Goal: Task Accomplishment & Management: Complete application form

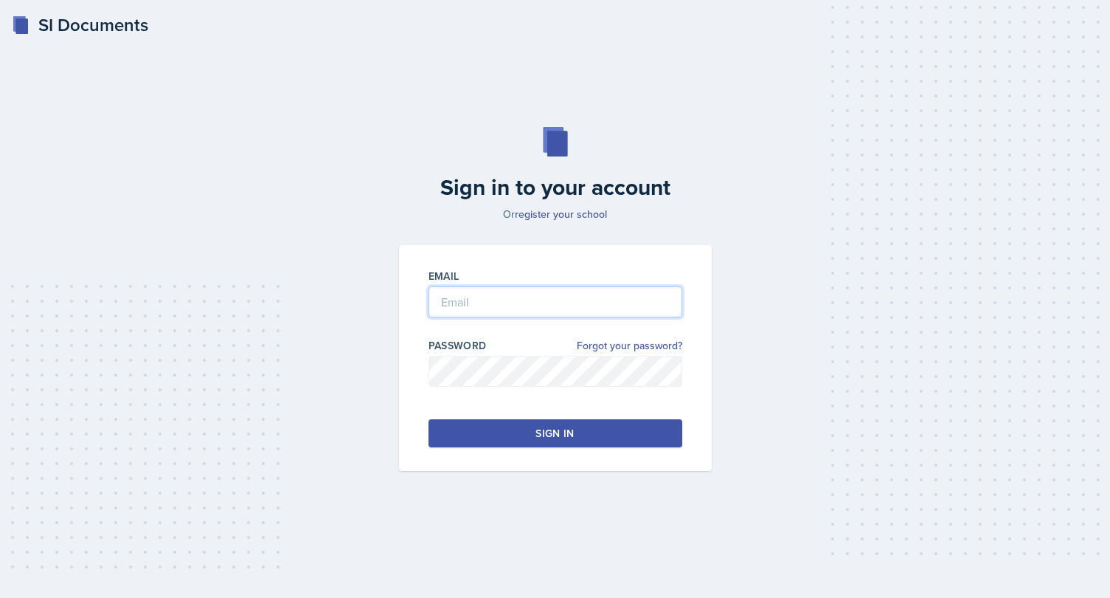
click at [591, 305] on input "email" at bounding box center [556, 301] width 254 height 31
type input "[EMAIL_ADDRESS][DOMAIN_NAME]"
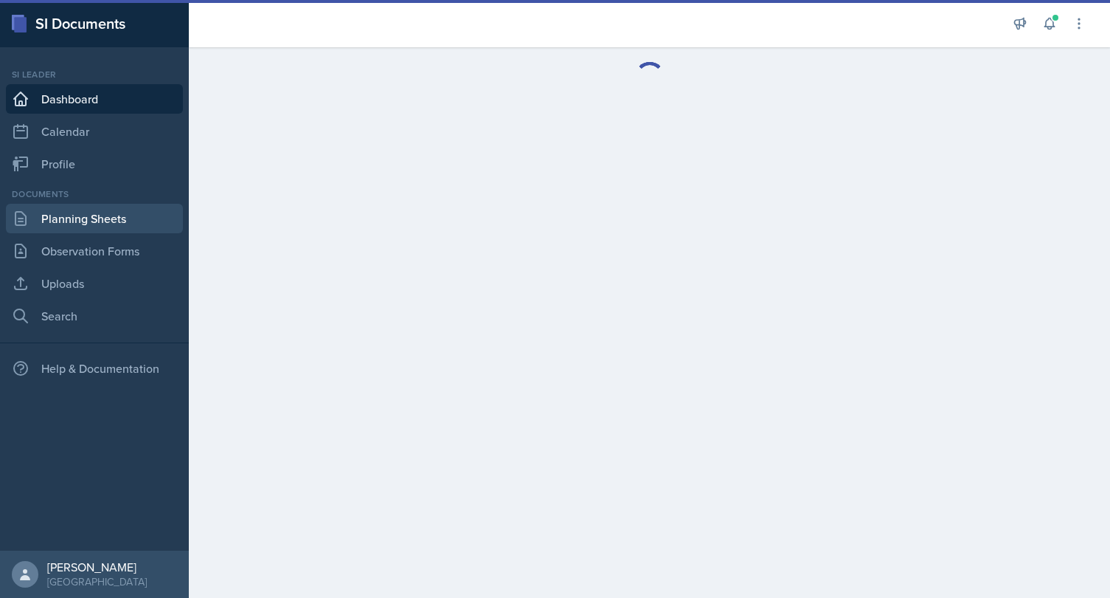
click at [76, 218] on link "Planning Sheets" at bounding box center [94, 219] width 177 height 30
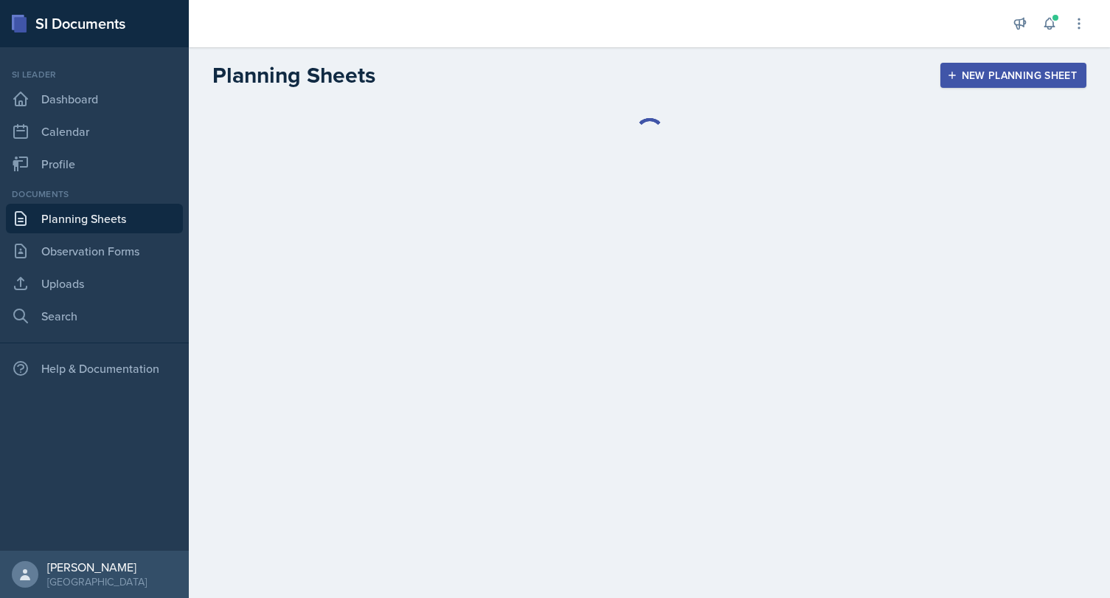
click at [1005, 72] on div "New Planning Sheet" at bounding box center [1013, 75] width 127 height 12
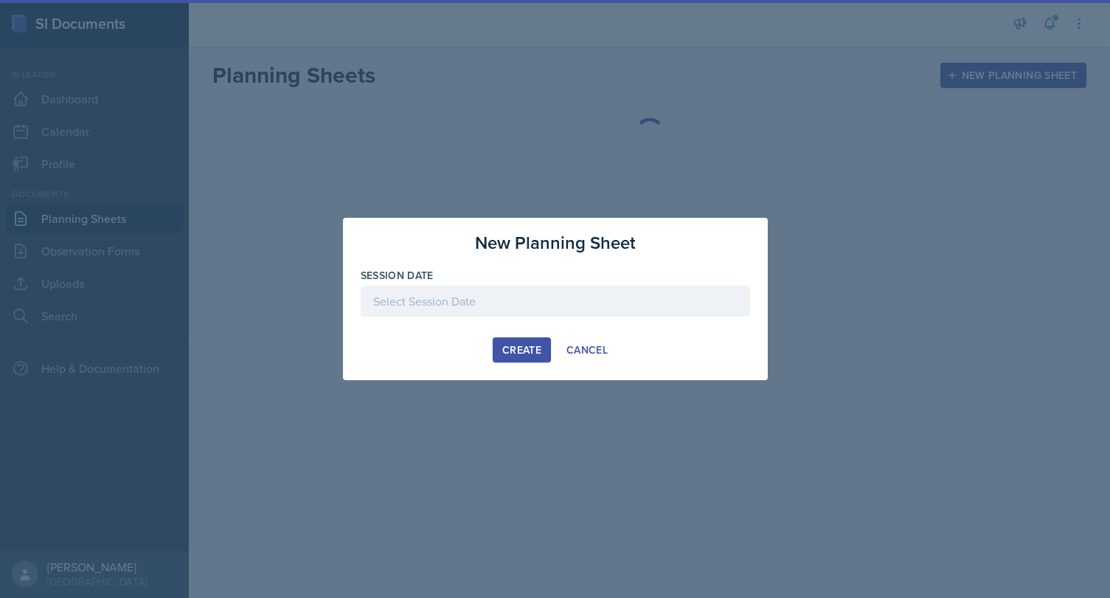
click at [570, 297] on div at bounding box center [555, 300] width 389 height 31
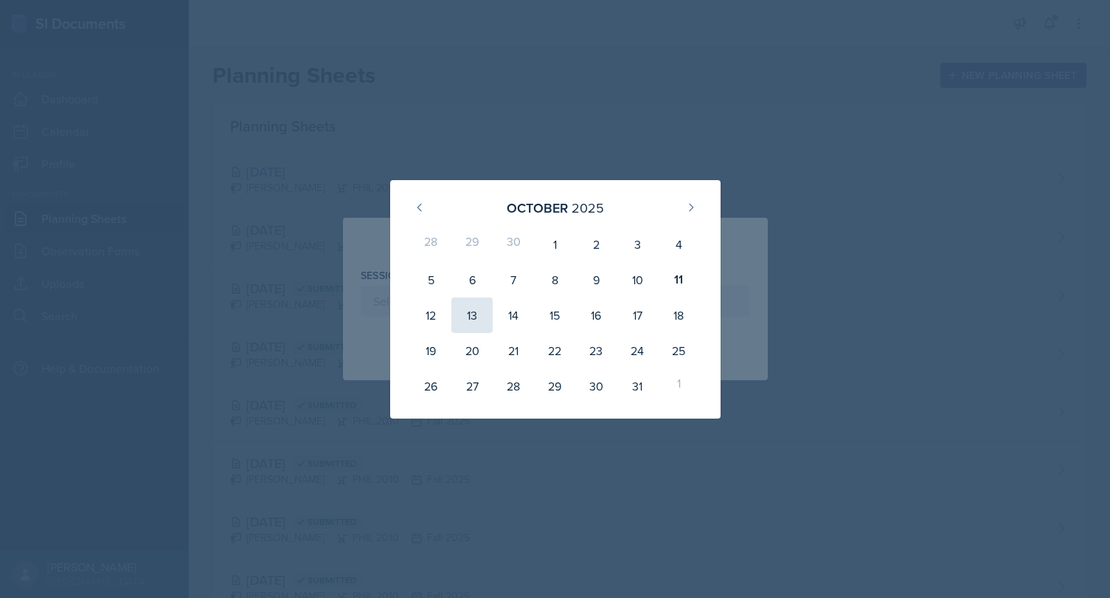
click at [457, 316] on div "13" at bounding box center [471, 314] width 41 height 35
type input "[DATE]"
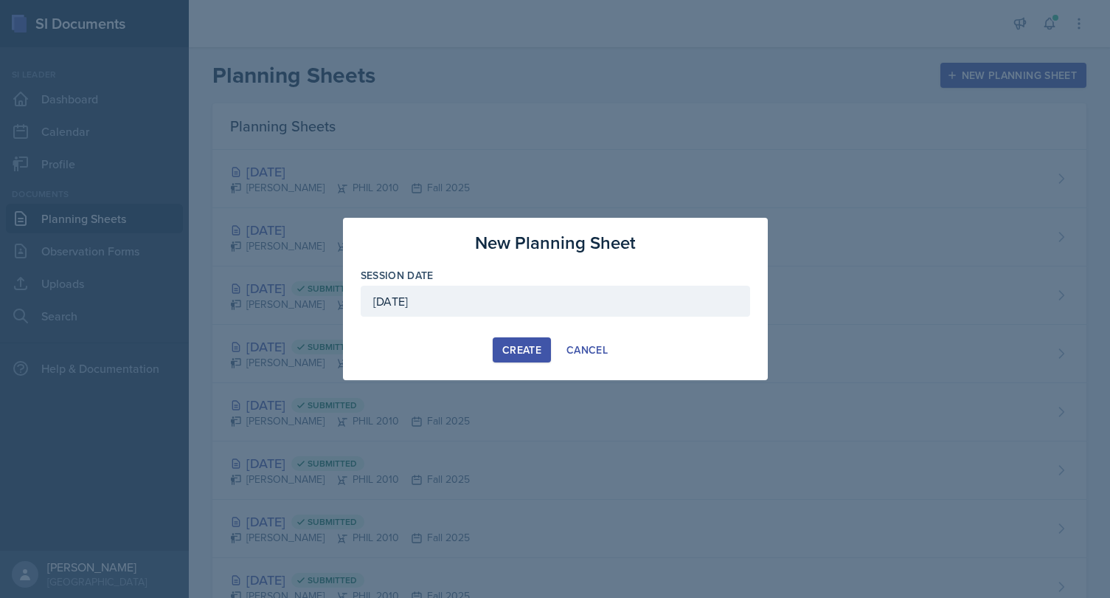
click at [532, 347] on div "Create" at bounding box center [521, 350] width 39 height 12
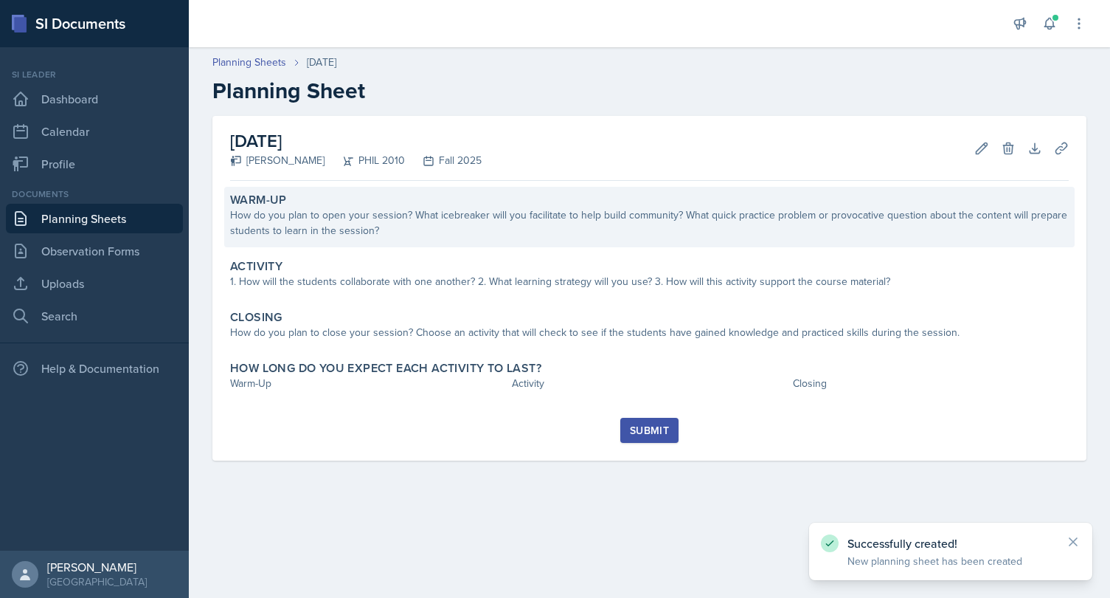
click at [659, 212] on div "How do you plan to open your session? What icebreaker will you facilitate to he…" at bounding box center [649, 222] width 839 height 31
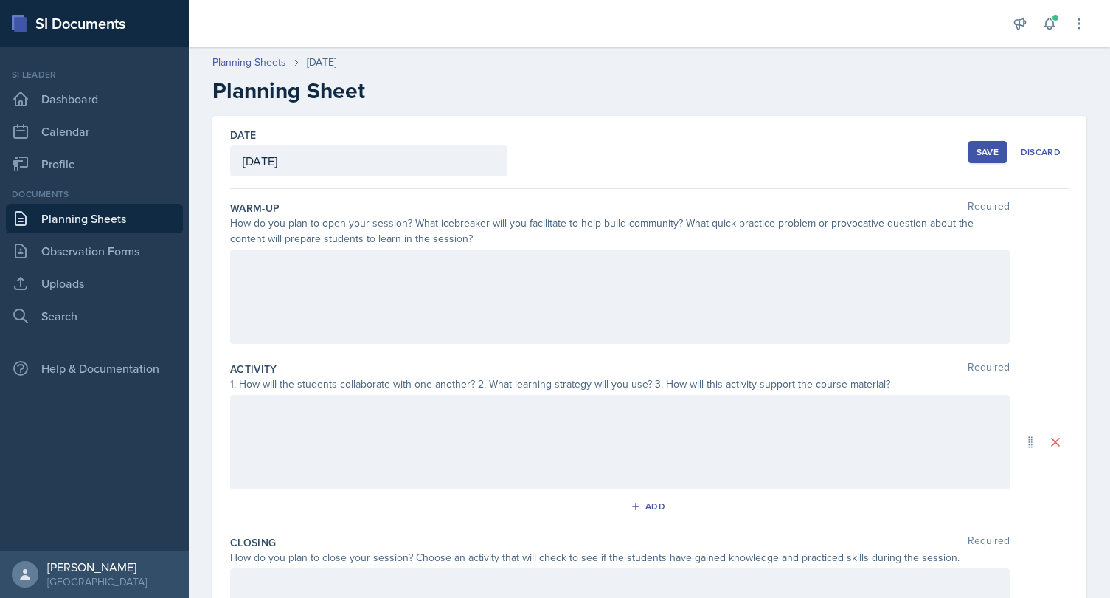
click at [506, 276] on div at bounding box center [620, 296] width 780 height 94
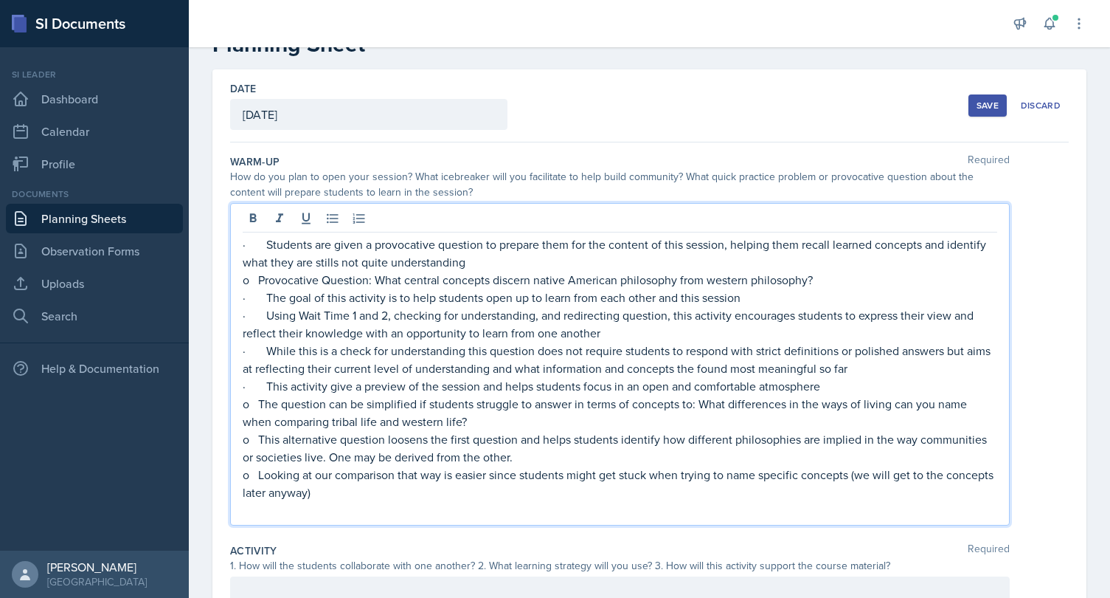
scroll to position [58, 0]
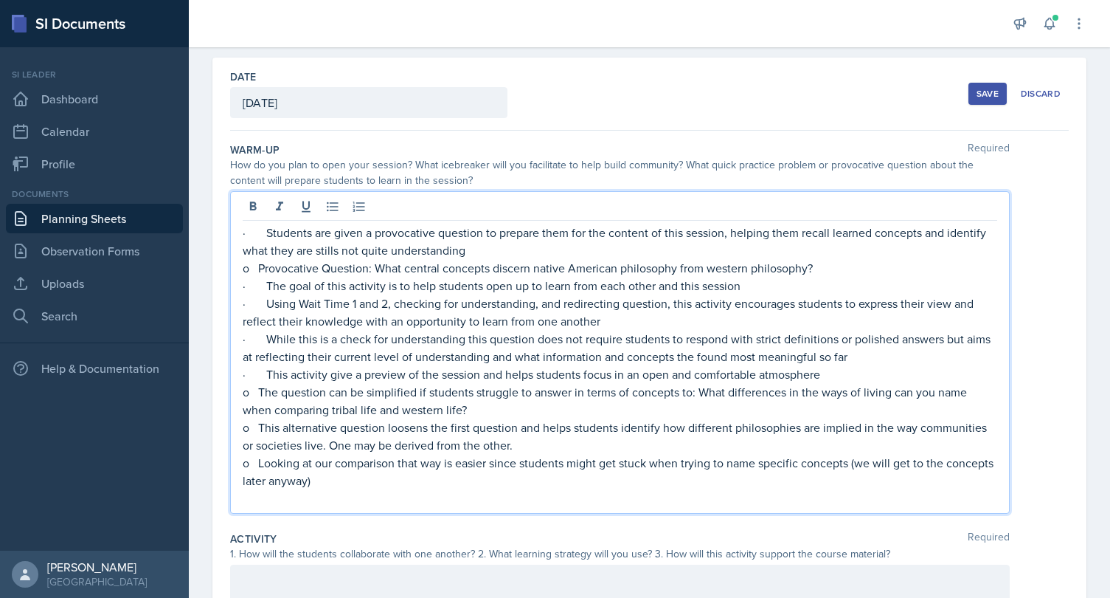
click at [504, 333] on p "· While this is a check for understanding this question does not require studen…" at bounding box center [620, 347] width 755 height 35
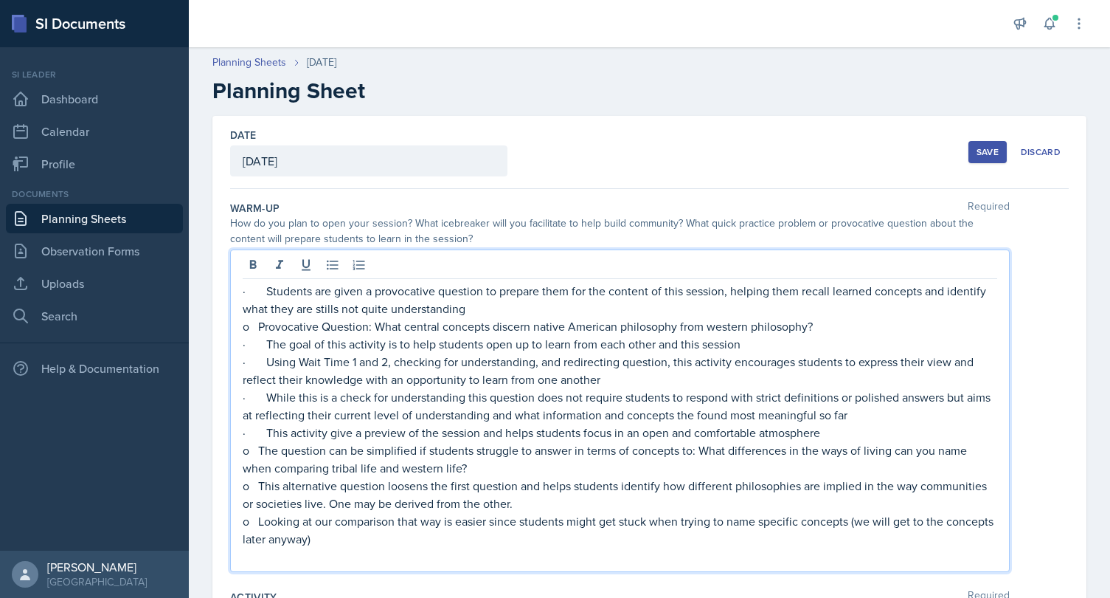
click at [456, 342] on p "· The goal of this activity is to help students open up to learn from each othe…" at bounding box center [620, 344] width 755 height 18
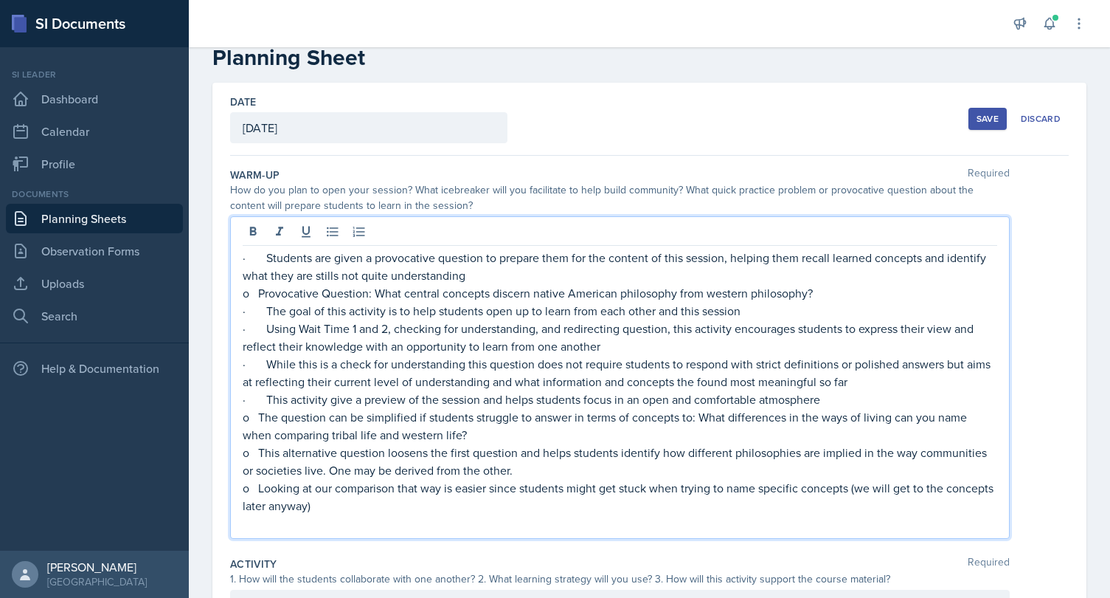
scroll to position [39, 0]
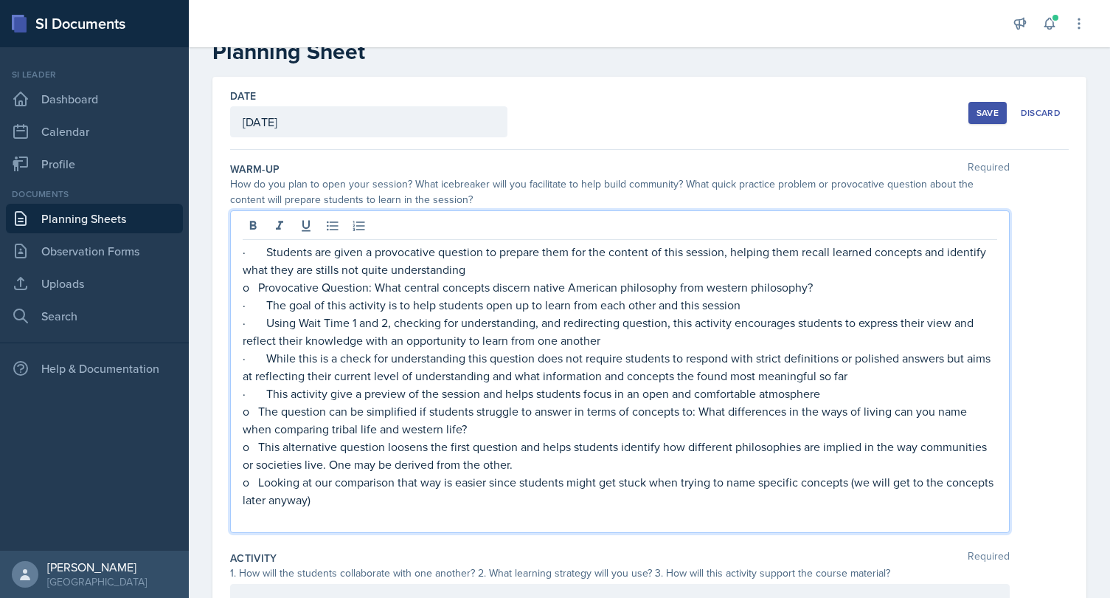
click at [404, 341] on p "· Using Wait Time 1 and 2, checking for understanding, and redirecting question…" at bounding box center [620, 331] width 755 height 35
click at [382, 291] on p "o Provocative Question: What central concepts discern native American philosoph…" at bounding box center [620, 287] width 755 height 18
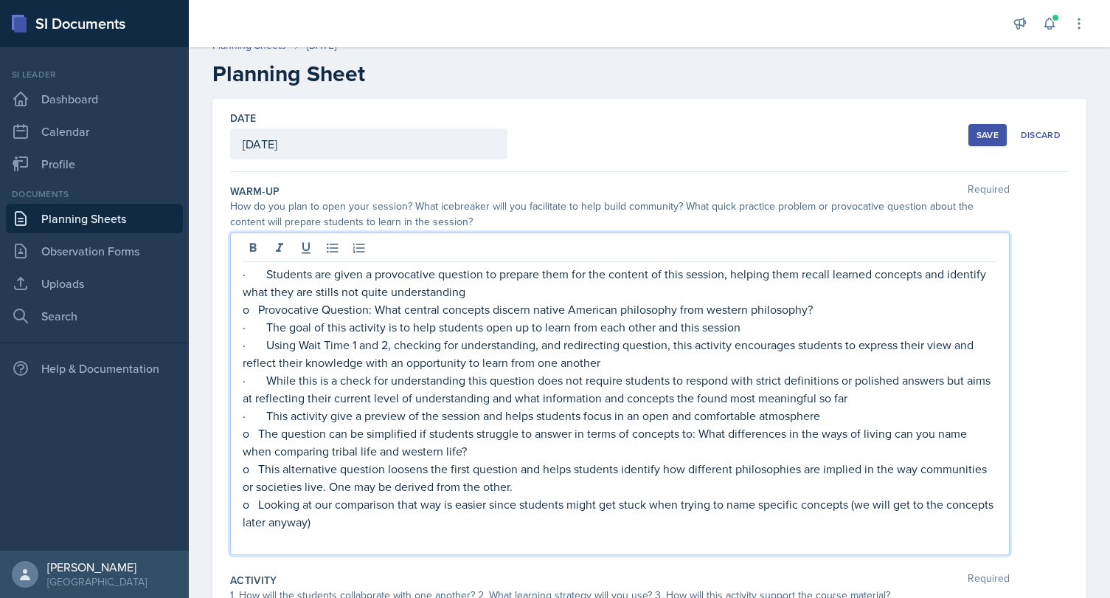
scroll to position [0, 0]
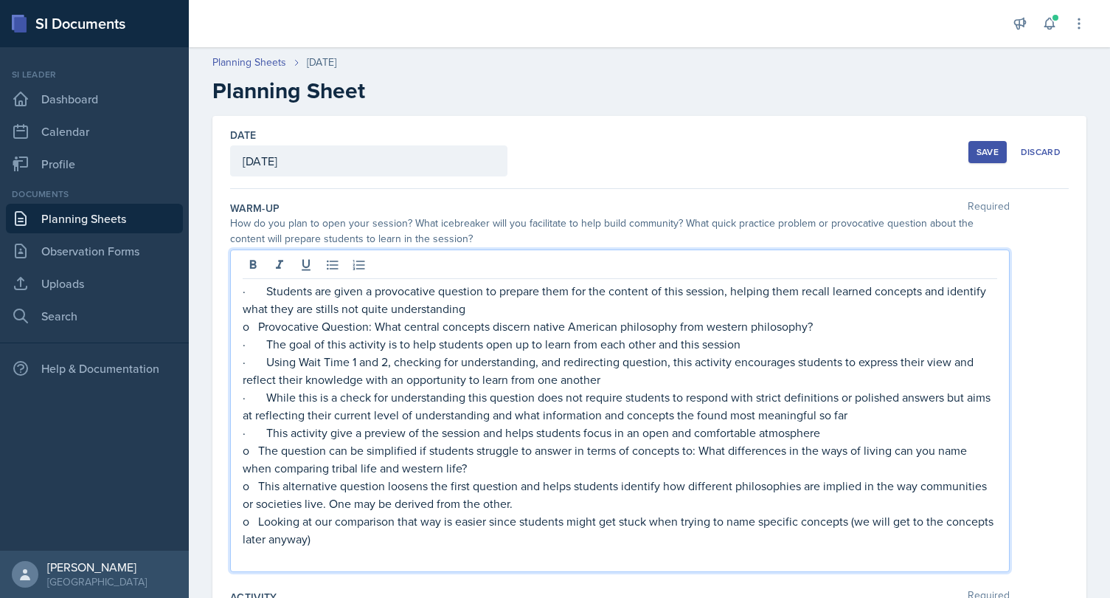
click at [266, 287] on p "· Students are given a provocative question to prepare them for the content of …" at bounding box center [620, 299] width 755 height 35
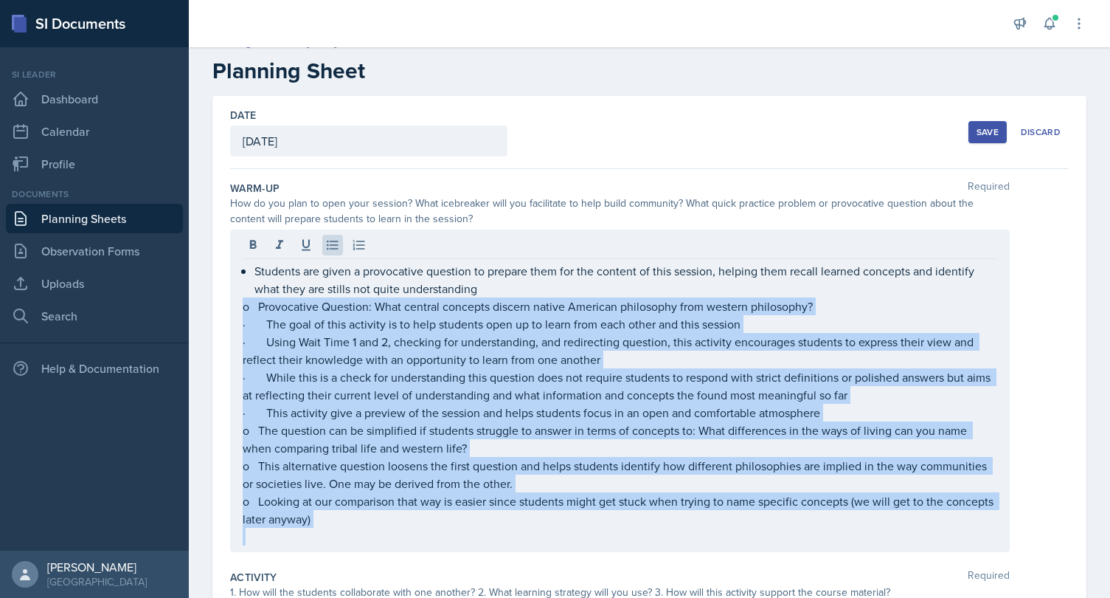
scroll to position [42, 0]
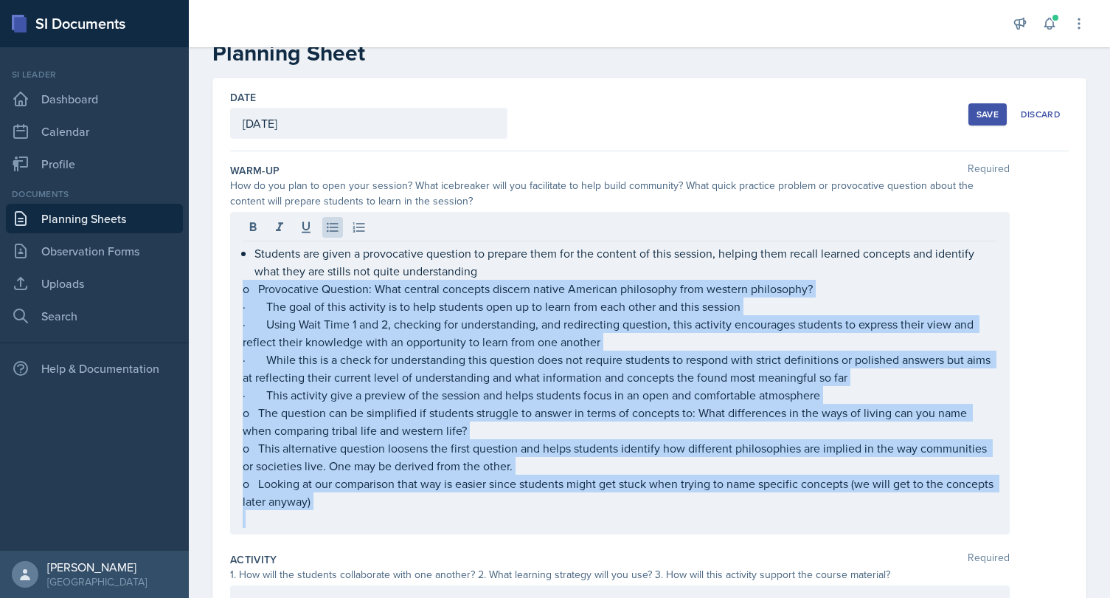
drag, startPoint x: 242, startPoint y: 324, endPoint x: 302, endPoint y: 595, distance: 278.1
click at [302, 534] on div "Students are given a provocative question to prepare them for the content of th…" at bounding box center [620, 373] width 780 height 322
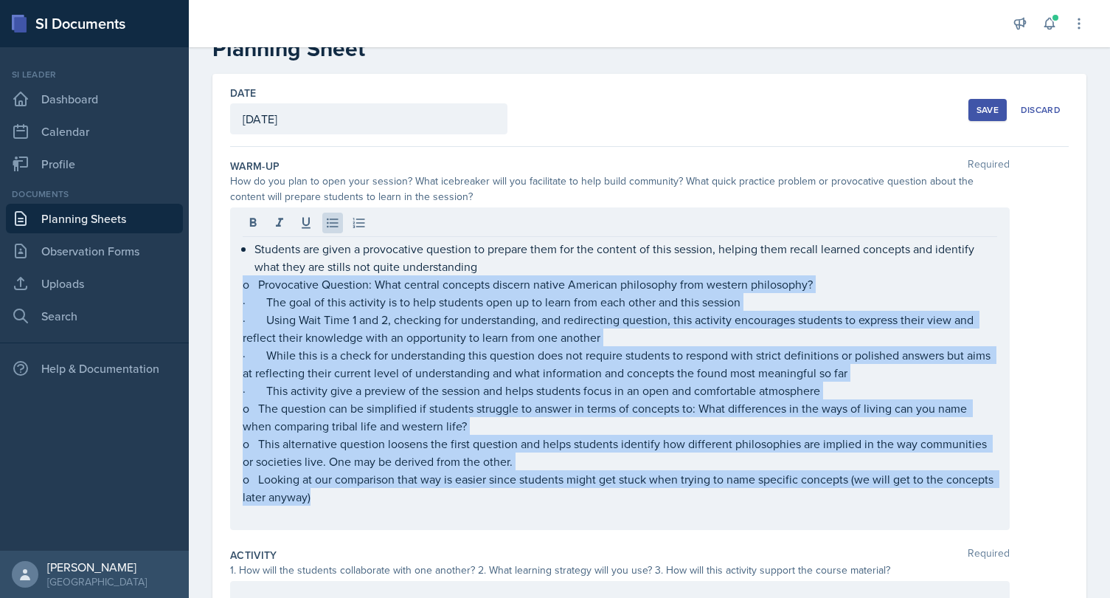
drag, startPoint x: 242, startPoint y: 284, endPoint x: 347, endPoint y: 504, distance: 243.5
click at [347, 504] on div "Students are given a provocative question to prepare them for the content of th…" at bounding box center [620, 368] width 780 height 322
drag, startPoint x: 242, startPoint y: 285, endPoint x: 343, endPoint y: 490, distance: 228.0
click at [343, 490] on div "Students are given a provocative question to prepare them for the content of th…" at bounding box center [620, 368] width 780 height 322
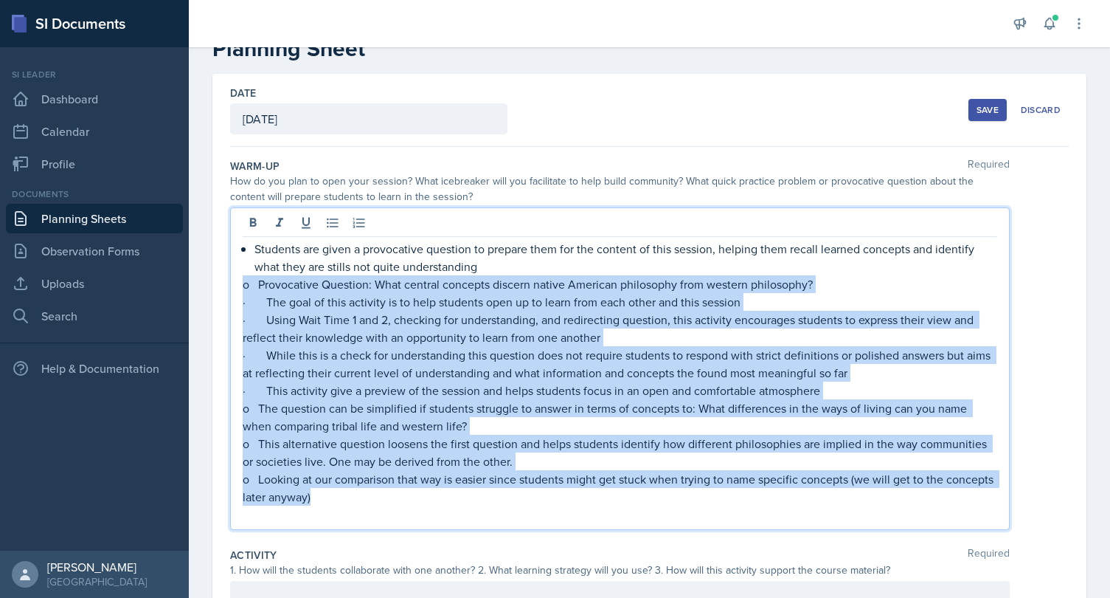
drag, startPoint x: 328, startPoint y: 496, endPoint x: 244, endPoint y: 288, distance: 223.4
click at [244, 288] on div "Students are given a provocative question to prepare them for the content of th…" at bounding box center [620, 381] width 755 height 283
click at [334, 221] on icon at bounding box center [332, 222] width 15 height 15
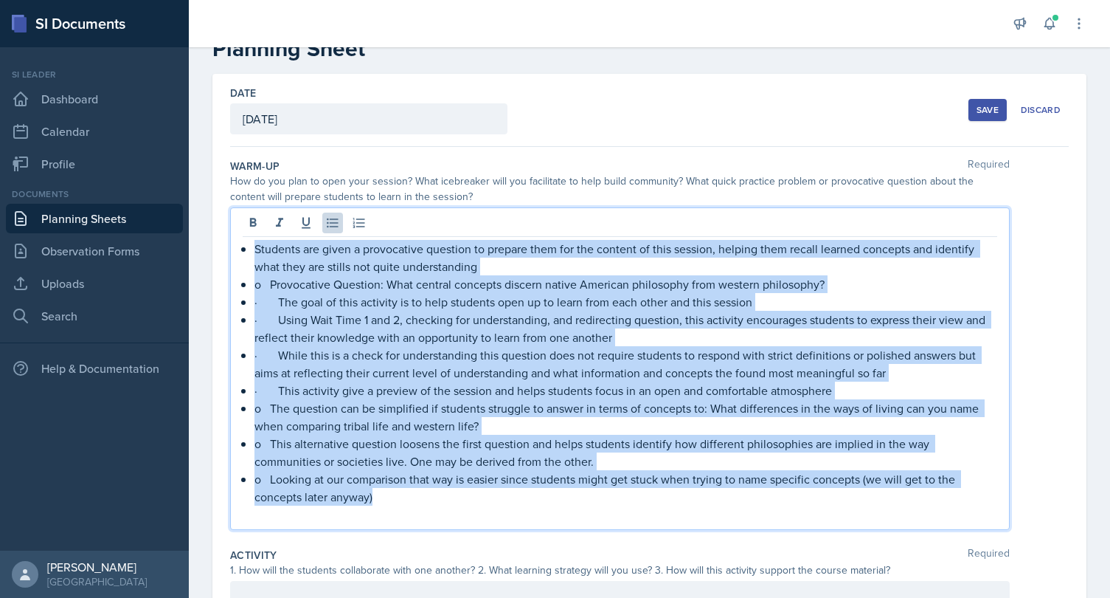
click at [269, 285] on p "o Provocative Question: What central concepts discern native American philosoph…" at bounding box center [625, 284] width 743 height 18
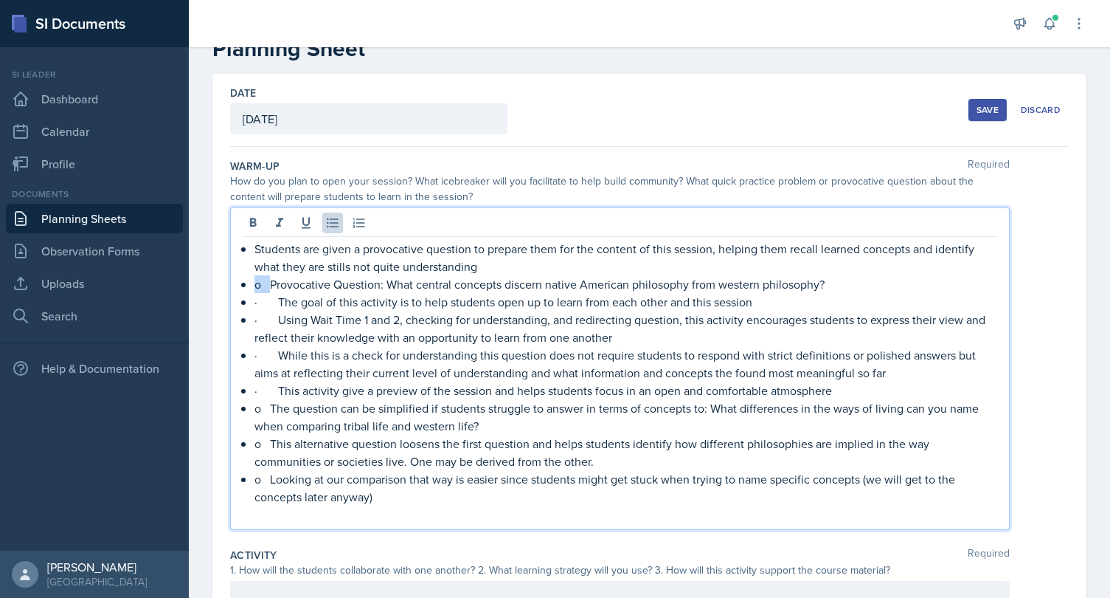
drag, startPoint x: 269, startPoint y: 285, endPoint x: 253, endPoint y: 285, distance: 16.2
click at [254, 285] on li "o Provocative Question: What central concepts discern native American philosoph…" at bounding box center [625, 284] width 743 height 18
drag, startPoint x: 277, startPoint y: 302, endPoint x: 250, endPoint y: 302, distance: 27.3
click at [254, 302] on li "· The goal of this activity is to help students open up to learn from each othe…" at bounding box center [625, 302] width 743 height 18
click at [283, 318] on p "· Using Wait Time 1 and 2, checking for understanding, and redirecting question…" at bounding box center [625, 328] width 743 height 35
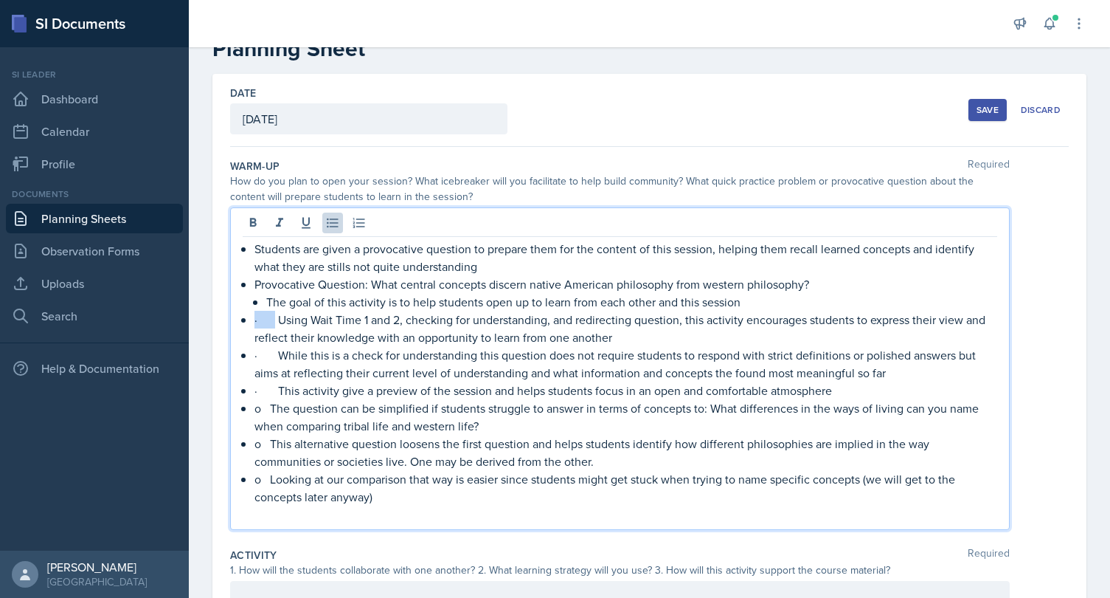
drag, startPoint x: 274, startPoint y: 318, endPoint x: 251, endPoint y: 318, distance: 23.6
click at [254, 318] on li "· Using Wait Time 1 and 2, checking for understanding, and redirecting question…" at bounding box center [625, 328] width 743 height 35
drag, startPoint x: 280, startPoint y: 354, endPoint x: 252, endPoint y: 353, distance: 28.8
click at [254, 353] on li "· While this is a check for understanding this question does not require studen…" at bounding box center [625, 363] width 743 height 35
drag, startPoint x: 281, startPoint y: 387, endPoint x: 252, endPoint y: 386, distance: 29.5
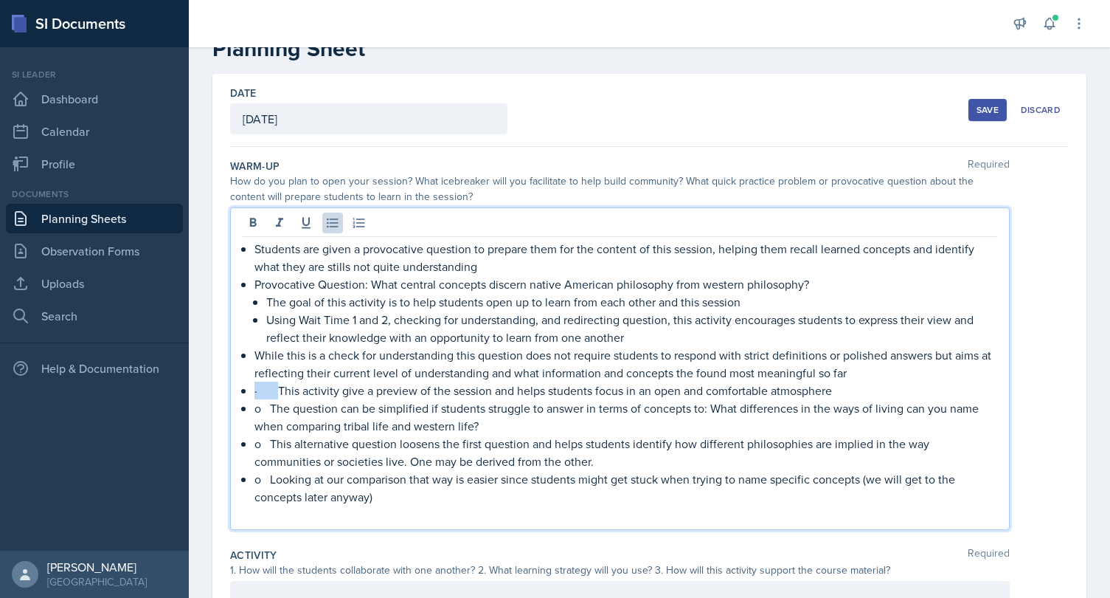
click at [254, 386] on li "· This activity give a preview of the session and helps students focus in an op…" at bounding box center [625, 390] width 743 height 18
drag, startPoint x: 271, startPoint y: 406, endPoint x: 254, endPoint y: 406, distance: 17.0
click at [254, 406] on p "o The question can be simplified if students struggle to answer in terms of con…" at bounding box center [625, 416] width 743 height 35
drag, startPoint x: 272, startPoint y: 440, endPoint x: 255, endPoint y: 440, distance: 17.0
click at [255, 440] on p "o This alternative question loosens the first question and helps students ident…" at bounding box center [625, 451] width 743 height 35
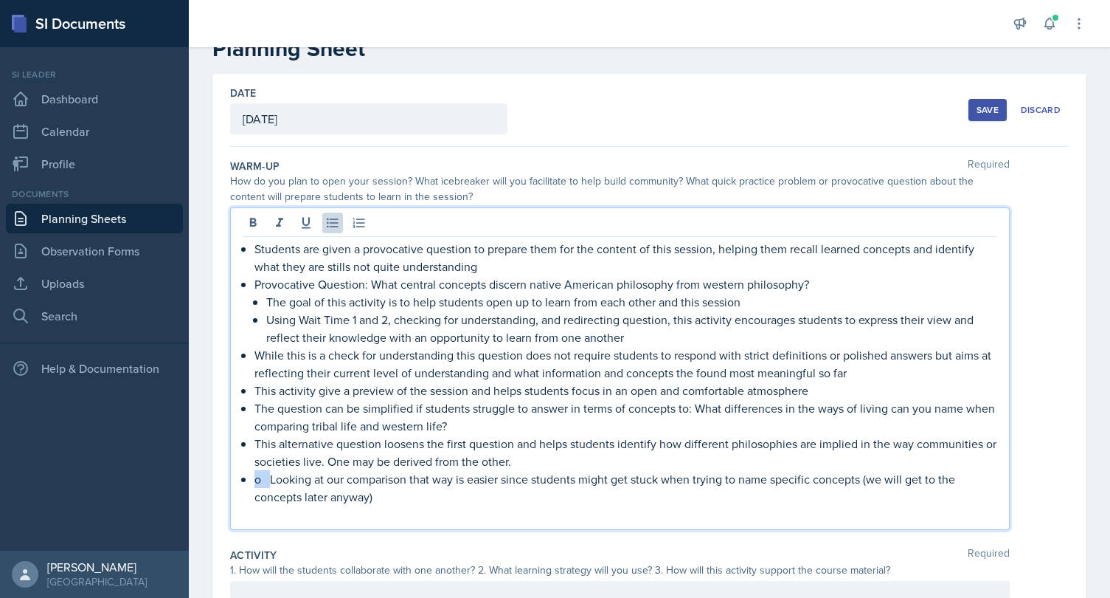
drag, startPoint x: 271, startPoint y: 478, endPoint x: 255, endPoint y: 478, distance: 15.5
click at [255, 478] on p "o Looking at our comparison that way is easier since students might get stuck w…" at bounding box center [625, 487] width 743 height 35
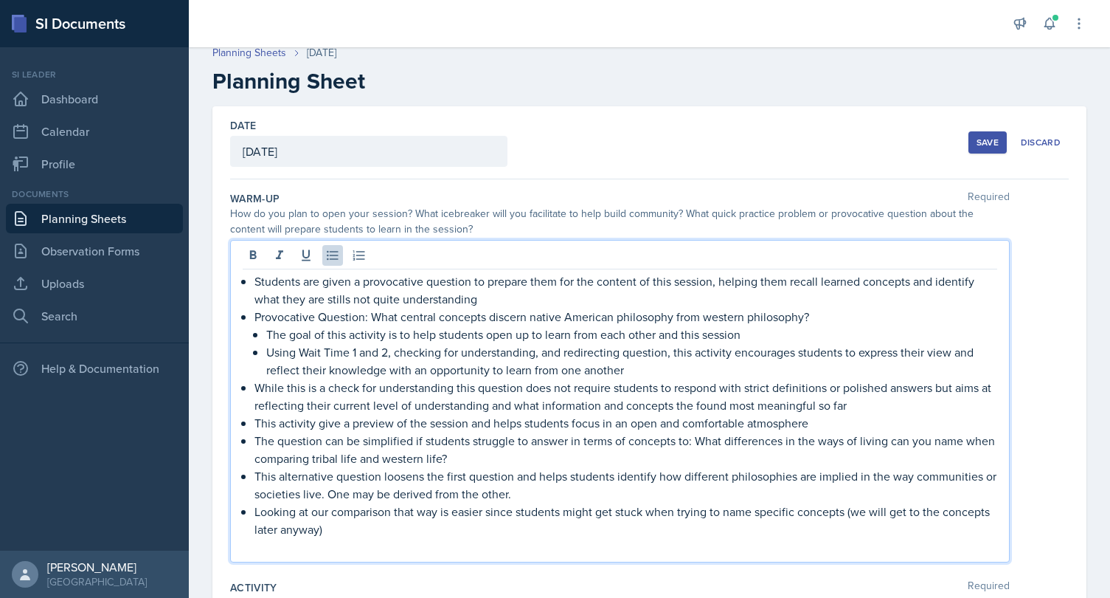
scroll to position [9, 0]
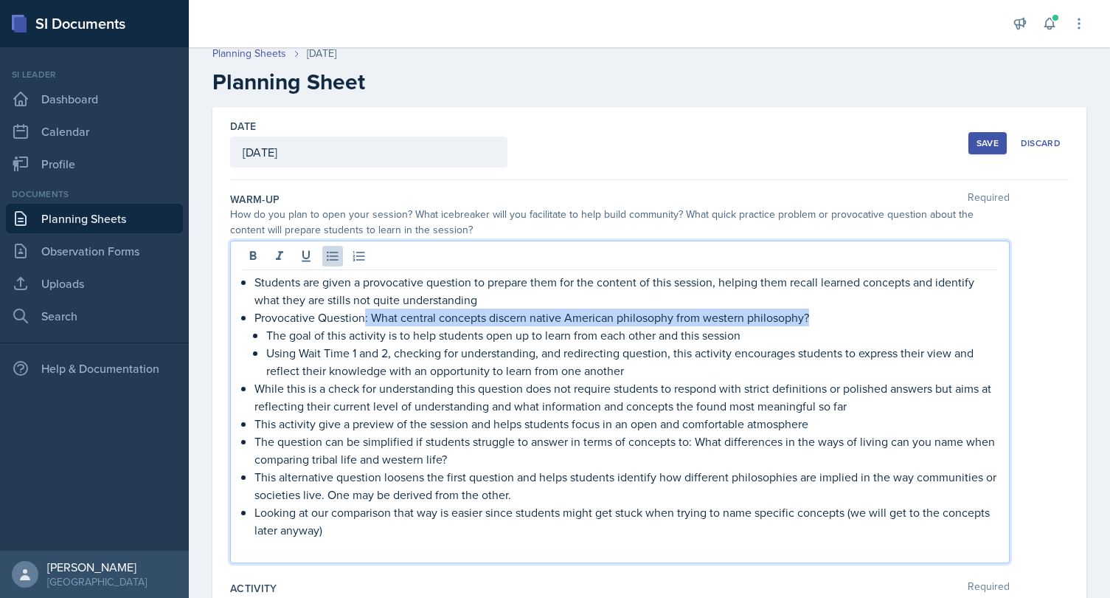
drag, startPoint x: 812, startPoint y: 319, endPoint x: 365, endPoint y: 314, distance: 447.1
click at [365, 314] on p "Provocative Question: What central concepts discern native American philosophy …" at bounding box center [625, 317] width 743 height 18
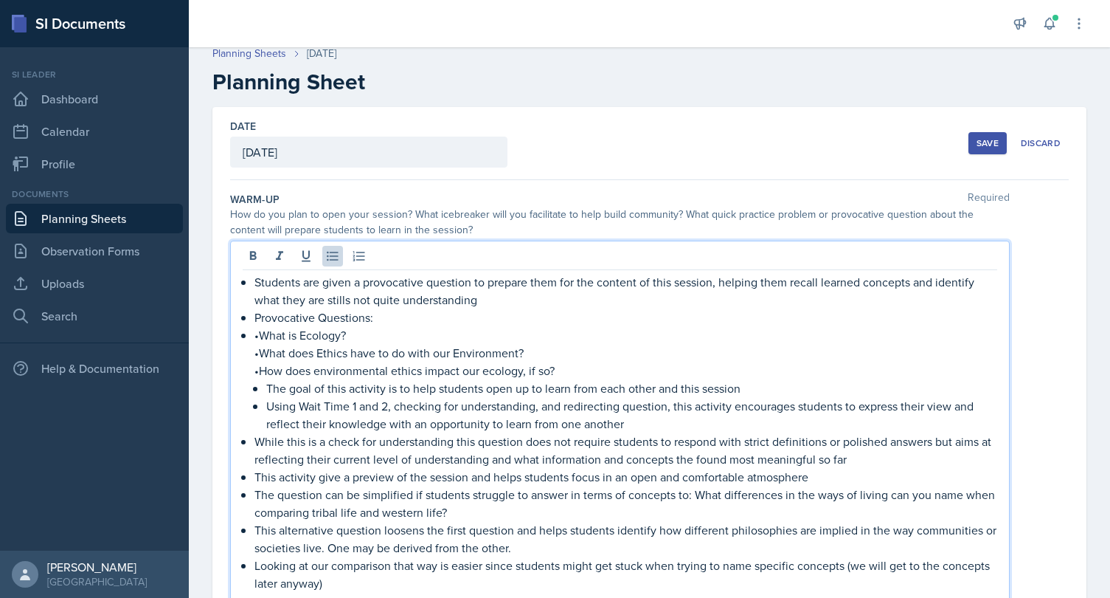
click at [257, 333] on p "•What is Ecology?" at bounding box center [625, 335] width 743 height 18
drag, startPoint x: 252, startPoint y: 333, endPoint x: 556, endPoint y: 387, distance: 309.3
click at [556, 387] on li "•What is Ecology? •What does Ethics have to do with our Environment? •How does …" at bounding box center [625, 379] width 743 height 106
click at [564, 384] on p "The goal of this activity is to help students open up to learn from each other …" at bounding box center [631, 388] width 731 height 18
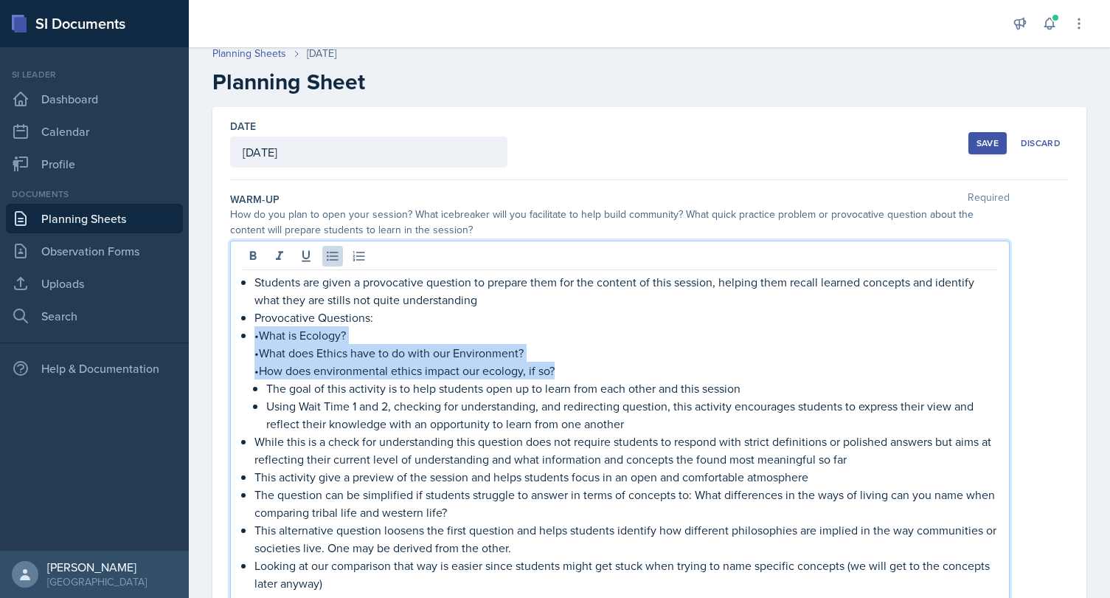
drag, startPoint x: 557, startPoint y: 370, endPoint x: 246, endPoint y: 331, distance: 312.9
click at [254, 331] on li "•What is Ecology? •What does Ethics have to do with our Environment? •How does …" at bounding box center [625, 379] width 743 height 106
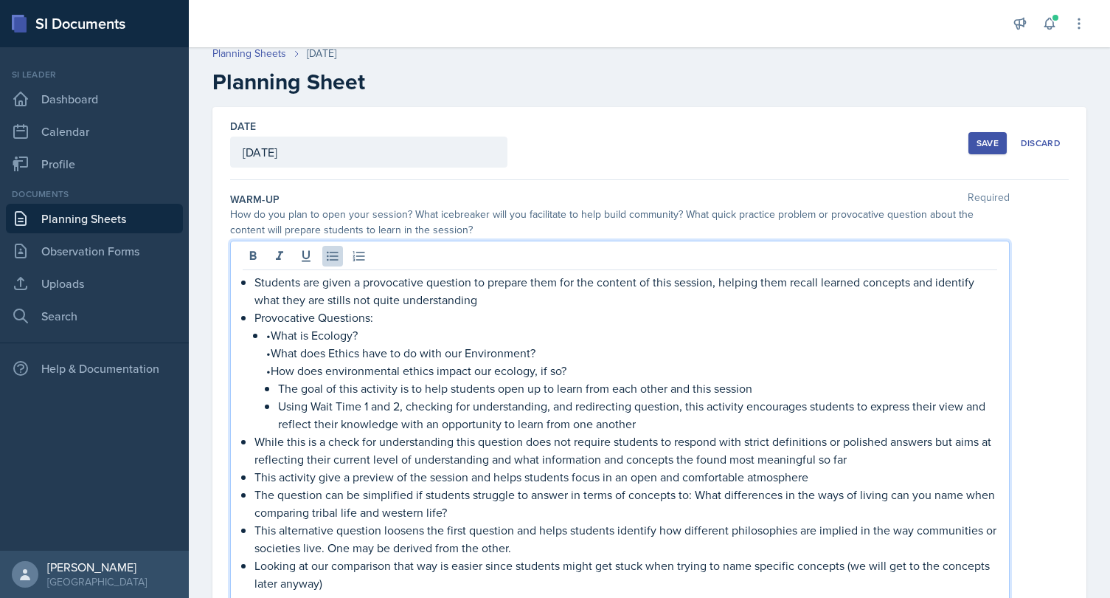
click at [266, 335] on li "•What is Ecology? •What does Ethics have to do with our Environment? •How does …" at bounding box center [631, 379] width 731 height 106
click at [257, 344] on li "Provocative Questions: •What is Ecology? •What does Ethics have to do with our …" at bounding box center [625, 370] width 743 height 124
click at [266, 331] on li "•What is Ecology? •What does Ethics have to do with our Environment? •How does …" at bounding box center [631, 379] width 731 height 106
click at [267, 332] on p "•What is Ecology?" at bounding box center [631, 335] width 731 height 18
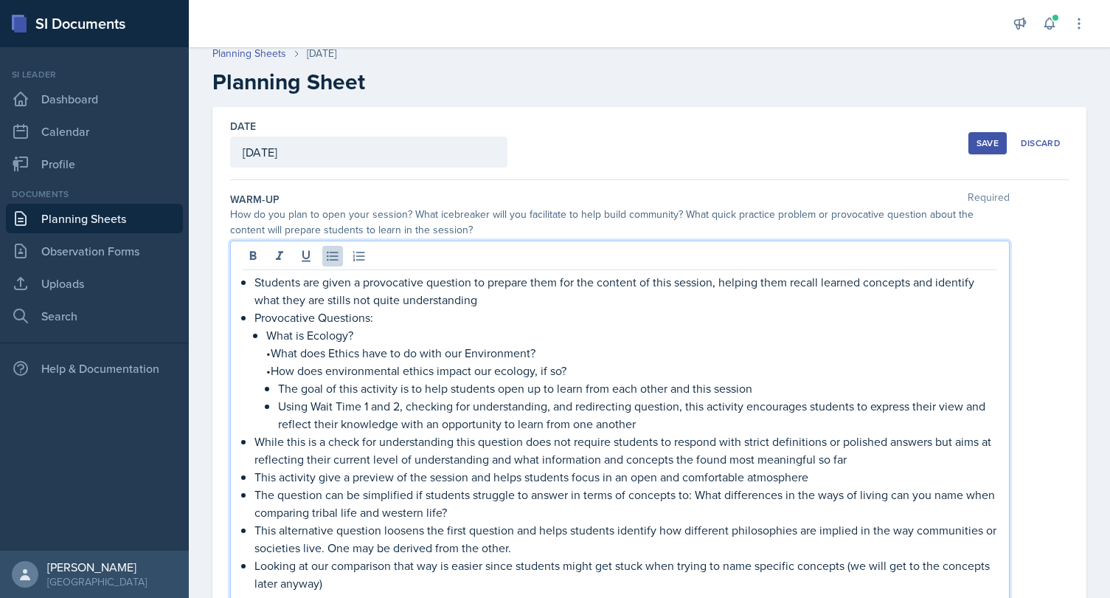
click at [271, 356] on p "•What does Ethics have to do with our Environment?" at bounding box center [631, 353] width 731 height 18
click at [270, 371] on p "•How does environmental ethics impact our ecology, if so?" at bounding box center [631, 370] width 731 height 18
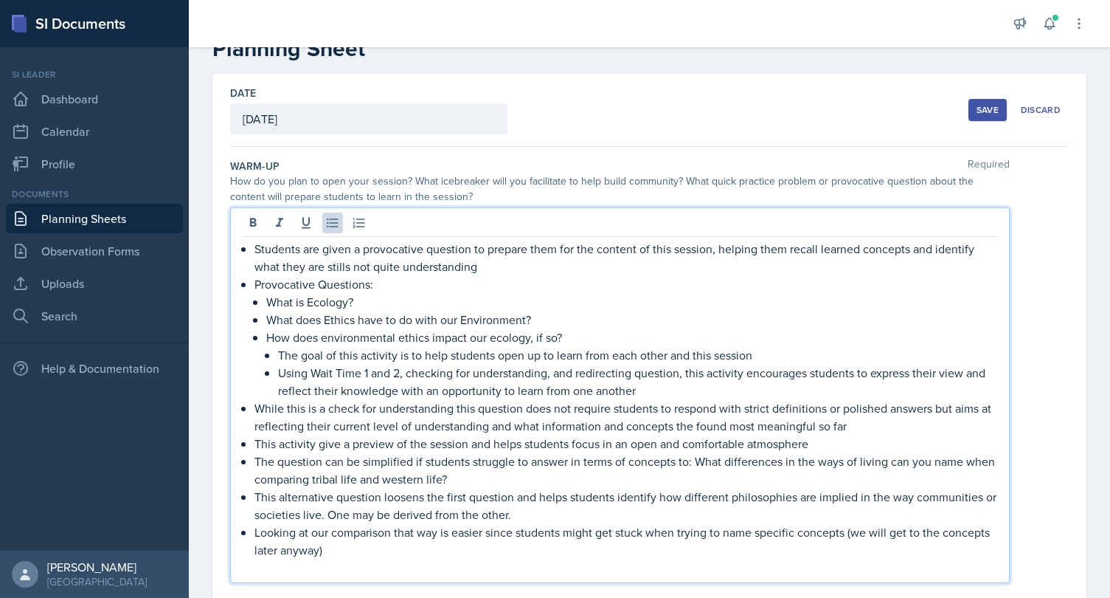
scroll to position [46, 0]
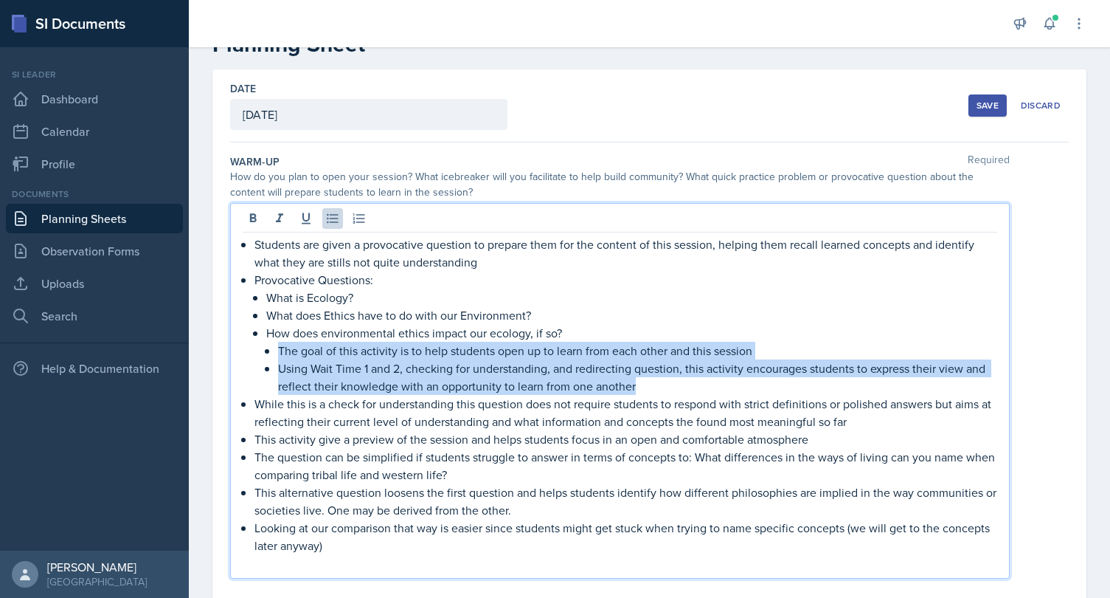
drag, startPoint x: 645, startPoint y: 388, endPoint x: 276, endPoint y: 345, distance: 372.0
click at [278, 345] on ul "The goal of this activity is to help students open up to learn from each other …" at bounding box center [637, 368] width 719 height 53
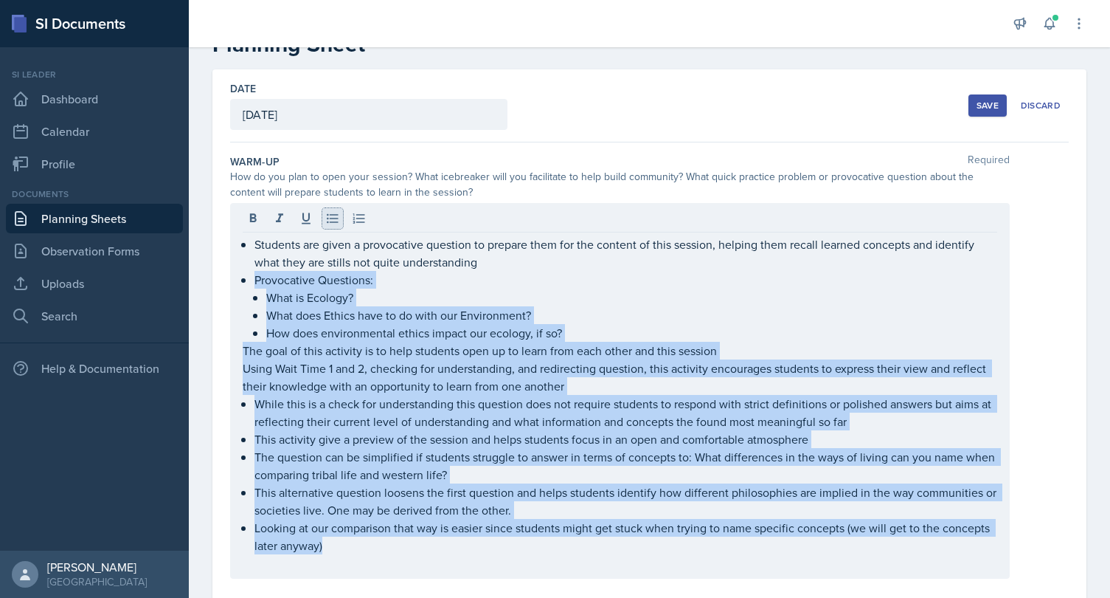
click at [330, 221] on icon at bounding box center [332, 218] width 15 height 15
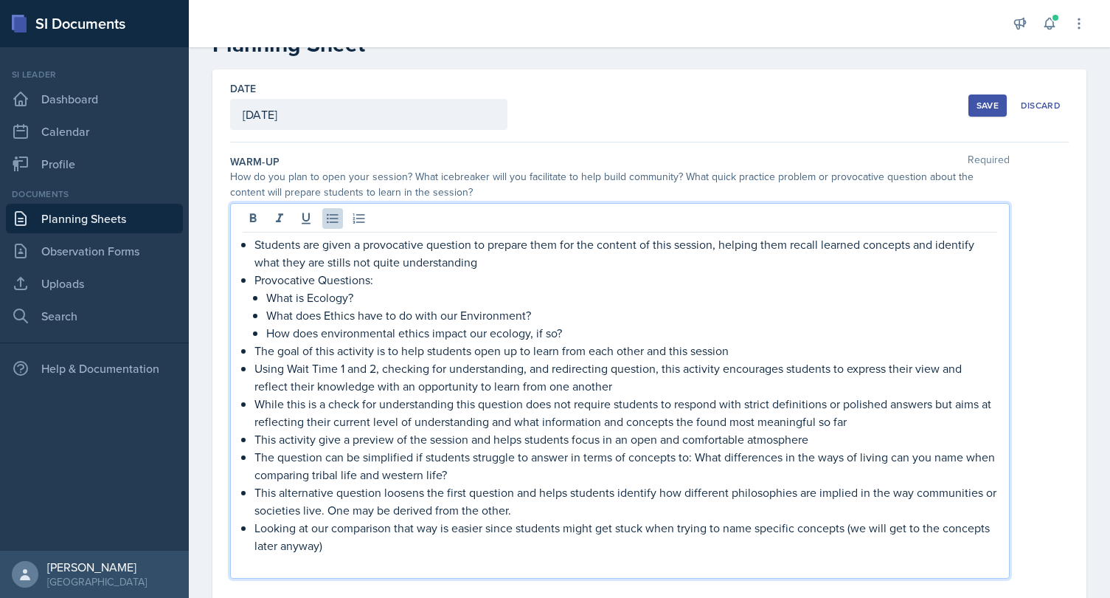
click at [495, 311] on p "What does Ethics have to do with our Environment?" at bounding box center [631, 315] width 731 height 18
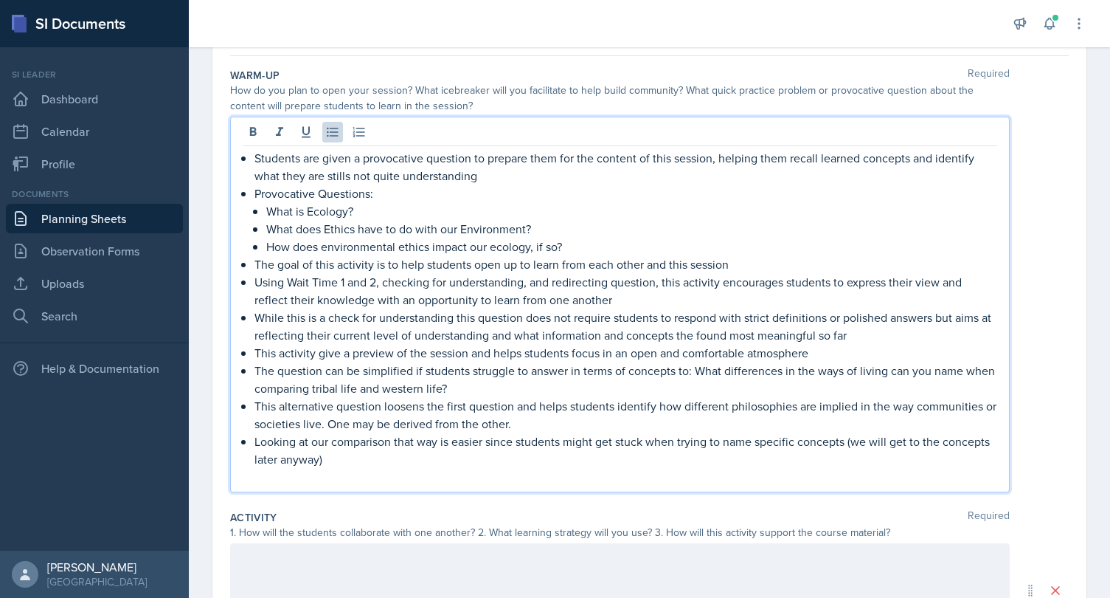
scroll to position [102, 0]
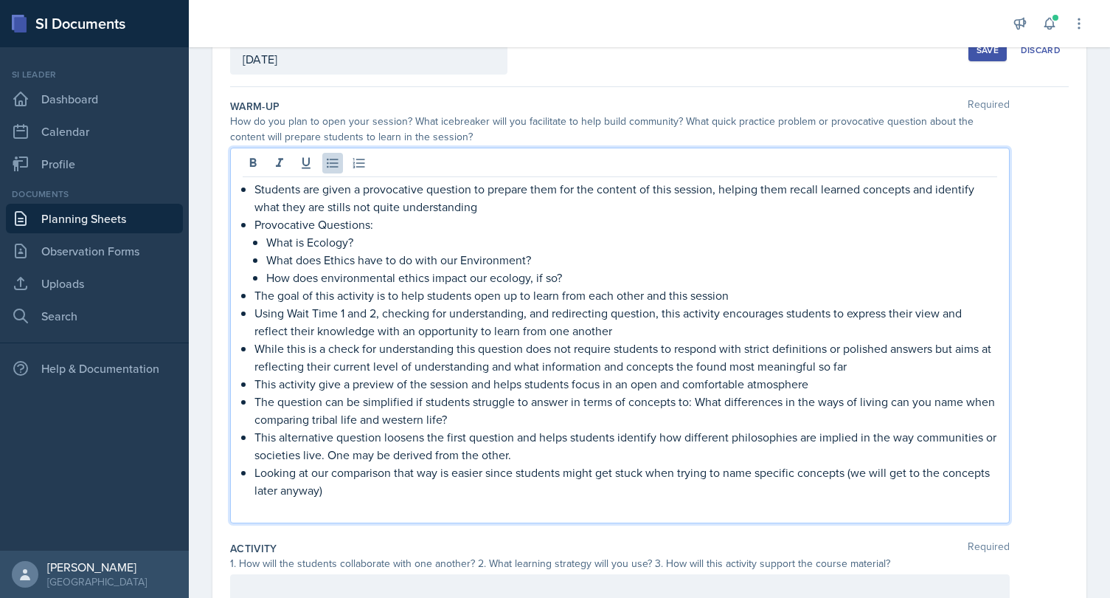
click at [254, 191] on p "Students are given a provocative question to prepare them for the content of th…" at bounding box center [625, 197] width 743 height 35
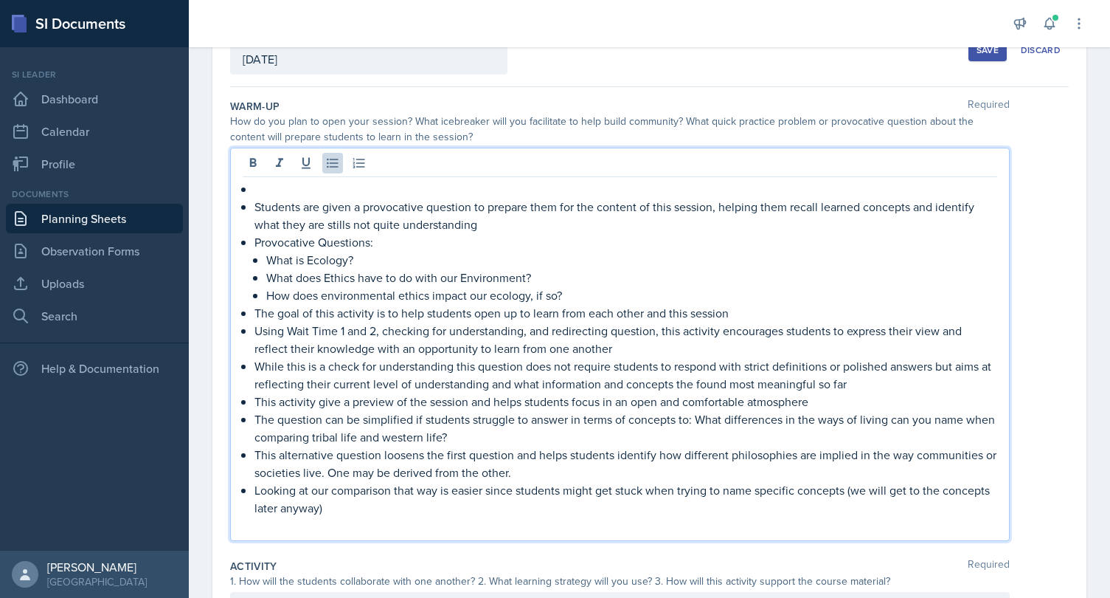
drag, startPoint x: 254, startPoint y: 187, endPoint x: 236, endPoint y: 187, distance: 17.7
click at [236, 187] on div "Students are given a provocative question to prepare them for the content of th…" at bounding box center [620, 344] width 780 height 393
click at [254, 188] on li at bounding box center [625, 189] width 743 height 18
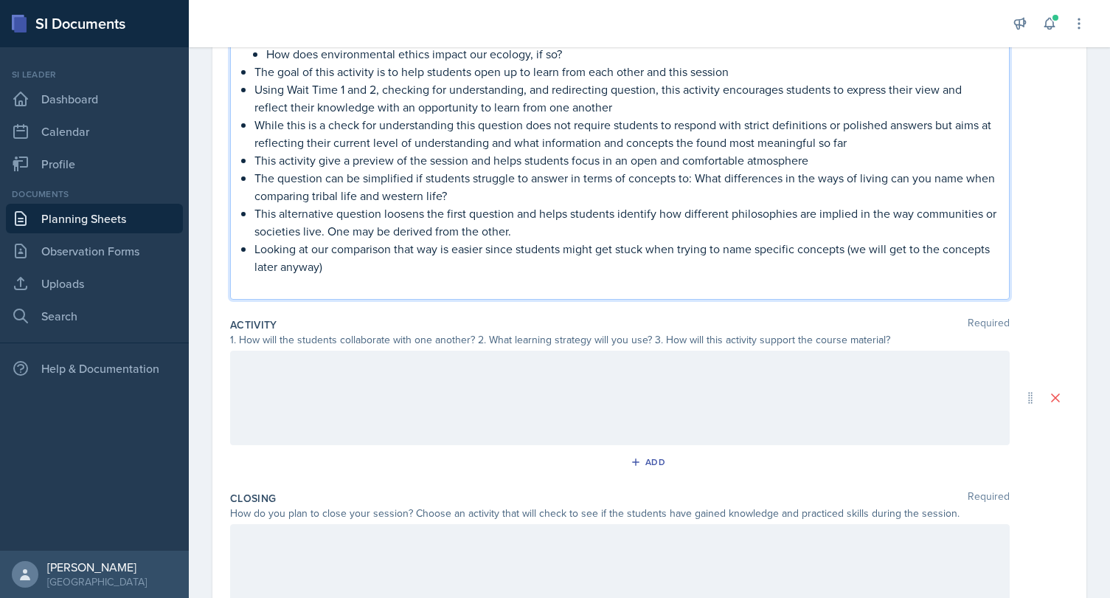
click at [323, 377] on div at bounding box center [620, 397] width 780 height 94
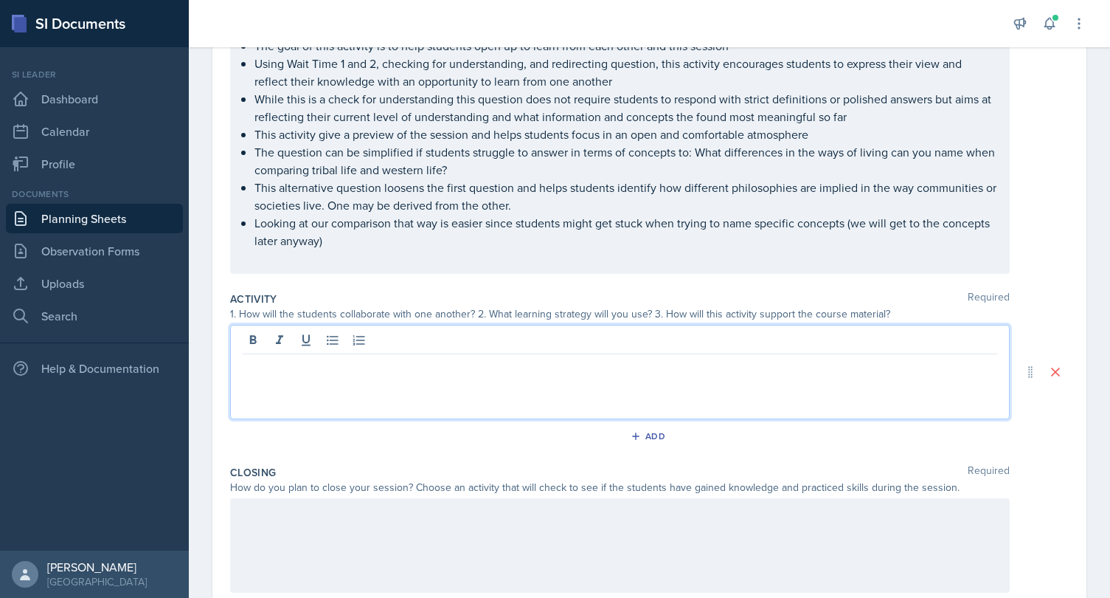
scroll to position [318, 0]
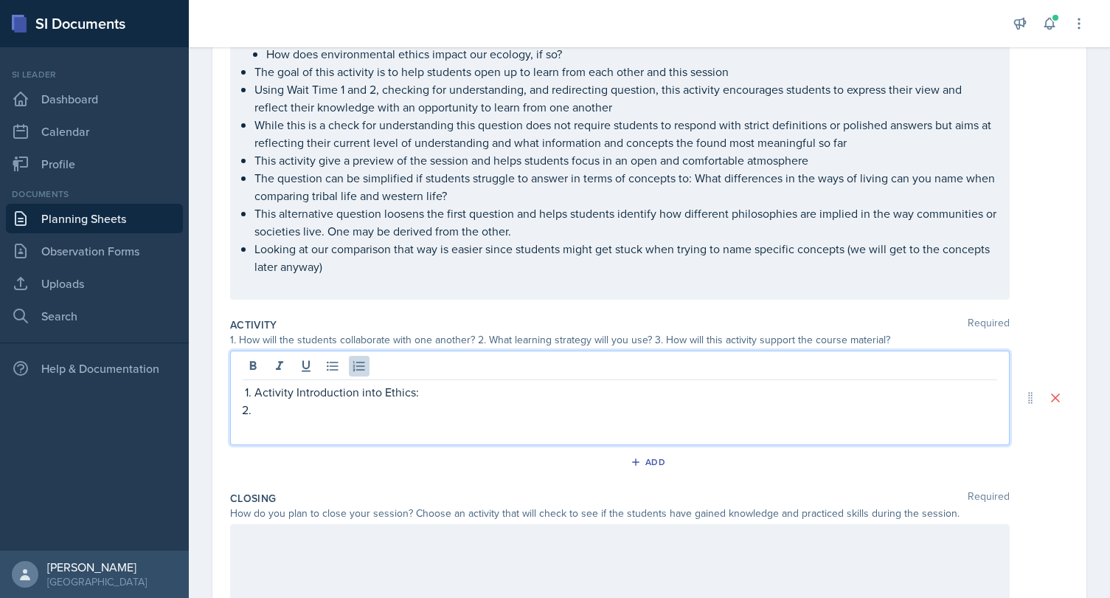
click at [290, 395] on p "Activity Introduction into Ethics:" at bounding box center [625, 392] width 743 height 18
click at [432, 384] on p "Activity: Introduction into Ethics:" at bounding box center [625, 392] width 743 height 18
click at [420, 390] on p "Activity: Introduction into Ethics 15-20 min)" at bounding box center [625, 392] width 743 height 18
click at [409, 406] on p at bounding box center [625, 410] width 743 height 18
drag, startPoint x: 417, startPoint y: 394, endPoint x: 224, endPoint y: 384, distance: 193.5
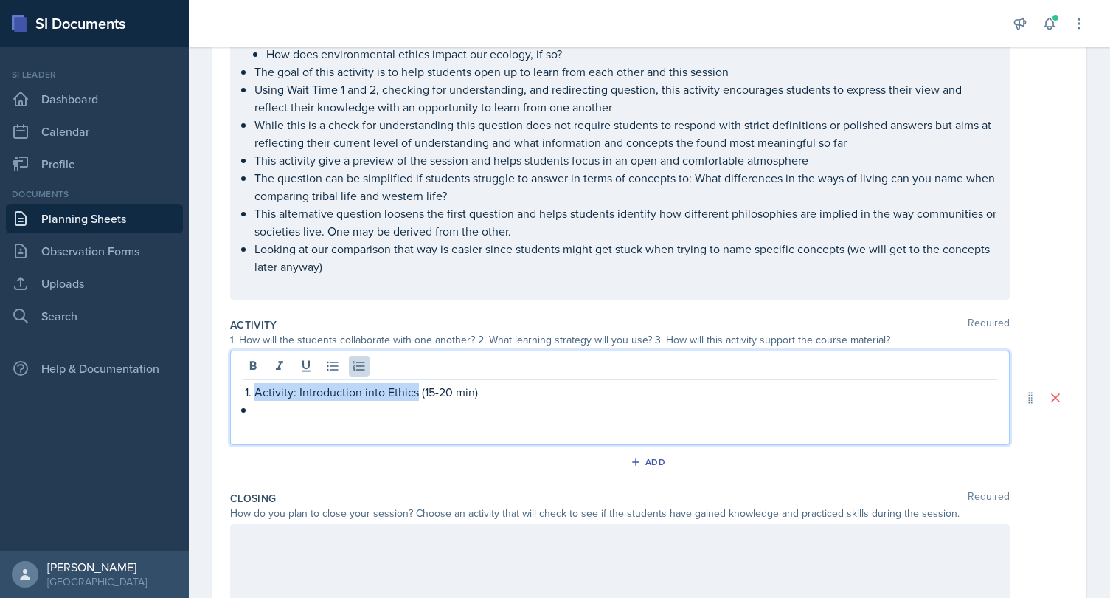
click at [230, 385] on div "Activity: Introduction into Ethics (15-20 min)" at bounding box center [620, 397] width 780 height 94
click at [299, 411] on p at bounding box center [625, 410] width 743 height 18
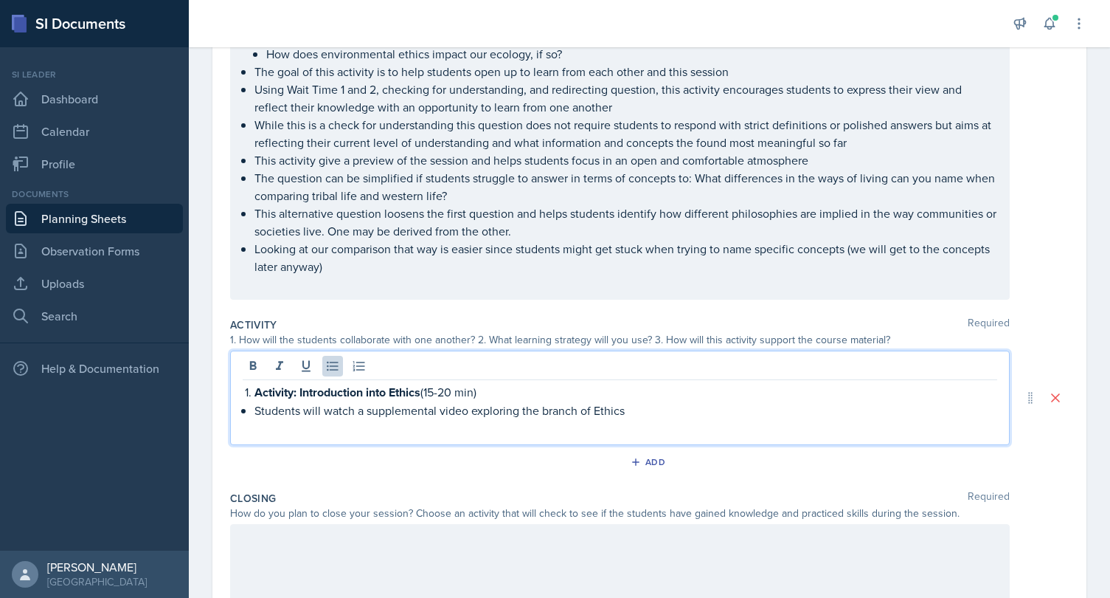
click at [533, 414] on p "Students will watch a supplemental video exploring the branch of Ethics" at bounding box center [625, 410] width 743 height 18
click at [730, 404] on p "Students will watch a supplemental video exploring the philosophical branch of …" at bounding box center [625, 410] width 743 height 18
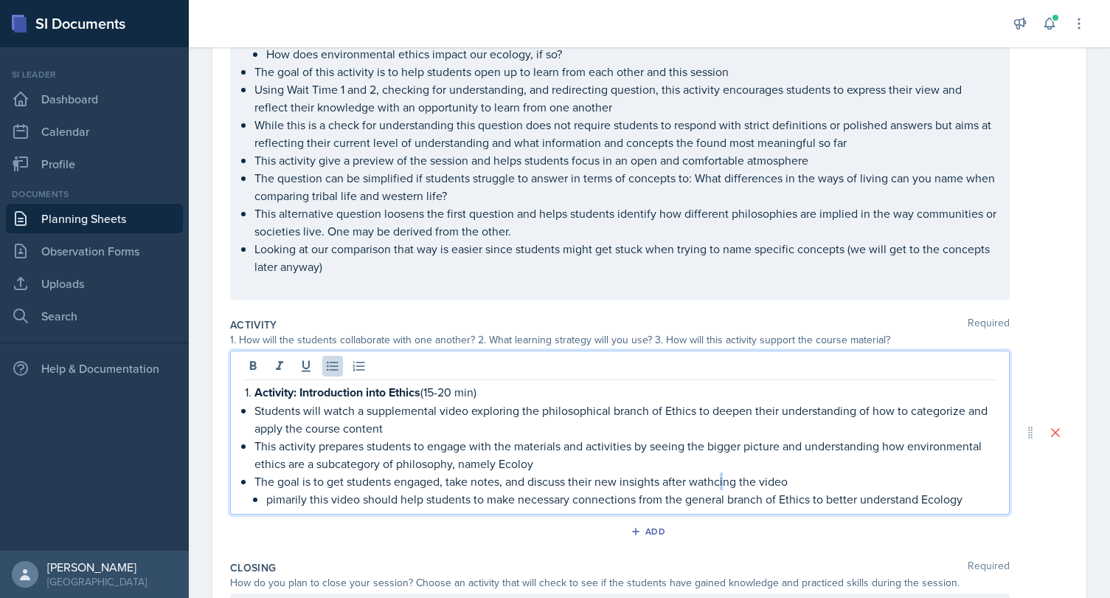
click at [722, 476] on p "The goal is to get students engaged, take notes, and discuss their new insights…" at bounding box center [625, 481] width 743 height 18
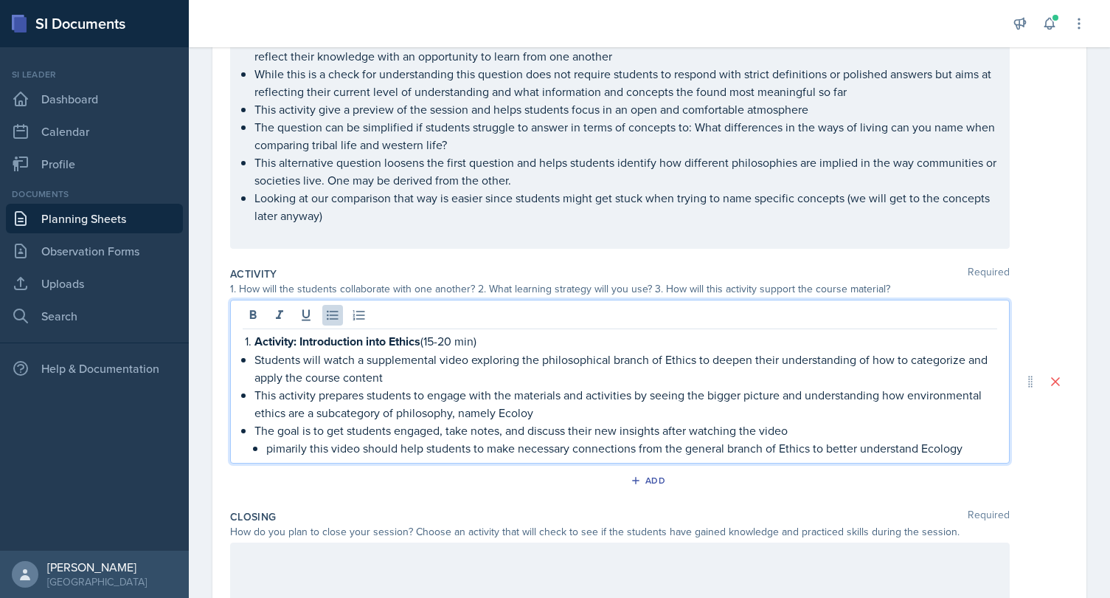
click at [288, 450] on p "pimarily this video should help students to make necessary connections from the…" at bounding box center [631, 448] width 731 height 18
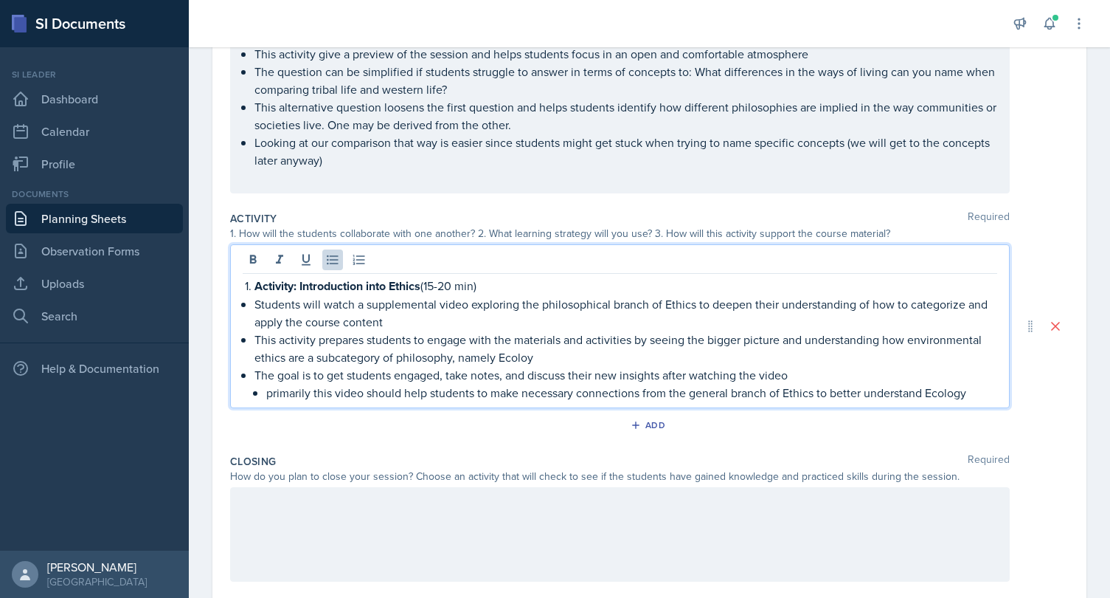
scroll to position [547, 0]
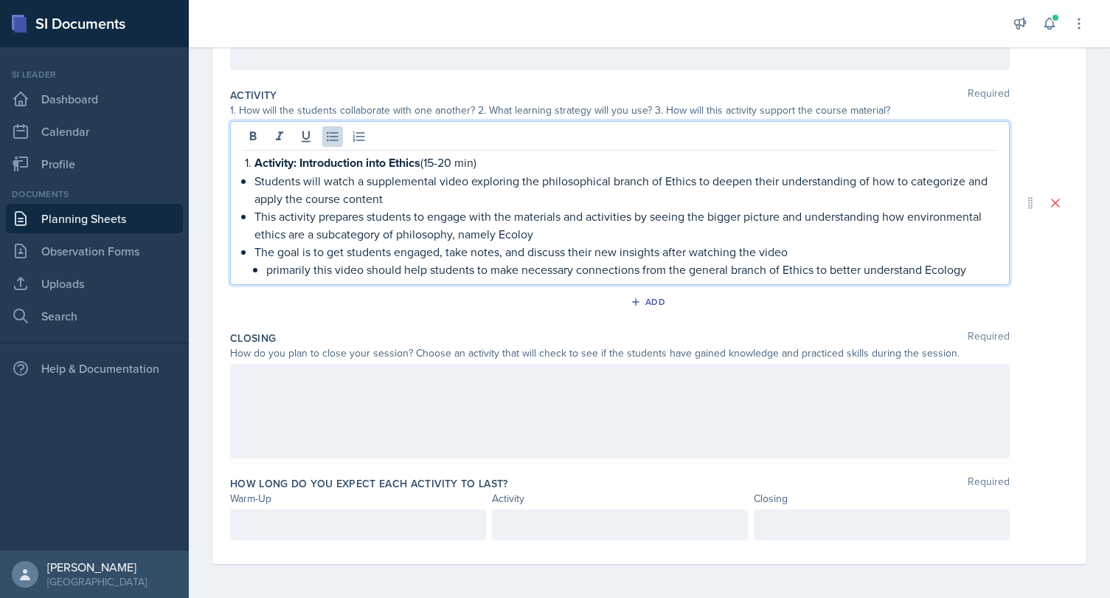
click at [991, 270] on p "primarily this video should help students to make necessary connections from th…" at bounding box center [631, 269] width 731 height 18
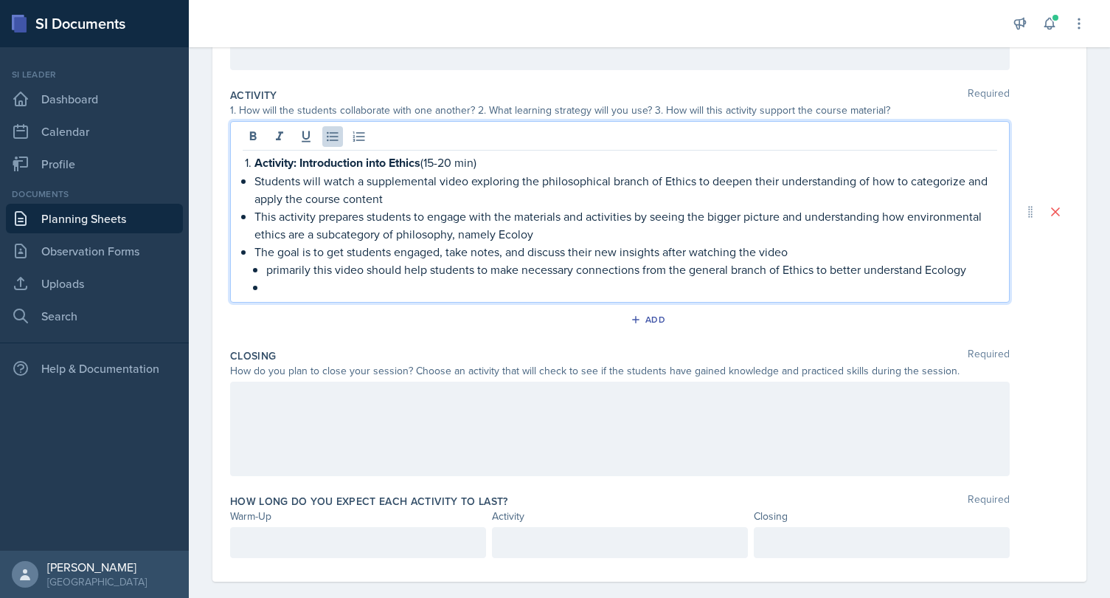
click at [823, 254] on p "The goal is to get students engaged, take notes, and discuss their new insights…" at bounding box center [625, 252] width 743 height 18
click at [572, 252] on p "The goal is to get students engaged, take notes, and discuss their new insights…" at bounding box center [625, 252] width 743 height 18
click at [832, 256] on p "The goal is to get students engaged, take notes, and discuss their new insights…" at bounding box center [625, 252] width 743 height 18
click at [657, 291] on p at bounding box center [631, 287] width 731 height 18
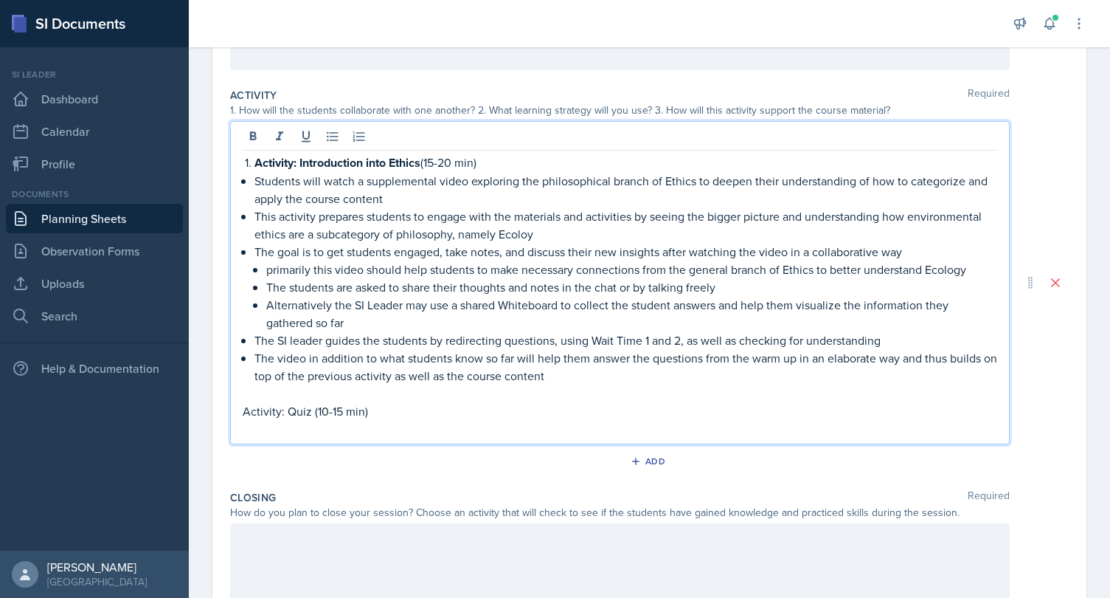
click at [246, 410] on p "Activity: Quiz (10-15 min)" at bounding box center [620, 411] width 755 height 18
click at [388, 408] on p "Activity: Quiz (10-15 min)" at bounding box center [625, 411] width 743 height 18
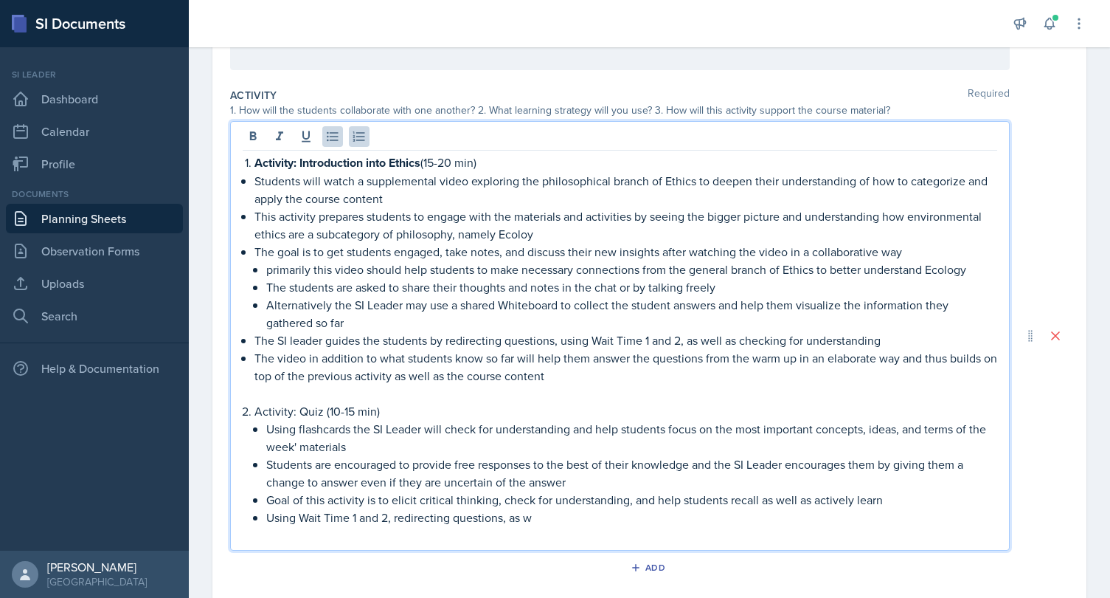
click at [395, 516] on p "Using Wait Time 1 and 2, redirecting questions, as w" at bounding box center [631, 517] width 731 height 18
click at [570, 526] on p at bounding box center [620, 535] width 755 height 18
click at [572, 519] on p "Using Wait Time 1 and 2 and redirecting questions, as w" at bounding box center [631, 517] width 731 height 18
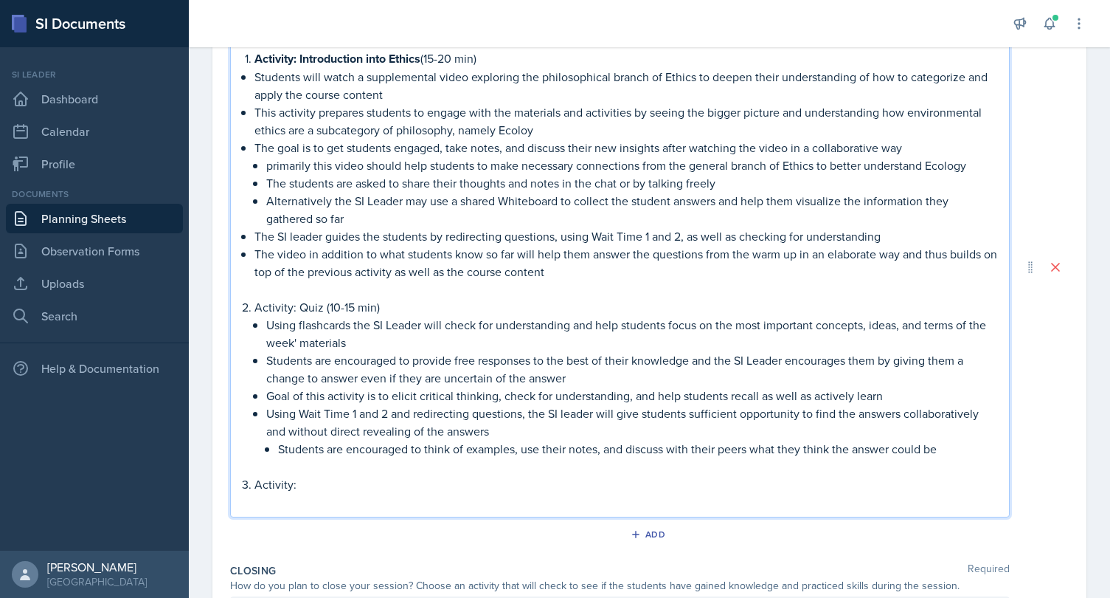
scroll to position [695, 0]
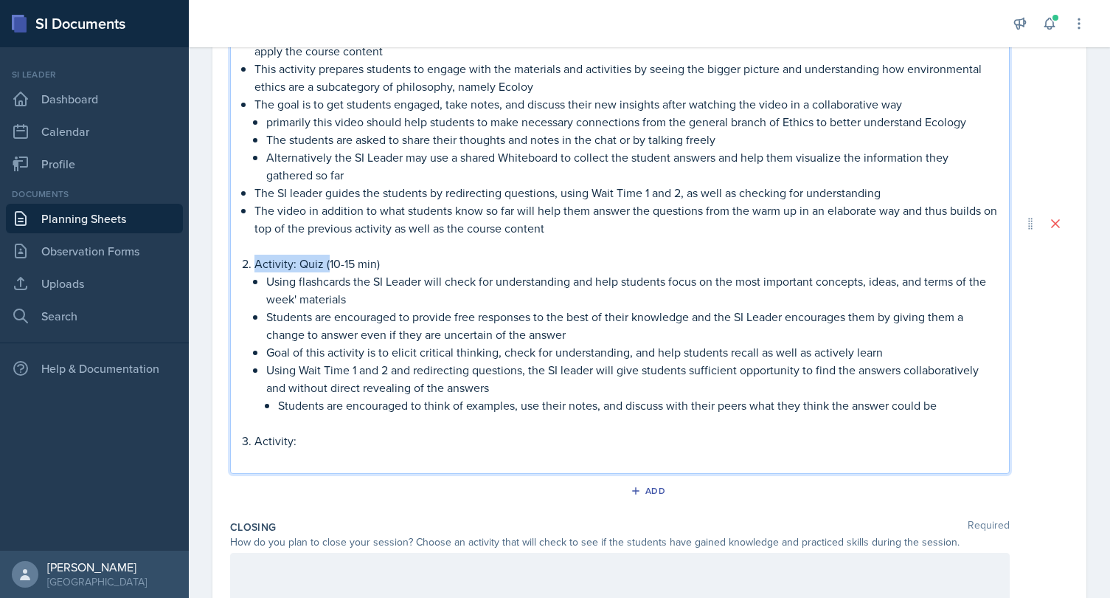
drag, startPoint x: 326, startPoint y: 263, endPoint x: 231, endPoint y: 260, distance: 95.2
click at [231, 260] on div "Activity: Introduction into Ethics (15-20 min) Students will watch a supplement…" at bounding box center [620, 223] width 780 height 500
click at [303, 442] on p "Activity:" at bounding box center [625, 441] width 743 height 18
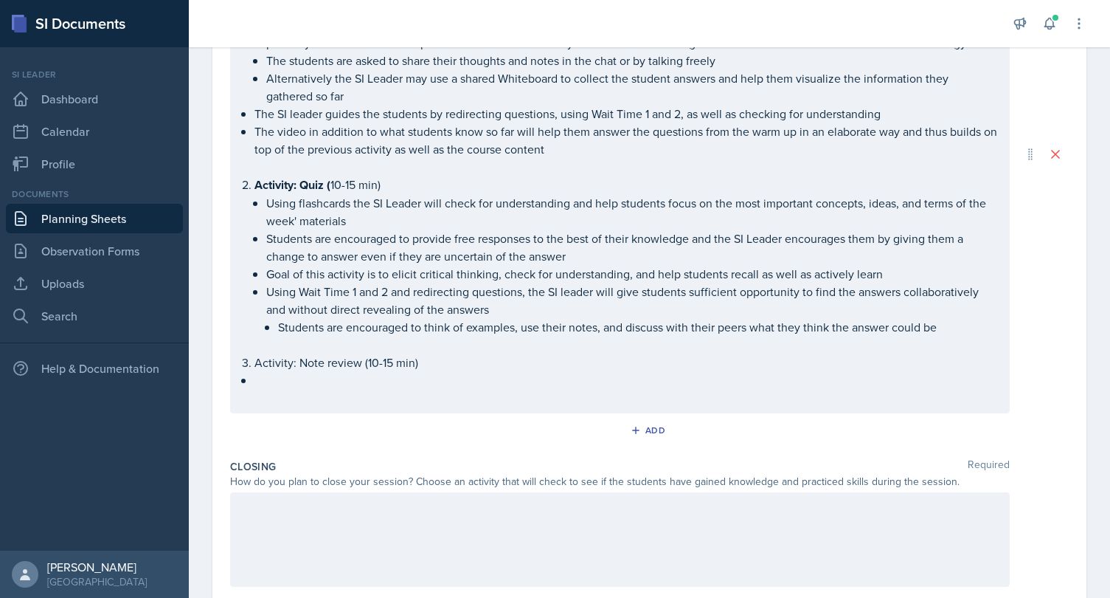
scroll to position [799, 0]
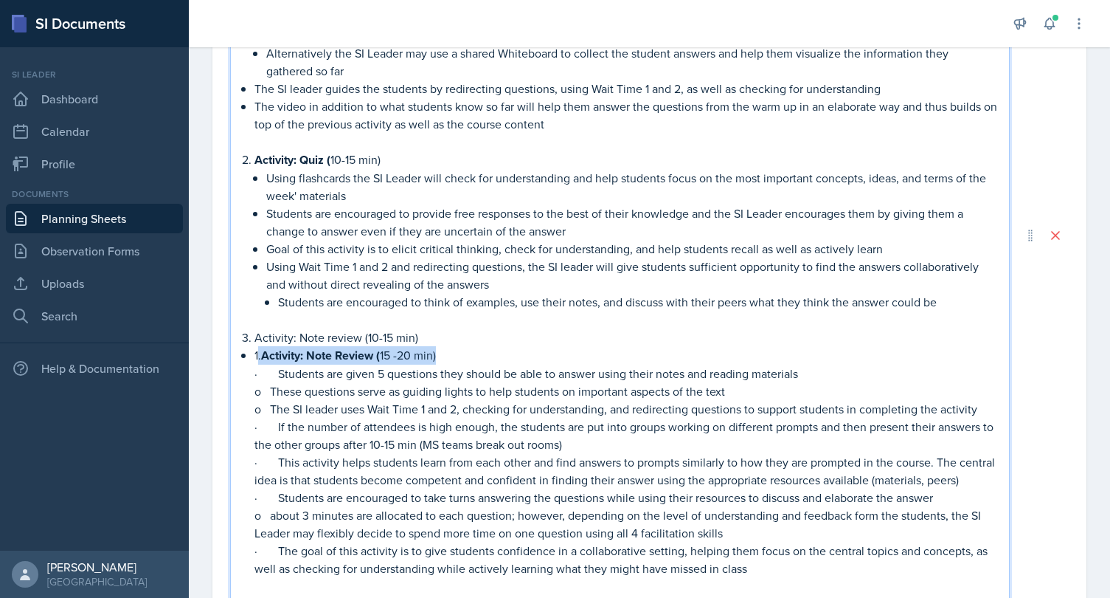
drag, startPoint x: 477, startPoint y: 345, endPoint x: 258, endPoint y: 352, distance: 219.2
click at [258, 352] on p "1. Activity: Note Review ( 15 -20 min)" at bounding box center [625, 355] width 743 height 18
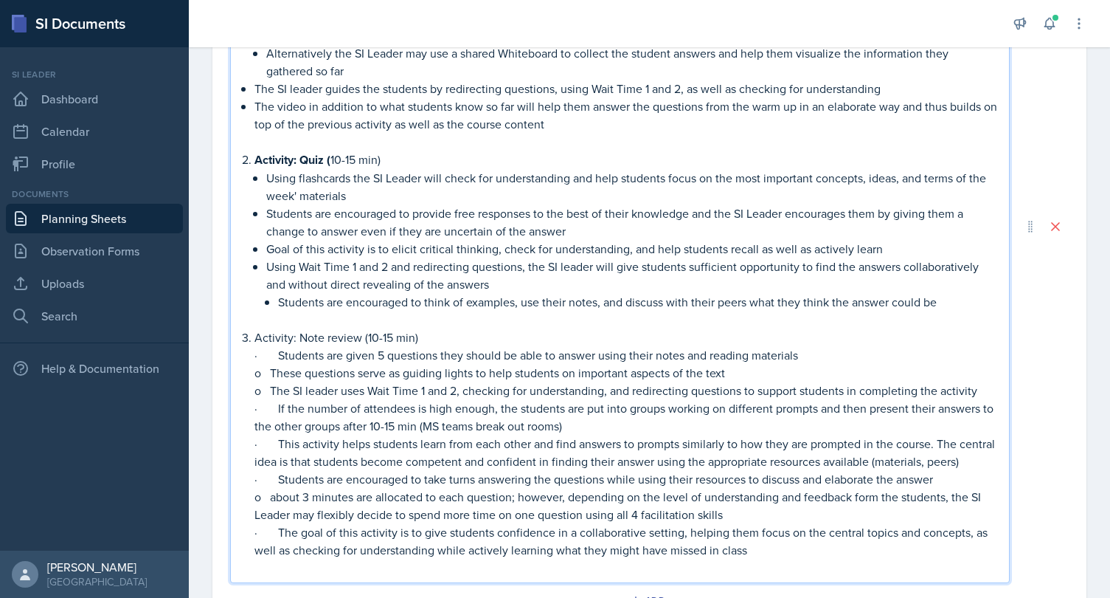
scroll to position [802, 0]
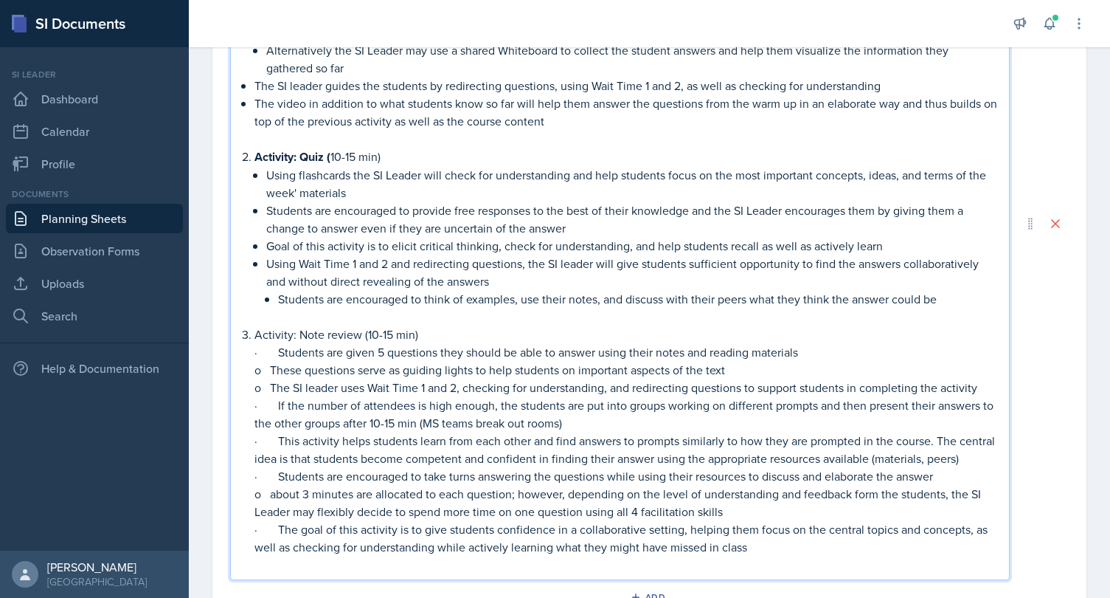
click at [273, 347] on p "· Students are given 5 questions they should be able to answer using their note…" at bounding box center [625, 352] width 743 height 18
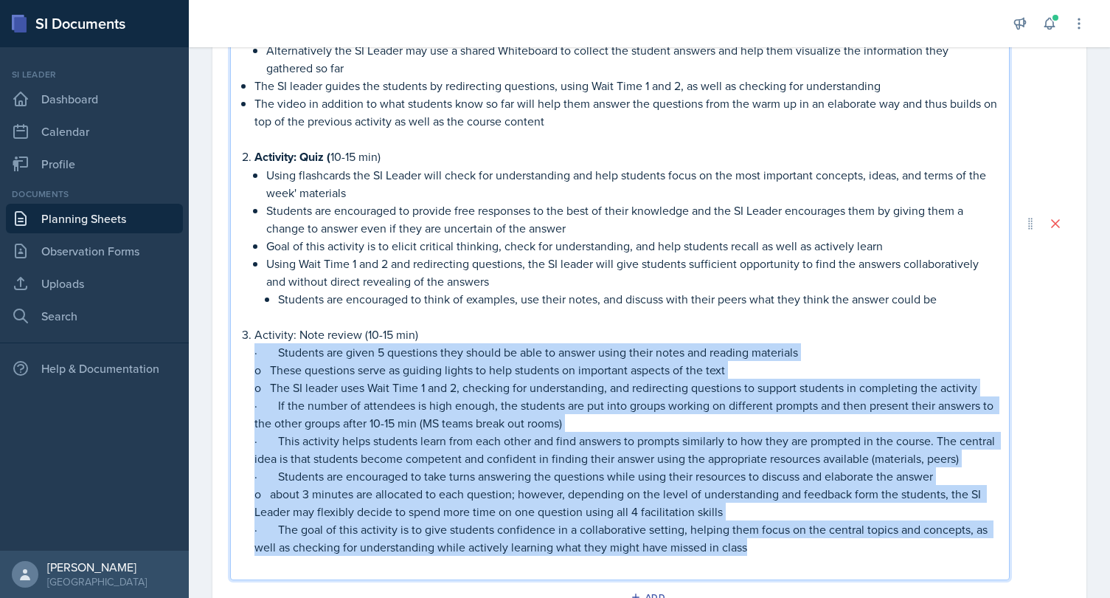
drag, startPoint x: 273, startPoint y: 347, endPoint x: 777, endPoint y: 539, distance: 539.1
click at [777, 539] on li "Activity: Note review (10-15 min) · Students are given 5 questions they should …" at bounding box center [625, 440] width 743 height 230
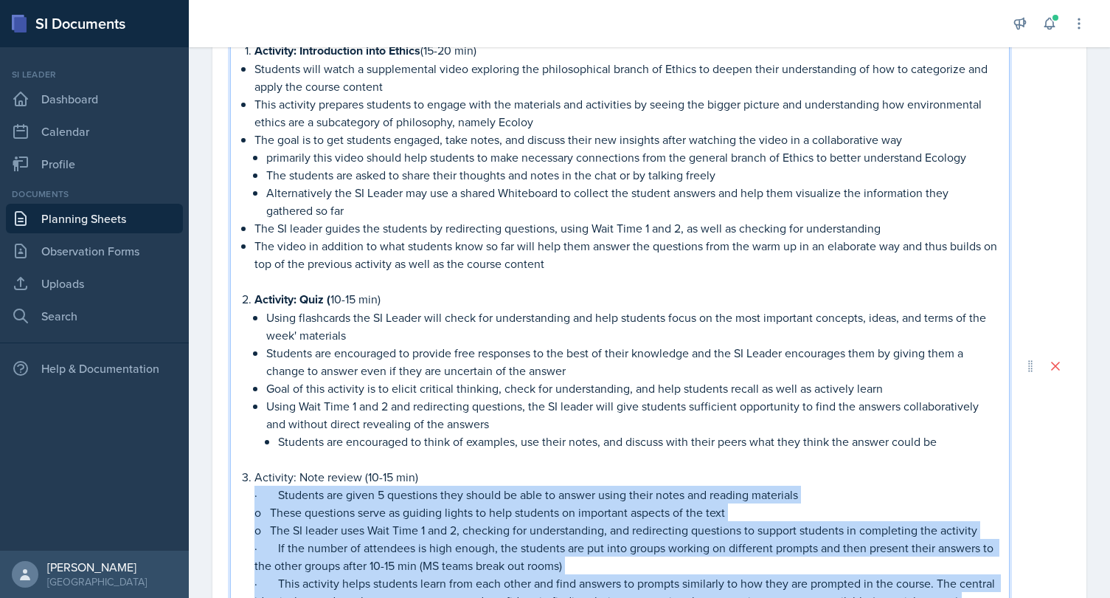
scroll to position [616, 0]
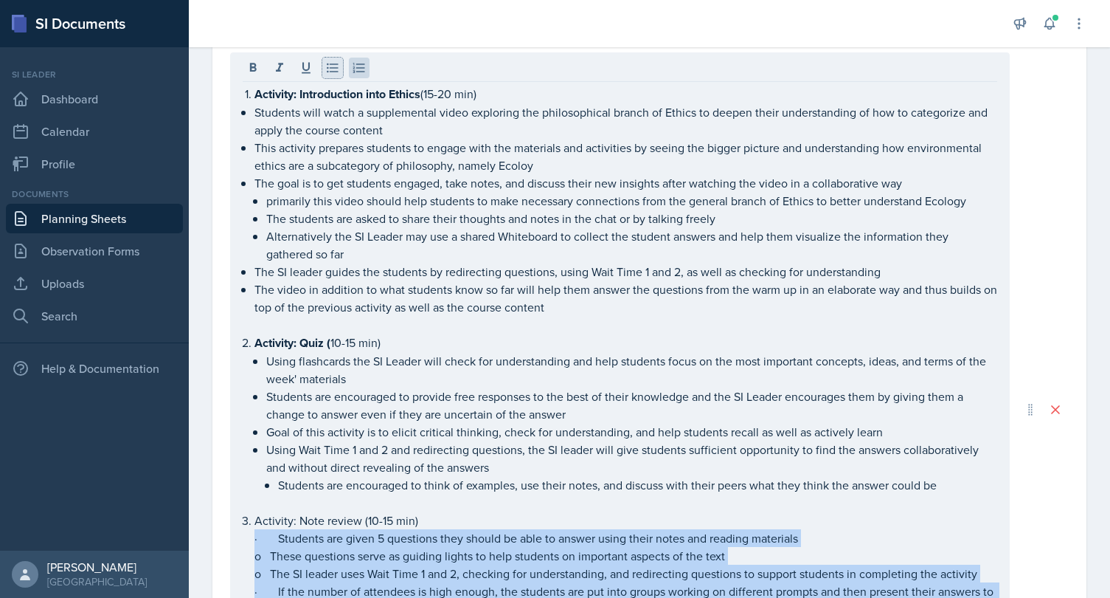
click at [338, 65] on icon at bounding box center [332, 67] width 15 height 15
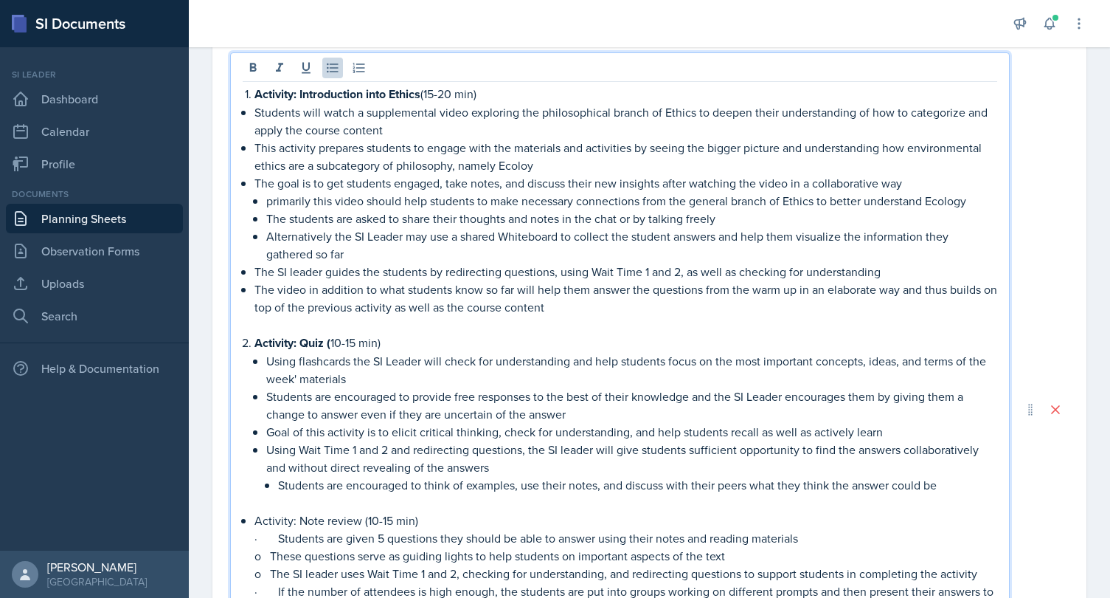
click at [257, 515] on p "Activity: Note review (10-15 min)" at bounding box center [625, 520] width 743 height 18
click at [434, 512] on p "Activity: Note review (10-15 min)" at bounding box center [625, 520] width 743 height 18
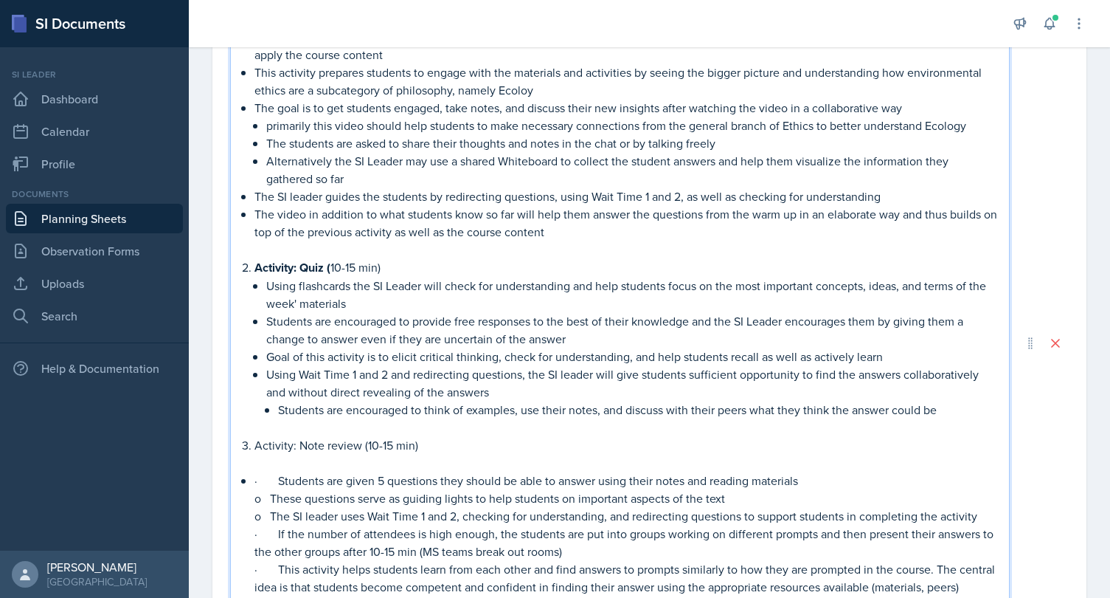
scroll to position [707, 0]
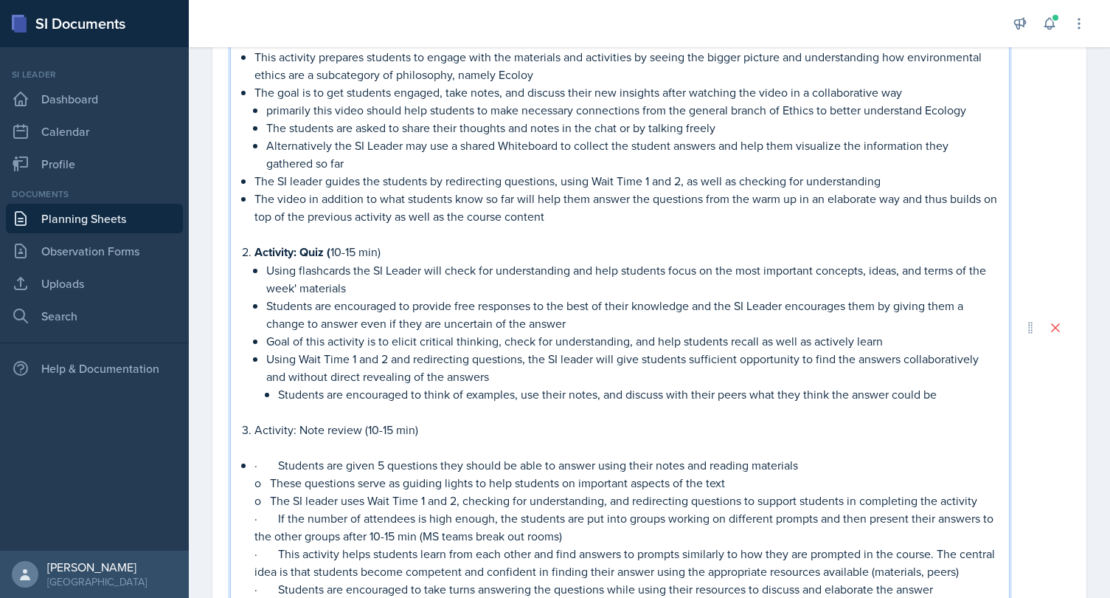
click at [254, 461] on li "· Students are given 5 questions they should be able to answer using their note…" at bounding box center [625, 562] width 743 height 212
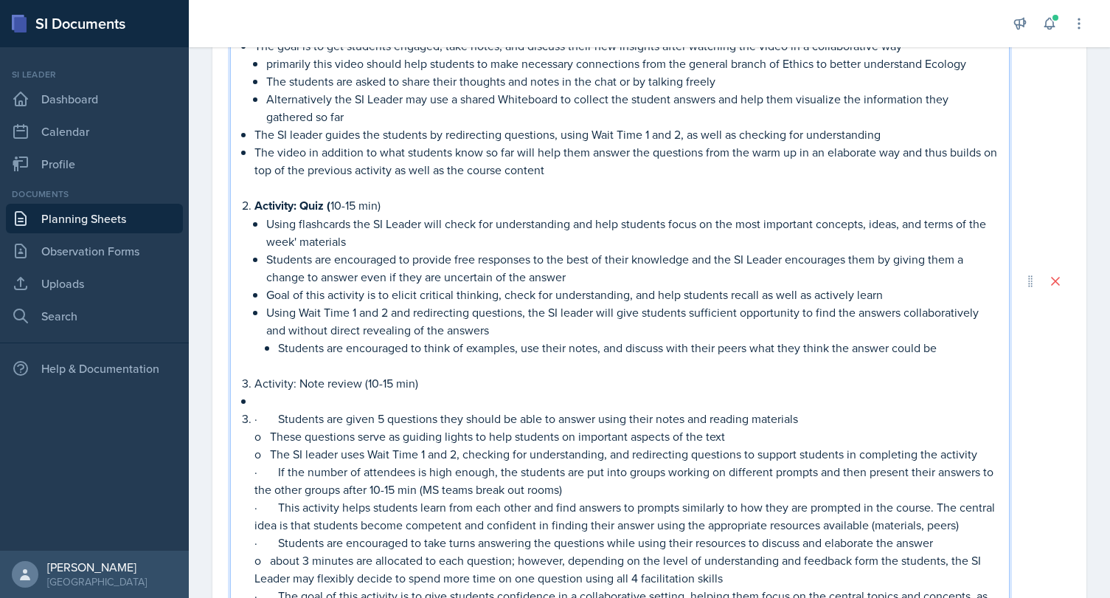
scroll to position [853, 0]
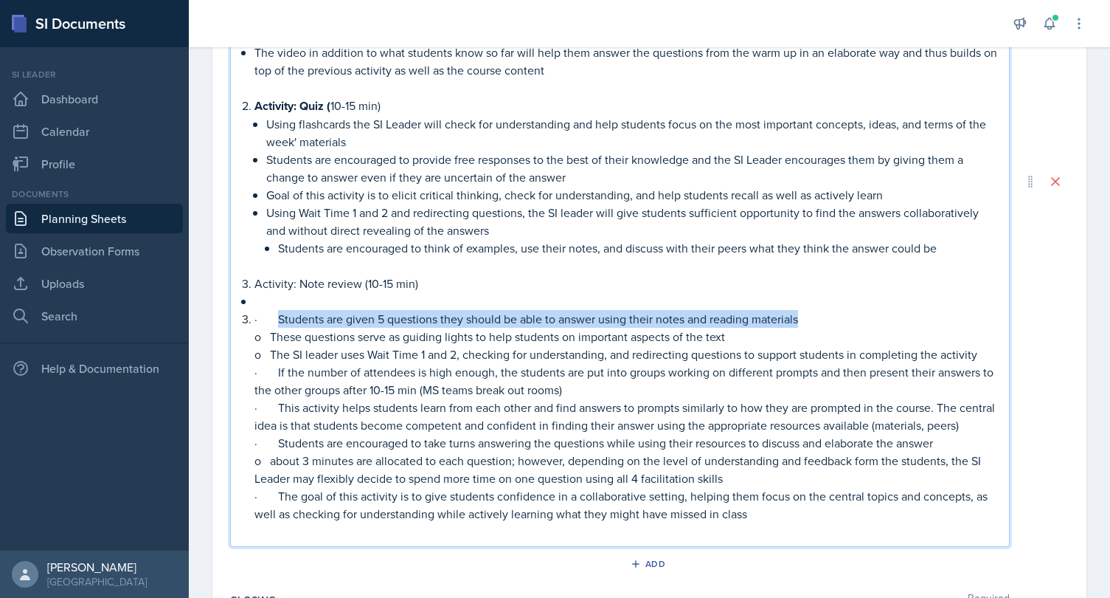
drag, startPoint x: 814, startPoint y: 311, endPoint x: 282, endPoint y: 313, distance: 532.6
click at [282, 313] on p "· Students are given 5 questions they should be able to answer using their note…" at bounding box center [625, 319] width 743 height 18
copy p "Students are given 5 questions they should be able to answer using their notes …"
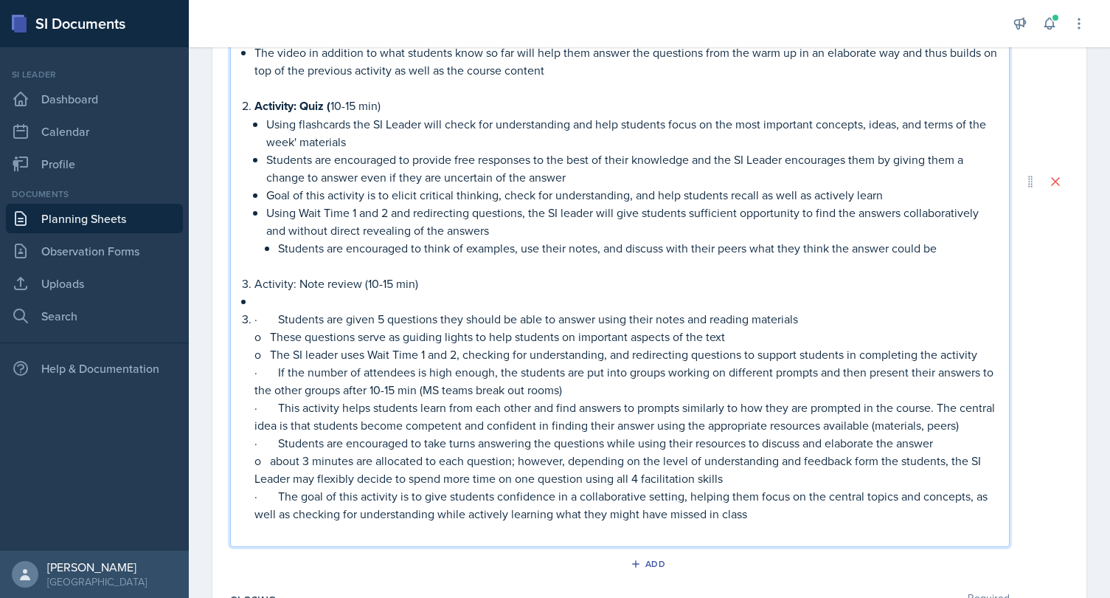
click at [282, 298] on p at bounding box center [625, 301] width 743 height 18
click at [344, 302] on p "Students are given 5 questions they should be able to answer using their notes …" at bounding box center [625, 301] width 743 height 18
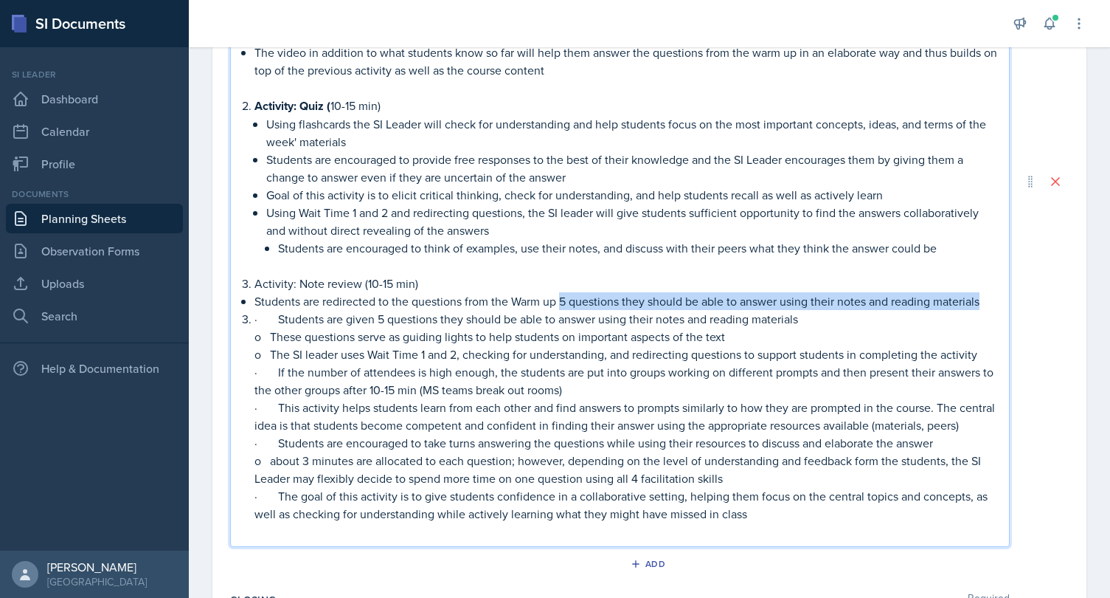
drag, startPoint x: 561, startPoint y: 300, endPoint x: 983, endPoint y: 294, distance: 422.7
click at [985, 296] on p "Students are redirected to the questions from the Warm up 5 questions they shou…" at bounding box center [625, 301] width 743 height 18
click at [919, 341] on p "o These questions serve as guiding lights to help students on important aspects…" at bounding box center [625, 337] width 743 height 18
drag, startPoint x: 561, startPoint y: 297, endPoint x: 627, endPoint y: 298, distance: 65.7
click at [627, 299] on p "Students are redirected to the questions from the Warm up 5 questions they shou…" at bounding box center [625, 301] width 743 height 18
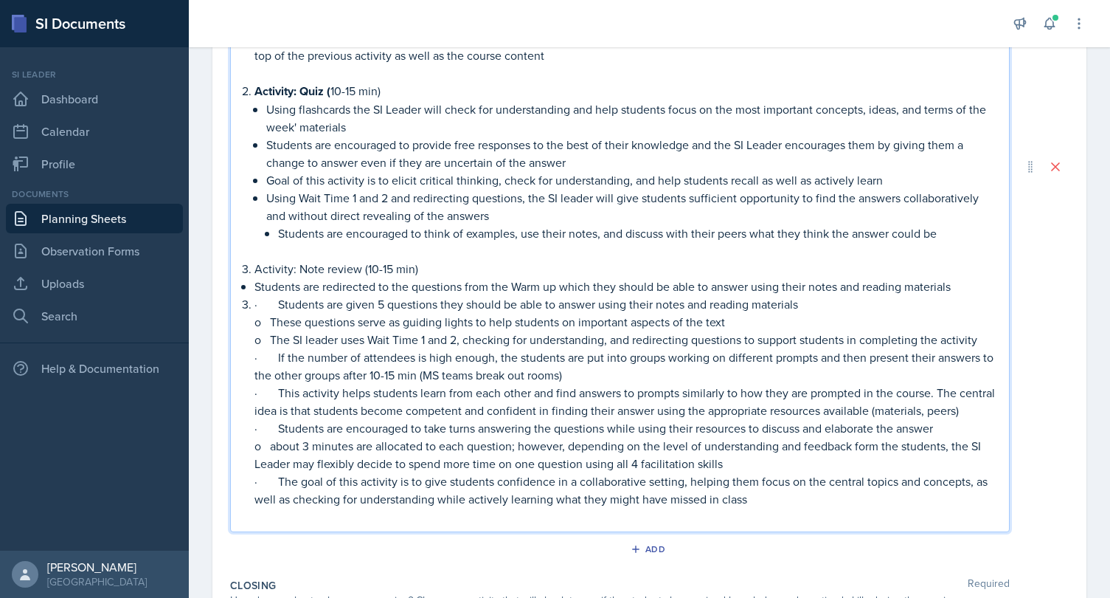
scroll to position [871, 0]
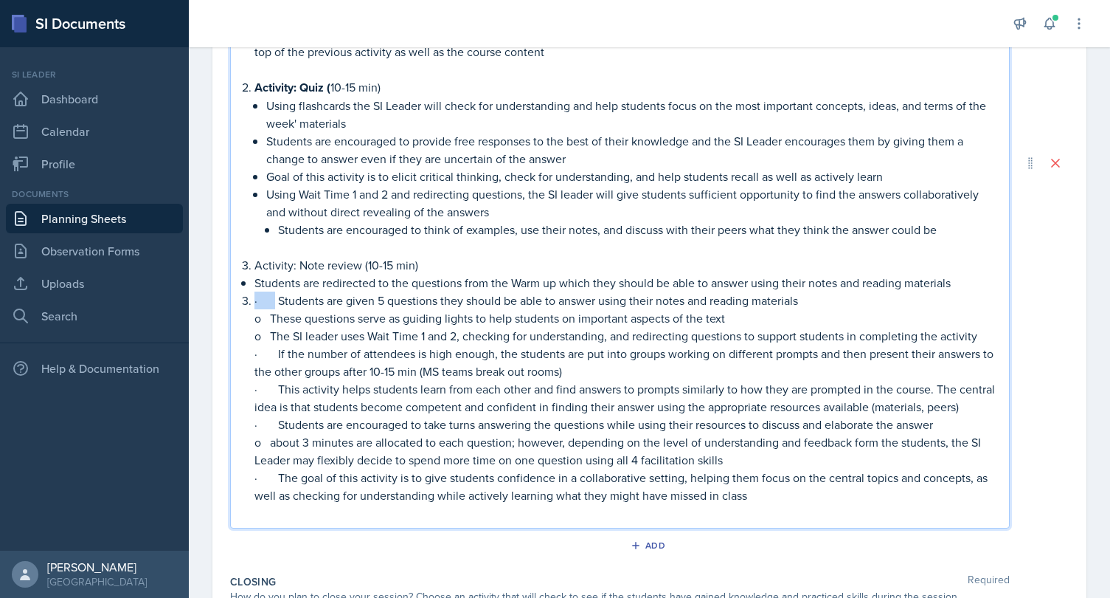
drag, startPoint x: 277, startPoint y: 300, endPoint x: 232, endPoint y: 301, distance: 45.0
click at [232, 301] on div "Activity: Introduction into Ethics (15-20 min) Students will watch a supplement…" at bounding box center [620, 162] width 780 height 731
click at [958, 283] on p "Students are redirected to the questions from the Warm up which they should be …" at bounding box center [625, 283] width 743 height 18
click at [558, 284] on p "Students are redirected to the questions from the Warm up which they should be …" at bounding box center [625, 283] width 743 height 18
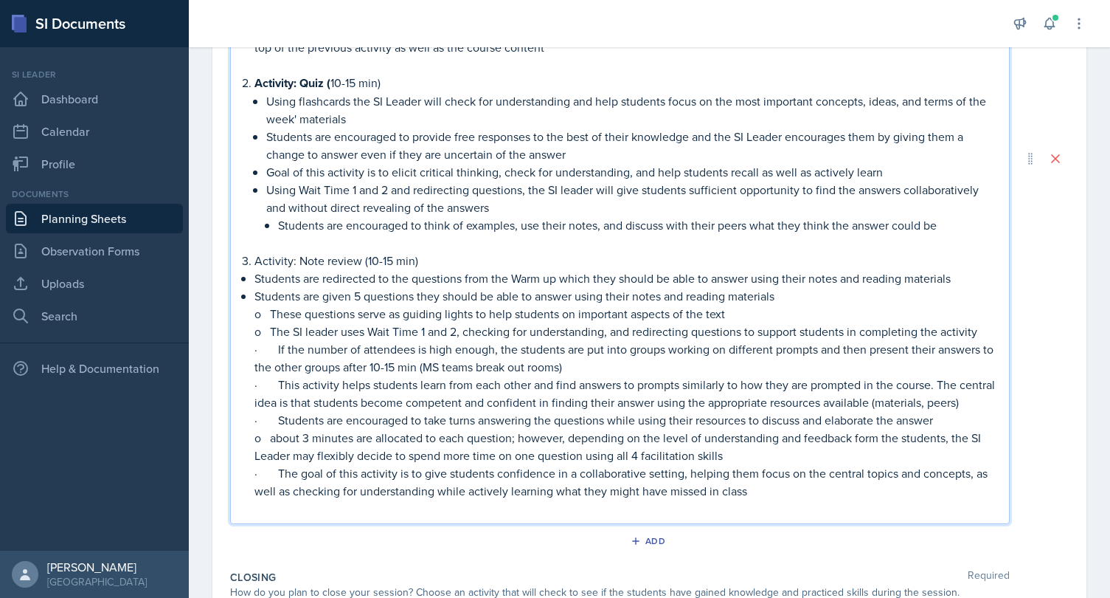
click at [724, 283] on p "Students are redirected to the questions from the Warm up which they should be …" at bounding box center [625, 278] width 743 height 18
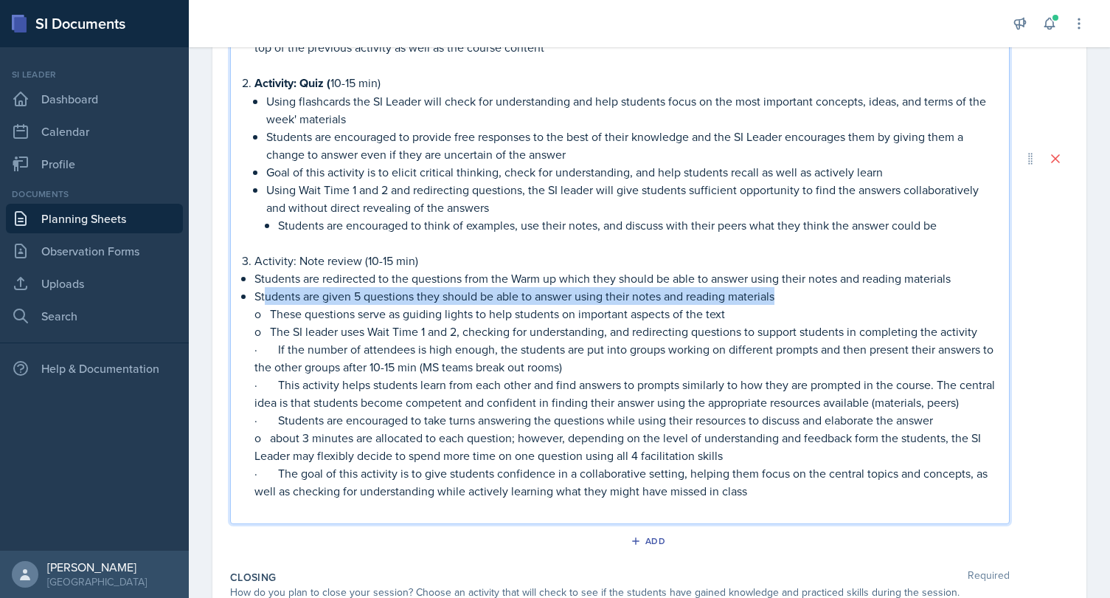
drag, startPoint x: 784, startPoint y: 294, endPoint x: 263, endPoint y: 287, distance: 521.6
click at [263, 287] on p "Students are given 5 questions they should be able to answer using their notes …" at bounding box center [625, 296] width 743 height 18
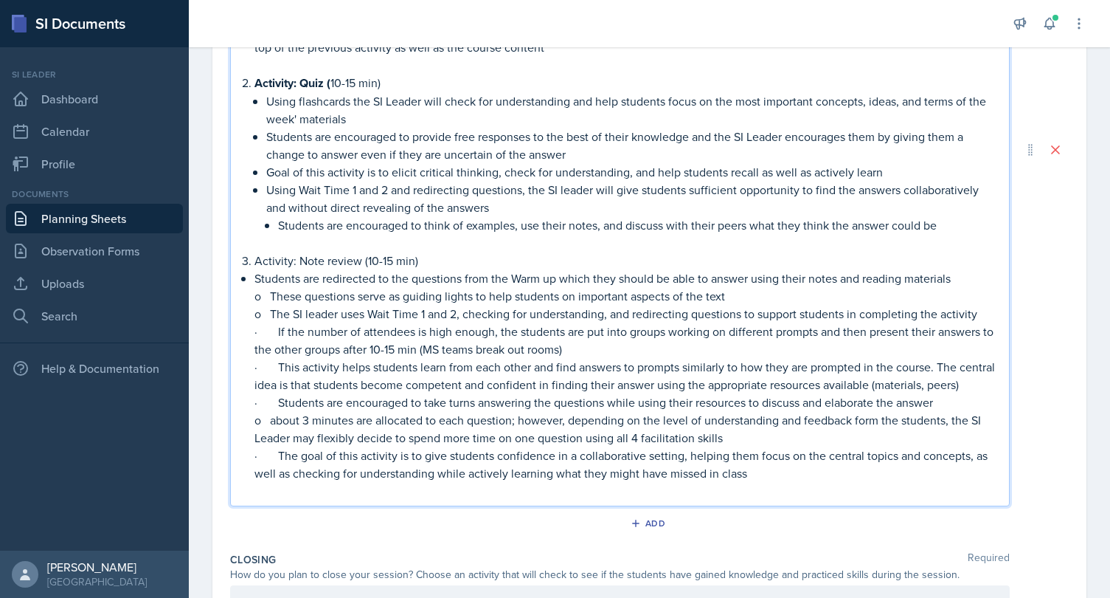
click at [722, 294] on p "o These questions serve as guiding lights to help students on important aspects…" at bounding box center [625, 296] width 743 height 18
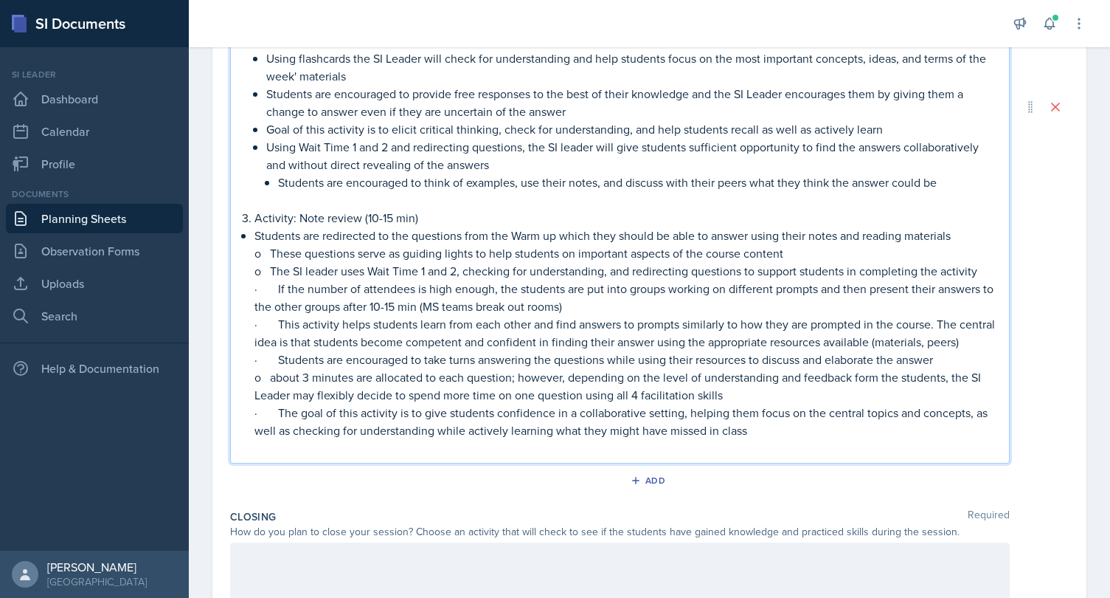
scroll to position [924, 0]
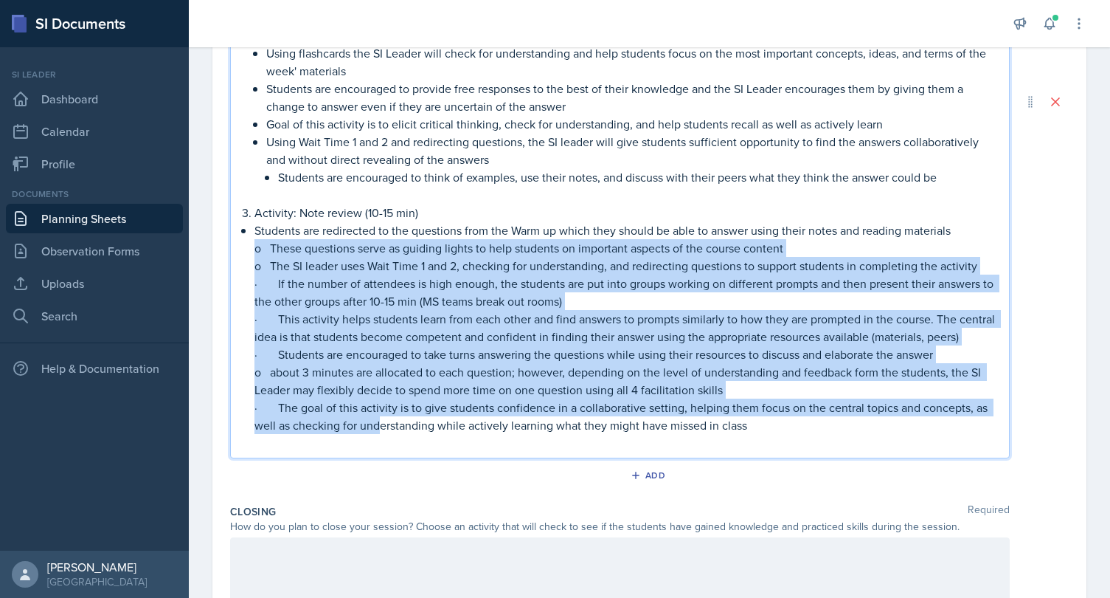
drag, startPoint x: 252, startPoint y: 246, endPoint x: 380, endPoint y: 416, distance: 212.9
click at [380, 416] on div "Activity: Introduction into Ethics (15-20 min) Students will watch a supplement…" at bounding box center [620, 114] width 755 height 674
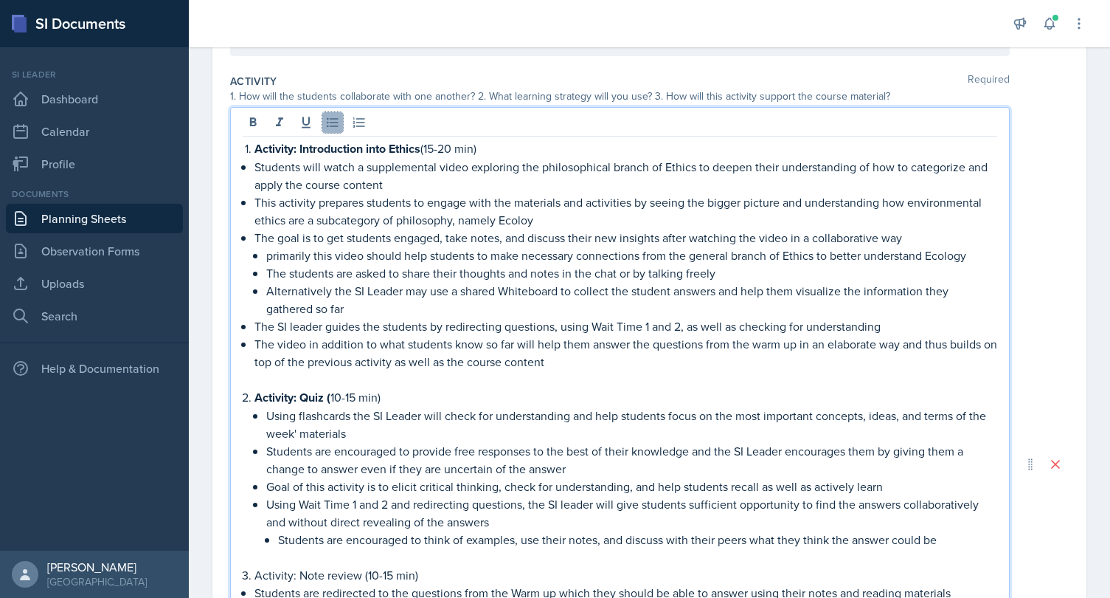
click at [331, 120] on icon at bounding box center [332, 122] width 15 height 15
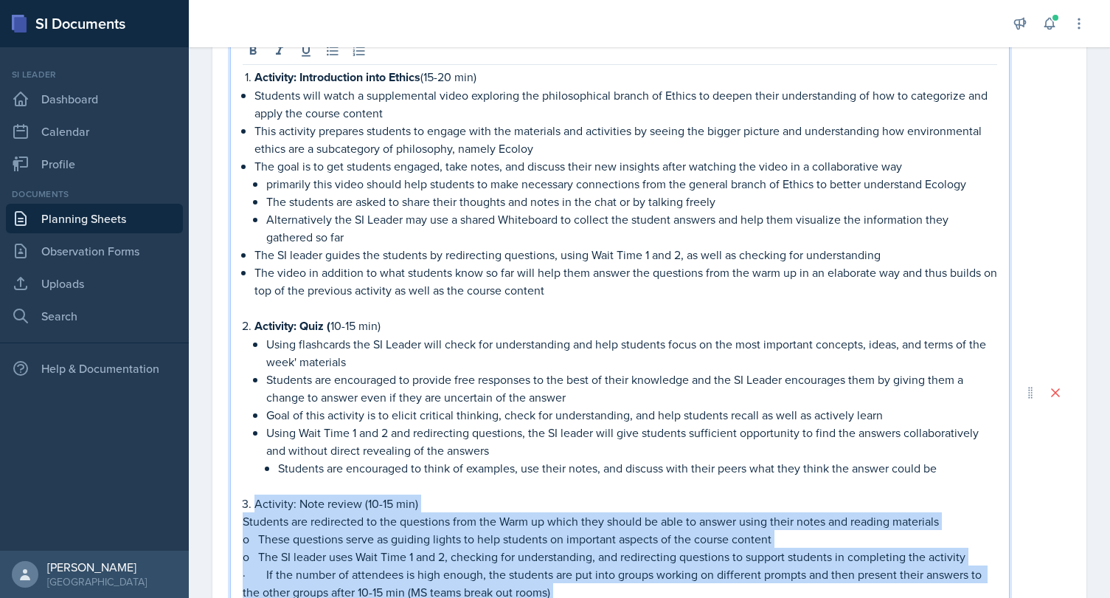
scroll to position [575, 0]
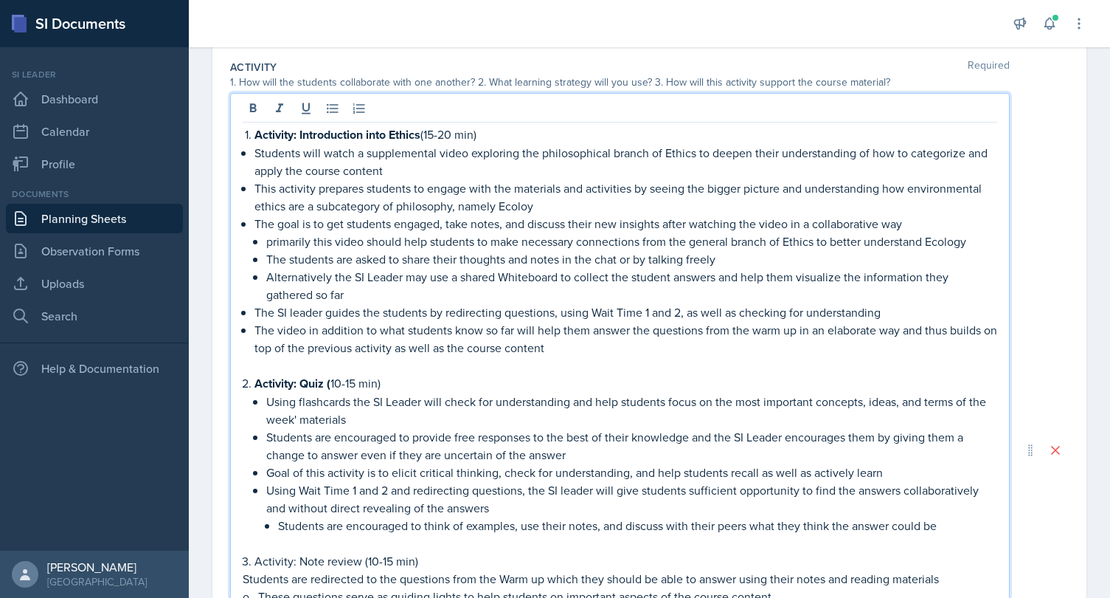
click at [348, 101] on div at bounding box center [620, 110] width 755 height 24
click at [333, 104] on icon at bounding box center [332, 109] width 11 height 10
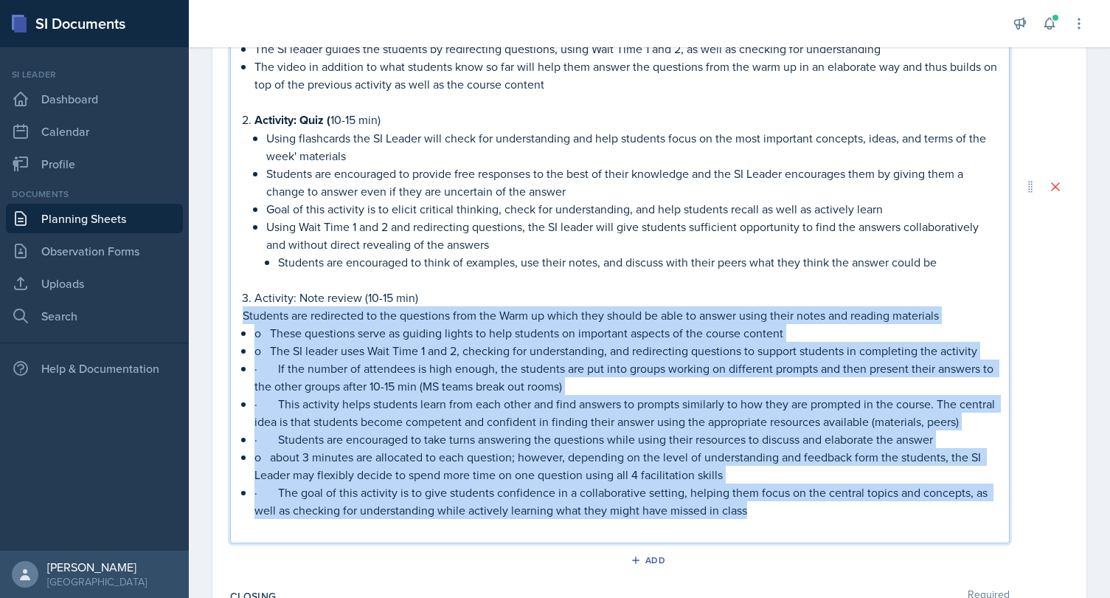
scroll to position [885, 0]
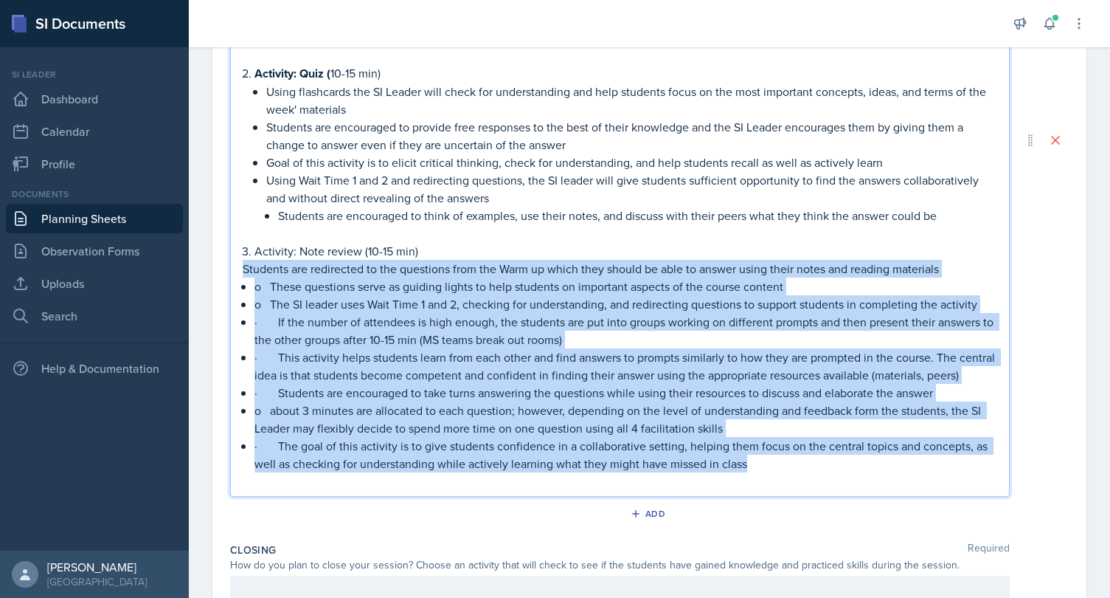
click at [373, 429] on p "o about 3 minutes are allocated to each question; however, depending on the lev…" at bounding box center [625, 418] width 743 height 35
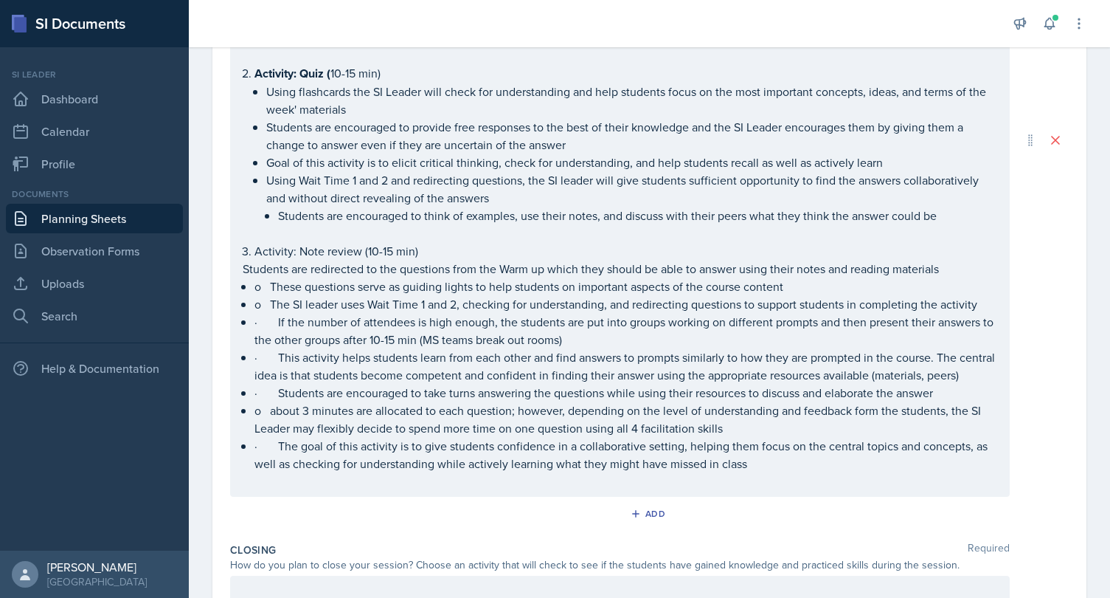
click at [234, 269] on div "Activity: Introduction into Ethics (15-20 min) Students will watch a supplement…" at bounding box center [620, 139] width 780 height 713
click at [242, 269] on div "Activity: Introduction into Ethics (15-20 min) Students will watch a supplement…" at bounding box center [620, 139] width 780 height 713
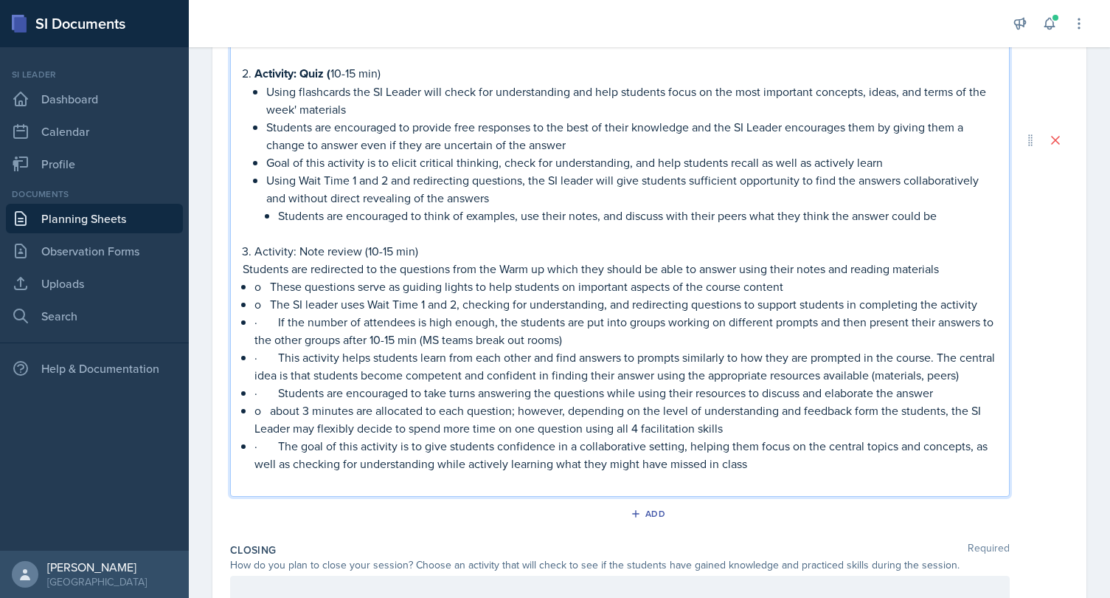
click at [243, 264] on p "Students are redirected to the questions from the Warm up which they should be …" at bounding box center [620, 269] width 755 height 18
click at [356, 307] on p "o The SI leader uses Wait Time 1 and 2, checking for understanding, and redirec…" at bounding box center [625, 304] width 743 height 18
drag, startPoint x: 270, startPoint y: 284, endPoint x: 248, endPoint y: 284, distance: 22.1
click at [254, 284] on li "o These questions serve as guiding lights to help students on important aspects…" at bounding box center [625, 286] width 743 height 18
click at [254, 287] on li "These questions serve as guiding lights to help students on important aspects o…" at bounding box center [625, 286] width 743 height 18
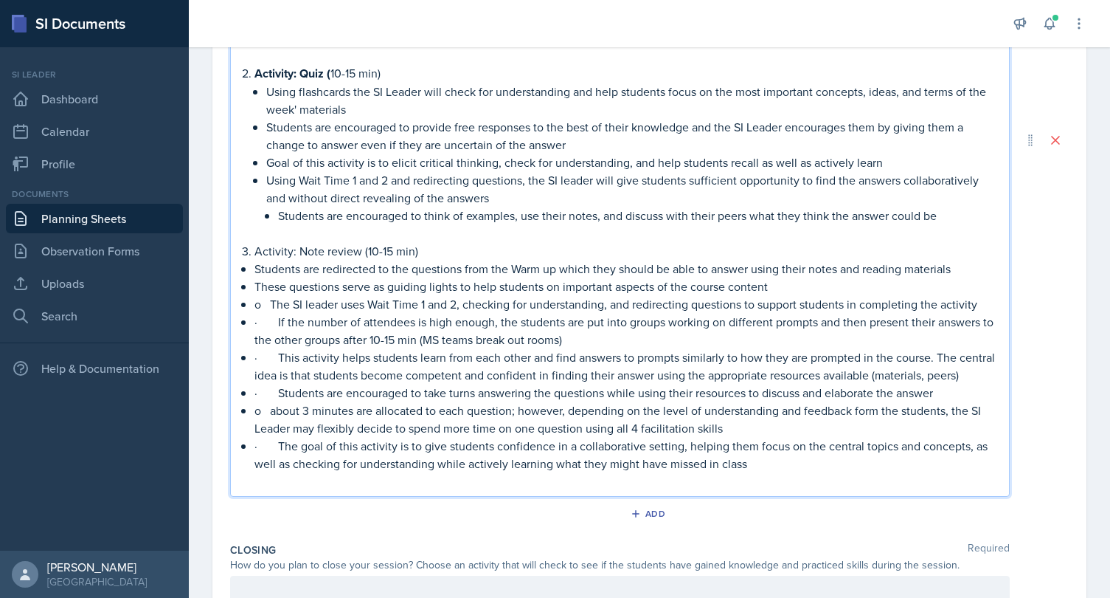
click at [254, 287] on p "These questions serve as guiding lights to help students on important aspects o…" at bounding box center [625, 286] width 743 height 18
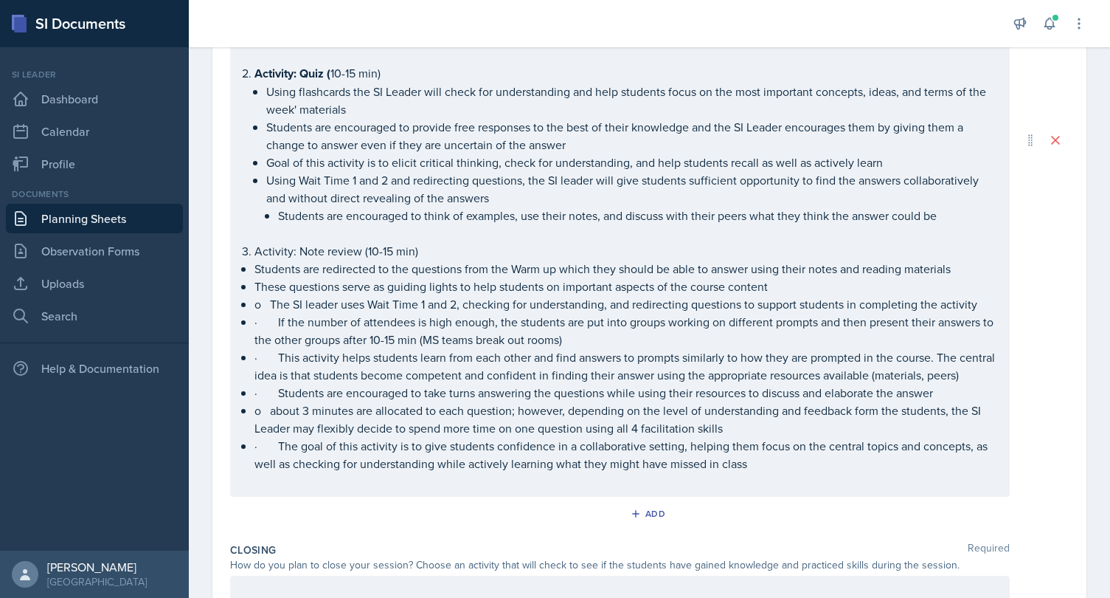
click at [262, 290] on p "These questions serve as guiding lights to help students on important aspects o…" at bounding box center [625, 286] width 743 height 18
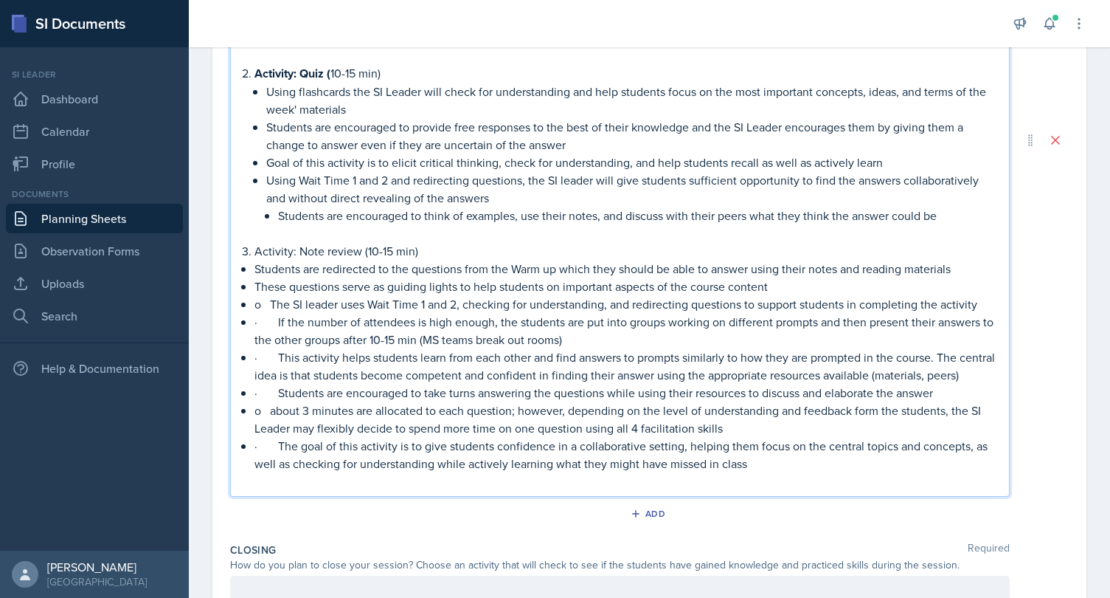
click at [256, 289] on p "These questions serve as guiding lights to help students on important aspects o…" at bounding box center [625, 286] width 743 height 18
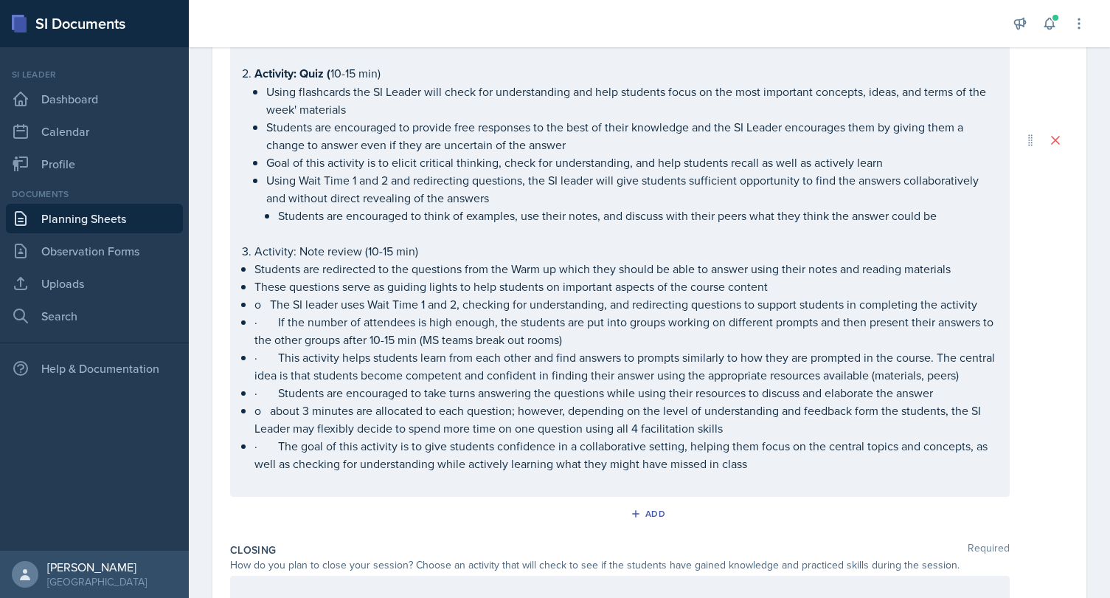
click at [256, 288] on p "These questions serve as guiding lights to help students on important aspects o…" at bounding box center [625, 286] width 743 height 18
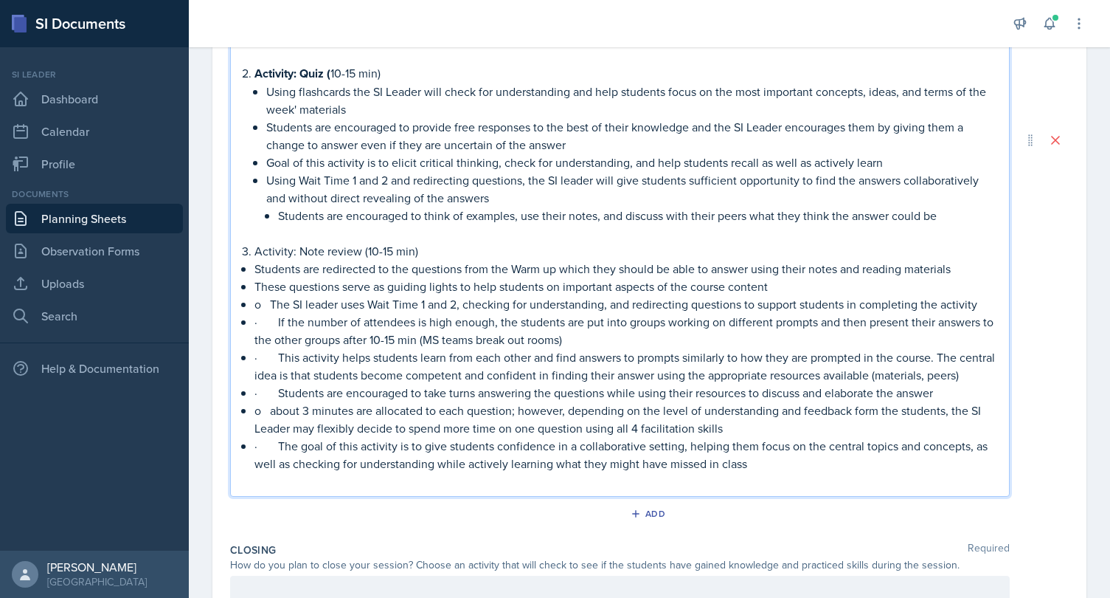
click at [272, 302] on p "o The SI leader uses Wait Time 1 and 2, checking for understanding, and redirec…" at bounding box center [625, 304] width 743 height 18
click at [275, 320] on p "· If the number of attendees is high enough, the students are put into groups w…" at bounding box center [625, 330] width 743 height 35
click at [257, 284] on p "These questions serve as guiding lights to help students on important aspects o…" at bounding box center [625, 286] width 743 height 18
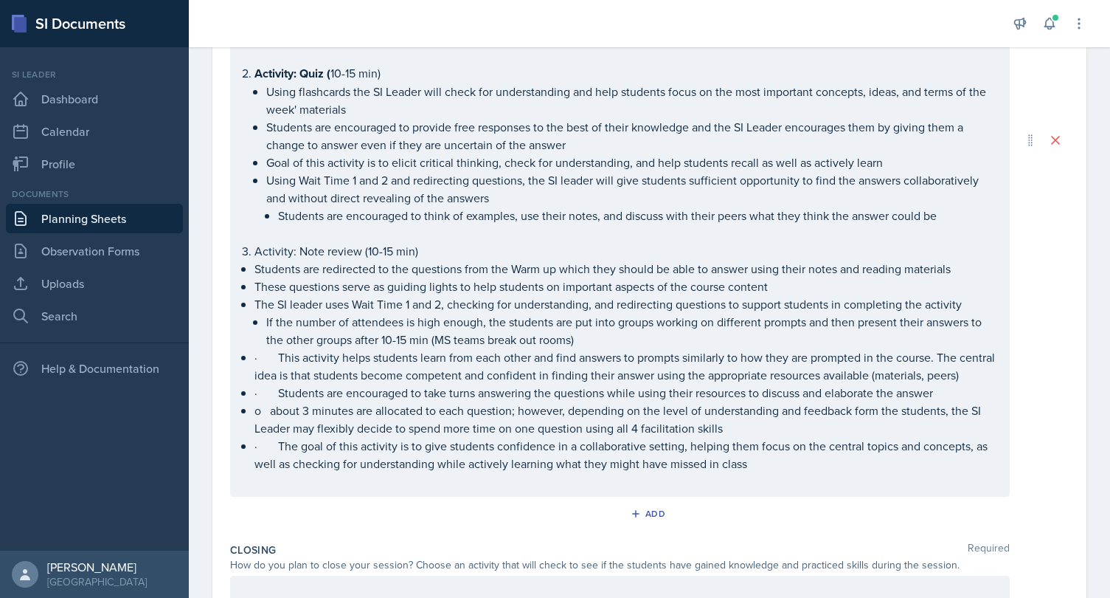
click at [270, 295] on p "The SI leader uses Wait Time 1 and 2, checking for understanding, and redirecti…" at bounding box center [625, 304] width 743 height 18
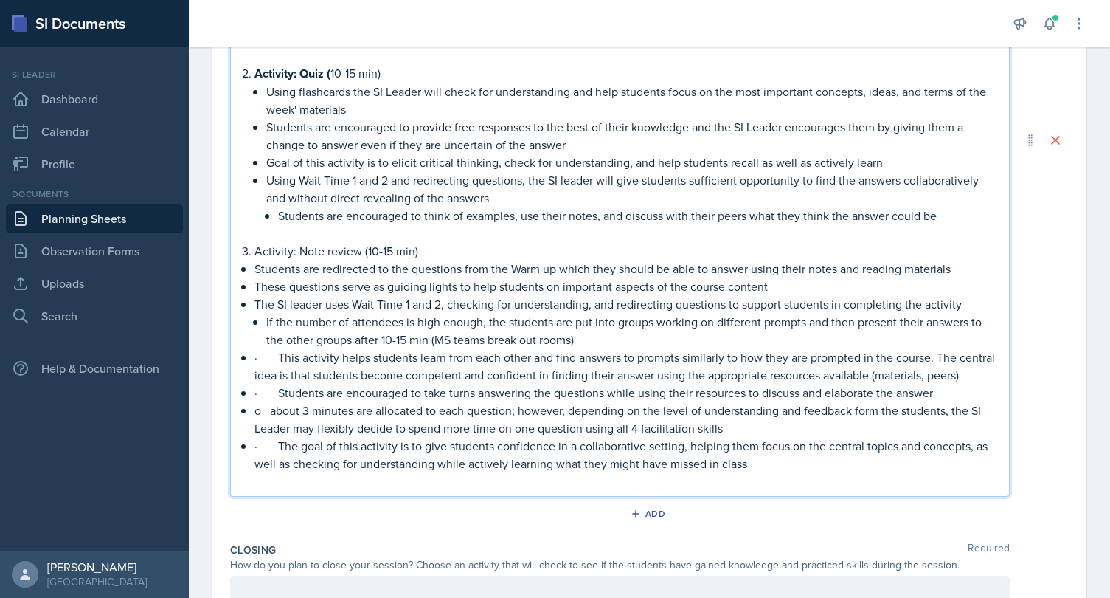
click at [266, 325] on li "If the number of attendees is high enough, the students are put into groups wor…" at bounding box center [631, 330] width 731 height 35
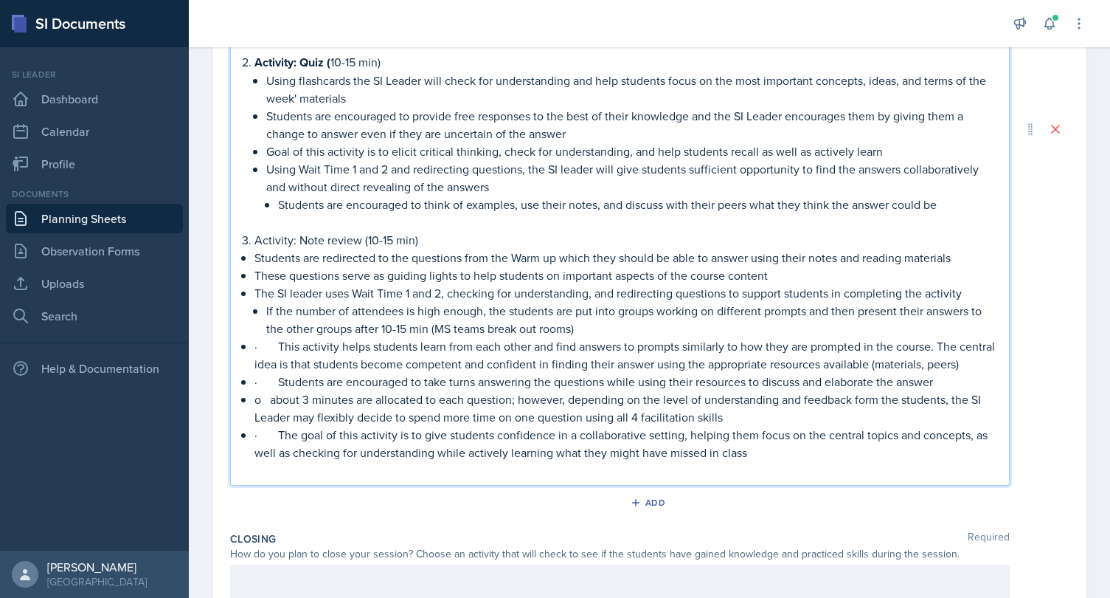
scroll to position [897, 0]
click at [276, 349] on p "· This activity helps students learn from each other and find answers to prompt…" at bounding box center [625, 353] width 743 height 35
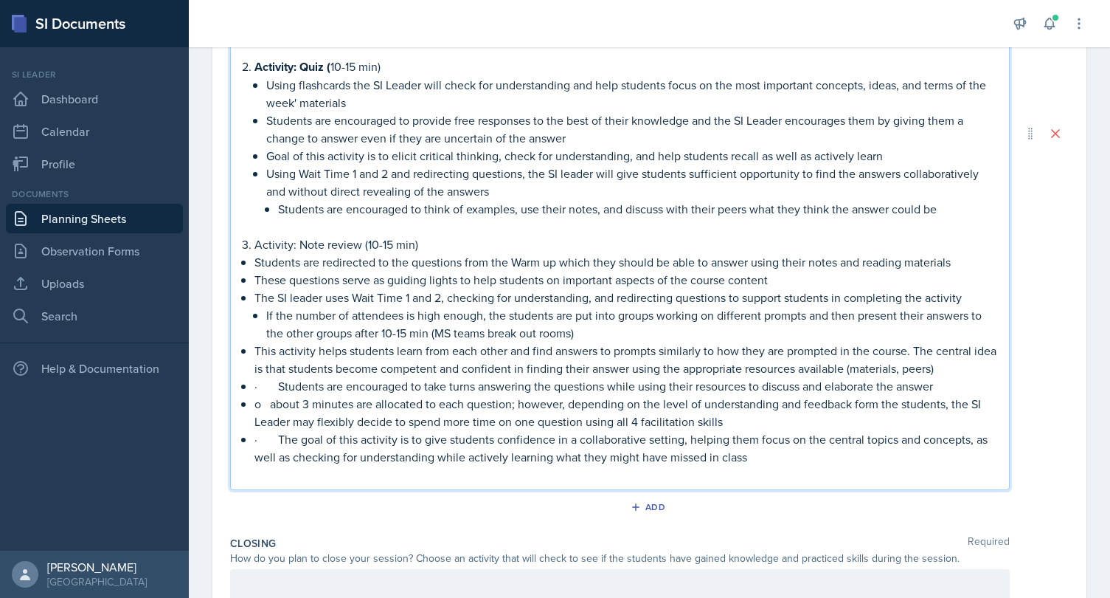
click at [962, 260] on p "Students are redirected to the questions from the Warm up which they should be …" at bounding box center [625, 262] width 743 height 18
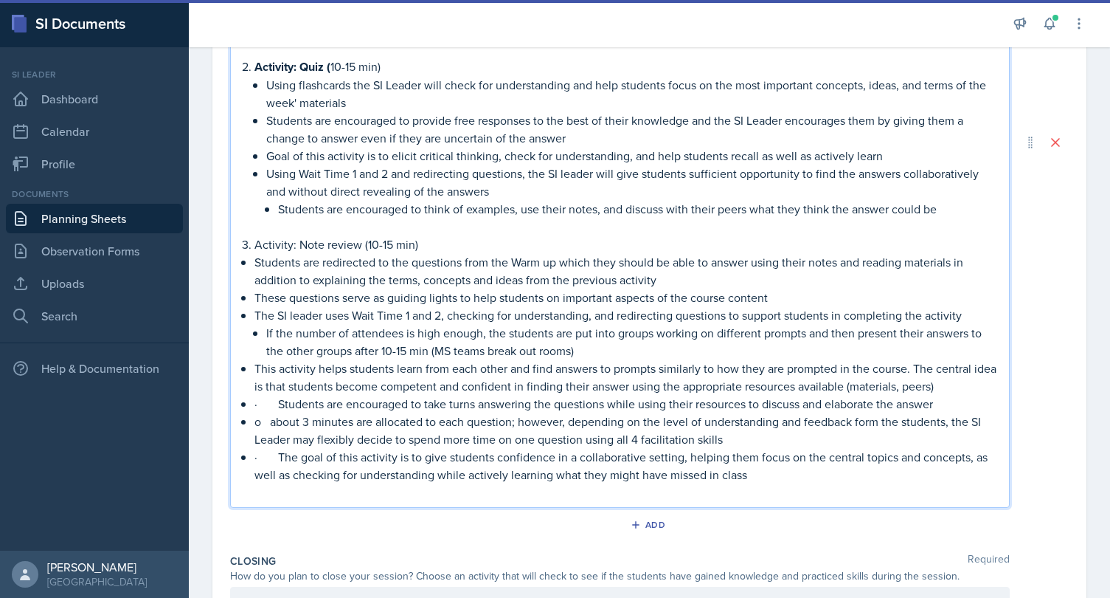
scroll to position [883, 0]
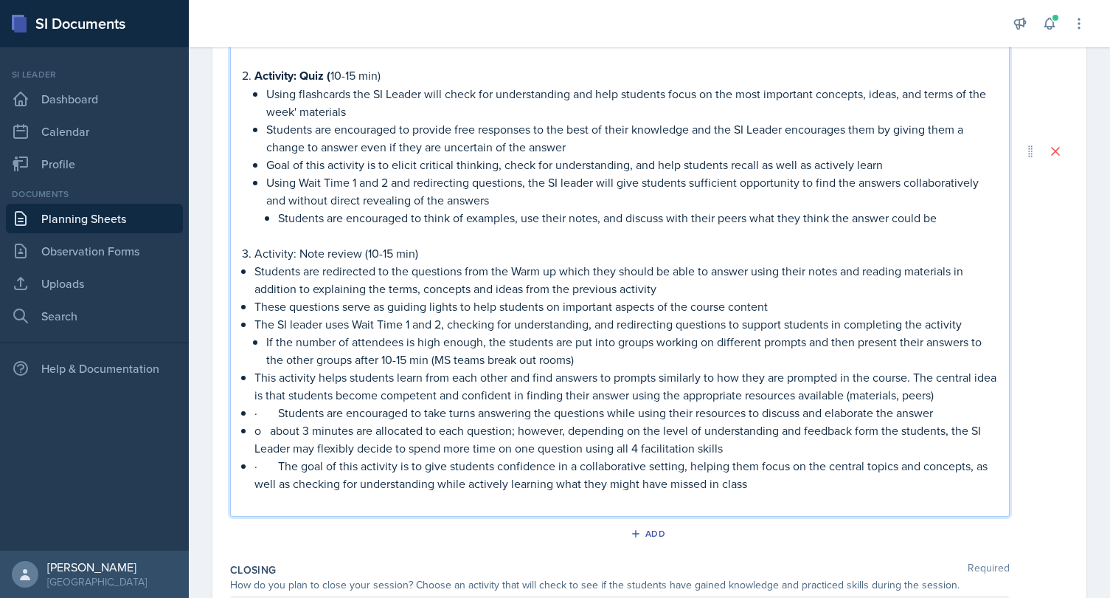
click at [971, 214] on p "Students are encouraged to think of examples, use their notes, and discuss with…" at bounding box center [637, 218] width 719 height 18
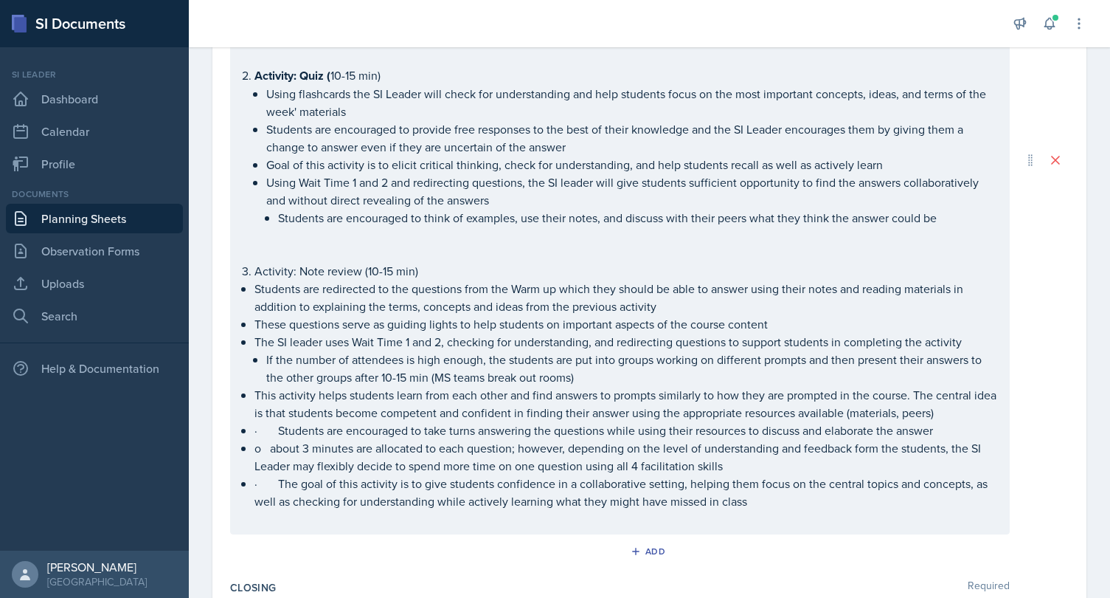
click at [1022, 198] on div "Activity: Introduction into Ethics (15-20 min) Students will watch a supplement…" at bounding box center [649, 159] width 839 height 749
click at [951, 219] on p "Students are encouraged to think of examples, use their notes, and discuss with…" at bounding box center [637, 218] width 719 height 18
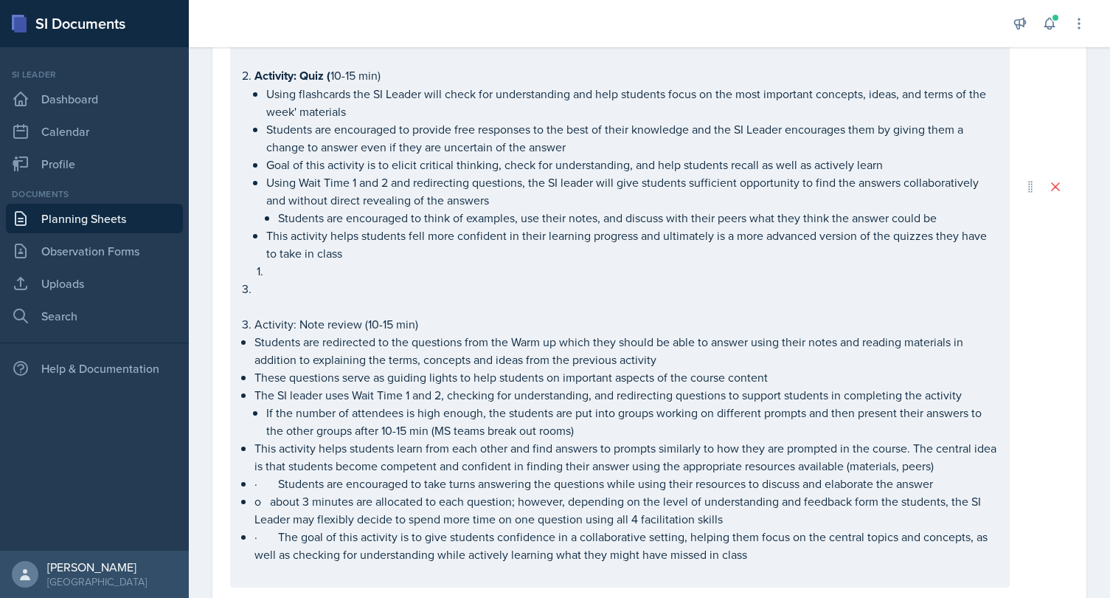
click at [951, 219] on p "Students are encouraged to think of examples, use their notes, and discuss with…" at bounding box center [637, 218] width 719 height 18
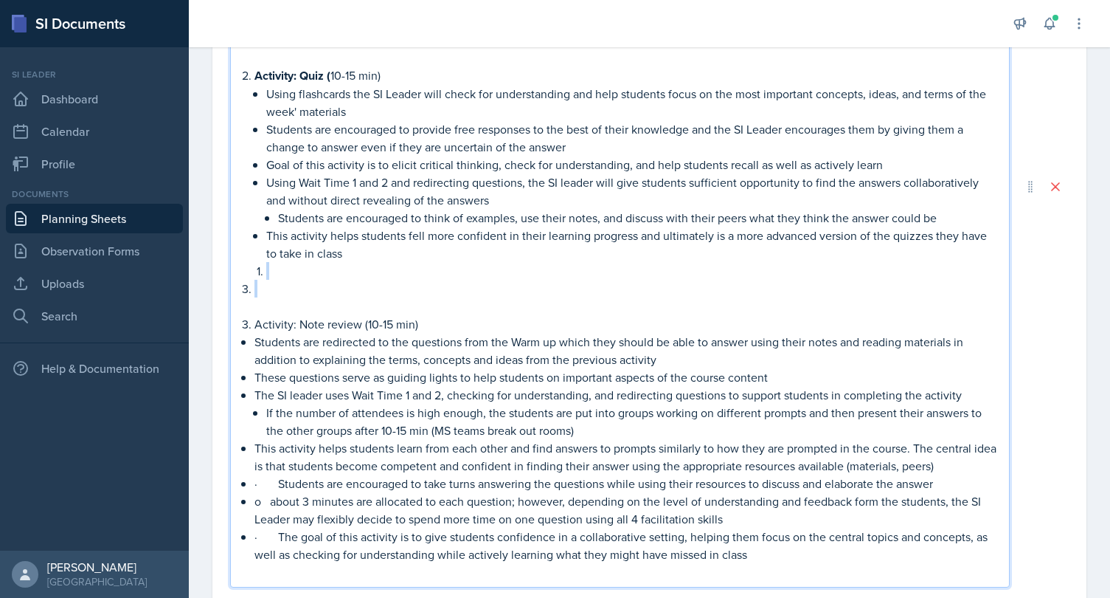
drag, startPoint x: 307, startPoint y: 285, endPoint x: 270, endPoint y: 263, distance: 43.4
click at [270, 263] on ol "Activity: Quiz ( 10-15 min) Using flashcards the SI Leader will check for under…" at bounding box center [625, 181] width 743 height 231
drag, startPoint x: 264, startPoint y: 292, endPoint x: 255, endPoint y: 264, distance: 29.4
click at [255, 264] on ol "Activity: Quiz ( 10-15 min) Using flashcards the SI Leader will check for under…" at bounding box center [625, 181] width 743 height 231
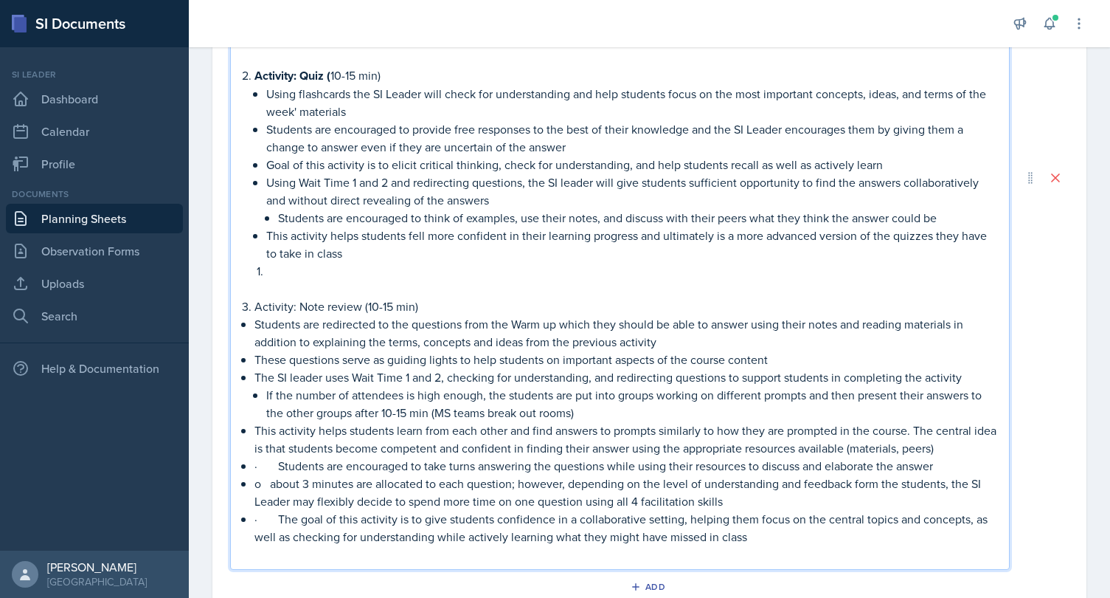
click at [272, 268] on p at bounding box center [631, 271] width 731 height 18
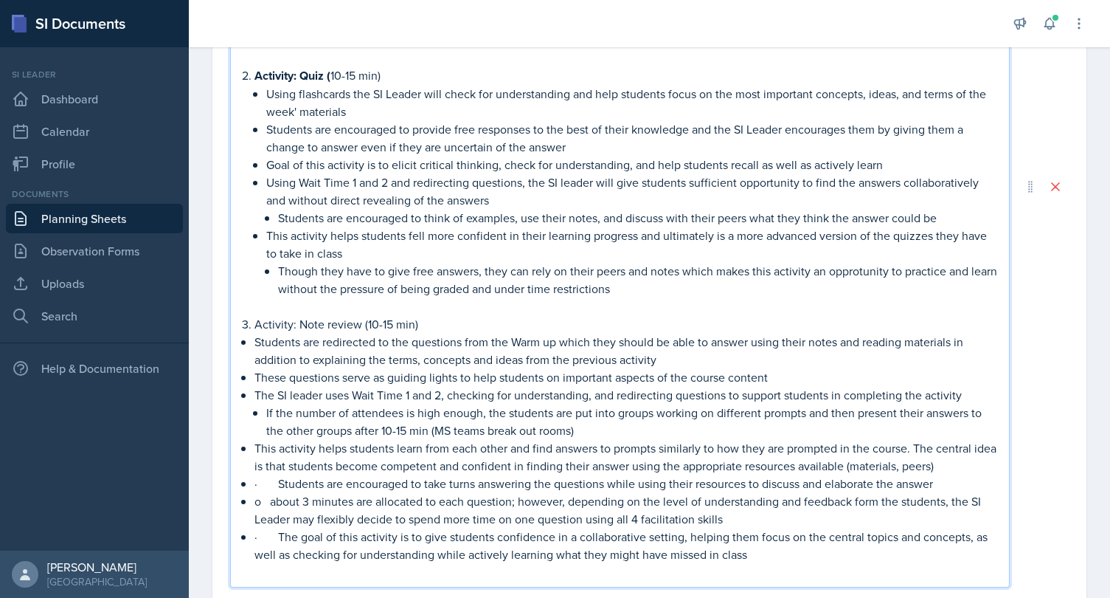
click at [839, 265] on p "Though they have to give free answers, they can rely on their peers and notes w…" at bounding box center [637, 279] width 719 height 35
click at [838, 268] on p "Though they have to give free answers, they can rely on their peers and notes w…" at bounding box center [637, 279] width 719 height 35
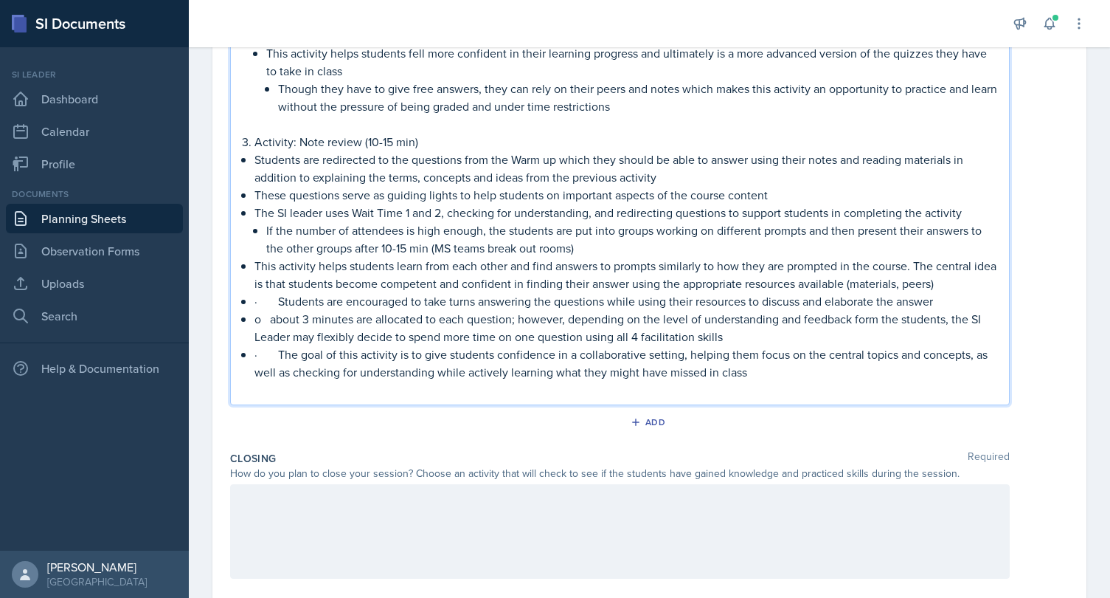
scroll to position [1072, 0]
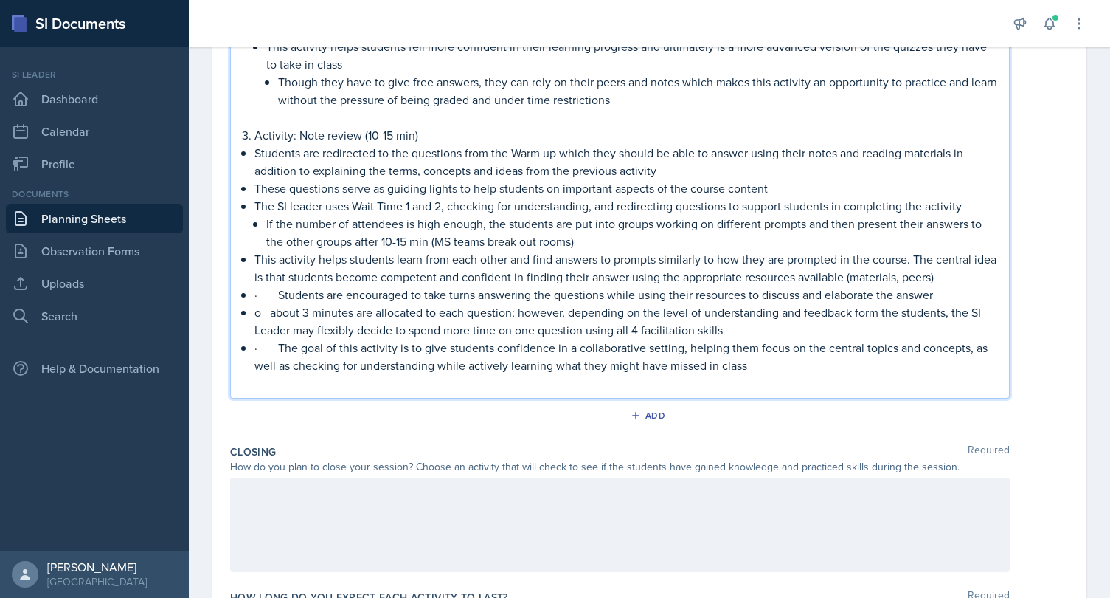
click at [282, 348] on p "· The goal of this activity is to give students confidence in a collaborative s…" at bounding box center [625, 356] width 743 height 35
click at [270, 308] on p "o about 3 minutes are allocated to each question; however, depending on the lev…" at bounding box center [625, 320] width 743 height 35
click at [280, 282] on p "This activity helps students learn from each other and find answers to prompts …" at bounding box center [625, 267] width 743 height 35
click at [280, 288] on p "· Students are encouraged to take turns answering the questions while using the…" at bounding box center [625, 294] width 743 height 18
click at [493, 323] on p "about 3 minutes are allocated to each question; however, depending on the level…" at bounding box center [625, 320] width 743 height 35
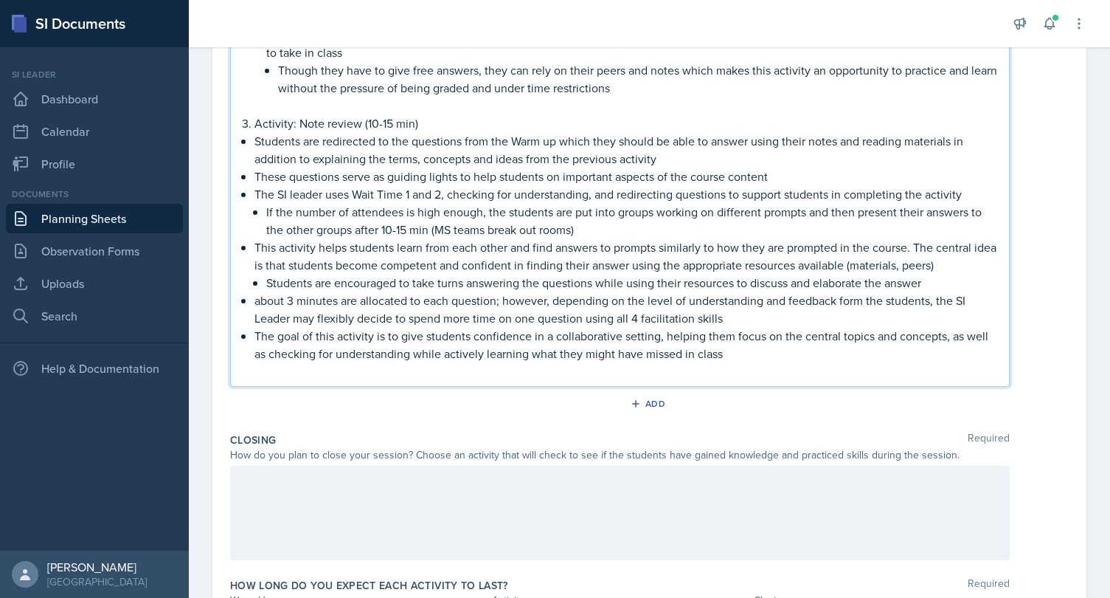
scroll to position [1083, 0]
drag, startPoint x: 408, startPoint y: 231, endPoint x: 387, endPoint y: 231, distance: 21.4
click at [387, 231] on p "If the number of attendees is high enough, the students are put into groups wor…" at bounding box center [631, 221] width 731 height 35
click at [519, 253] on p "This activity helps students learn from each other and find answers to prompts …" at bounding box center [625, 256] width 743 height 35
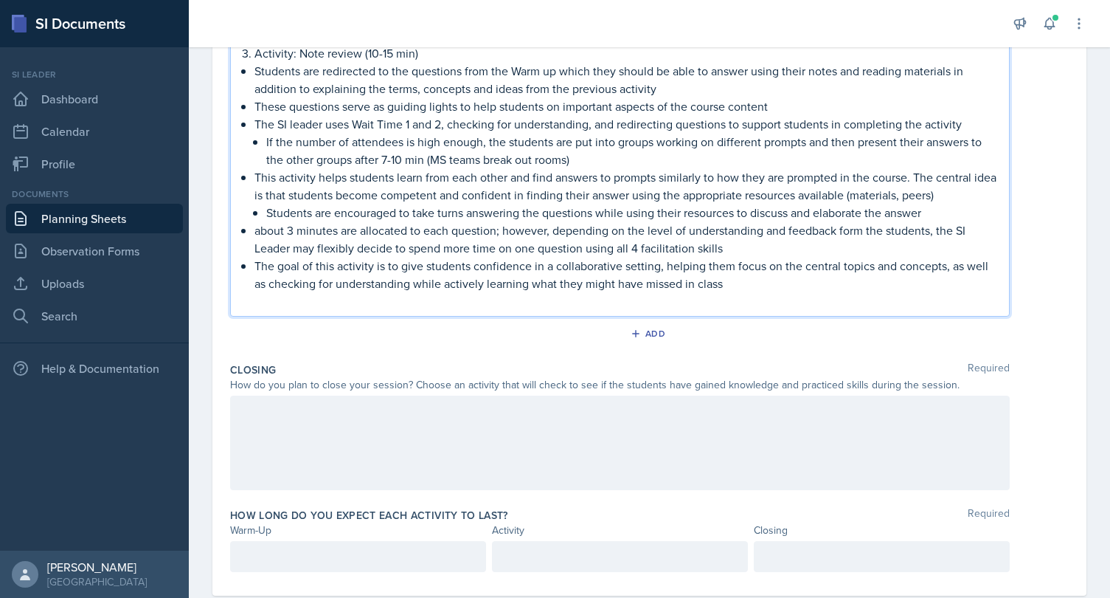
scroll to position [1175, 0]
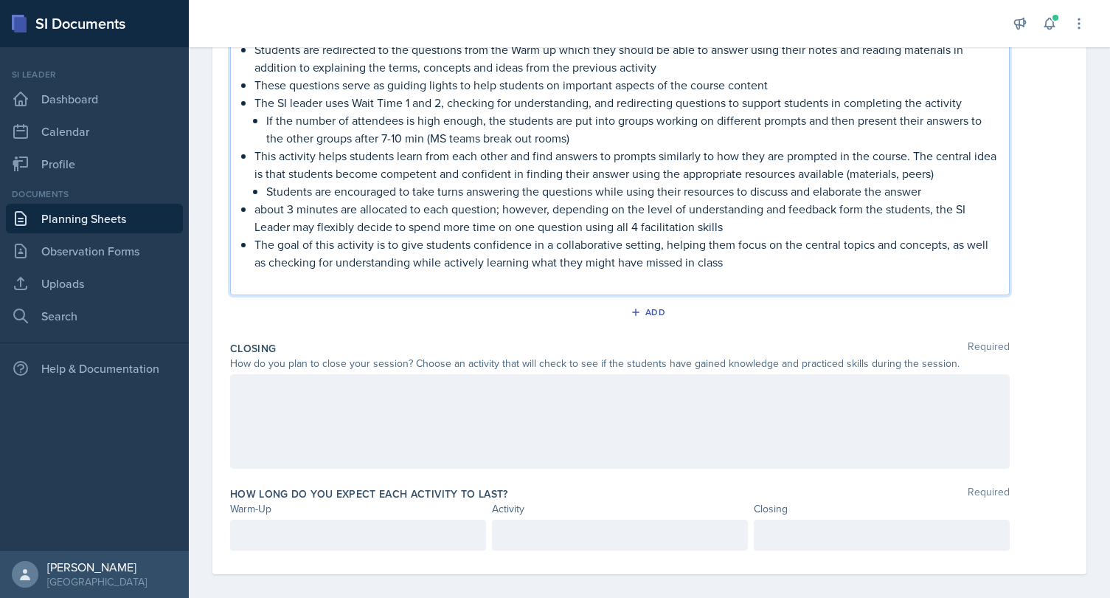
click at [553, 274] on p at bounding box center [620, 280] width 755 height 18
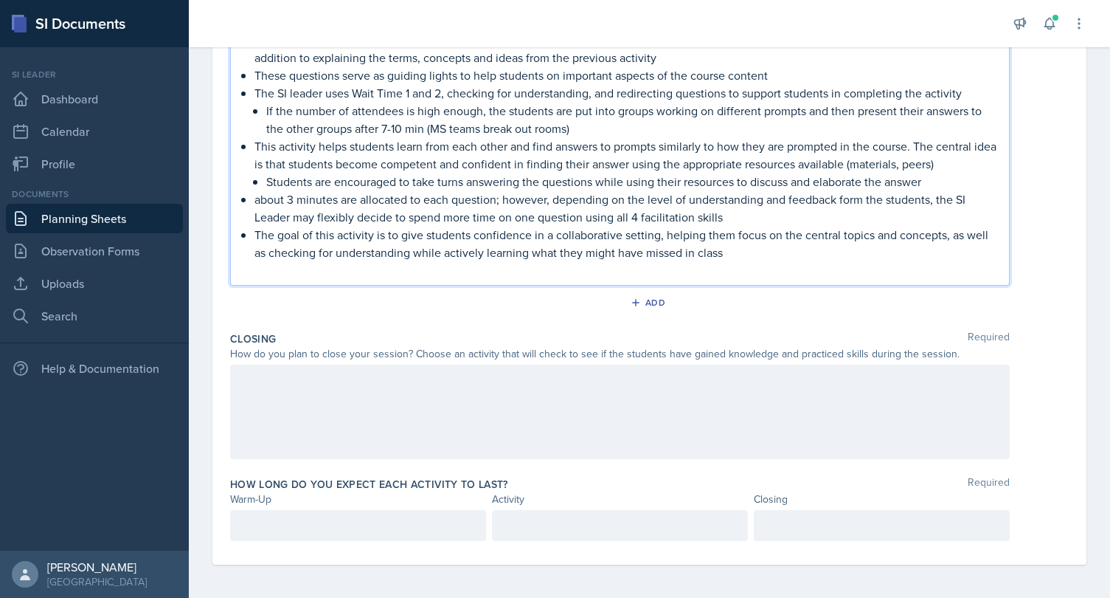
click at [555, 384] on div at bounding box center [620, 411] width 780 height 94
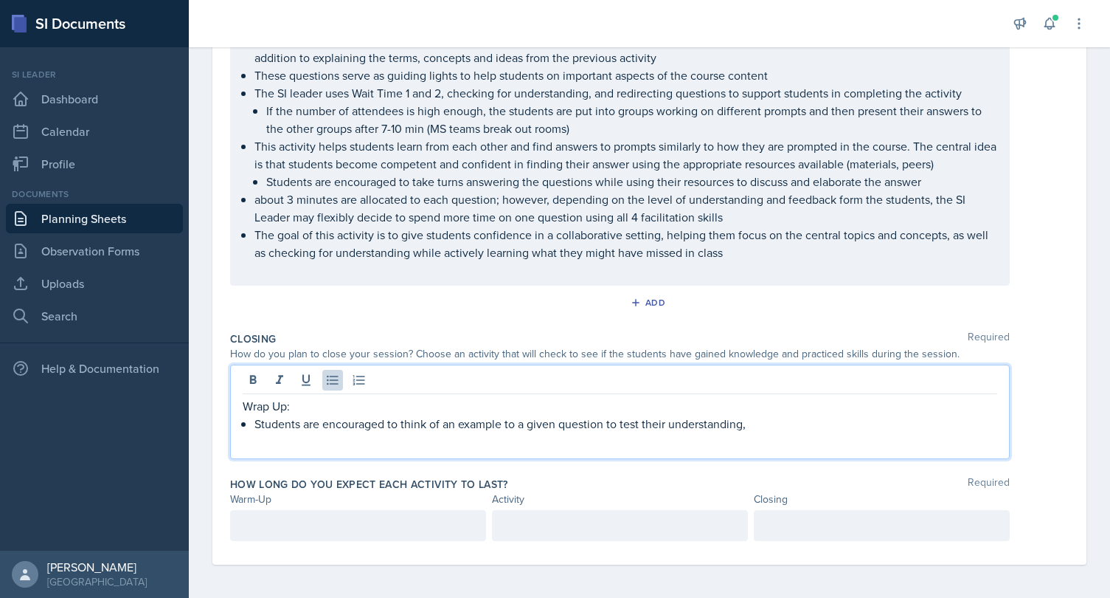
click at [638, 422] on p "Students are encouraged to think of an example to a given question to test thei…" at bounding box center [625, 424] width 743 height 18
click at [814, 426] on p "Students are encouraged to think of an example to a given question to chekc the…" at bounding box center [625, 424] width 743 height 18
click at [631, 423] on p "Students are encouraged to think of an example to a given question to chekc the…" at bounding box center [625, 424] width 743 height 18
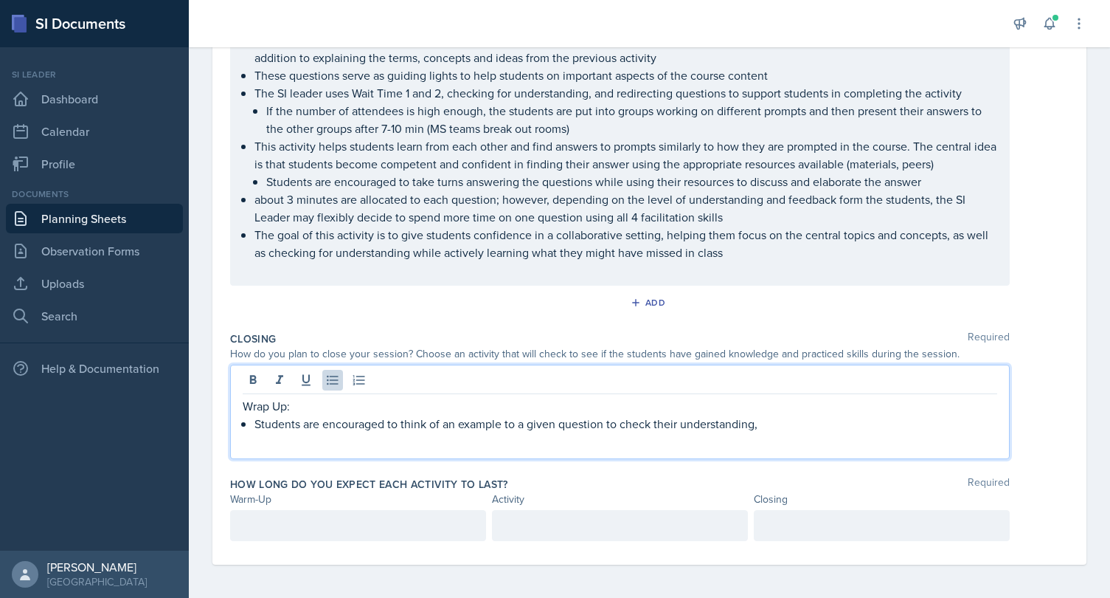
click at [811, 431] on div "Wrap Up: Students are encouraged to think of an example to a given question to …" at bounding box center [620, 411] width 780 height 94
click at [802, 422] on p "Students are encouraged to think of an example to a given question to check the…" at bounding box center [625, 424] width 743 height 18
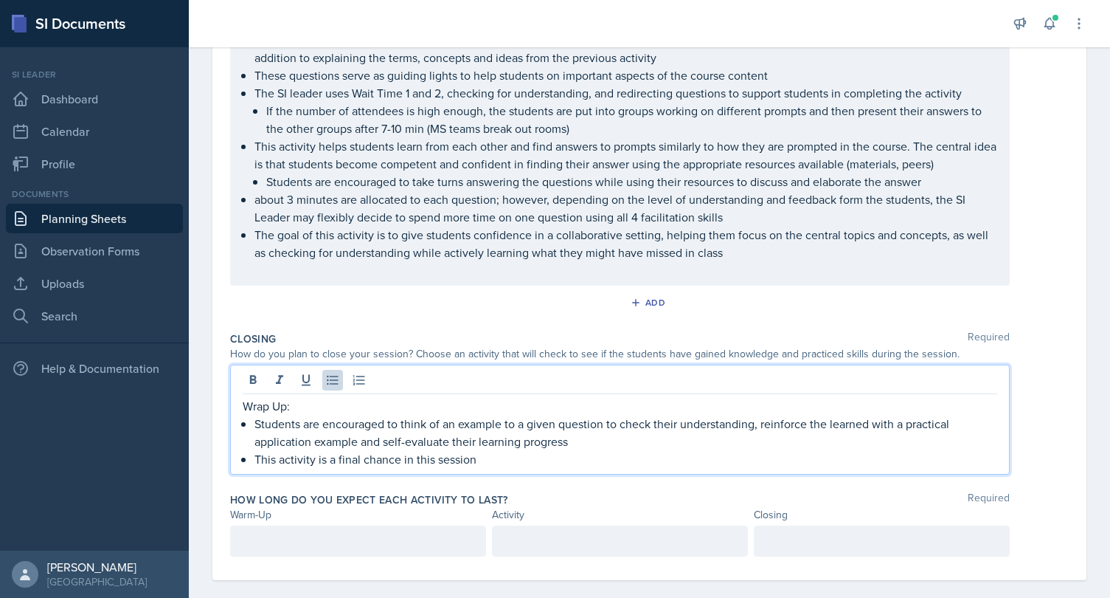
drag, startPoint x: 484, startPoint y: 450, endPoint x: 259, endPoint y: 457, distance: 225.1
click at [259, 457] on p "This activity is a final chance in this session" at bounding box center [625, 459] width 743 height 18
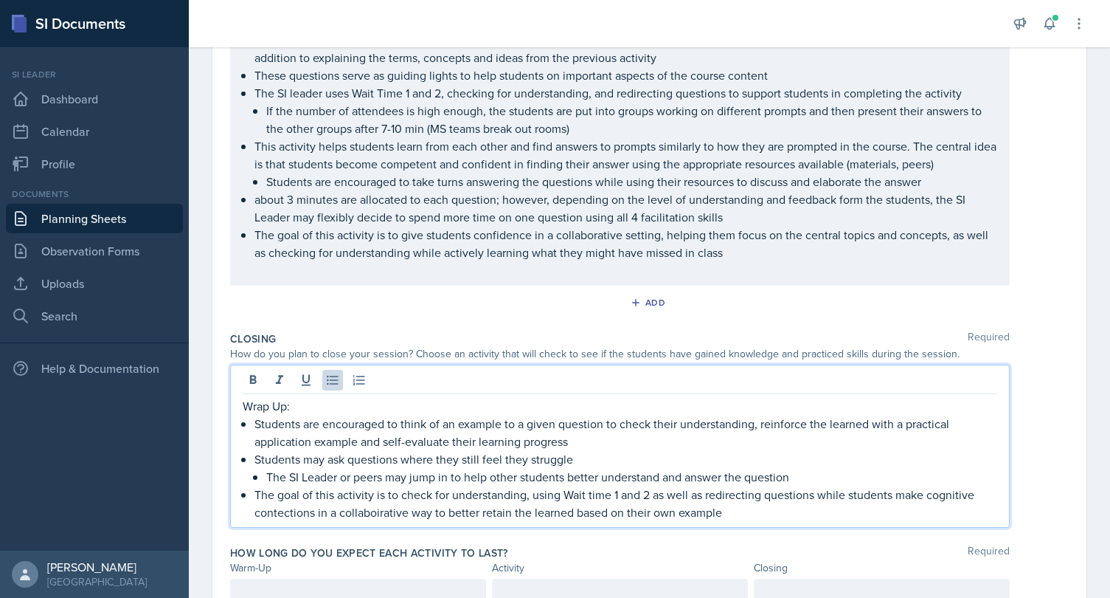
click at [290, 518] on p "The goal of this activity is to check for understanding, using Wait time 1 and …" at bounding box center [625, 502] width 743 height 35
click at [381, 510] on p "The goal of this activity is to check for understanding, using Wait time 1 and …" at bounding box center [625, 502] width 743 height 35
click at [770, 505] on p "The goal of this activity is to check for understanding, using Wait time 1 and …" at bounding box center [625, 502] width 743 height 35
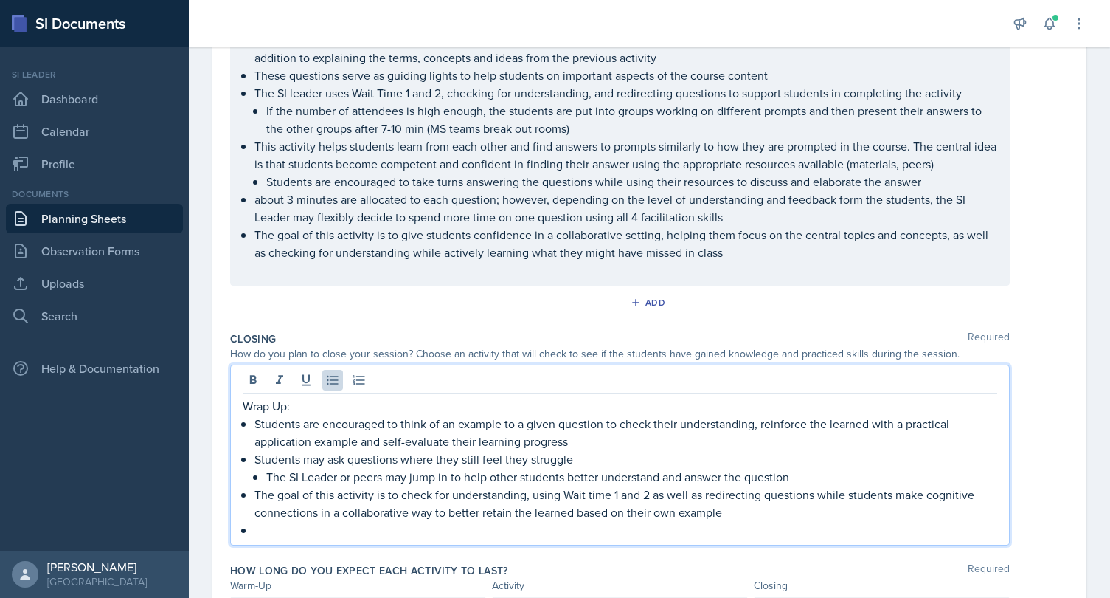
click at [594, 491] on p "The goal of this activity is to check for understanding, using Wait time 1 and …" at bounding box center [625, 502] width 743 height 35
click at [771, 473] on p "The SI Leader or peers may jump in to help other students better understand and…" at bounding box center [631, 477] width 731 height 18
click at [515, 513] on p "The goal of this activity is to check for understanding, using Wait Time 1 and …" at bounding box center [625, 502] width 743 height 35
click at [508, 522] on p at bounding box center [625, 530] width 743 height 18
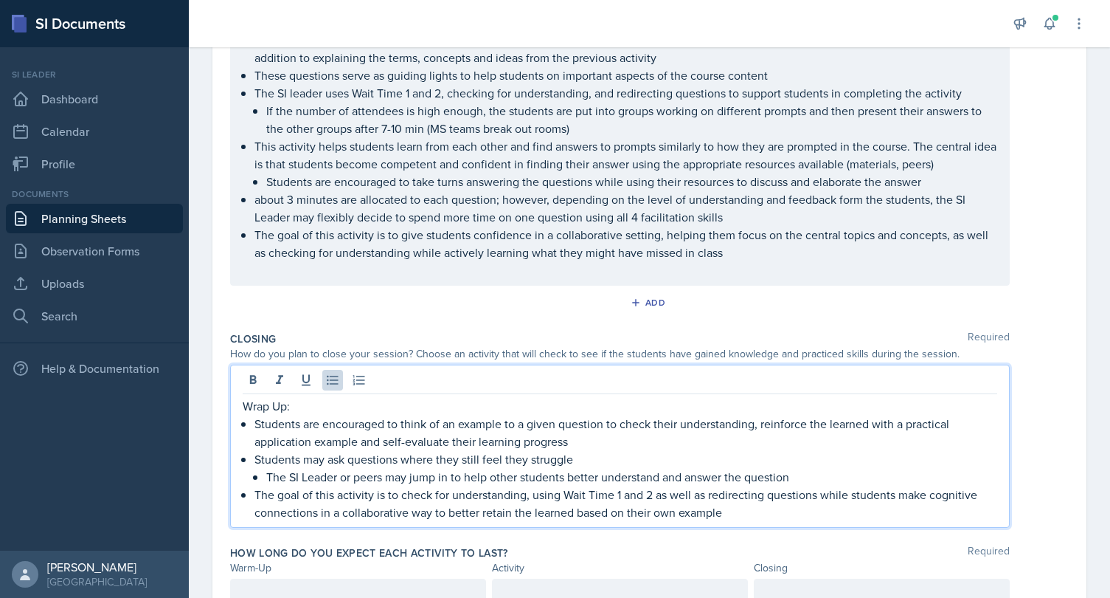
scroll to position [1165, 0]
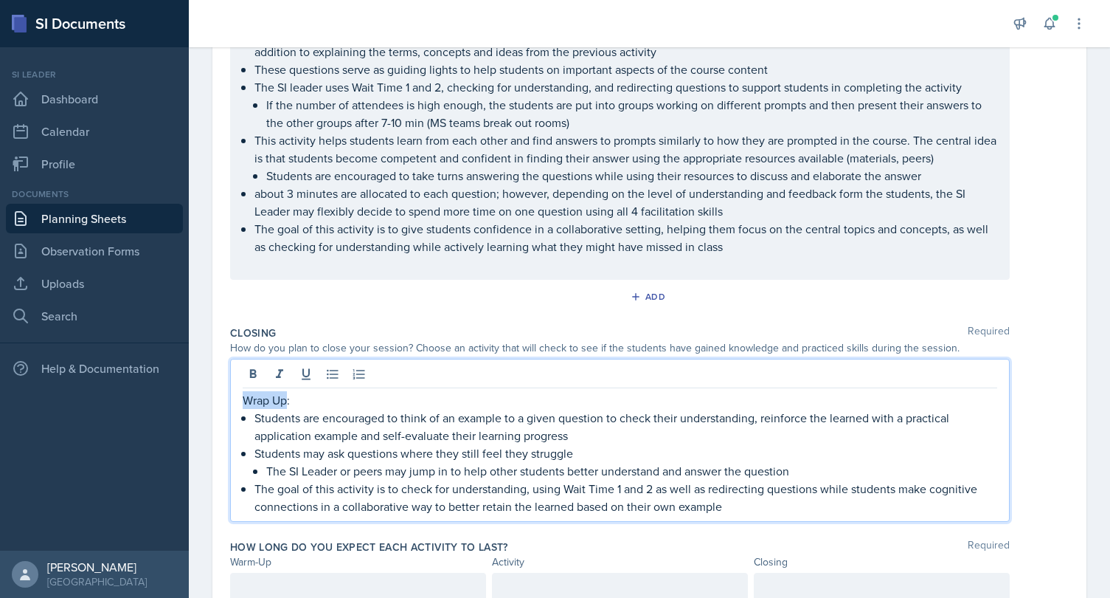
drag, startPoint x: 287, startPoint y: 402, endPoint x: 209, endPoint y: 401, distance: 78.2
click at [230, 401] on div "Wrap Up: Students are encouraged to think of an example to a given question to …" at bounding box center [620, 440] width 780 height 163
click at [471, 423] on p "Students are encouraged to think of an example to a given question to check the…" at bounding box center [625, 426] width 743 height 35
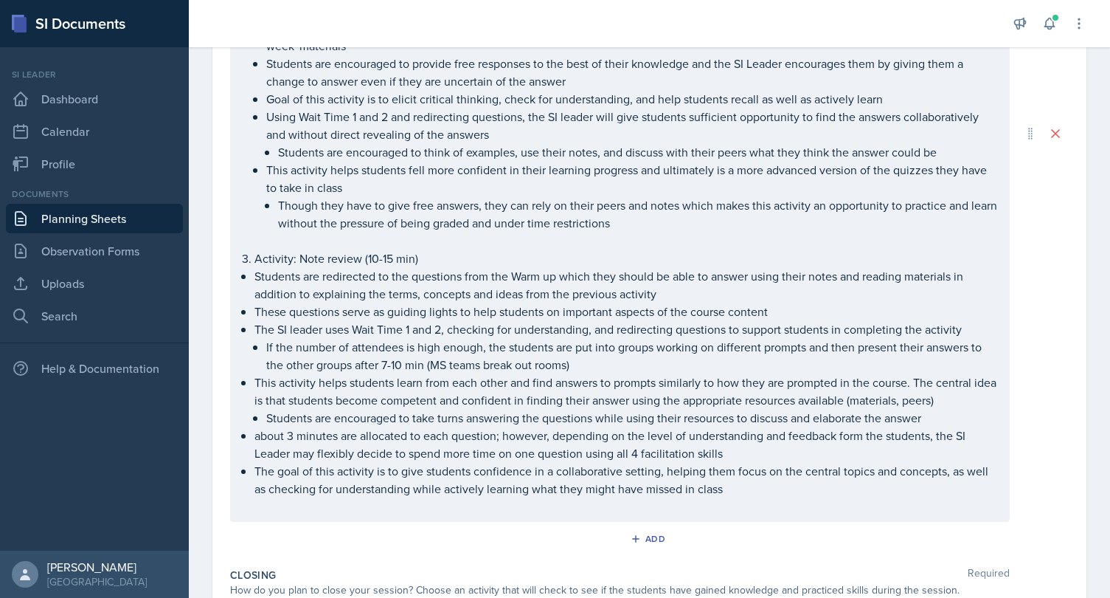
scroll to position [949, 0]
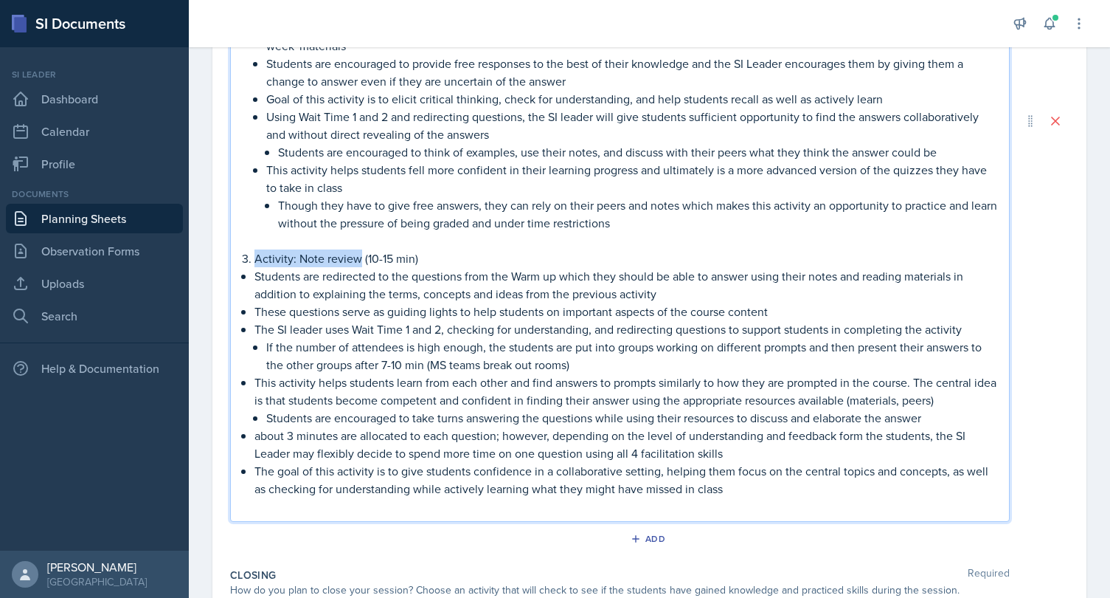
drag, startPoint x: 361, startPoint y: 255, endPoint x: 247, endPoint y: 254, distance: 114.3
click at [254, 254] on li "Activity: Note review (10-15 min)" at bounding box center [625, 258] width 743 height 18
click at [528, 366] on p "If the number of attendees is high enough, the students are put into groups wor…" at bounding box center [631, 356] width 731 height 35
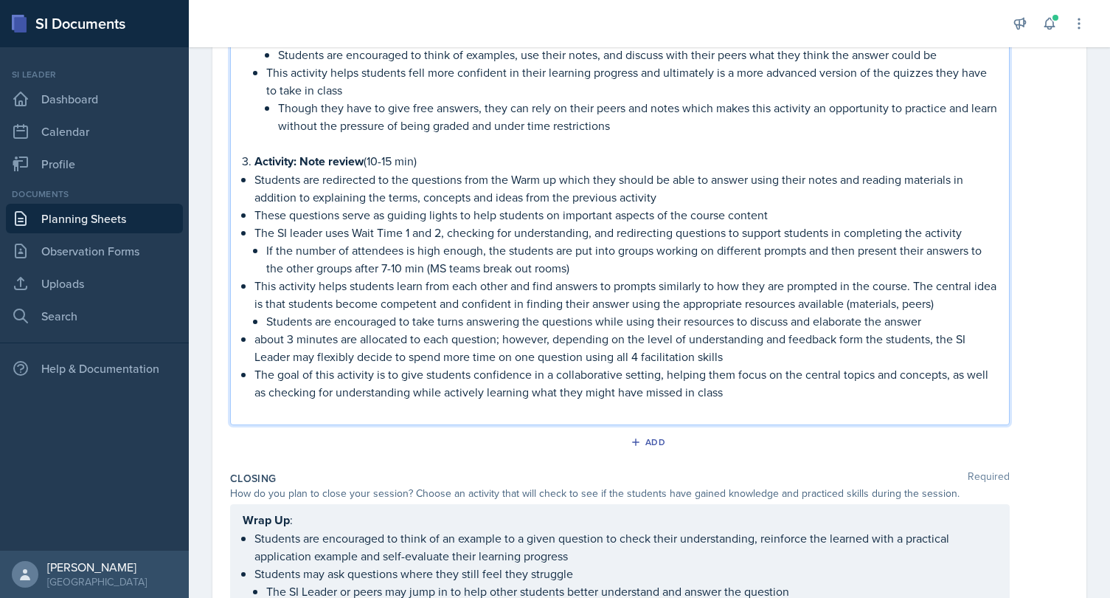
scroll to position [1227, 0]
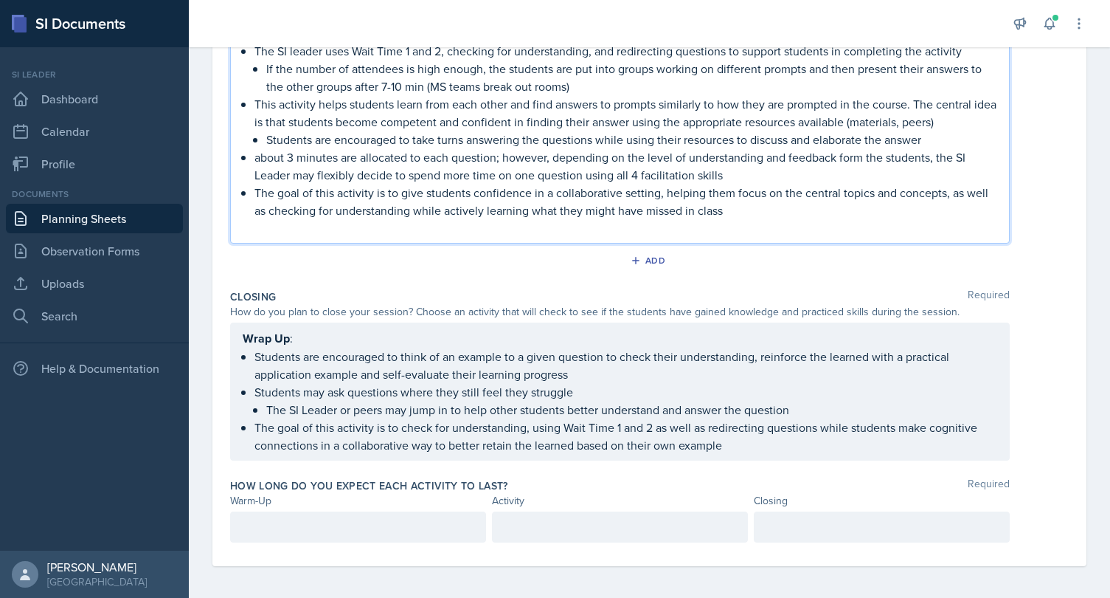
click at [400, 511] on div at bounding box center [358, 526] width 256 height 31
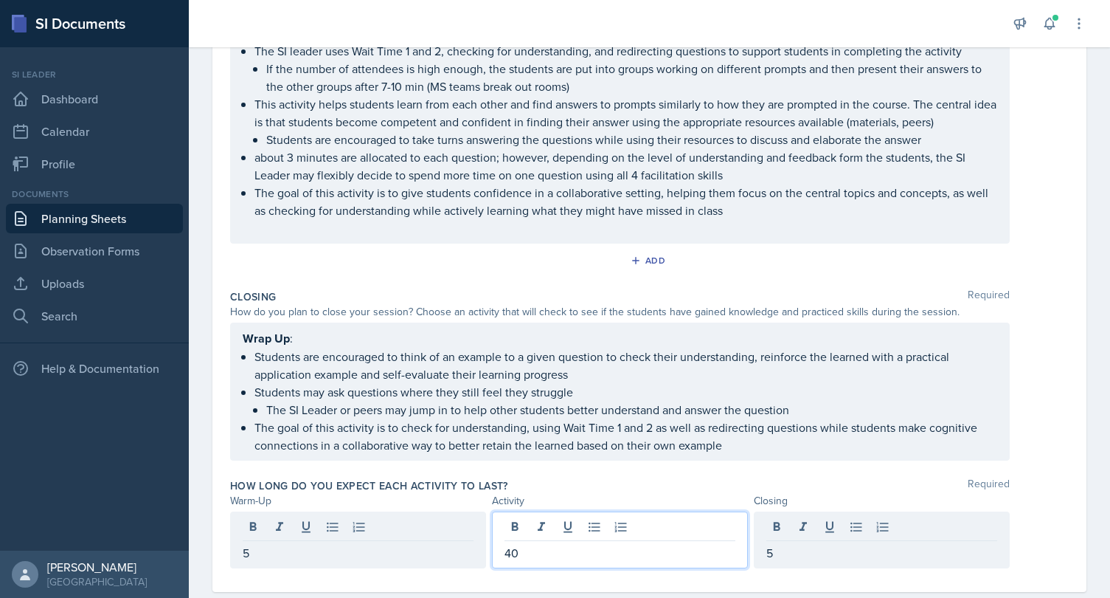
click at [529, 553] on p "40" at bounding box center [620, 553] width 231 height 18
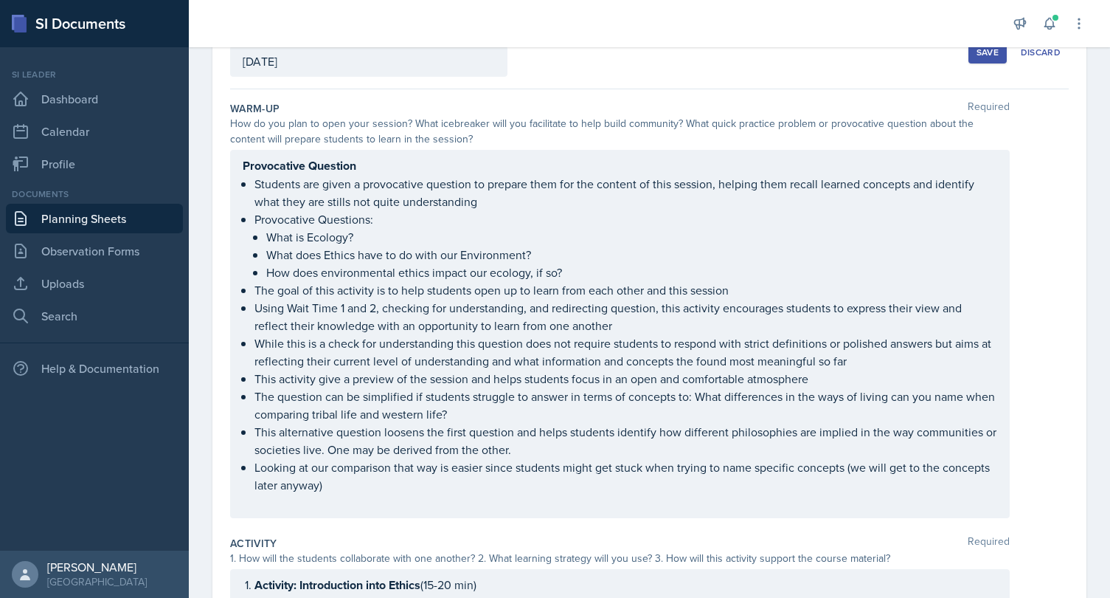
scroll to position [0, 0]
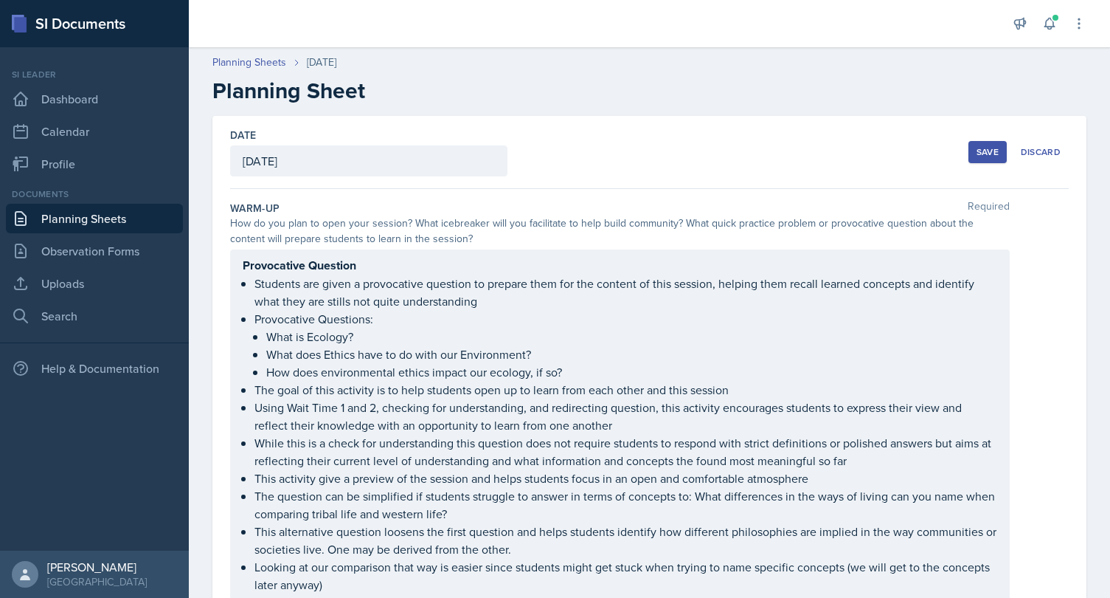
click at [993, 157] on div "Save" at bounding box center [988, 152] width 22 height 12
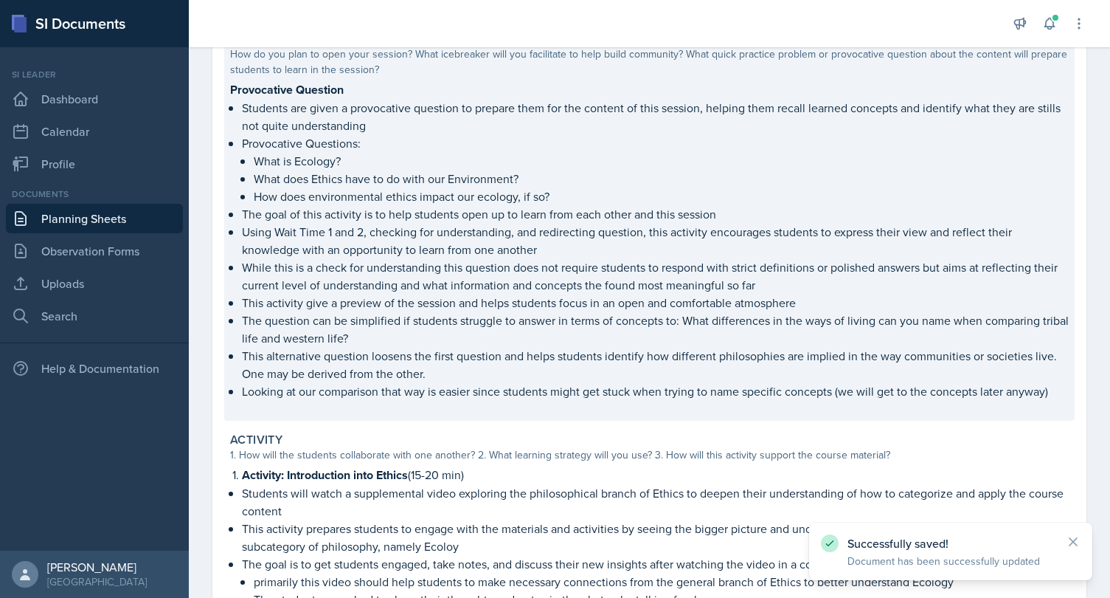
scroll to position [209, 0]
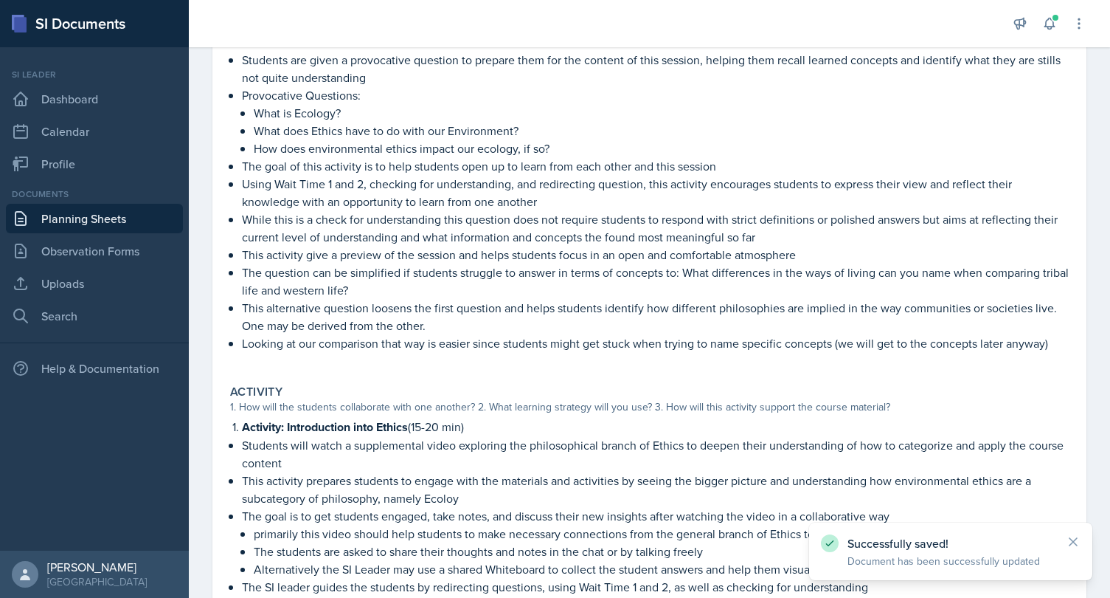
click at [102, 214] on link "Planning Sheets" at bounding box center [94, 219] width 177 height 30
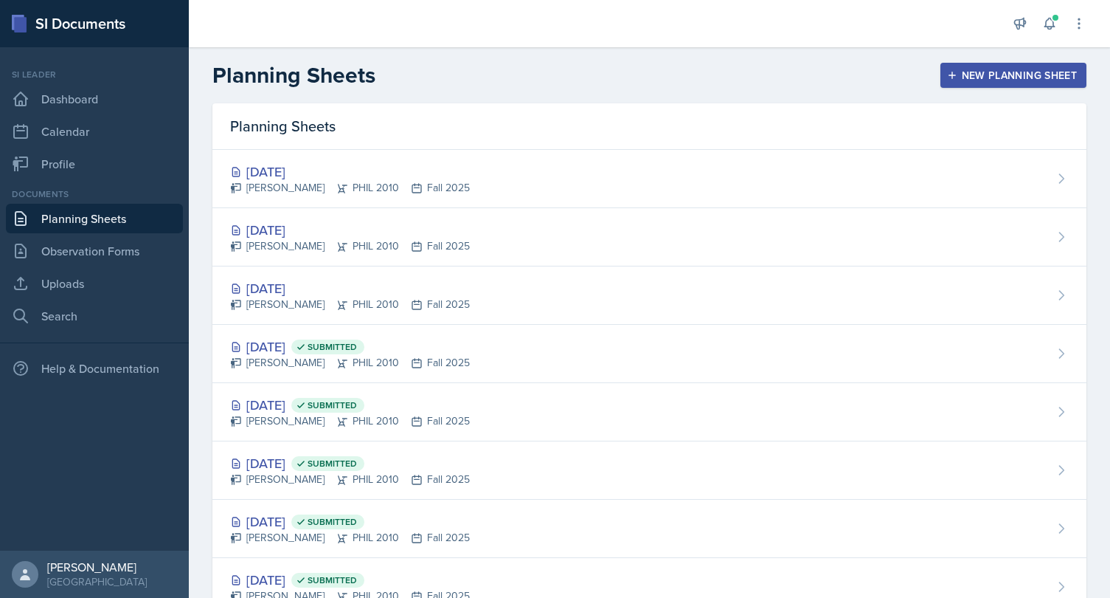
click at [970, 66] on button "New Planning Sheet" at bounding box center [1014, 75] width 146 height 25
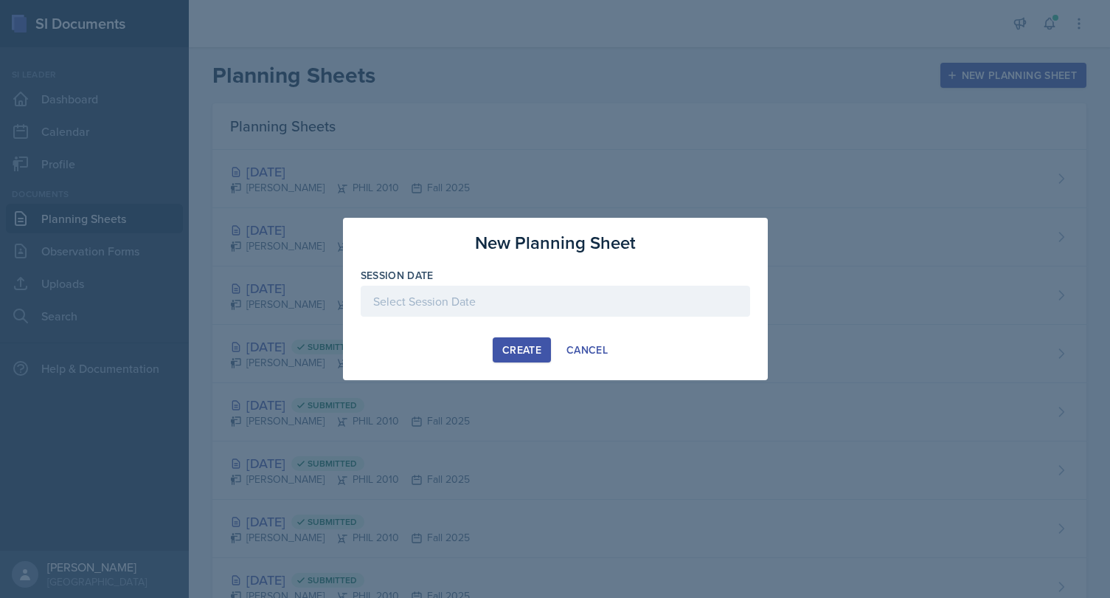
click at [532, 344] on div "Create" at bounding box center [521, 350] width 39 height 12
click at [533, 309] on div at bounding box center [555, 300] width 389 height 31
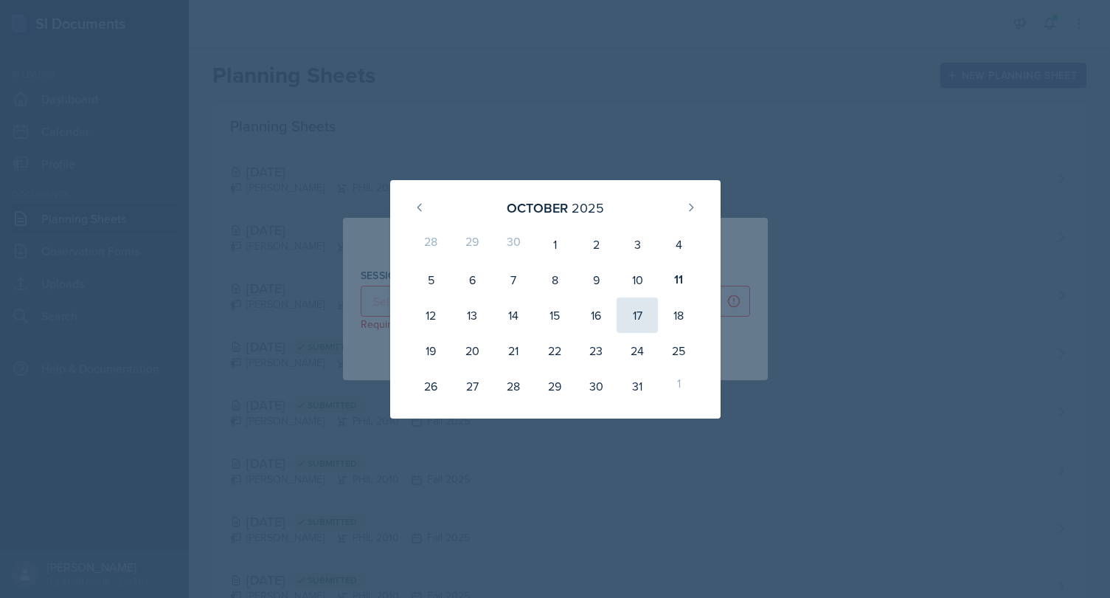
click at [642, 315] on div "17" at bounding box center [637, 314] width 41 height 35
type input "[DATE]"
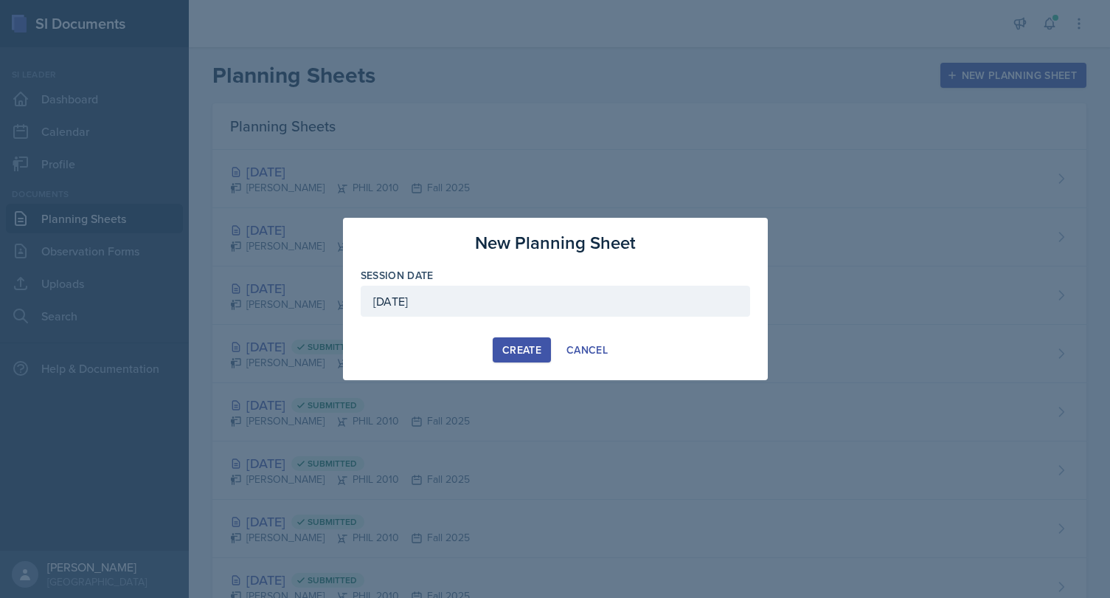
click at [524, 352] on div "Create" at bounding box center [521, 350] width 39 height 12
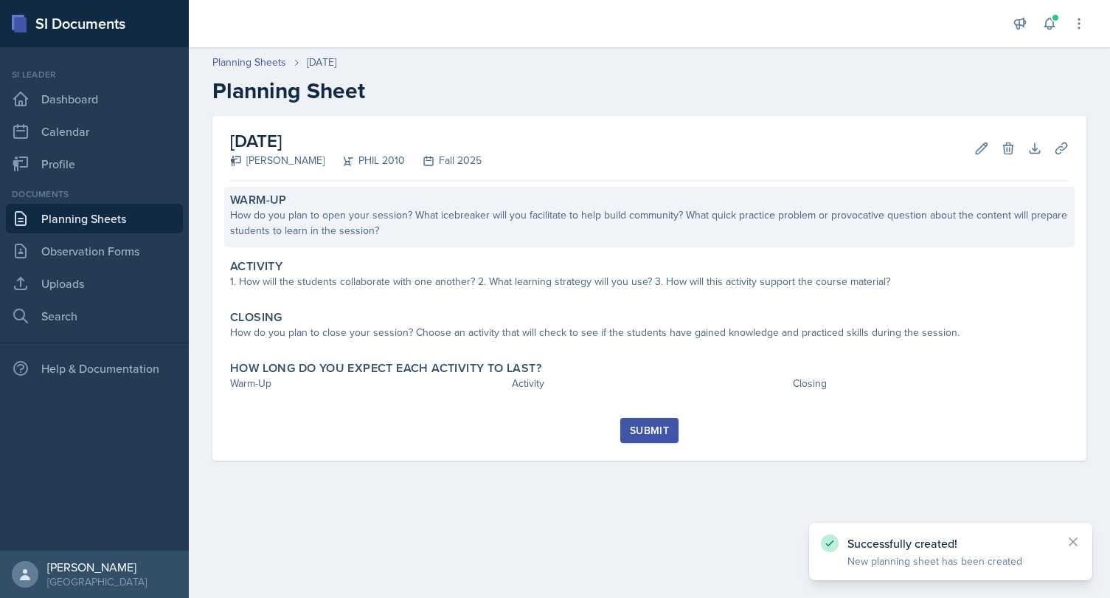
click at [589, 229] on div "How do you plan to open your session? What icebreaker will you facilitate to he…" at bounding box center [649, 222] width 839 height 31
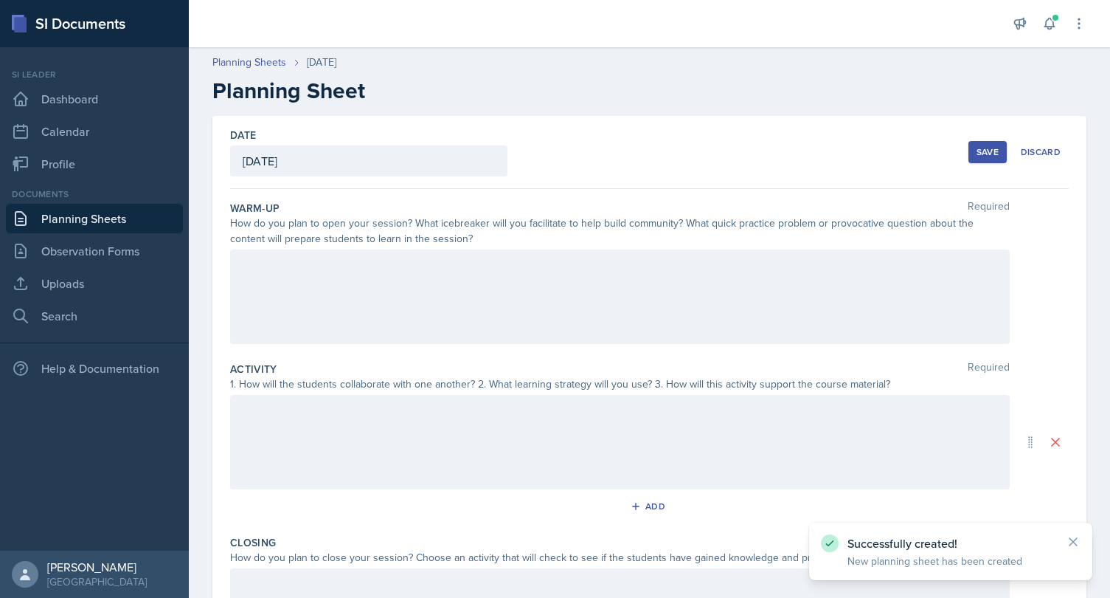
click at [553, 246] on div "How do you plan to open your session? What icebreaker will you facilitate to he…" at bounding box center [620, 230] width 780 height 31
click at [545, 281] on div at bounding box center [620, 296] width 780 height 94
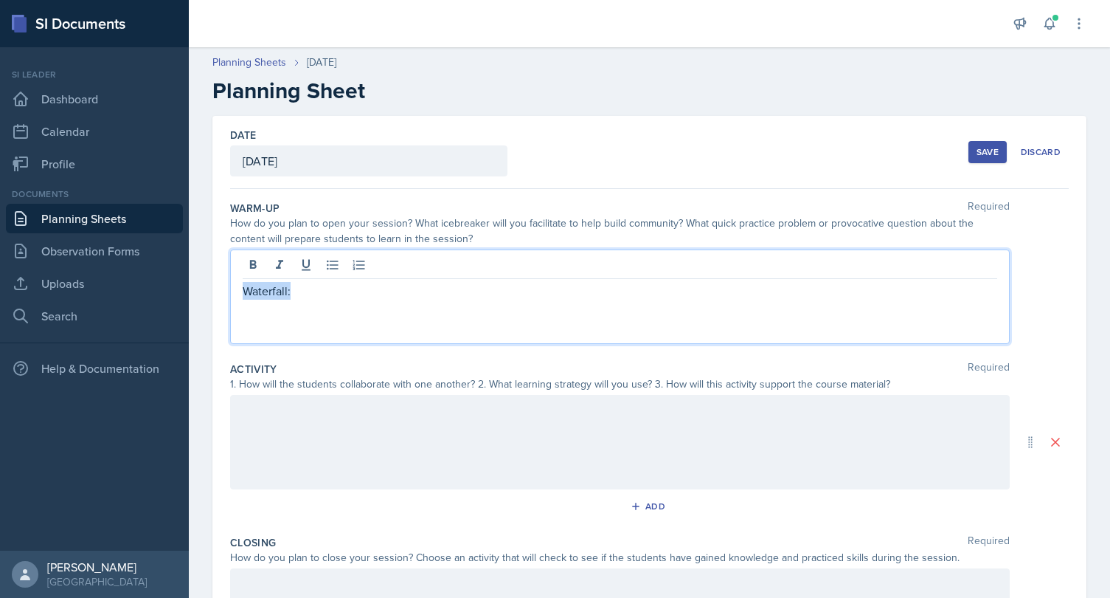
drag, startPoint x: 313, startPoint y: 291, endPoint x: 221, endPoint y: 284, distance: 91.7
click at [230, 285] on div "Waterfall:" at bounding box center [620, 296] width 780 height 94
click at [323, 297] on p "Waterfall:" at bounding box center [620, 291] width 755 height 18
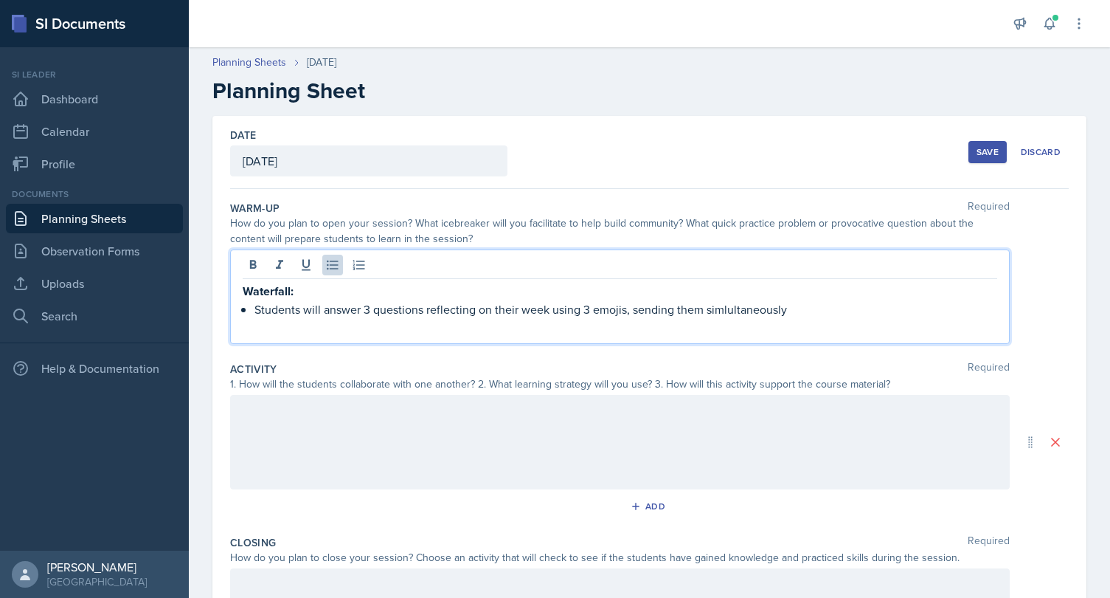
click at [744, 308] on p "Students will answer 3 questions reflecting on their week using 3 emojis, sendi…" at bounding box center [625, 309] width 743 height 18
click at [815, 308] on p "Students will answer 3 questions reflecting on their week using 3 emojis, sendi…" at bounding box center [625, 309] width 743 height 18
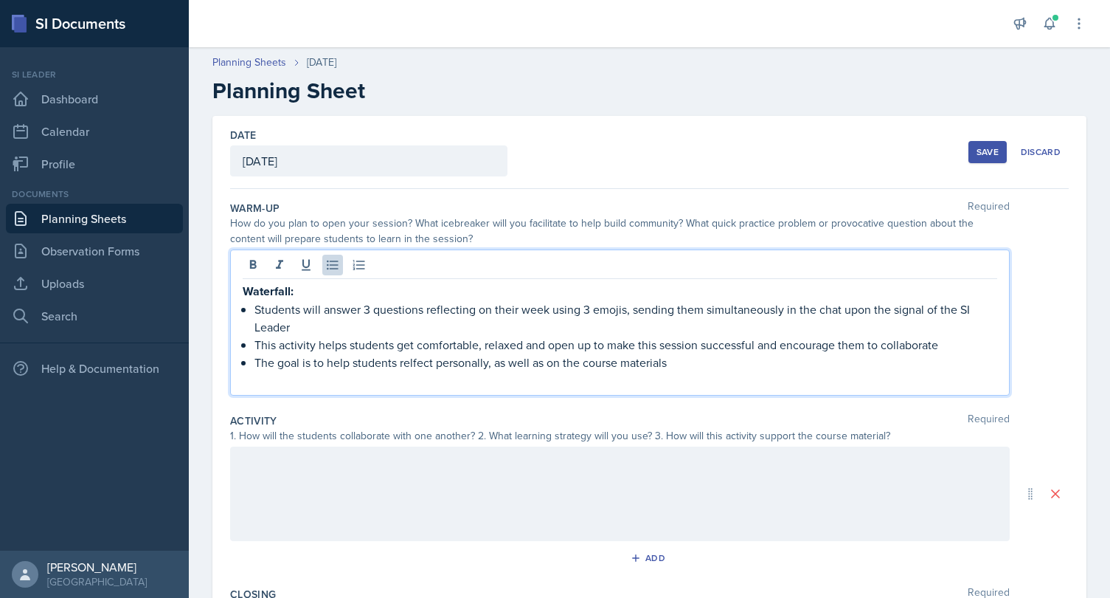
click at [426, 363] on p "The goal is to help students relfect personally, as well as on the course mater…" at bounding box center [625, 362] width 743 height 18
click at [378, 327] on p "Students will answer 3 questions reflecting on their week using 3 emojis, sendi…" at bounding box center [625, 317] width 743 height 35
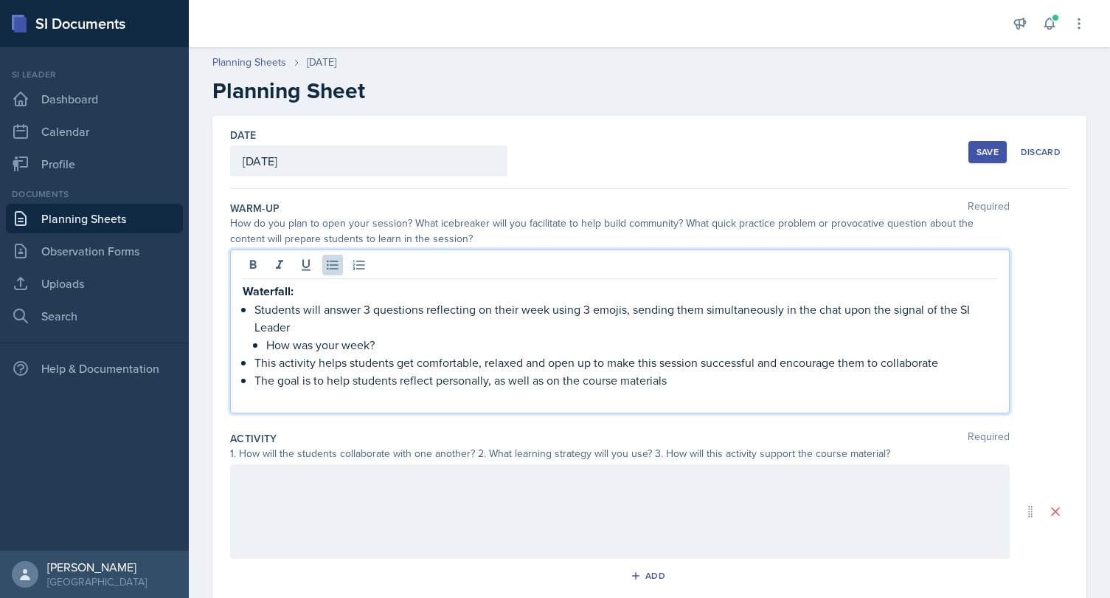
click at [693, 382] on p "The goal is to help students reflect personally, as well as on the course mater…" at bounding box center [625, 380] width 743 height 18
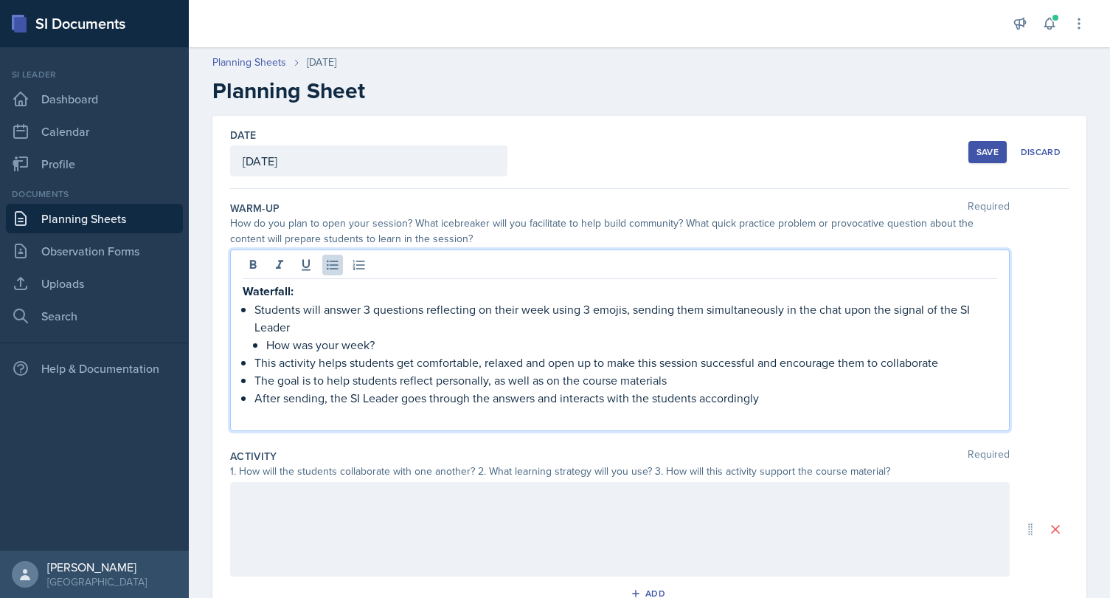
click at [559, 336] on p "How was your week?" at bounding box center [631, 345] width 731 height 18
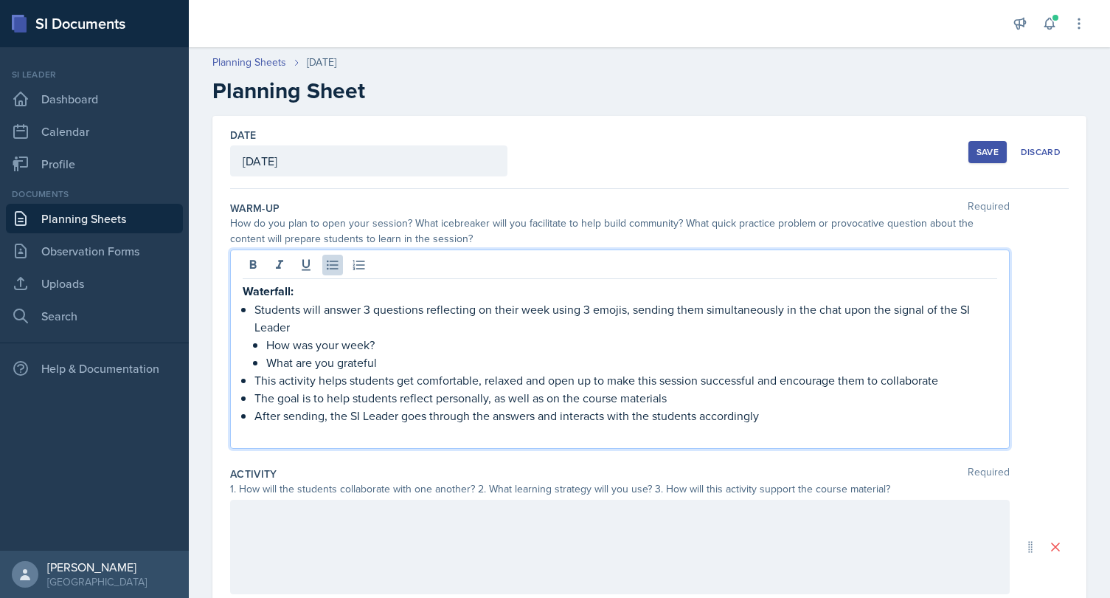
click at [523, 379] on p "This activity helps students get comfortable, relaxed and open up to make this …" at bounding box center [625, 380] width 743 height 18
click at [539, 354] on p "What are you grateful" at bounding box center [631, 362] width 731 height 18
click at [562, 378] on p "This activity helps students get comfortable, relaxed, positive and open up to …" at bounding box center [625, 380] width 743 height 18
click at [952, 378] on p "This activity helps students get comfortable, relaxed, and open up to make this…" at bounding box center [625, 380] width 743 height 18
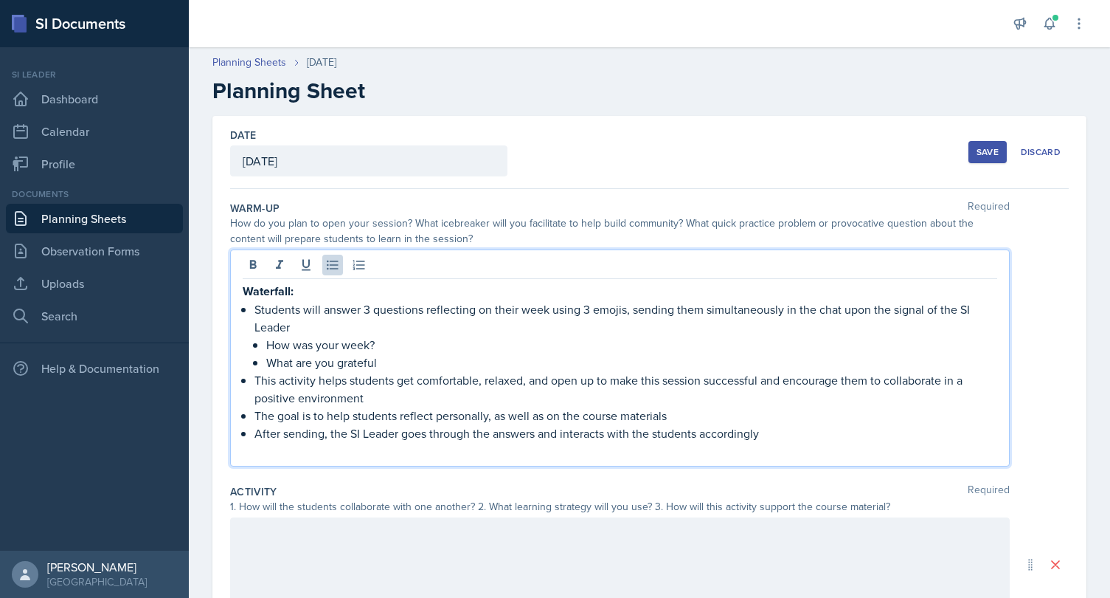
click at [493, 361] on p "What are you grateful" at bounding box center [631, 362] width 731 height 18
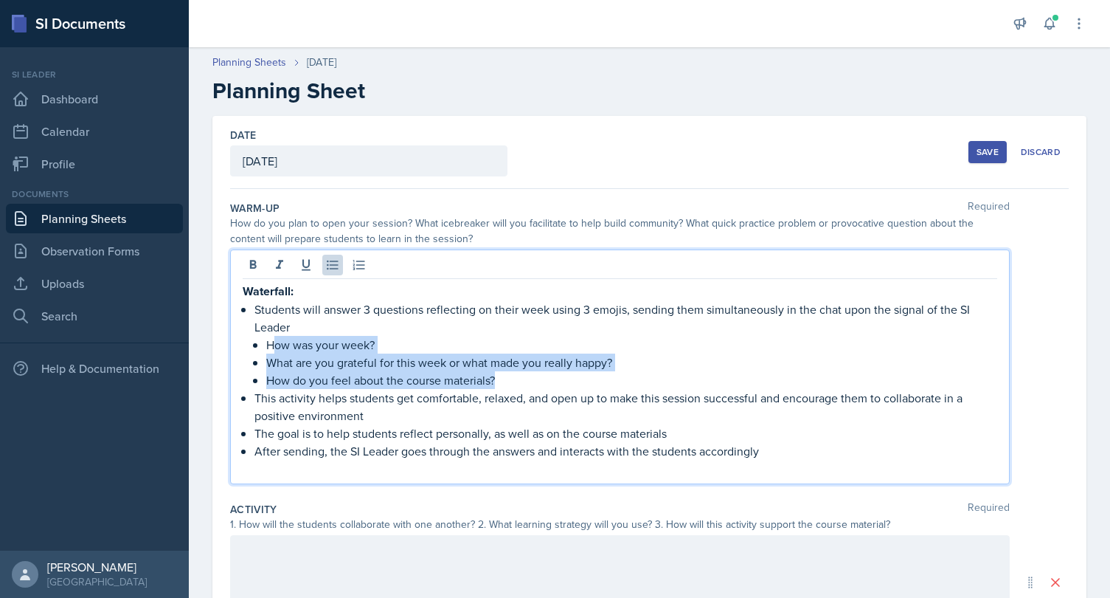
drag, startPoint x: 514, startPoint y: 377, endPoint x: 274, endPoint y: 345, distance: 242.6
click at [274, 345] on ul "How was your week? What are you grateful for this week or what made you really …" at bounding box center [631, 362] width 731 height 53
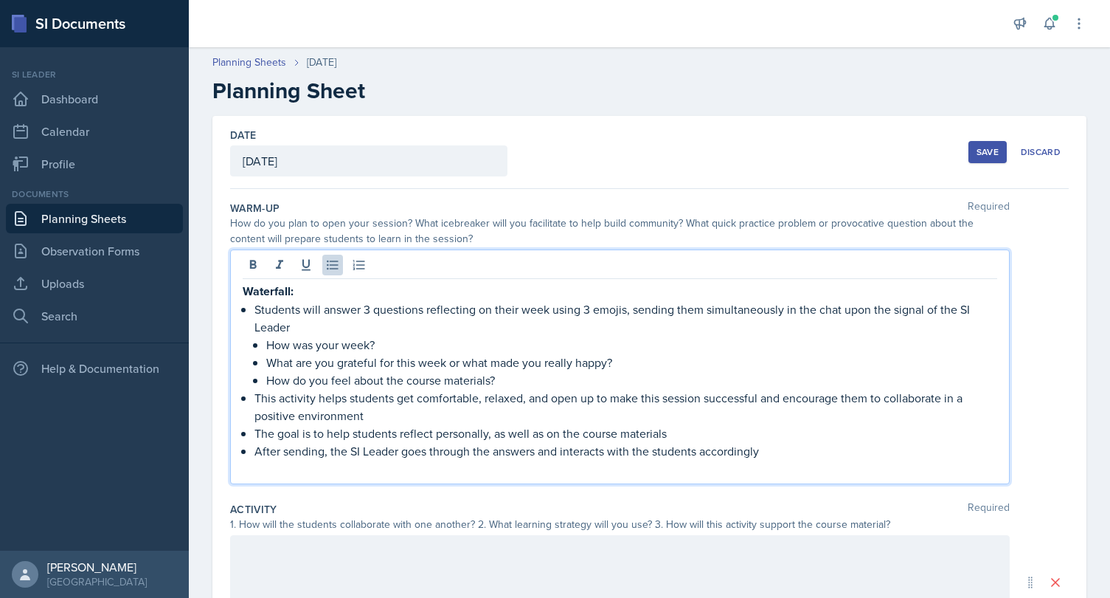
click at [409, 333] on p "Students will answer 3 questions reflecting on their week using 3 emojis, sendi…" at bounding box center [625, 317] width 743 height 35
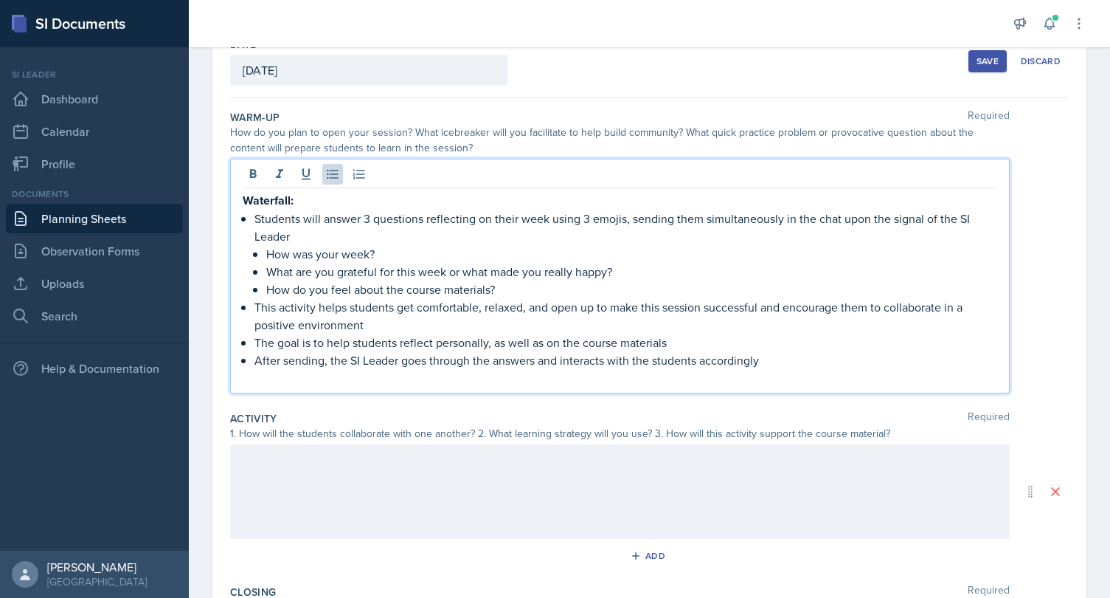
scroll to position [126, 0]
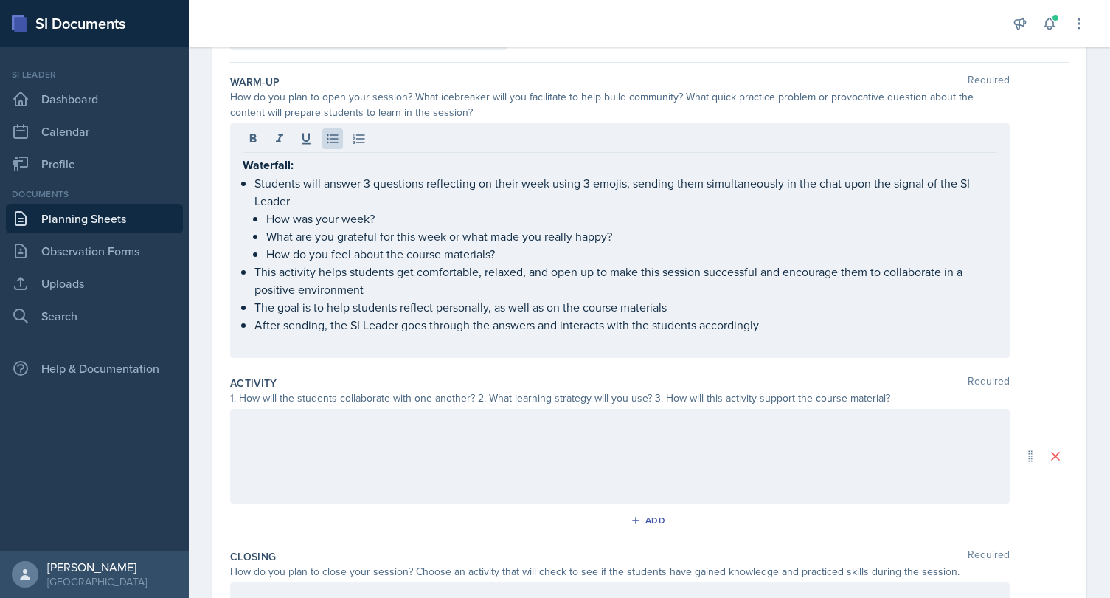
click at [385, 477] on div at bounding box center [620, 456] width 780 height 94
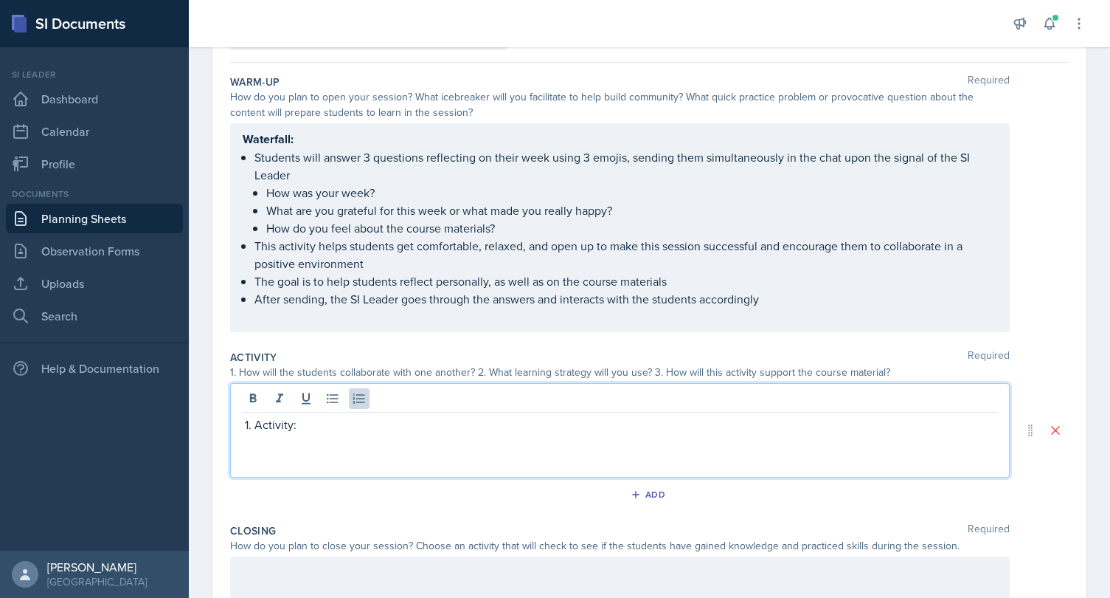
click at [398, 418] on p "Activity:" at bounding box center [625, 424] width 743 height 18
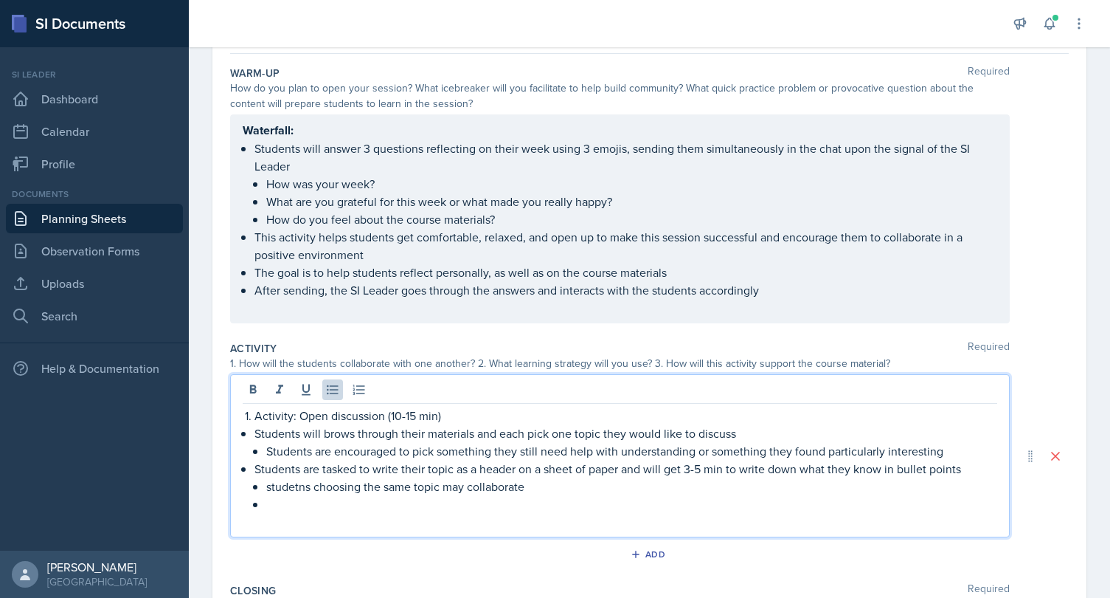
click at [295, 483] on p "studetns choosing the same topic may collaborate" at bounding box center [631, 486] width 731 height 18
click at [606, 474] on p "Students are tasked to write their topic as a header on a sheet of paper and wi…" at bounding box center [625, 469] width 743 height 18
click at [555, 493] on p "students choosing the same topic may collaborate" at bounding box center [631, 486] width 731 height 18
click at [957, 449] on p "Students are encouraged to pick something they still need help with understandi…" at bounding box center [631, 451] width 731 height 18
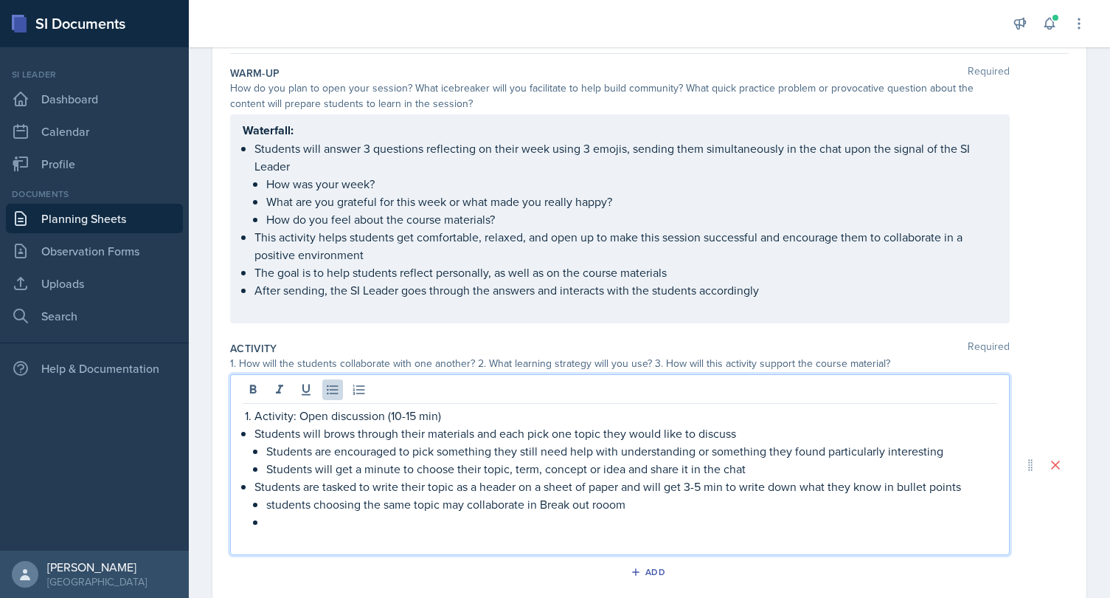
click at [724, 499] on p "students choosing the same topic may collaborate in Break out rooom" at bounding box center [631, 504] width 731 height 18
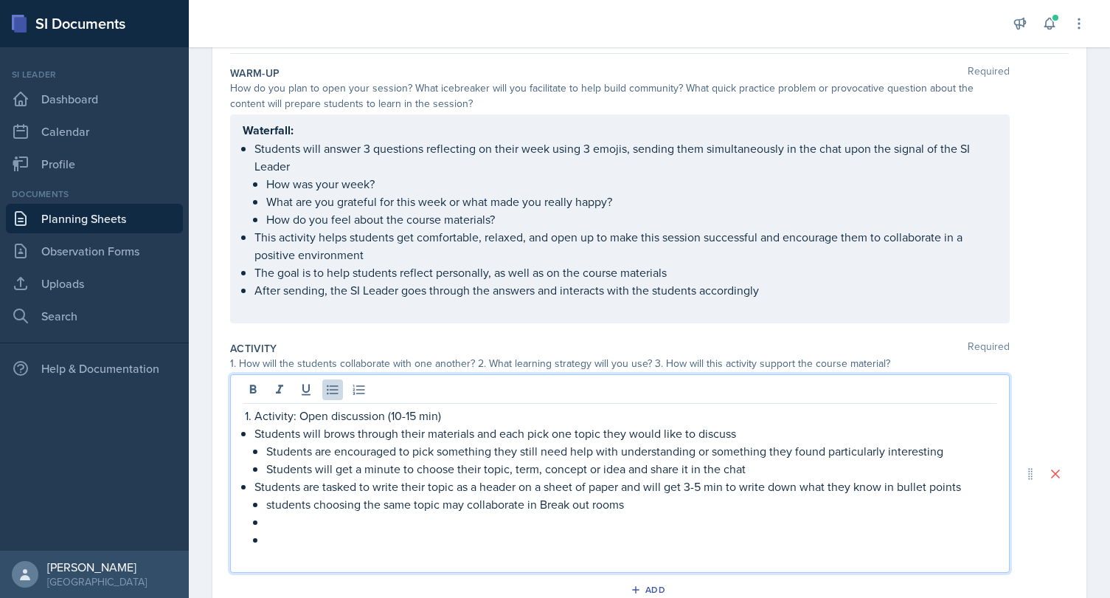
click at [716, 505] on p "students choosing the same topic may collaborate in Break out rooms" at bounding box center [631, 504] width 731 height 18
click at [415, 506] on p "students choosing the same topic may collaborate in Break out rooms" at bounding box center [631, 504] width 731 height 18
click at [492, 503] on p "students choosing the same or similar topic may collaborate in Break out rooms" at bounding box center [631, 504] width 731 height 18
click at [741, 489] on p "Students are tasked to write their topic as a header on a sheet of paper and wi…" at bounding box center [625, 486] width 743 height 18
click at [718, 505] on p "students choosing the same or similar topics may collaborate in Break out rooms" at bounding box center [631, 504] width 731 height 18
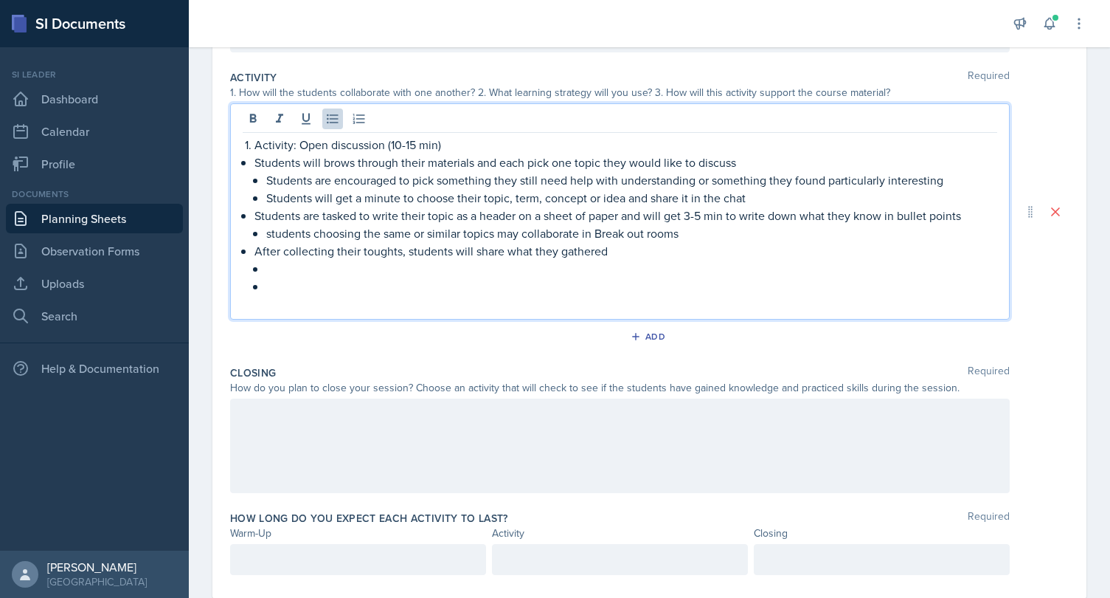
scroll to position [406, 0]
click at [364, 250] on p "After collecting their toughts, students will share what they gathered" at bounding box center [625, 250] width 743 height 18
click at [629, 248] on p "After collecting their thoughts, students will share what they gathered" at bounding box center [625, 250] width 743 height 18
click at [575, 263] on p at bounding box center [631, 268] width 731 height 18
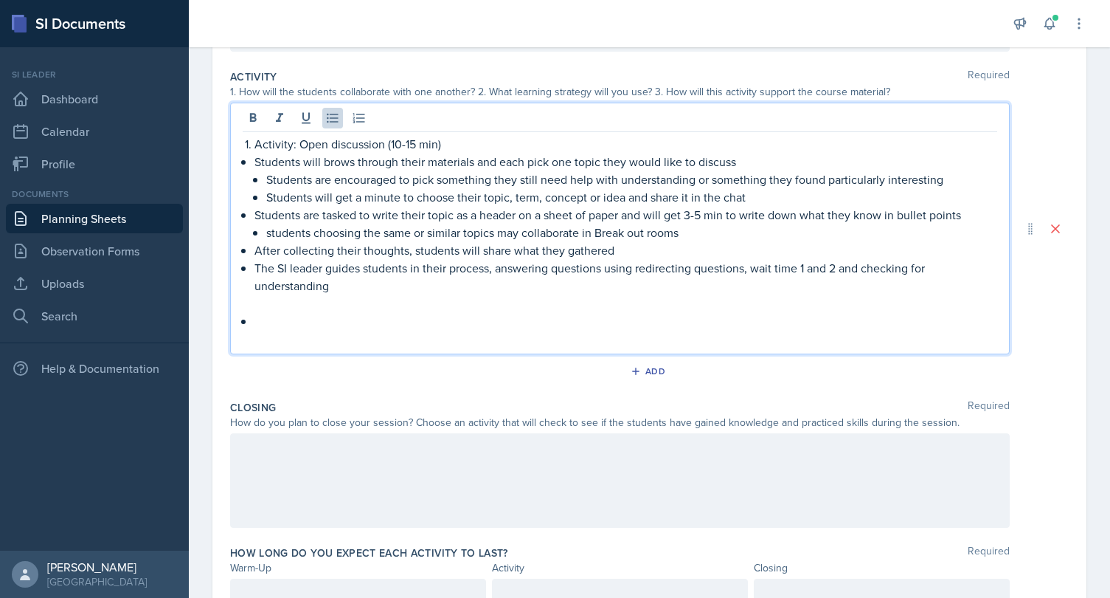
click at [522, 285] on p "The SI leader guides students in their process, answering questions using redir…" at bounding box center [625, 276] width 743 height 35
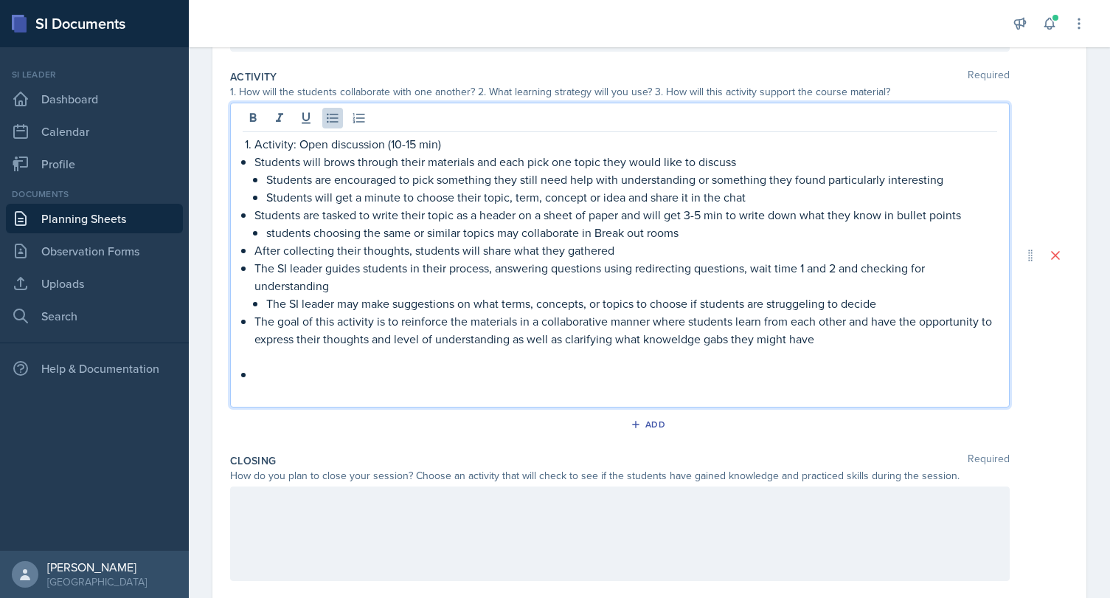
click at [669, 336] on p "The goal of this activity is to reinforce the materials in a collaborative mann…" at bounding box center [625, 329] width 743 height 35
click at [803, 297] on p "The SI leader may make suggestions on what terms, concepts, or topics to choose…" at bounding box center [631, 303] width 731 height 18
click at [859, 340] on p "The goal of this activity is to reinforce the materials in a collaborative mann…" at bounding box center [625, 329] width 743 height 35
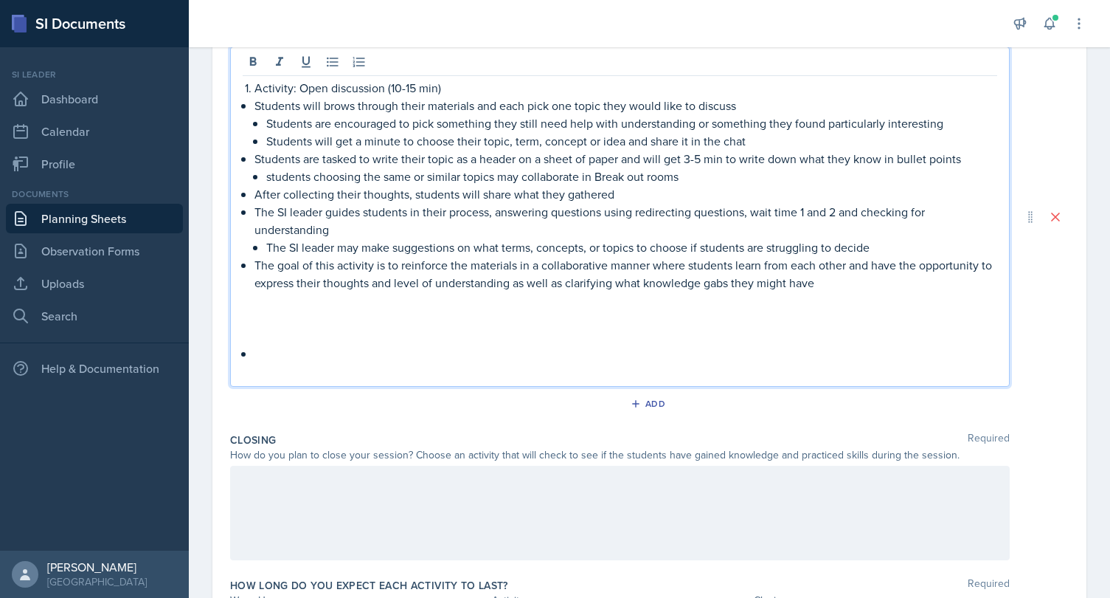
scroll to position [459, 0]
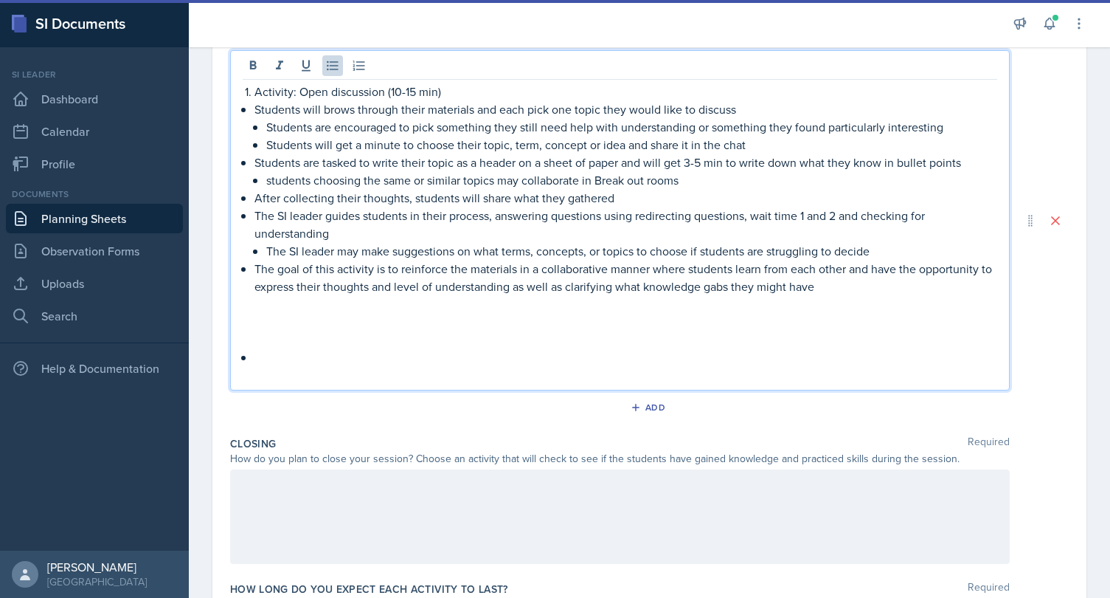
click at [651, 194] on p "After collecting their thoughts, students will share what they gathered" at bounding box center [625, 198] width 743 height 18
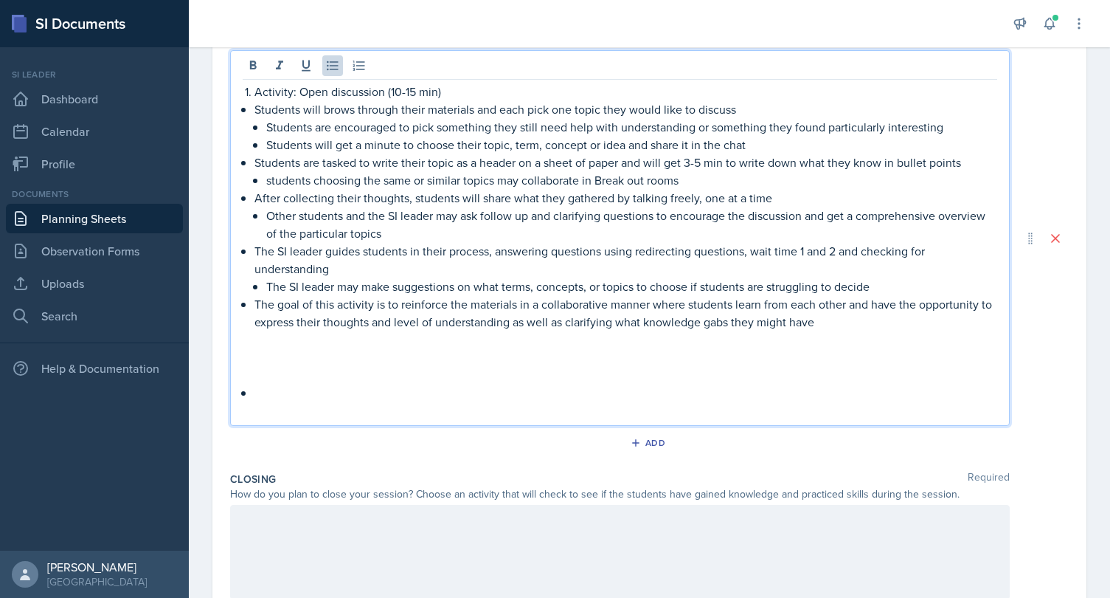
click at [484, 392] on p at bounding box center [625, 393] width 743 height 18
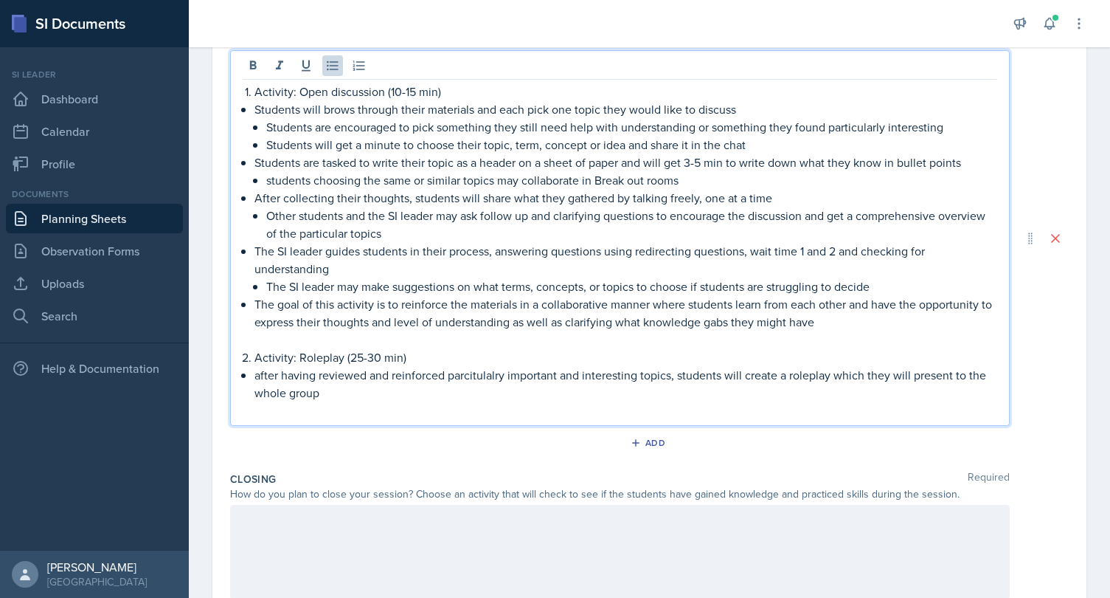
click at [479, 372] on p "after having reviewed and reinforced parcitulalry important and interesting top…" at bounding box center [625, 383] width 743 height 35
click at [808, 382] on p "after having reviewed and reinforced particularly important and interesting top…" at bounding box center [625, 383] width 743 height 35
click at [744, 396] on p "after having reviewed and reinforced particularly important and interesting top…" at bounding box center [625, 383] width 743 height 35
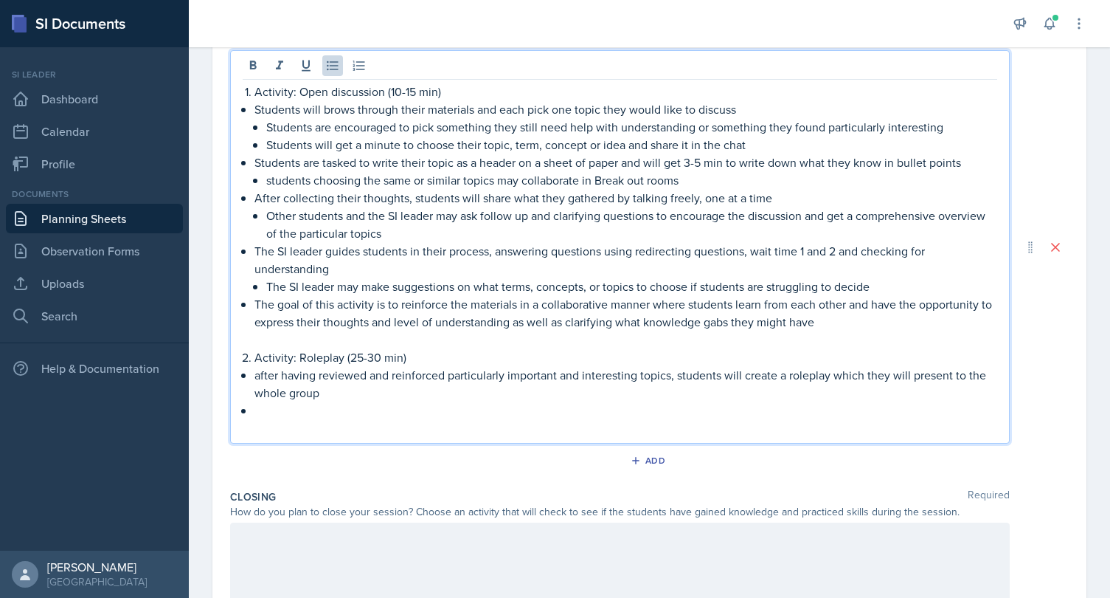
click at [257, 376] on p "after having reviewed and reinforced particularly important and interesting top…" at bounding box center [625, 383] width 743 height 35
click at [499, 419] on p at bounding box center [620, 428] width 755 height 18
click at [445, 397] on p "After having reviewed and reinforced particularly important and interesting top…" at bounding box center [625, 383] width 743 height 35
click at [330, 397] on p "After having reviewed and reinforced particularly important and interesting top…" at bounding box center [625, 383] width 743 height 35
click at [290, 406] on p at bounding box center [625, 410] width 743 height 18
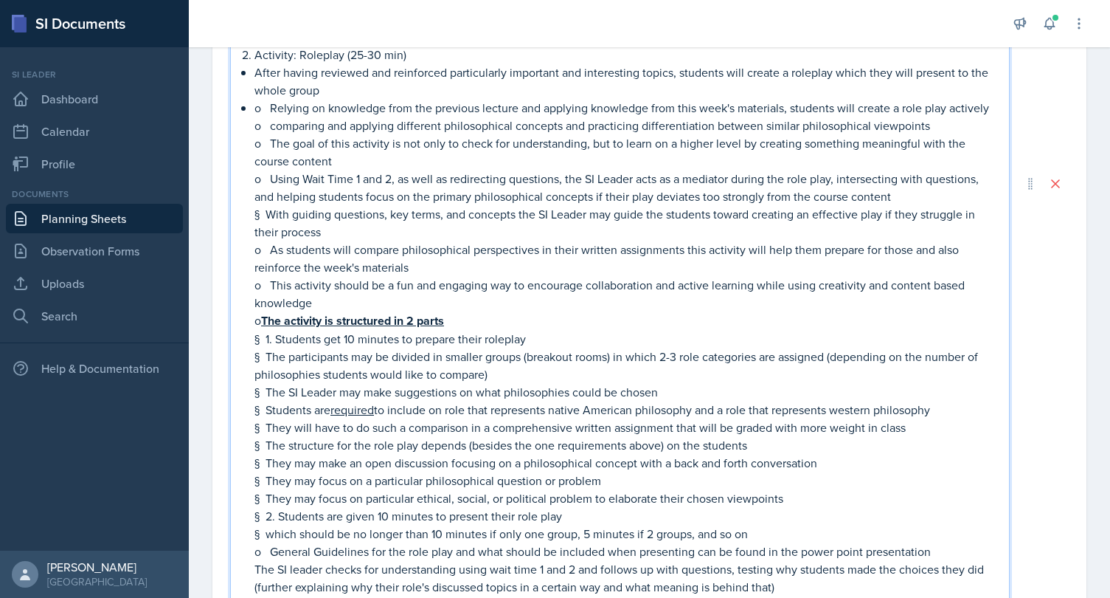
scroll to position [749, 0]
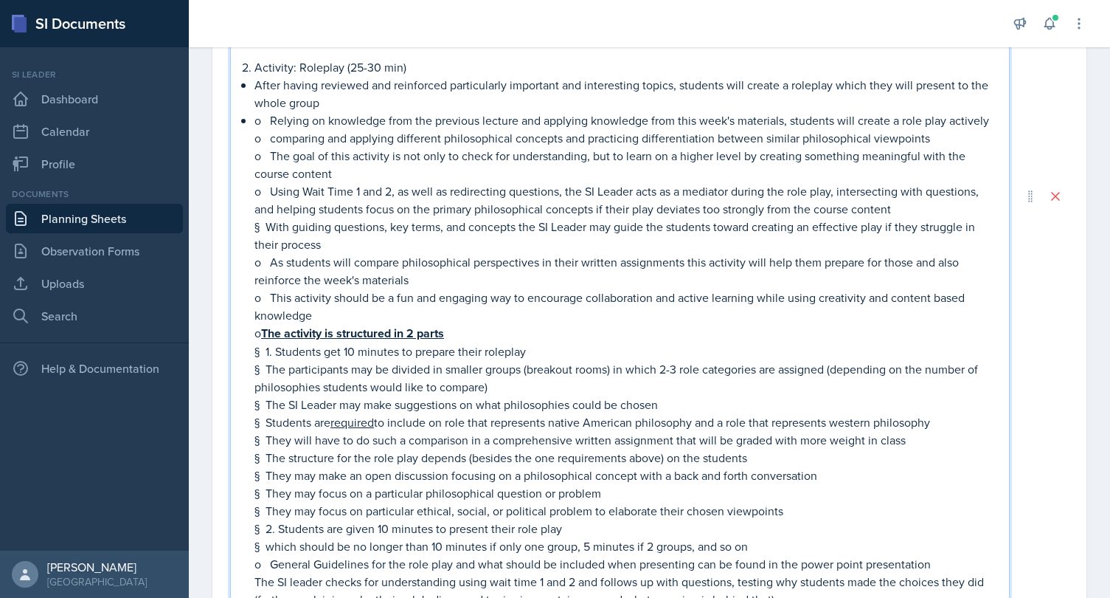
click at [319, 360] on p "§ The participants may be divided in smaller groups (breakout rooms) in which 2…" at bounding box center [625, 377] width 743 height 35
click at [266, 349] on p "§ 1. Students get 10 minutes to prepare their roleplay" at bounding box center [625, 351] width 743 height 18
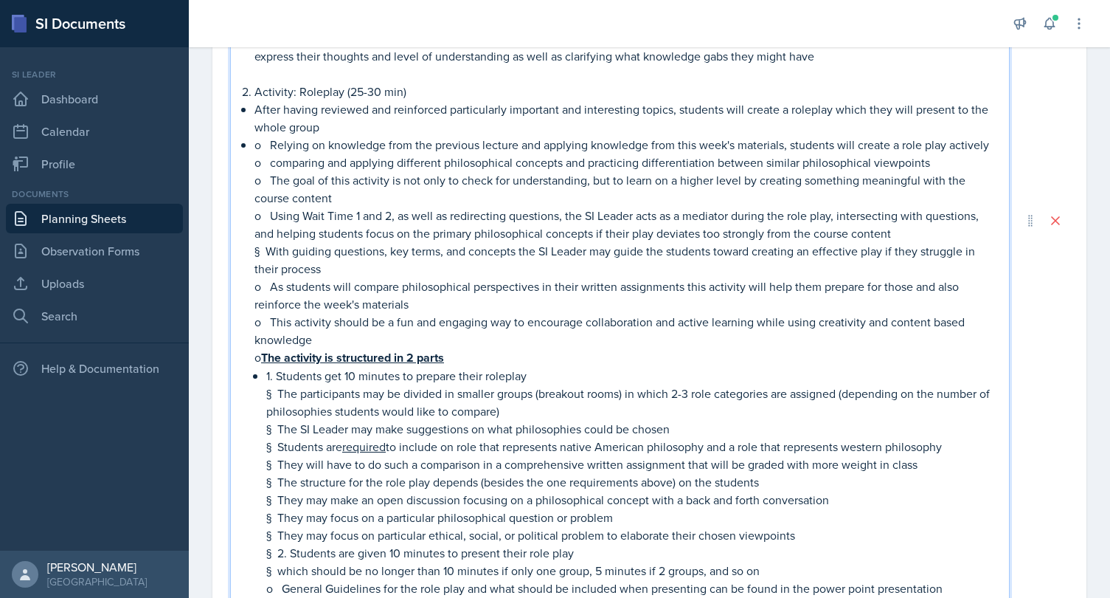
scroll to position [706, 0]
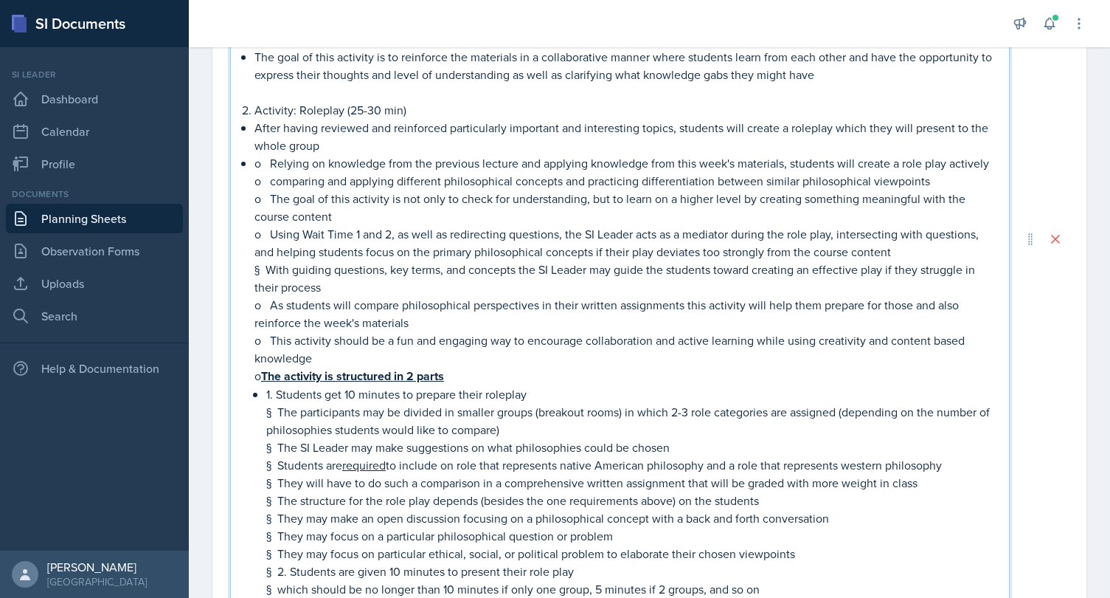
click at [273, 164] on p "o Relying on knowledge from the previous lecture and applying knowledge from th…" at bounding box center [625, 163] width 743 height 18
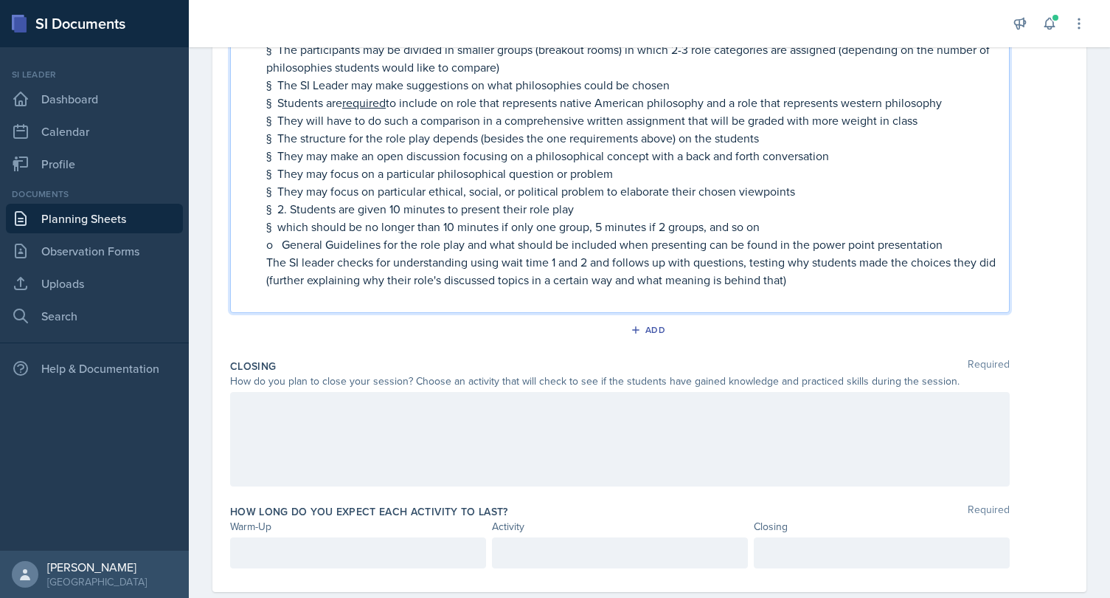
scroll to position [1096, 0]
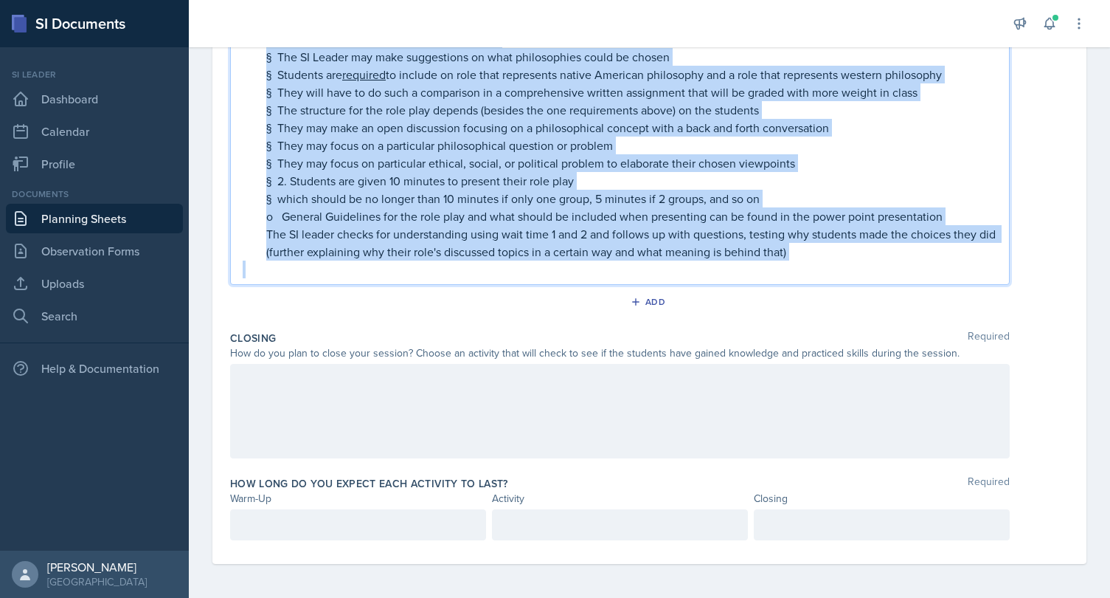
click at [816, 262] on p at bounding box center [620, 269] width 755 height 18
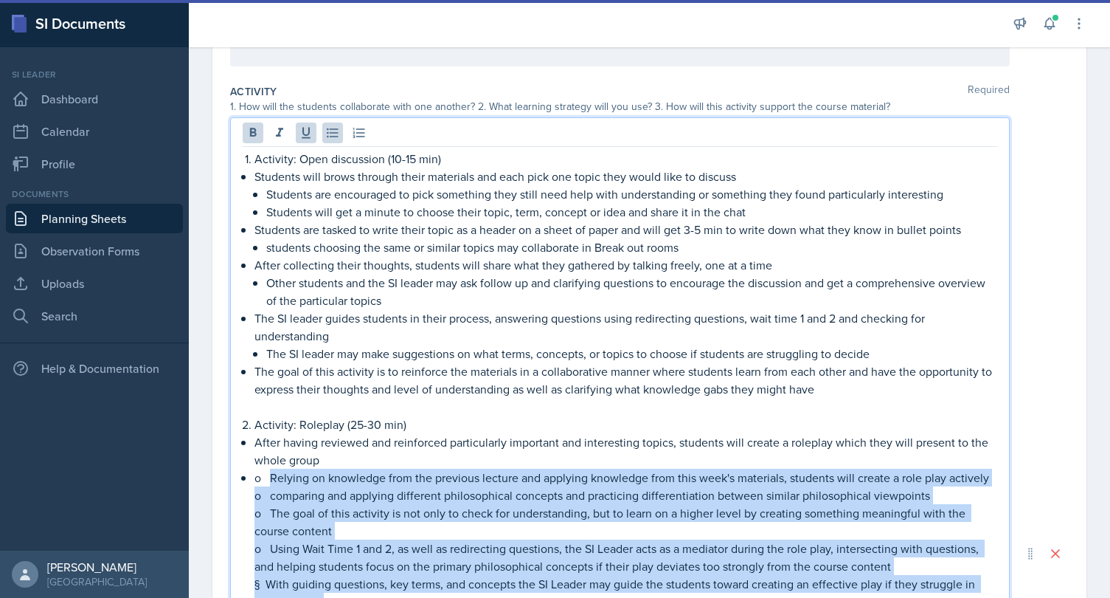
scroll to position [387, 0]
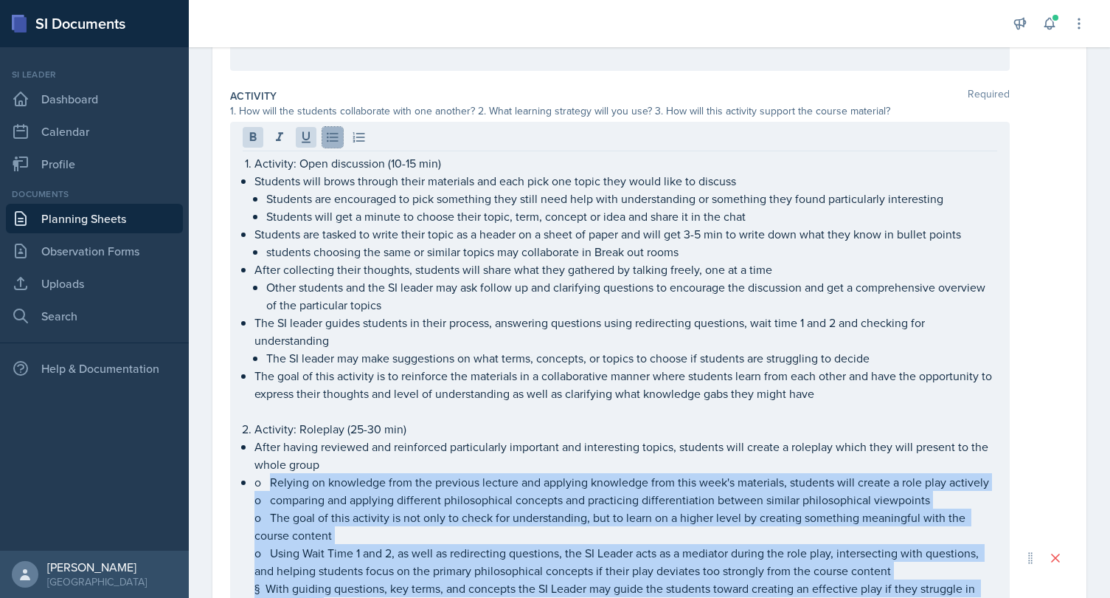
click at [334, 133] on icon at bounding box center [332, 138] width 11 height 10
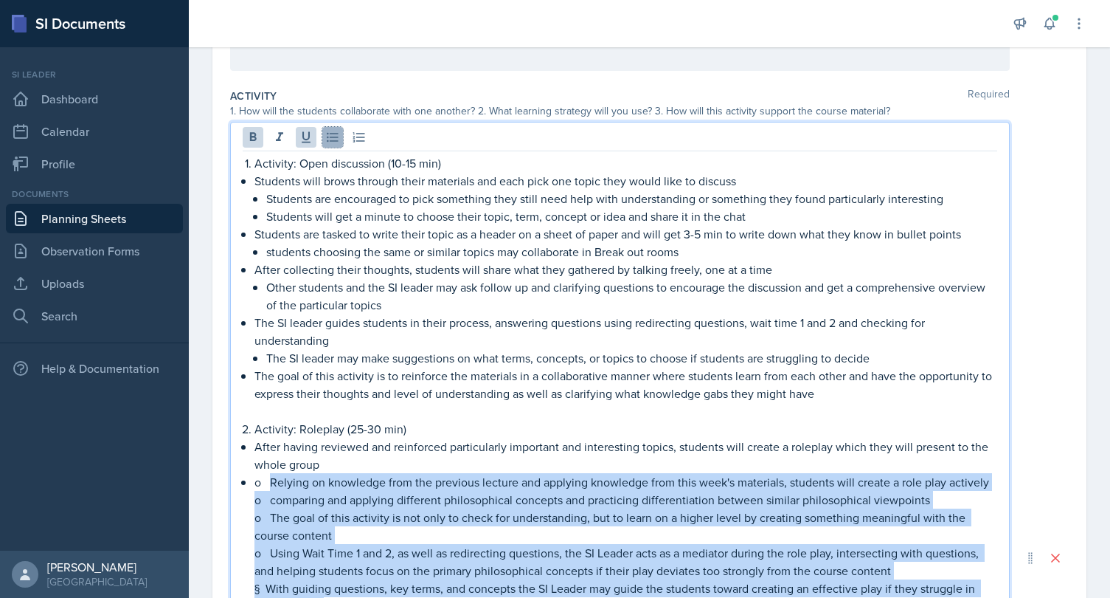
click at [334, 136] on icon at bounding box center [332, 137] width 15 height 15
click at [322, 519] on p "o The goal of this activity is not only to check for understanding, but to lear…" at bounding box center [625, 525] width 743 height 35
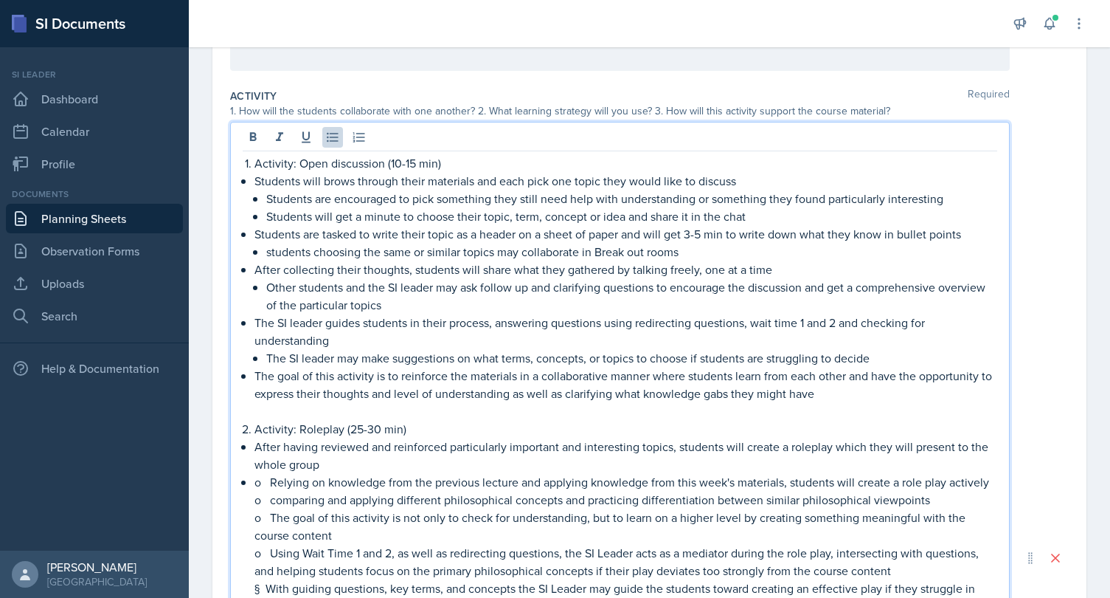
click at [272, 479] on p "o Relying on knowledge from the previous lecture and applying knowledge from th…" at bounding box center [625, 482] width 743 height 18
click at [274, 506] on p "o comparing and applying different philosophical concepts and practicing differ…" at bounding box center [625, 500] width 743 height 18
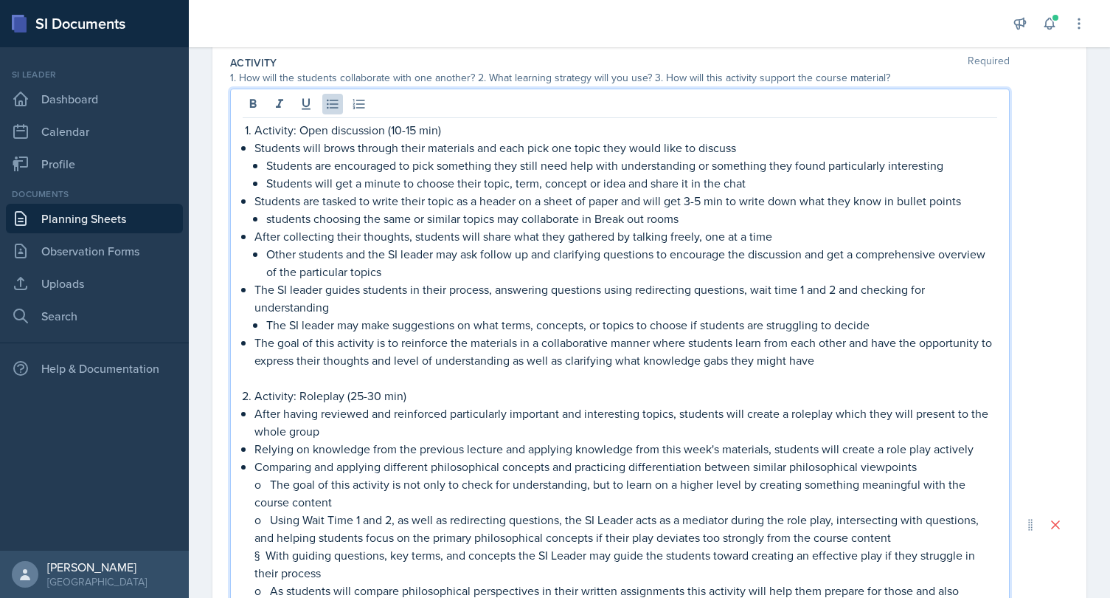
scroll to position [429, 0]
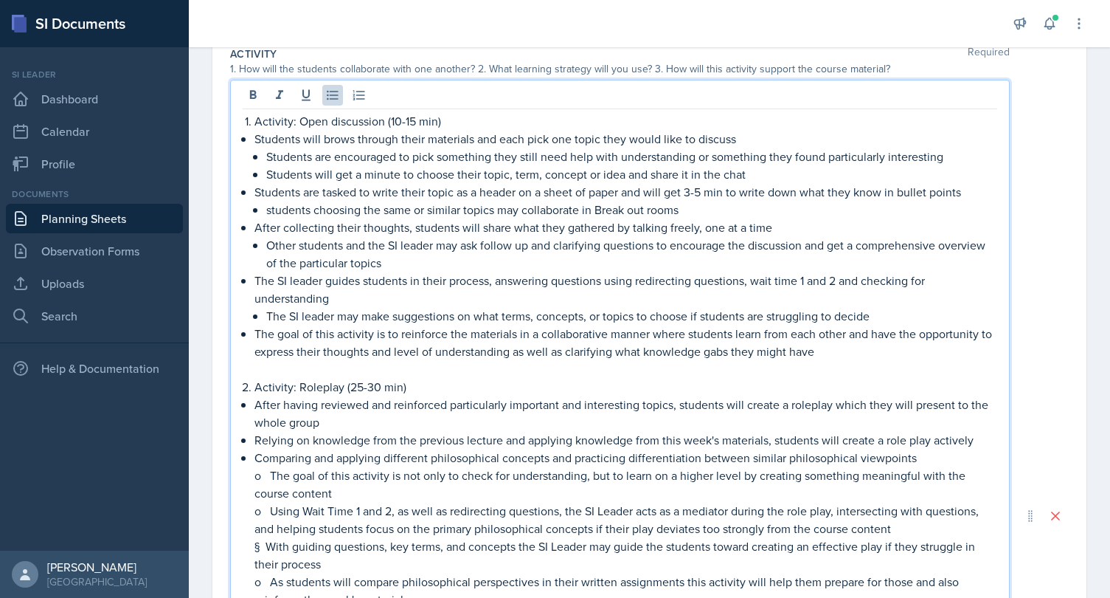
click at [471, 507] on p "o Using Wait Time 1 and 2, as well as redirecting questions, the SI Leader acts…" at bounding box center [625, 519] width 743 height 35
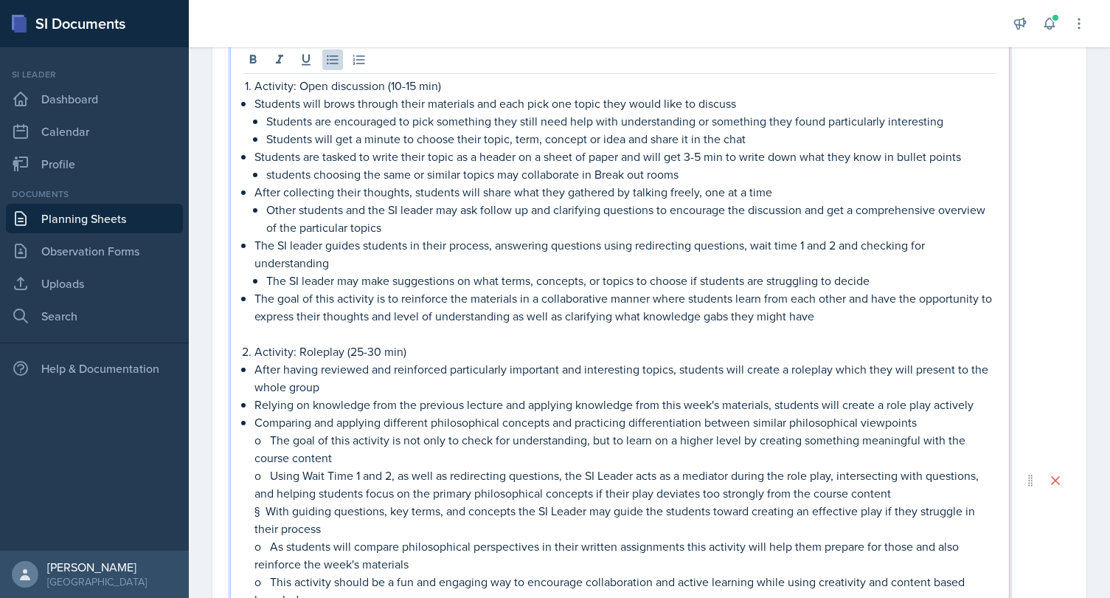
scroll to position [487, 0]
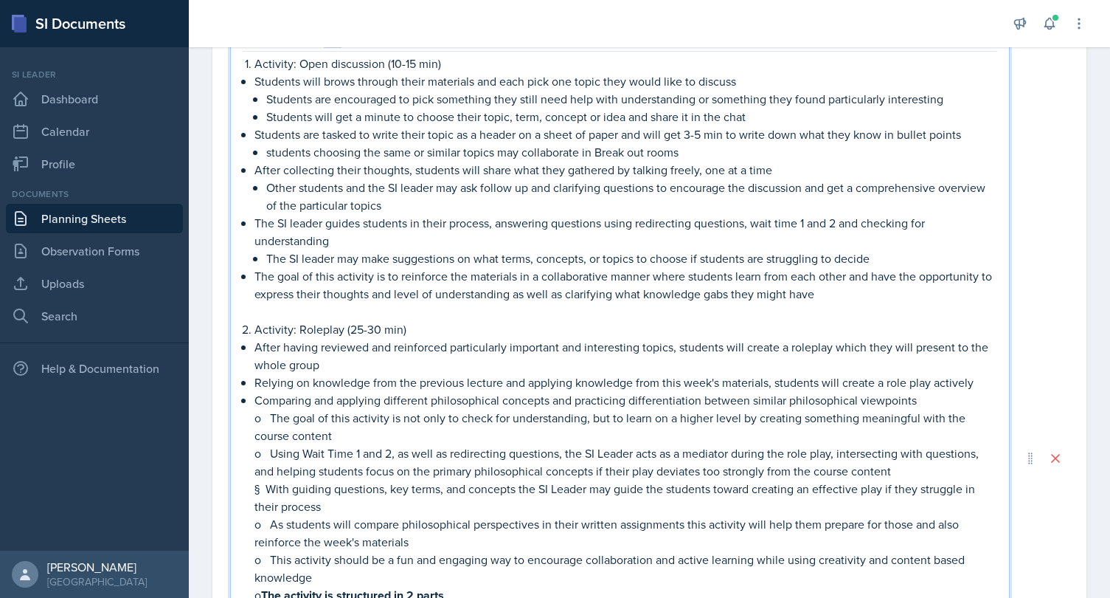
click at [541, 401] on p "Comparing and applying different philosophical concepts and practicing differen…" at bounding box center [625, 400] width 743 height 18
drag, startPoint x: 961, startPoint y: 401, endPoint x: 794, endPoint y: 407, distance: 166.8
click at [794, 407] on p "Comparing and applying different philosophical and perspectives and practicing …" at bounding box center [625, 400] width 743 height 18
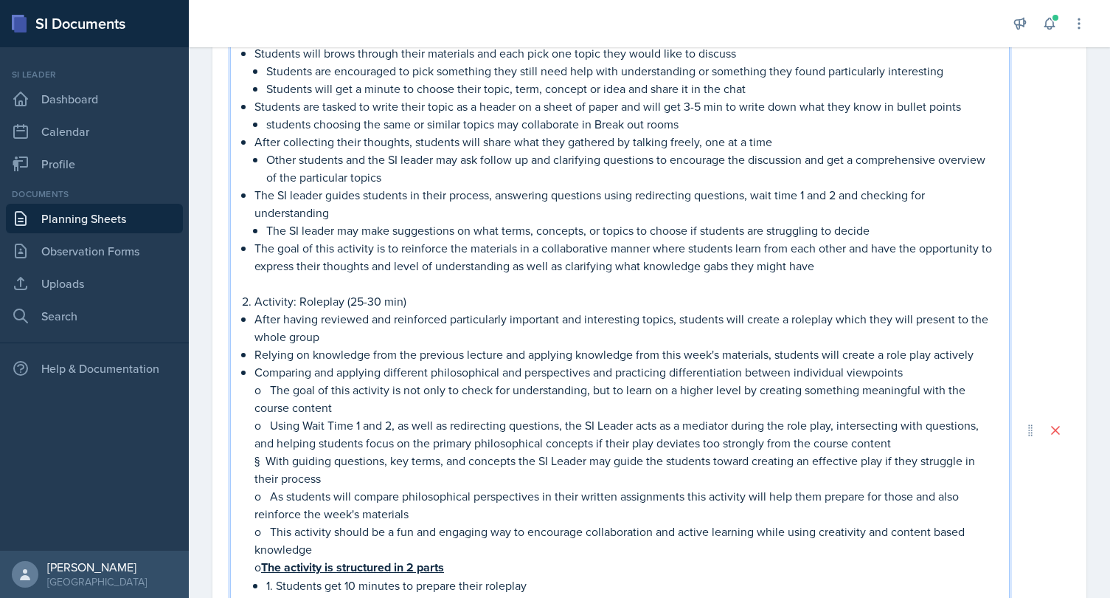
scroll to position [537, 0]
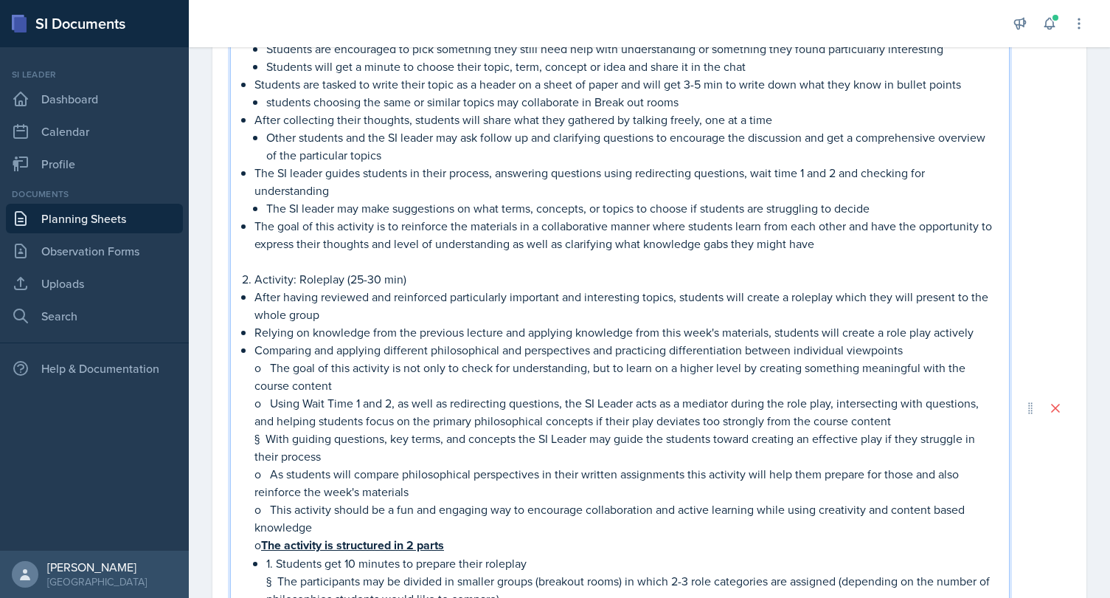
click at [278, 369] on p "o The goal of this activity is not only to check for understanding, but to lear…" at bounding box center [625, 376] width 743 height 35
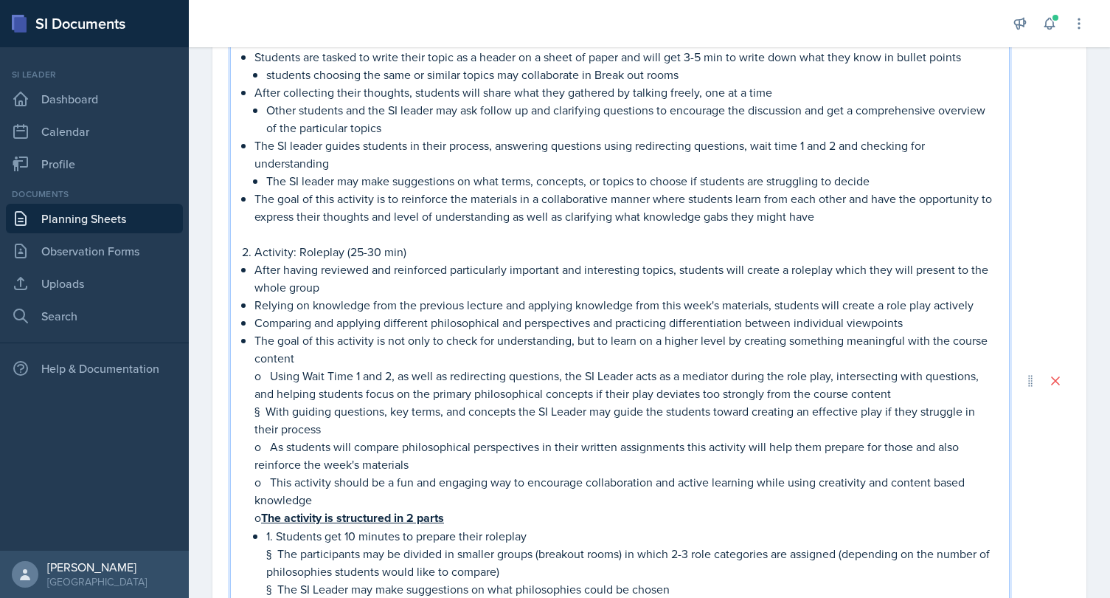
scroll to position [591, 0]
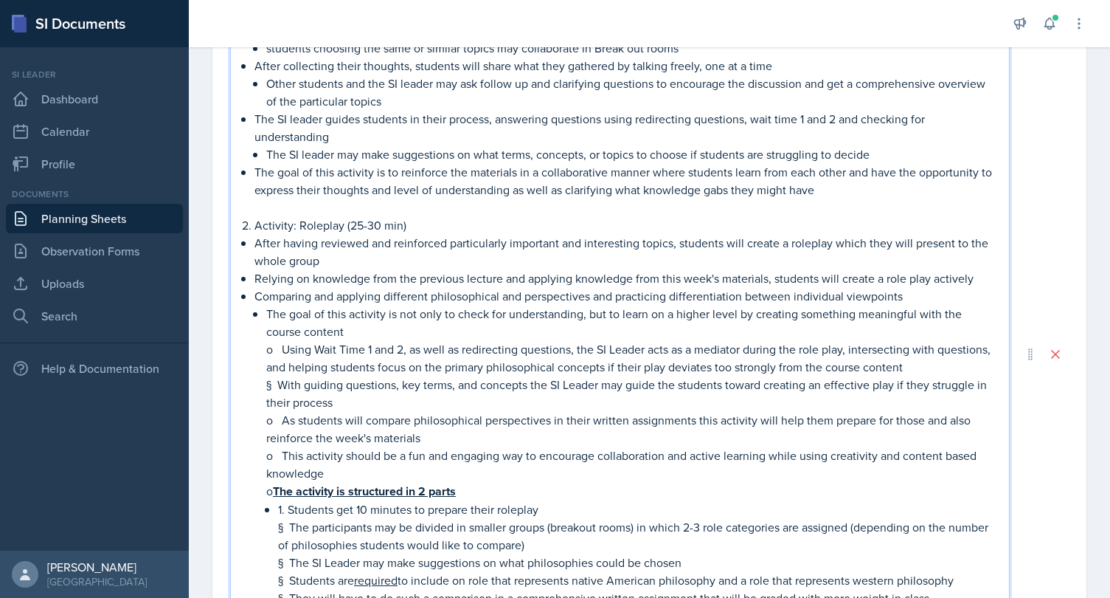
click at [285, 350] on p "o Using Wait Time 1 and 2, as well as redirecting questions, the SI Leader acts…" at bounding box center [631, 357] width 731 height 35
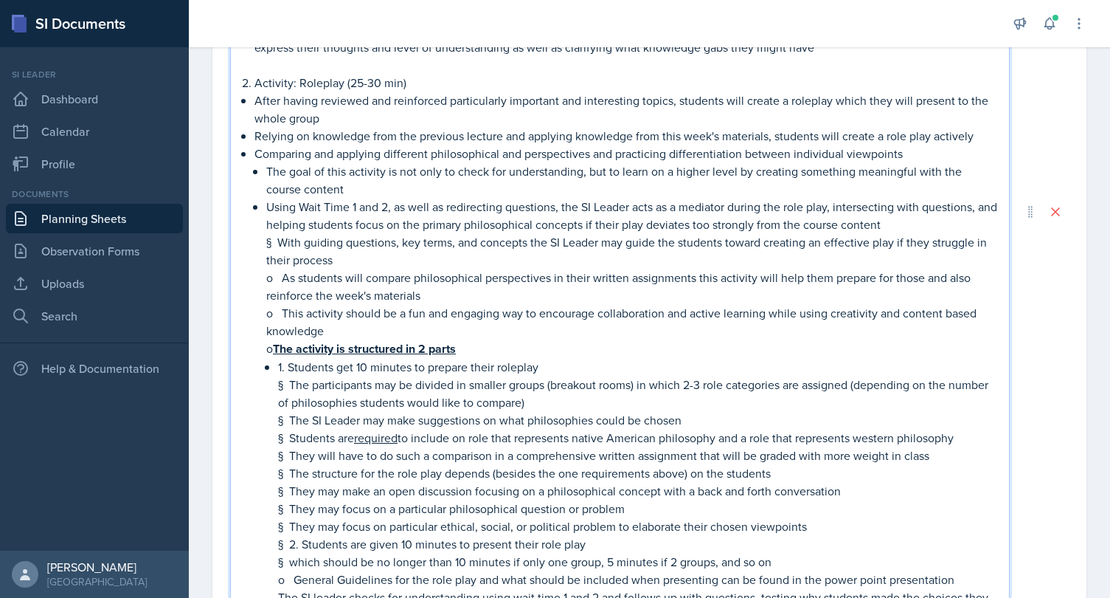
scroll to position [737, 0]
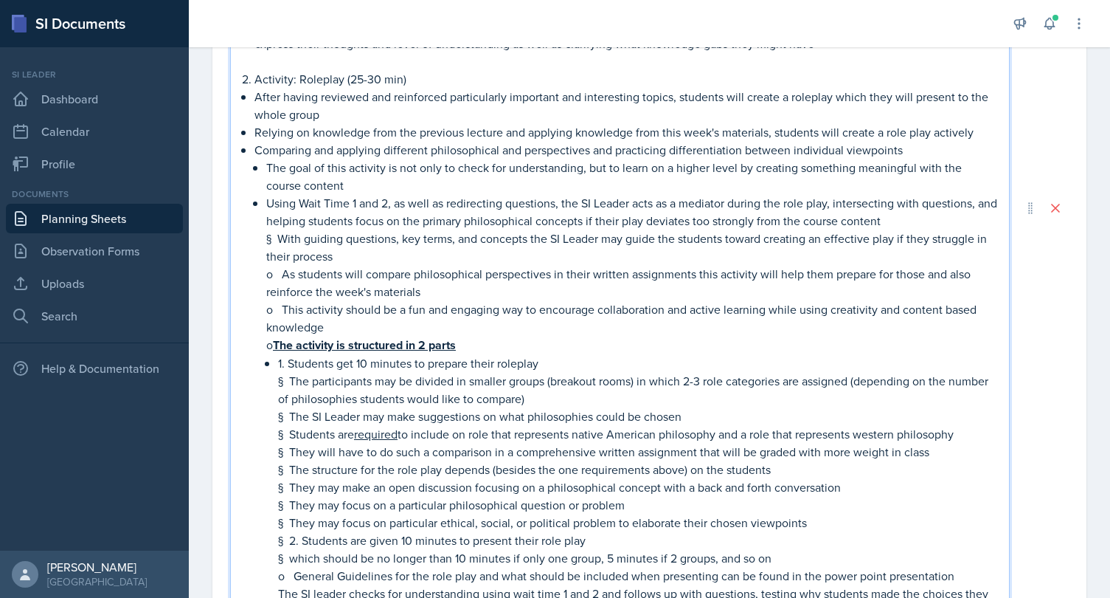
click at [278, 239] on p "§ With guiding questions, key terms, and concepts the SI Leader may guide the s…" at bounding box center [631, 246] width 731 height 35
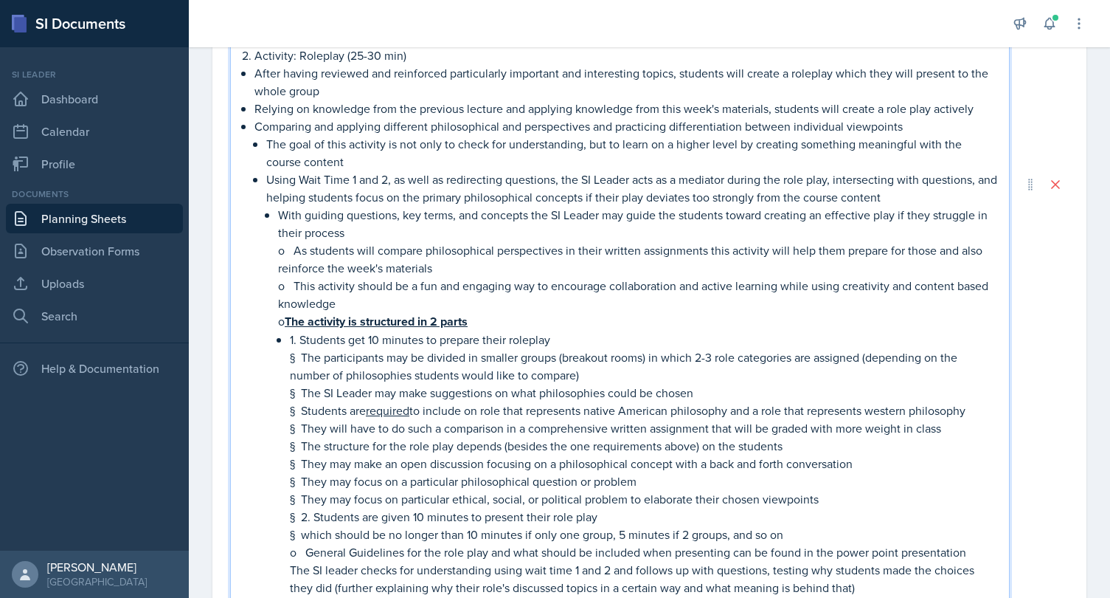
scroll to position [776, 0]
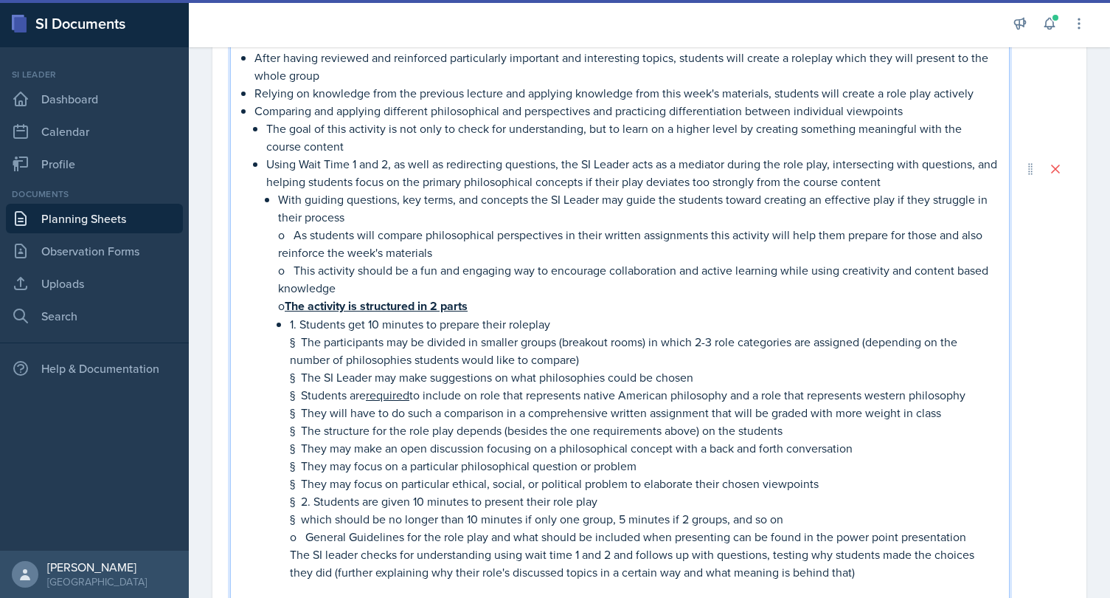
click at [294, 236] on p "o As students will compare philosophical perspectives in their written assignme…" at bounding box center [637, 243] width 719 height 35
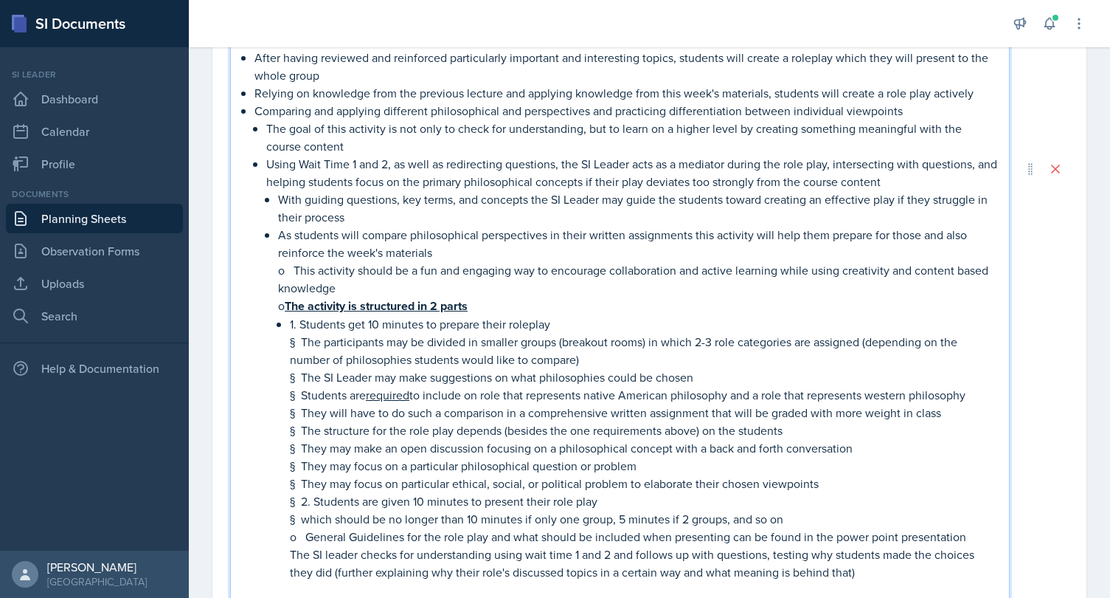
click at [386, 232] on p "As students will compare philosophical perspectives in their written assignment…" at bounding box center [637, 243] width 719 height 35
click at [377, 233] on p "As students will apply the philosophical perspectives in their written assignme…" at bounding box center [637, 243] width 719 height 35
click at [555, 248] on p "As students will compare the philosophical perspectives in their written assign…" at bounding box center [637, 243] width 719 height 35
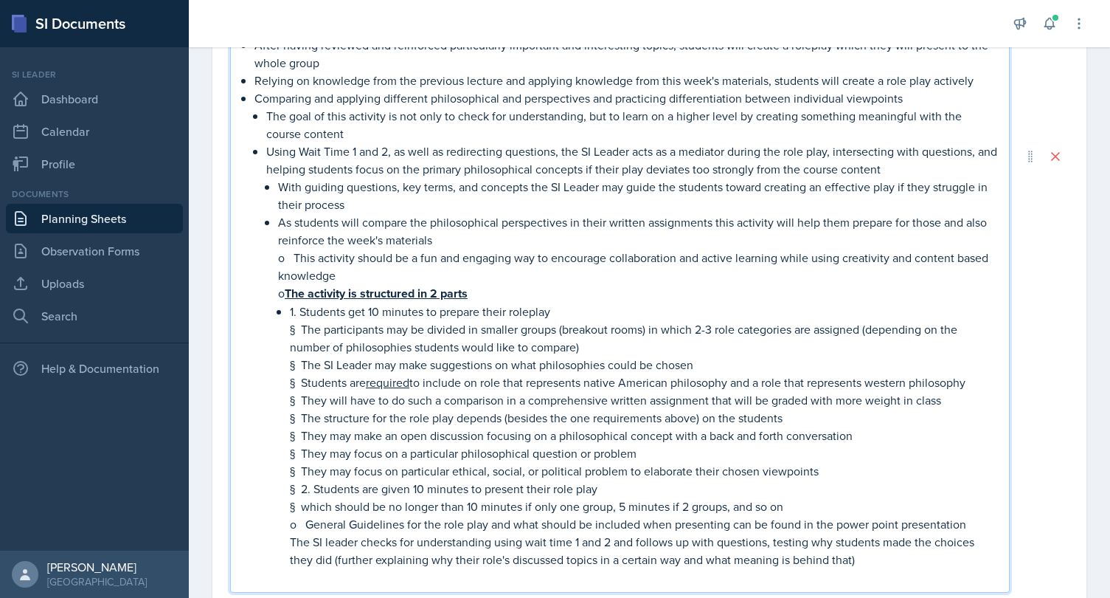
scroll to position [799, 0]
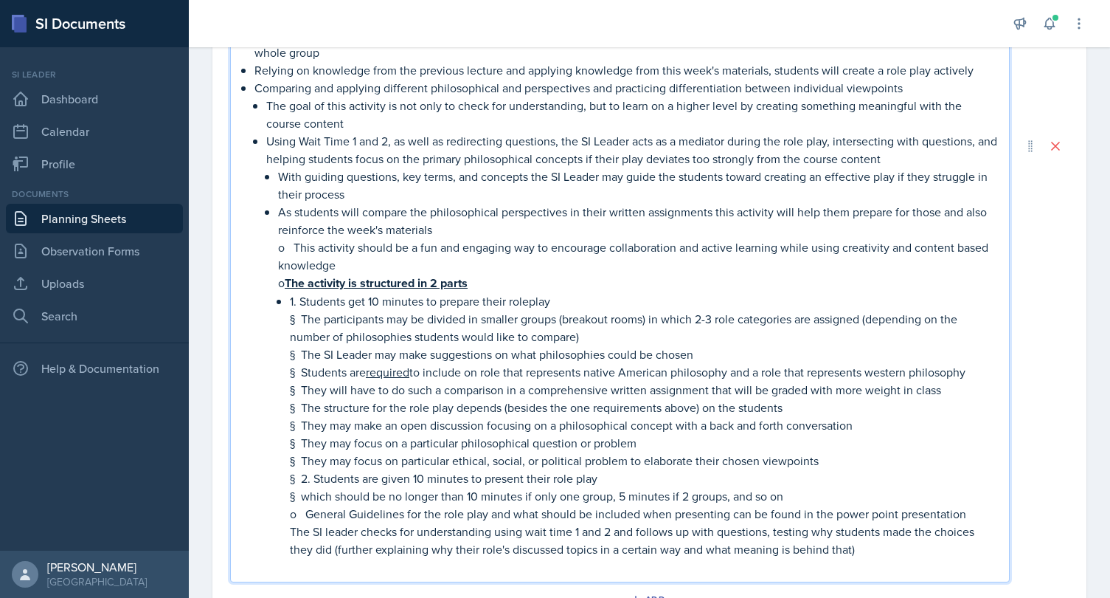
click at [294, 248] on p "o This activity should be a fun and engaging way to encourage collaboration and…" at bounding box center [637, 255] width 719 height 35
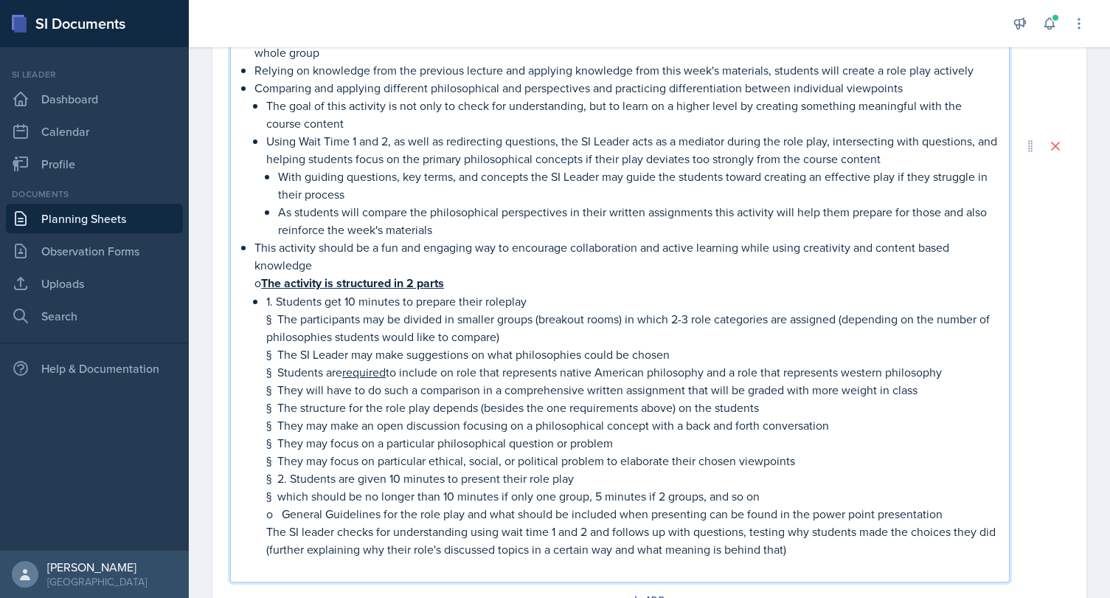
click at [278, 212] on li "As students will compare the philosophical perspectives in their written assign…" at bounding box center [637, 220] width 719 height 35
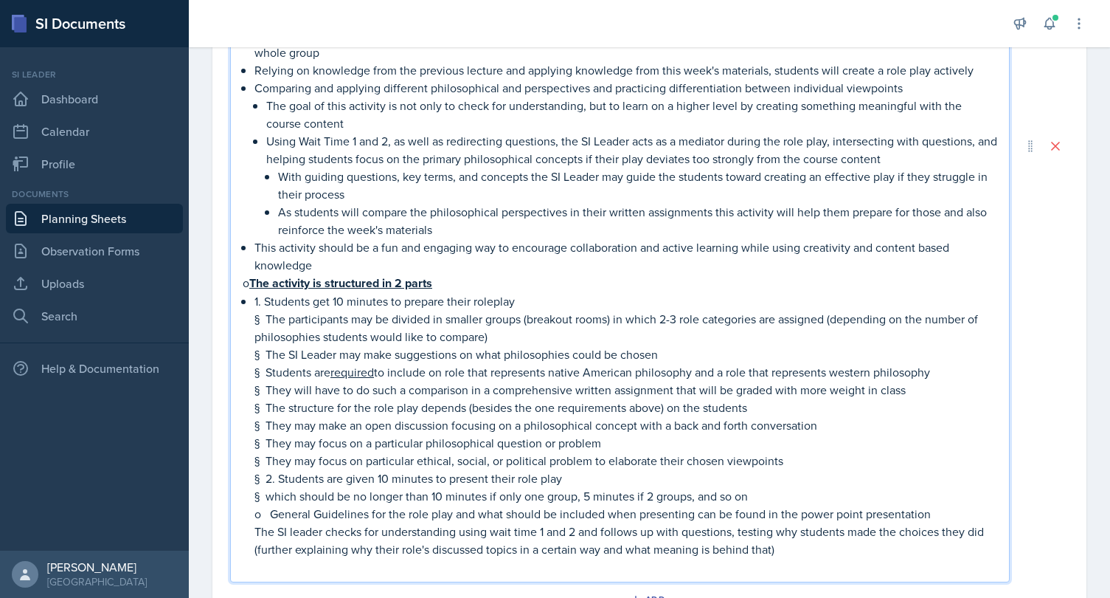
click at [279, 212] on p "As students will compare the philosophical perspectives in their written assign…" at bounding box center [637, 220] width 719 height 35
click at [383, 236] on p "As students will compare the philosophical perspectives in their written assign…" at bounding box center [625, 220] width 743 height 35
click at [347, 268] on p "This activity should be a fun and engaging way to encourage collaboration and a…" at bounding box center [625, 255] width 743 height 35
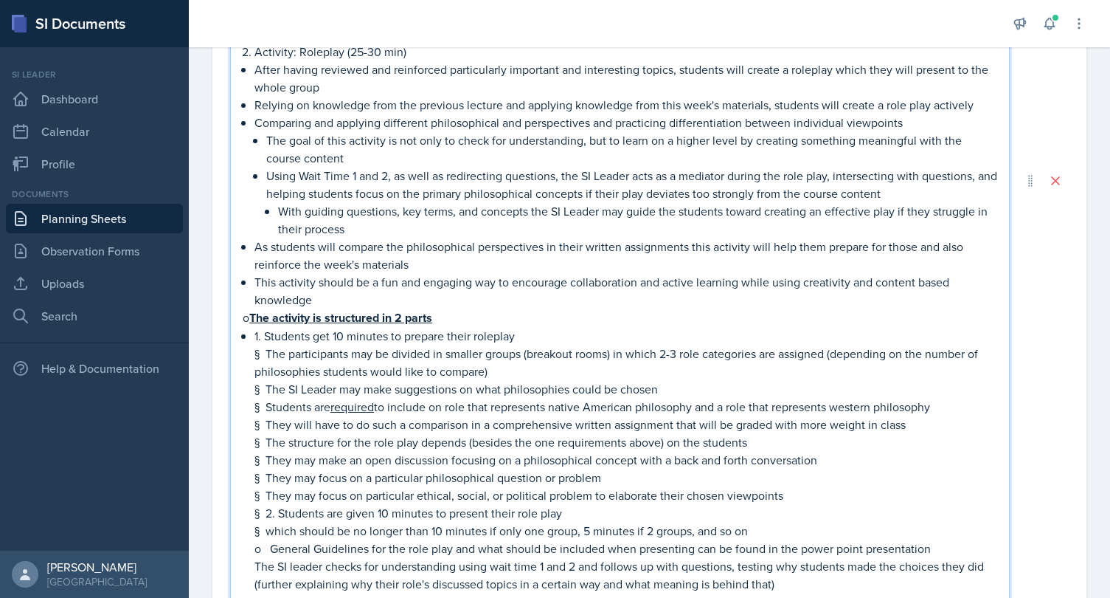
scroll to position [753, 0]
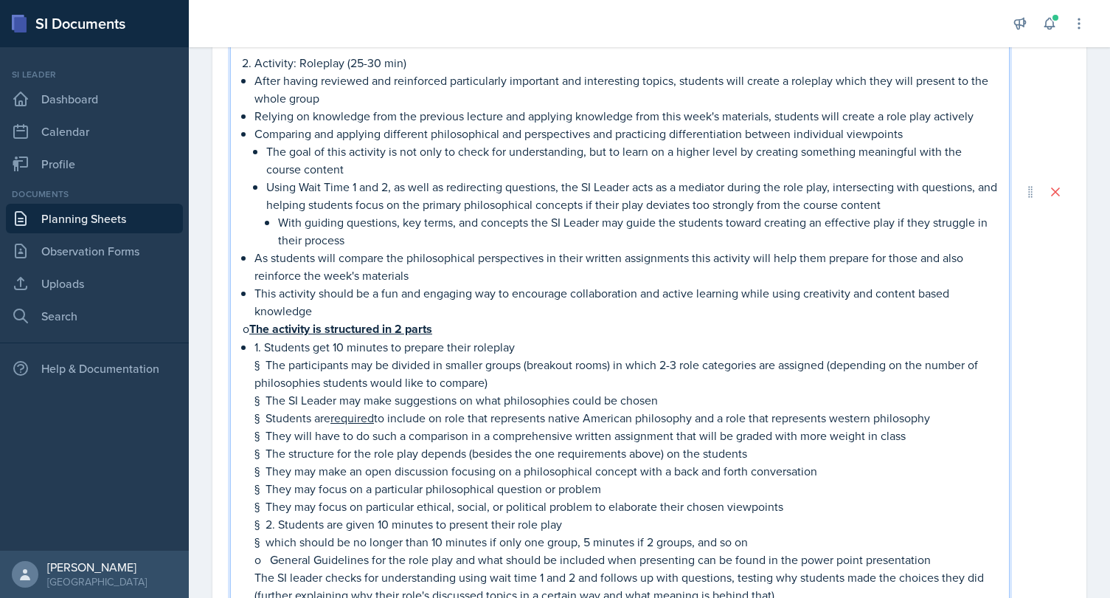
click at [345, 347] on p "1. Students get 10 minutes to prepare their roleplay" at bounding box center [625, 347] width 743 height 18
click at [539, 342] on p "1. Students get 15 minutes to prepare their roleplay" at bounding box center [625, 347] width 743 height 18
click at [264, 368] on p "§ The participants may be divided in smaller groups (breakout rooms) in which 2…" at bounding box center [625, 373] width 743 height 35
click at [458, 370] on p "The participants may be divided in smaller groups (breakout rooms) in which 2-3…" at bounding box center [631, 373] width 731 height 35
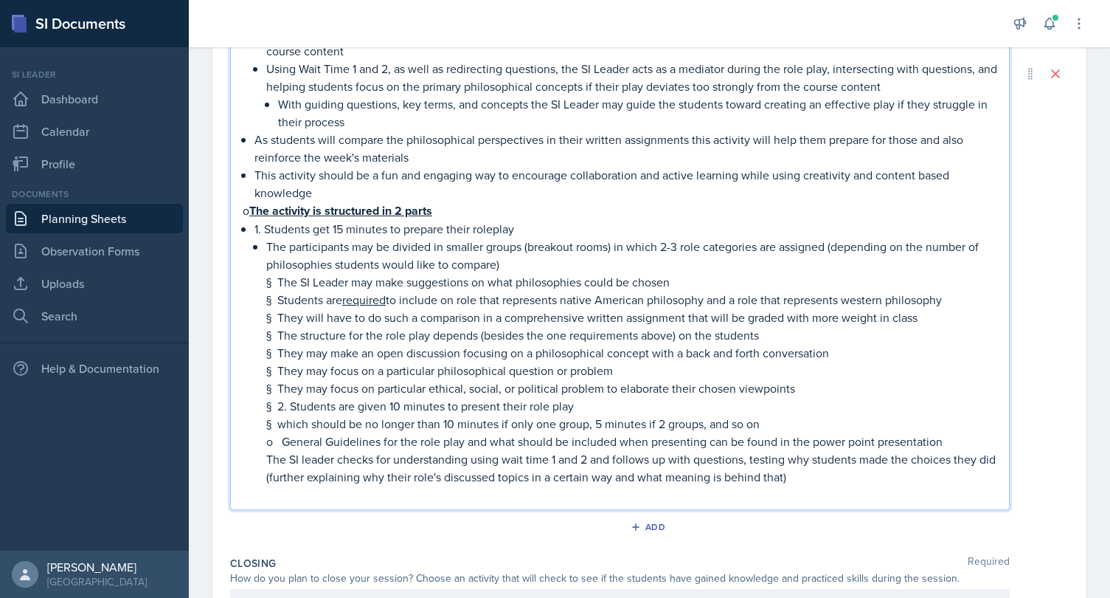
scroll to position [875, 0]
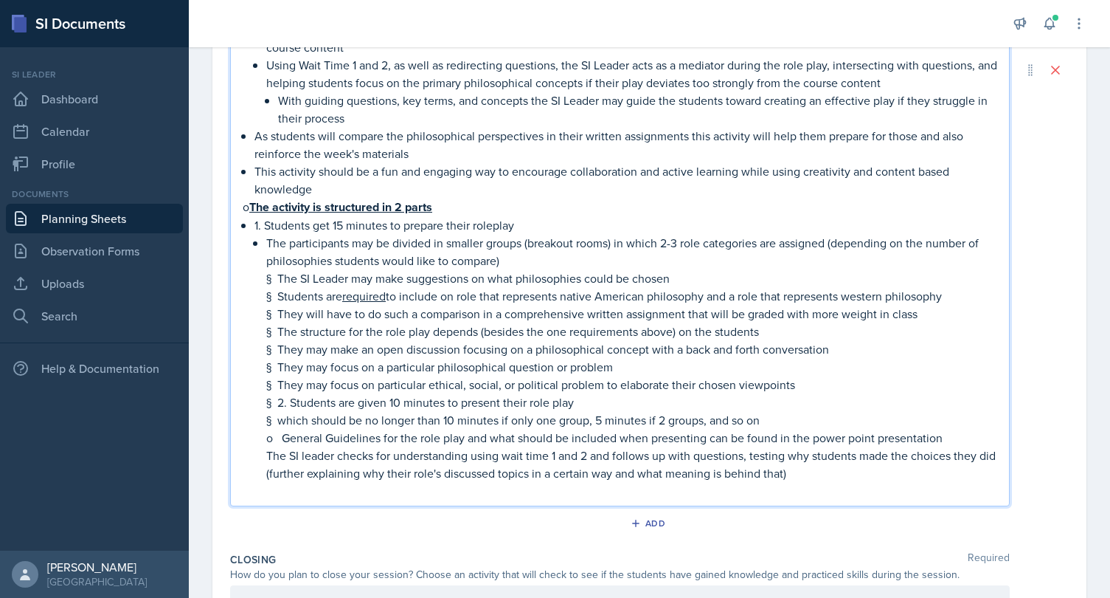
click at [319, 261] on p "The participants may be divided in smaller groups (breakout rooms) in which 2-3…" at bounding box center [631, 251] width 731 height 35
drag, startPoint x: 426, startPoint y: 260, endPoint x: 316, endPoint y: 260, distance: 110.7
click at [316, 260] on p "The participants may be divided in smaller groups (breakout rooms) in which 2-3…" at bounding box center [631, 251] width 731 height 35
click at [277, 279] on p "§ The SI Leader may make suggestions on what philosophies could be chosen" at bounding box center [631, 278] width 731 height 18
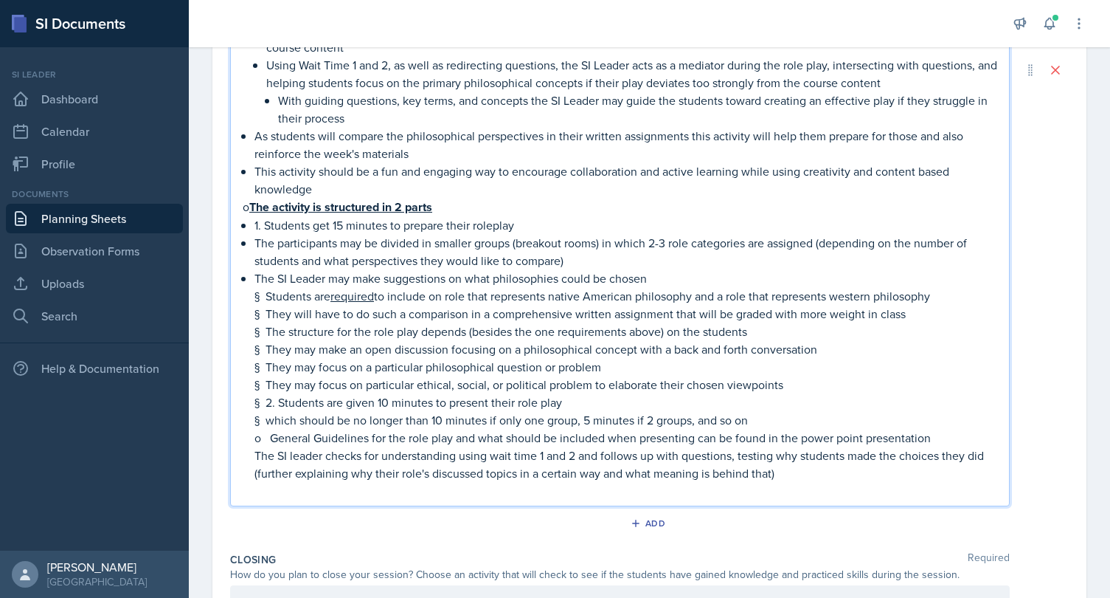
click at [541, 279] on p "The SI Leader may make suggestions on what philosophies could be chosen" at bounding box center [625, 278] width 743 height 18
drag, startPoint x: 689, startPoint y: 275, endPoint x: 587, endPoint y: 273, distance: 101.8
click at [586, 273] on p "The SI Leader may make suggestions on what the roles could be could be chosen" at bounding box center [625, 278] width 743 height 18
click at [267, 299] on p "§ Students are required to include on role that represents native American phil…" at bounding box center [625, 296] width 743 height 18
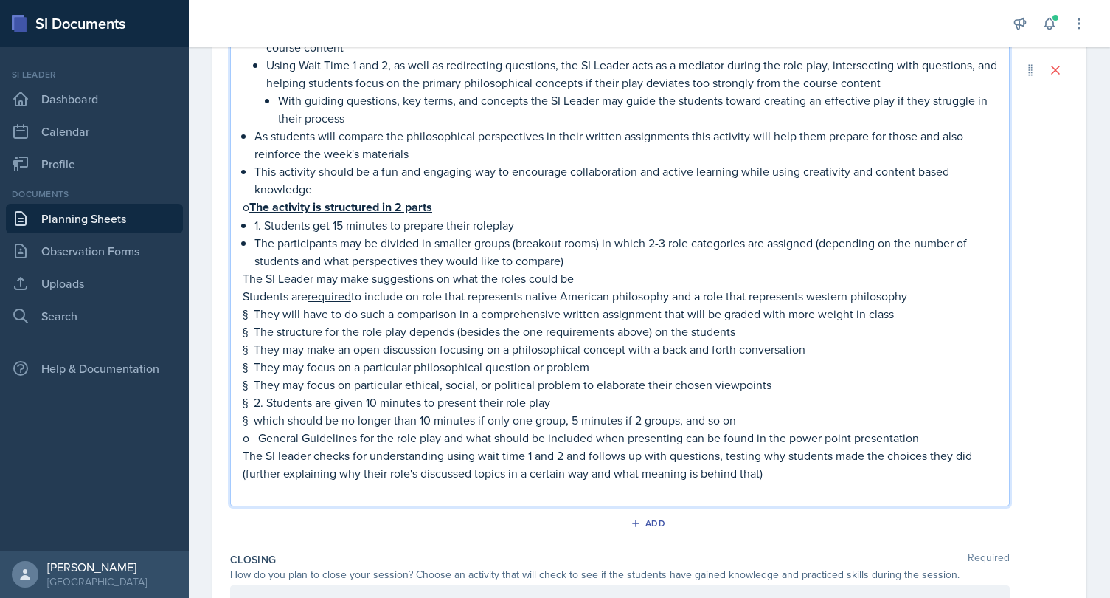
click at [242, 274] on div "Activity: Open discussion (10-15 min) Students will brows through their materia…" at bounding box center [620, 70] width 780 height 872
click at [245, 280] on p "The SI Leader may make suggestions on what the roles could be" at bounding box center [620, 278] width 755 height 18
click at [257, 295] on p "Students are required to include on role that represents native American philos…" at bounding box center [625, 296] width 743 height 18
click at [270, 305] on p "§ They will have to do such a comparison in a comprehensive written assignment …" at bounding box center [620, 314] width 755 height 18
click at [259, 297] on p "Students are required to include on role that represents native American philos…" at bounding box center [625, 296] width 743 height 18
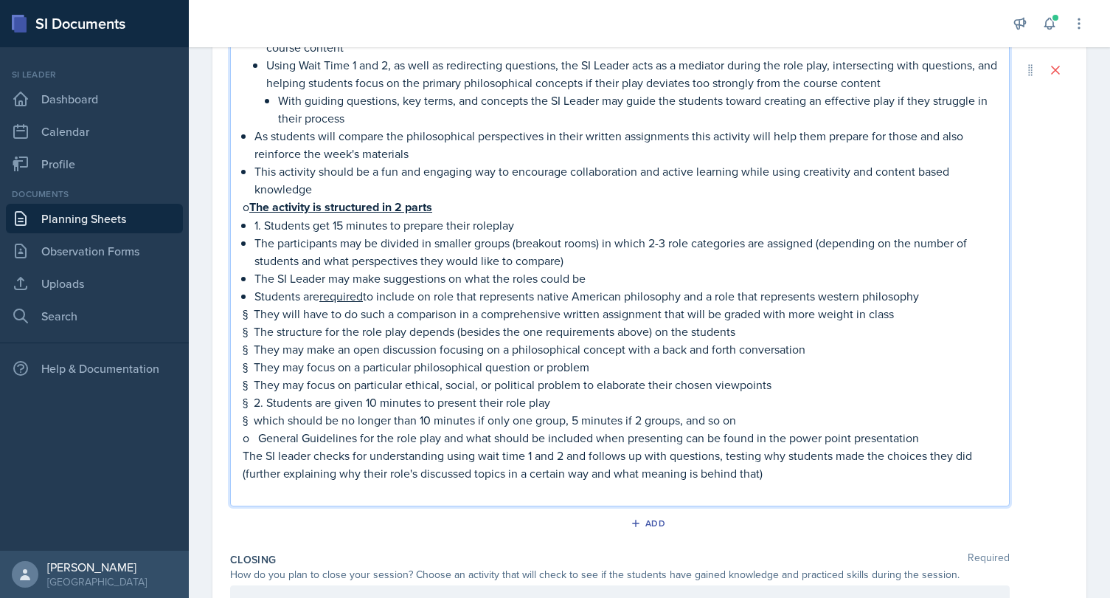
click at [254, 296] on li "Students are required to include on role that represents native American philos…" at bounding box center [625, 296] width 743 height 18
click at [257, 314] on p "§ They will have to do such a comparison in a comprehensive written assignment …" at bounding box center [620, 314] width 755 height 18
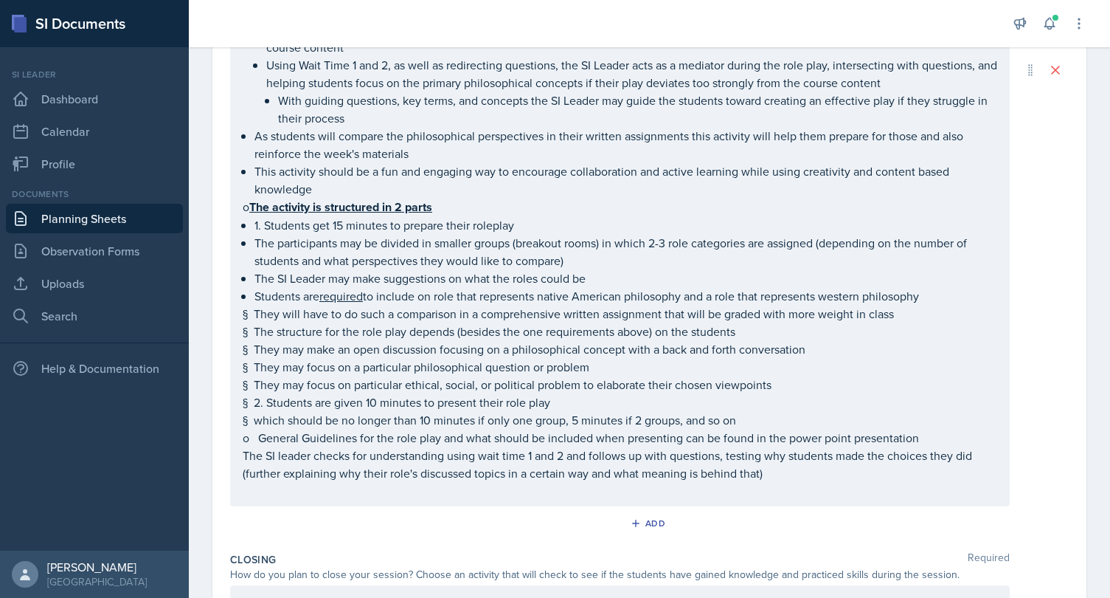
click at [257, 314] on p "§ They will have to do such a comparison in a comprehensive written assignment …" at bounding box center [620, 314] width 755 height 18
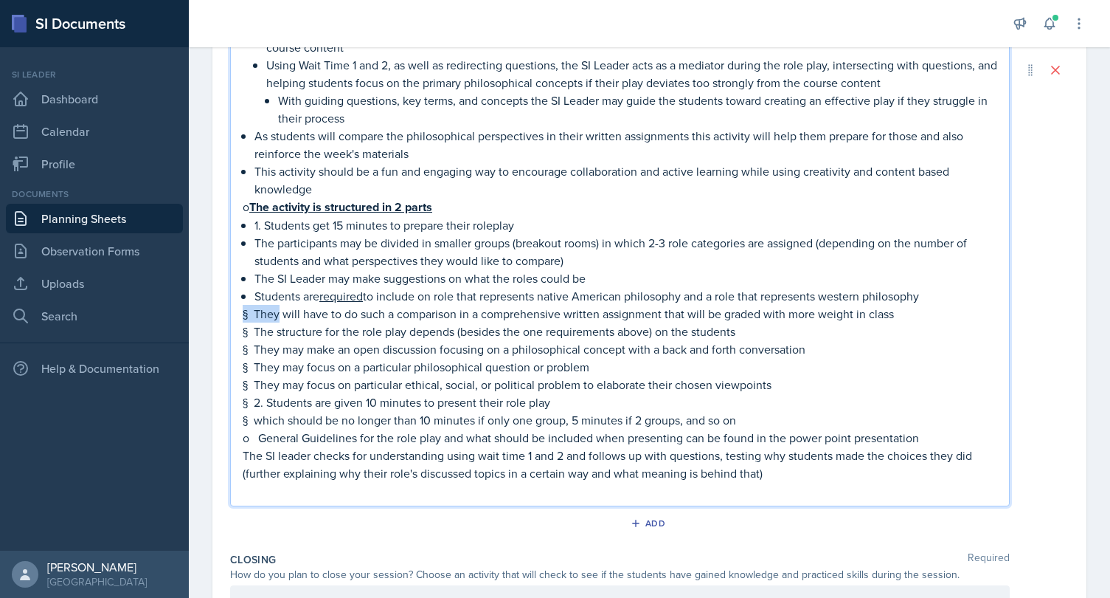
drag, startPoint x: 257, startPoint y: 314, endPoint x: 241, endPoint y: 314, distance: 15.5
click at [241, 314] on div "Activity: Open discussion (10-15 min) Students will brows through their materia…" at bounding box center [620, 70] width 780 height 872
click at [255, 314] on p "§ They will have to do such a comparison in a comprehensive written assignment …" at bounding box center [620, 314] width 755 height 18
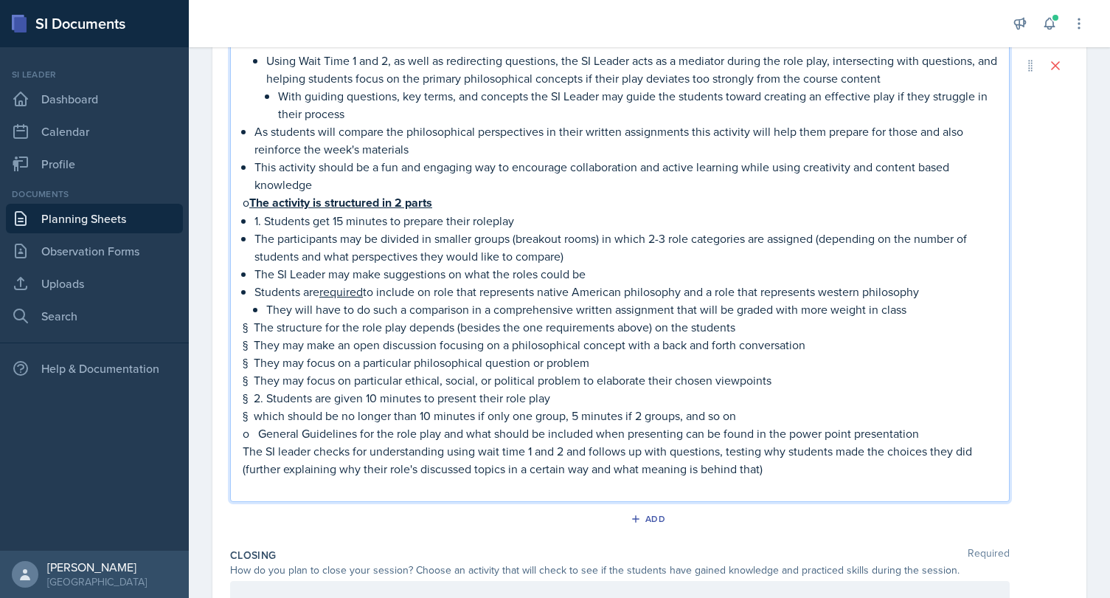
scroll to position [884, 0]
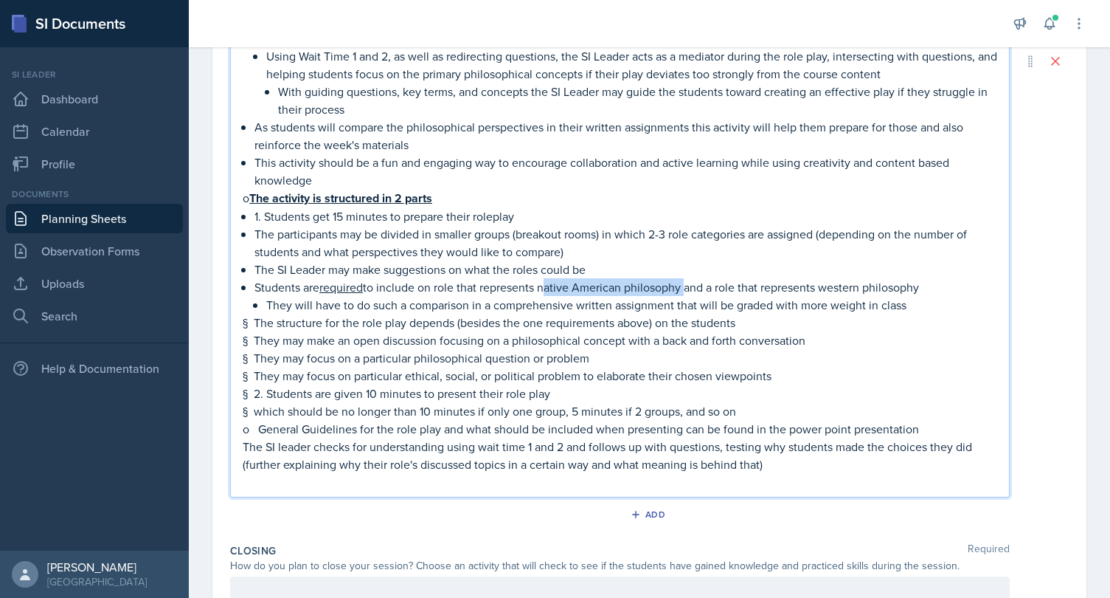
drag, startPoint x: 546, startPoint y: 288, endPoint x: 685, endPoint y: 283, distance: 138.8
click at [685, 283] on p "Students are required to include on role that represents native American philos…" at bounding box center [625, 287] width 743 height 18
click at [552, 293] on p "Students are required to include on role that represents an environmental ethic…" at bounding box center [625, 287] width 743 height 18
click at [648, 283] on p "Students are required to include on role that represents environmental ethic an…" at bounding box center [625, 287] width 743 height 18
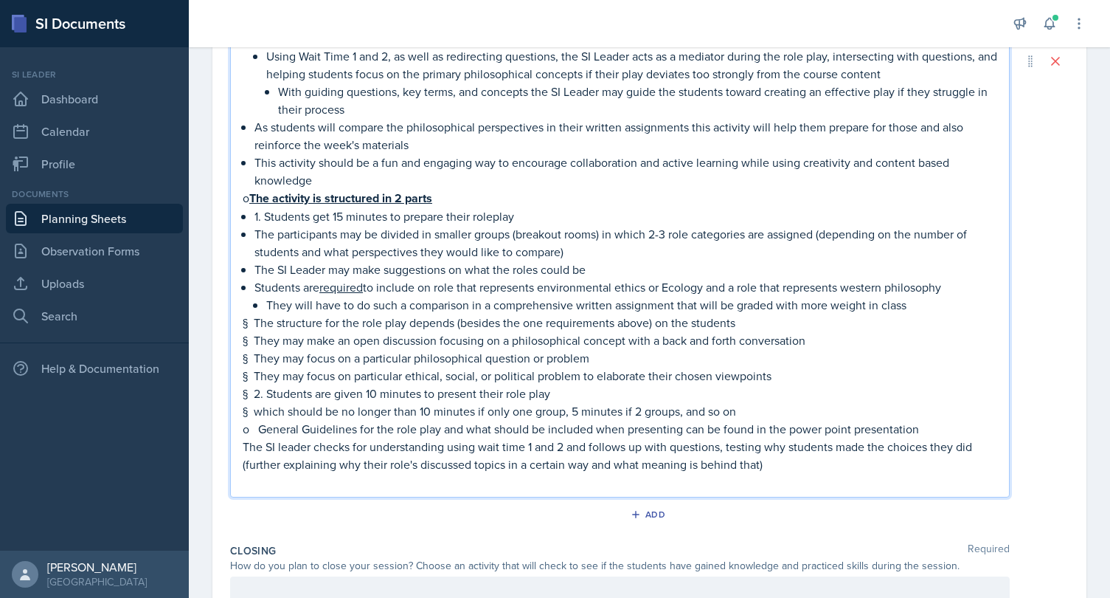
drag, startPoint x: 956, startPoint y: 285, endPoint x: 747, endPoint y: 285, distance: 209.5
click at [747, 285] on p "Students are required to include on role that represents environmental ethics o…" at bounding box center [625, 287] width 743 height 18
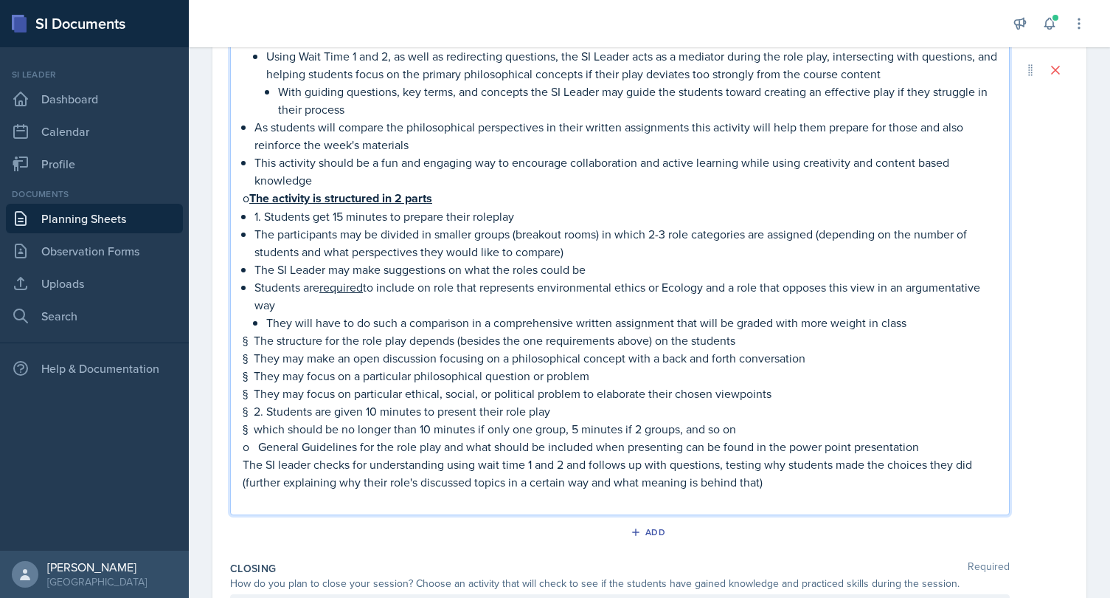
scroll to position [908, 0]
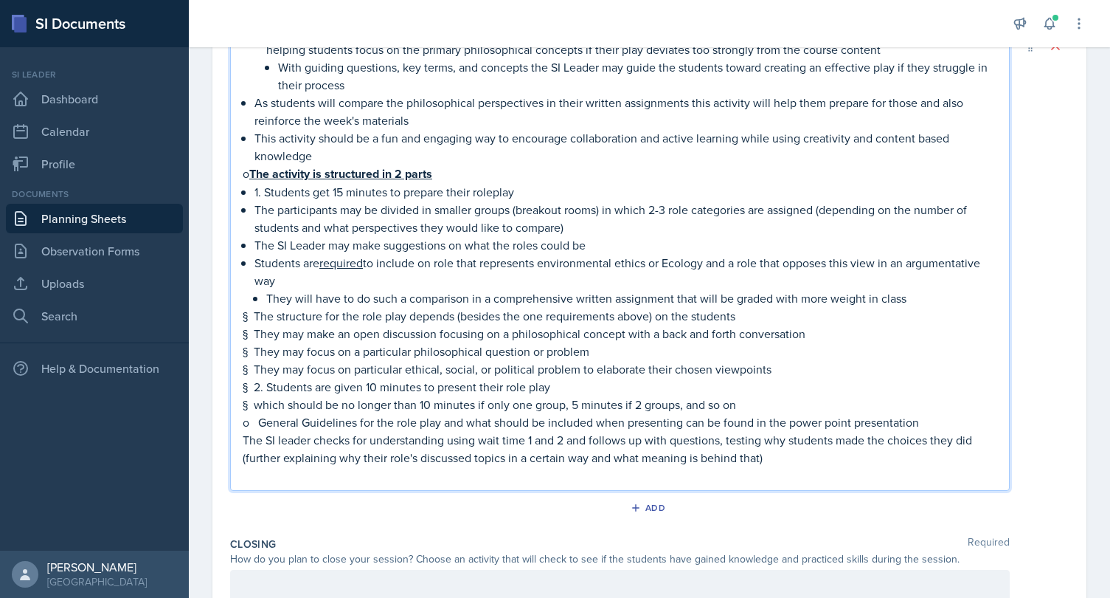
click at [914, 295] on p "They will have to do such a comparison in a comprehensive written assignment th…" at bounding box center [631, 298] width 731 height 18
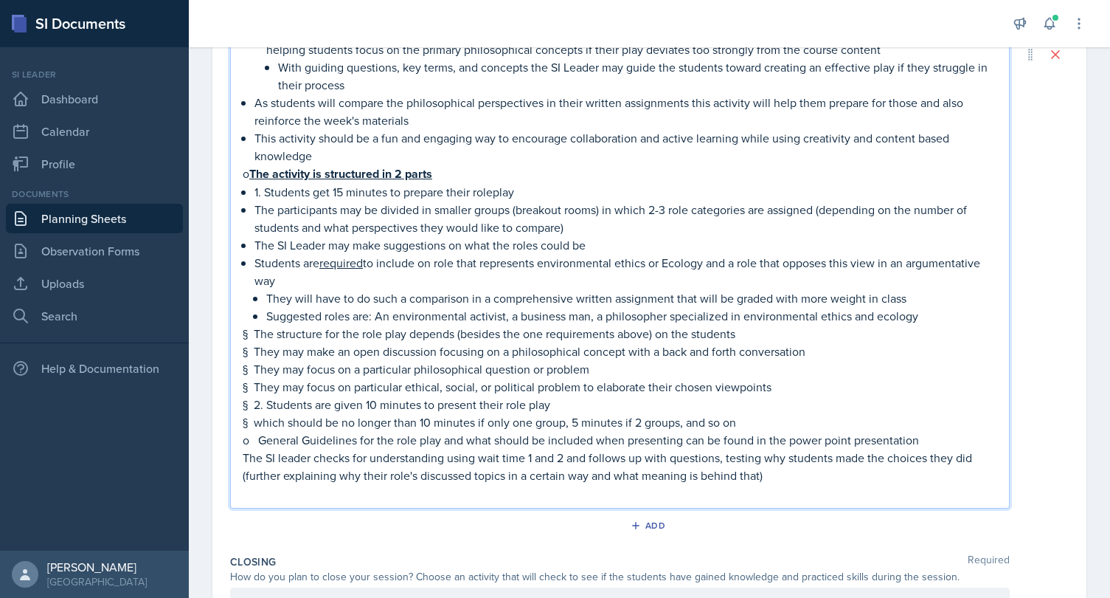
click at [255, 333] on p "§ The structure for the role play depends (besides the one requirements above) …" at bounding box center [620, 334] width 755 height 18
click at [258, 352] on p "§ They may make an open discussion focusing on a philosophical concept with a b…" at bounding box center [620, 351] width 755 height 18
click at [258, 354] on p "They may make an open discussion focusing on a philosophical concept with a bac…" at bounding box center [620, 351] width 755 height 18
click at [243, 350] on p "They may make an open discussion focusing on a philosophical concept with a bac…" at bounding box center [620, 351] width 755 height 18
click at [258, 372] on p "§ They may focus on a particular philosophical question or problem" at bounding box center [620, 369] width 755 height 18
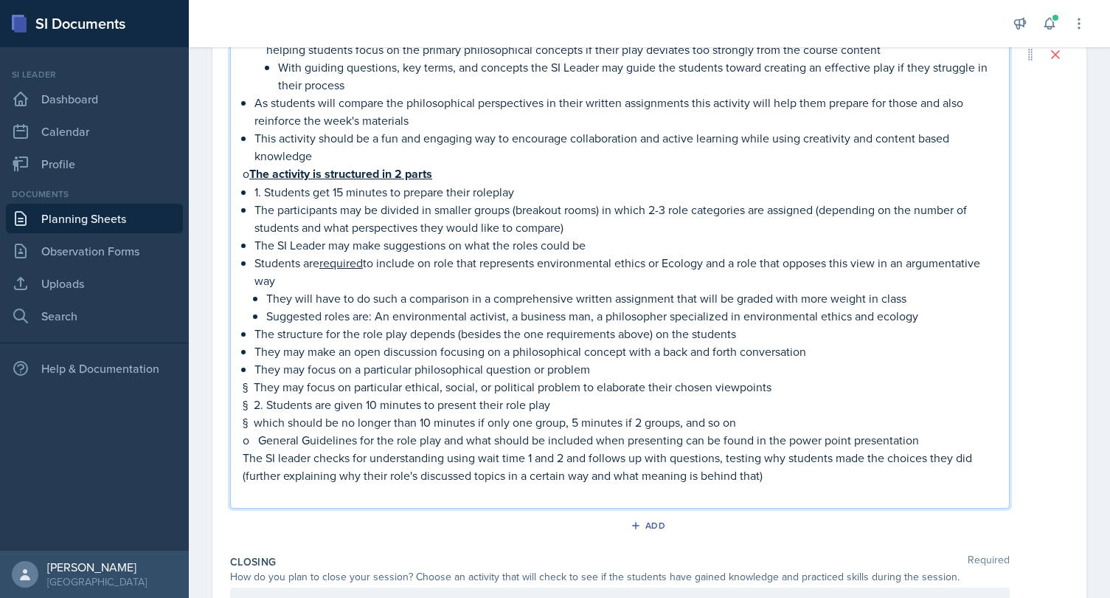
click at [252, 389] on p "§ They may focus on particular ethical, social, or political problem to elabora…" at bounding box center [620, 387] width 755 height 18
click at [251, 405] on p "§ 2. Students are given 10 minutes to present their role play" at bounding box center [620, 404] width 755 height 18
click at [381, 405] on p "2. Students are given 10 minutes to present their role play" at bounding box center [625, 404] width 743 height 18
click at [423, 426] on p "§ which should be no longer than 10 minutes if only one group, 5 minutes if 2 g…" at bounding box center [620, 422] width 755 height 18
click at [257, 351] on p "They may make an open discussion focusing on a philosophical concept with a bac…" at bounding box center [625, 351] width 743 height 18
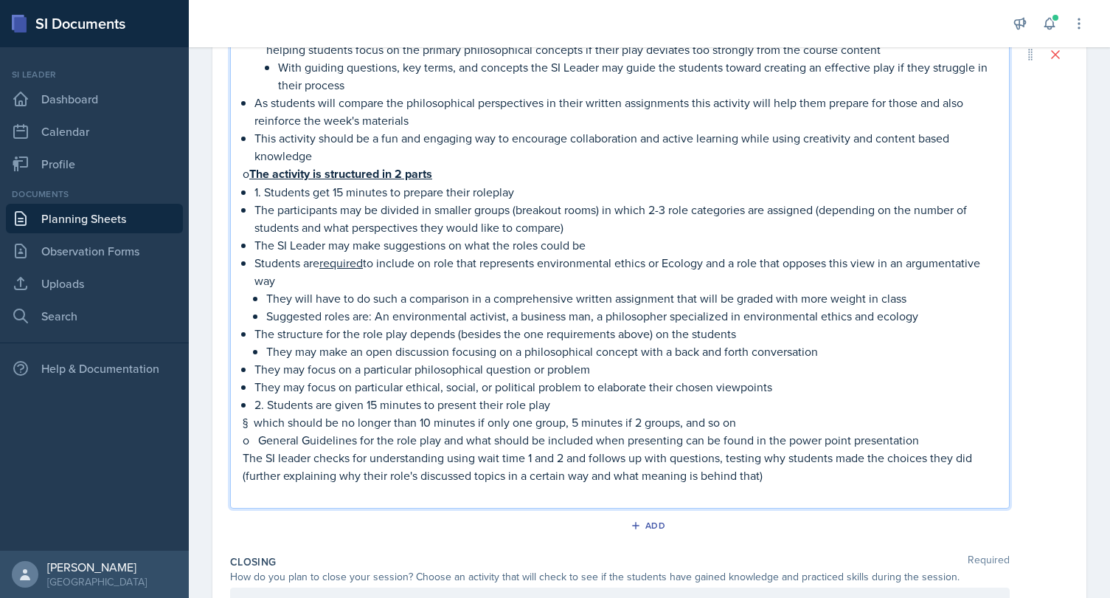
click at [257, 372] on p "They may focus on a particular philosophical question or problem" at bounding box center [625, 369] width 743 height 18
click at [257, 392] on p "They may focus on particular ethical, social, or political problem to elaborate…" at bounding box center [625, 387] width 743 height 18
click at [834, 380] on p "They may focus on particular ethical, social, or political problem to elaborate…" at bounding box center [631, 387] width 731 height 18
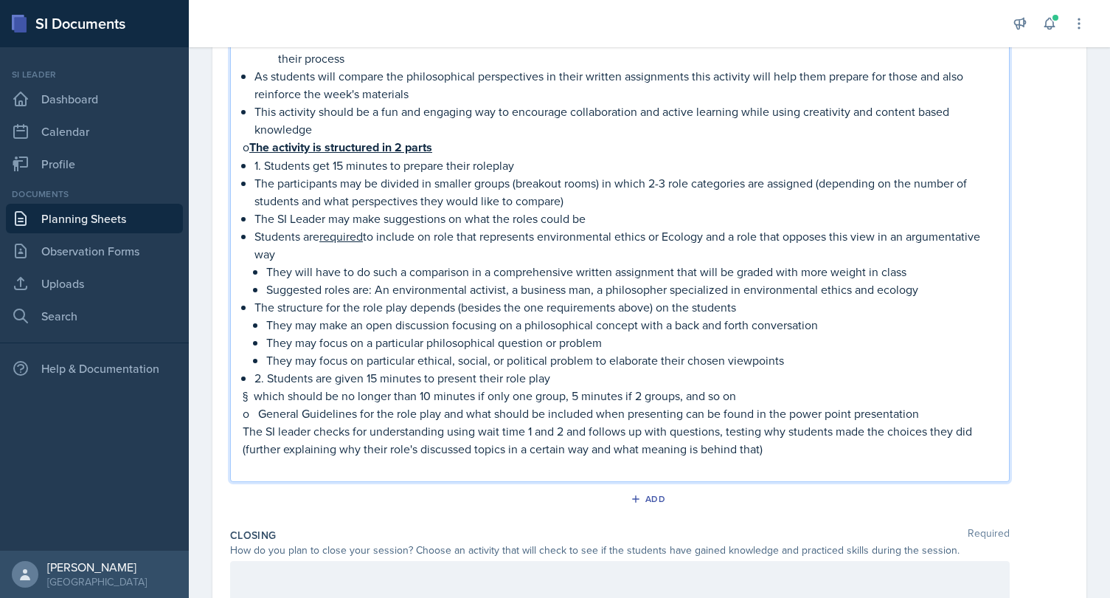
scroll to position [946, 0]
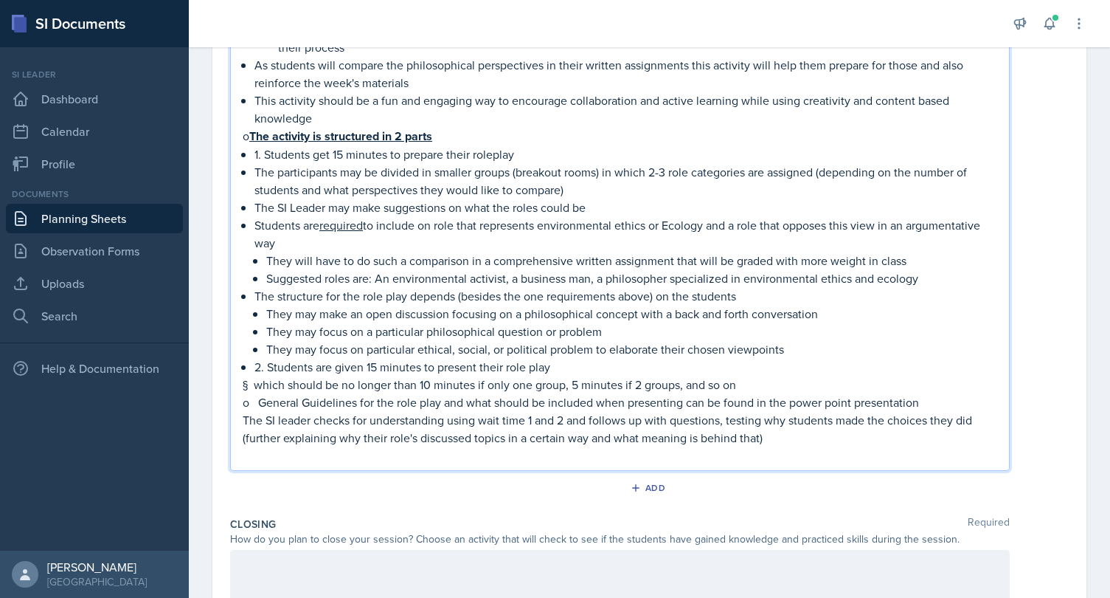
click at [772, 288] on p "The structure for the role play depends (besides the one requirements above) on…" at bounding box center [625, 296] width 743 height 18
click at [949, 281] on p "Suggested roles are: An environmental activist, a business man, a philosopher s…" at bounding box center [631, 278] width 731 height 18
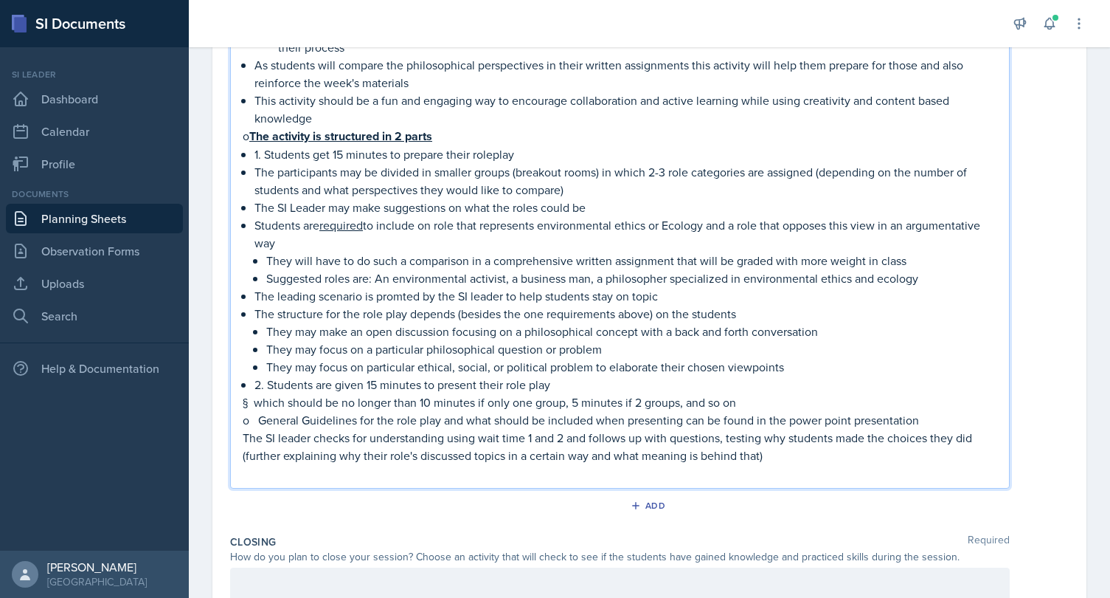
click at [404, 289] on p "The leading scenario is promted by the SI leader to help students stay on topic" at bounding box center [625, 296] width 743 height 18
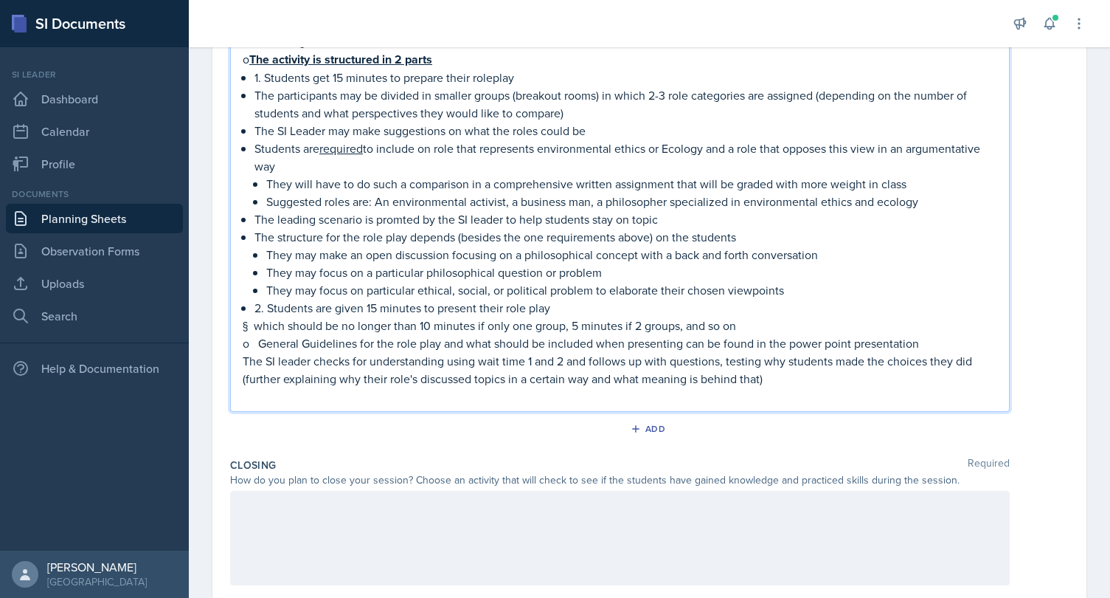
scroll to position [1035, 0]
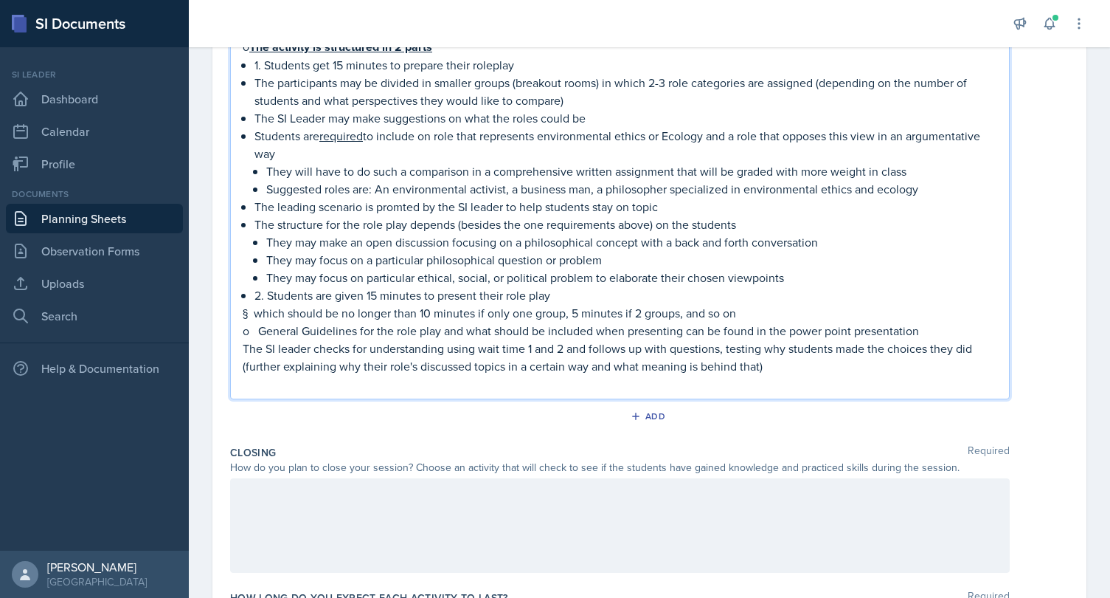
click at [665, 207] on p "The leading scenario is promted by the SI leader to help students stay on topic" at bounding box center [625, 207] width 743 height 18
click at [403, 203] on p "The leading scenario is promted by the SI leader to help students stay on topic" at bounding box center [625, 207] width 743 height 18
click at [690, 203] on p "The leading scenario is prompted by the SI leader to help students stay on topic" at bounding box center [625, 207] width 743 height 18
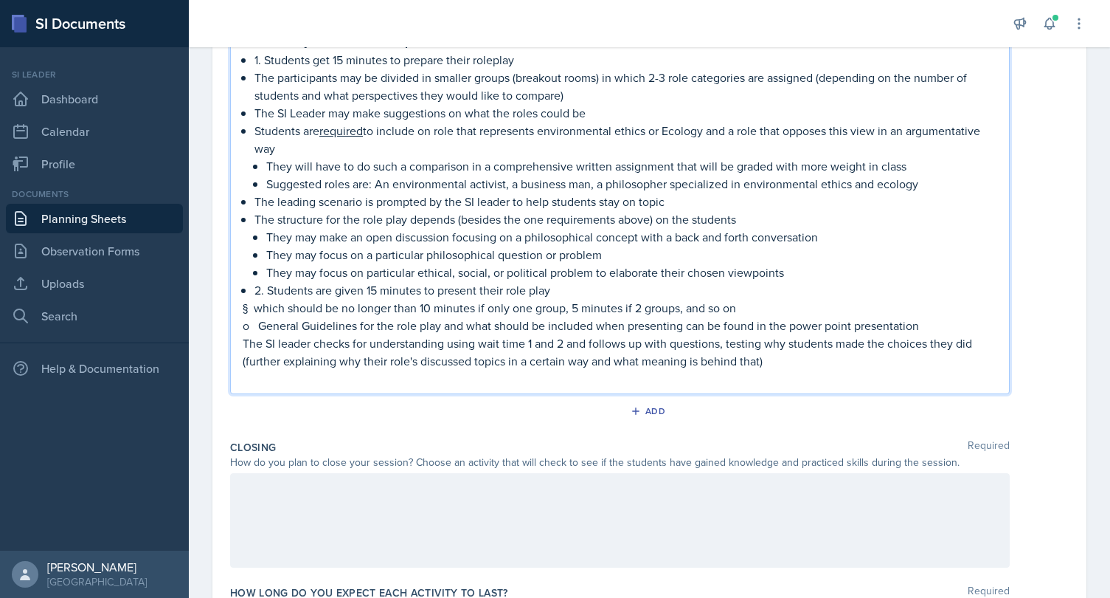
click at [570, 286] on p "2. Students are given 15 minutes to present their role play" at bounding box center [625, 290] width 743 height 18
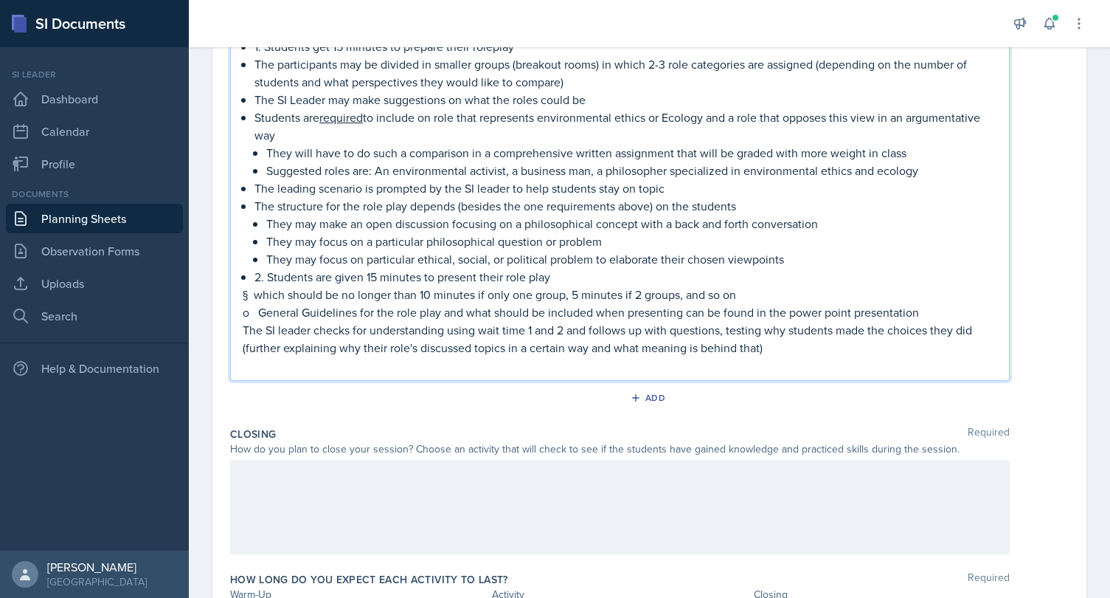
click at [252, 296] on p "§ which should be no longer than 10 minutes if only one group, 5 minutes if 2 g…" at bounding box center [620, 294] width 755 height 18
click at [259, 313] on p "o General Guidelines for the role play and what should be included when present…" at bounding box center [620, 312] width 755 height 18
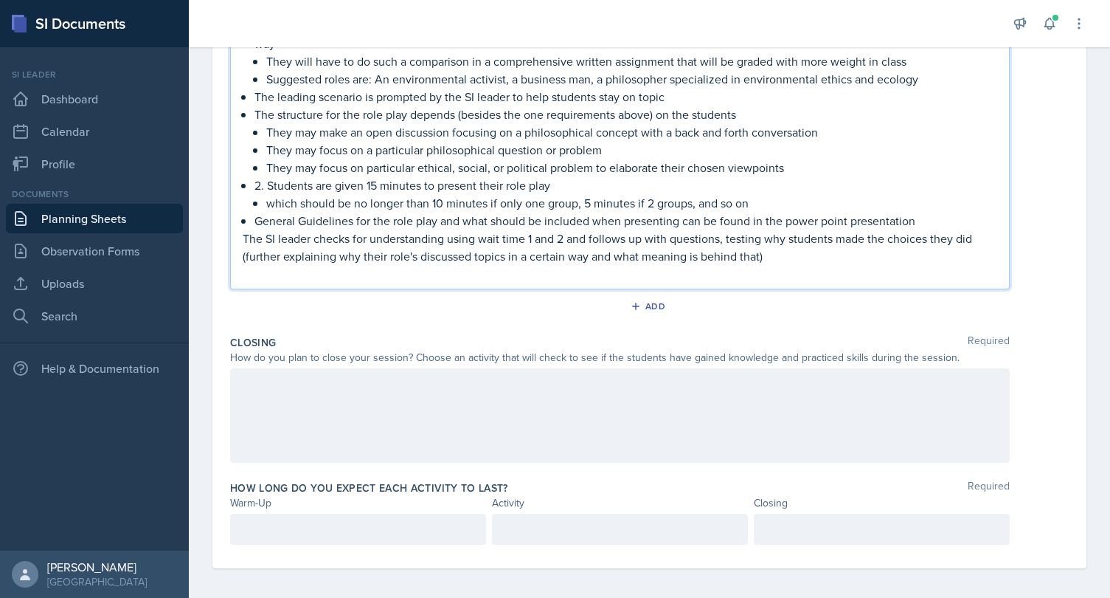
scroll to position [1149, 0]
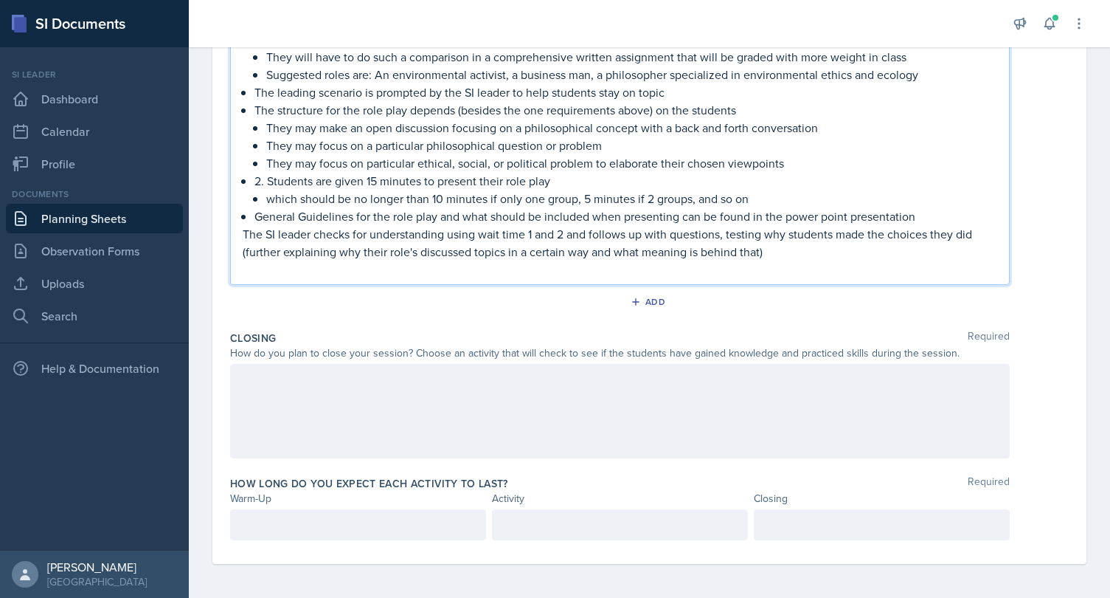
click at [244, 234] on p "The SI leader checks for understanding using wait time 1 and 2 and follows up w…" at bounding box center [620, 242] width 755 height 35
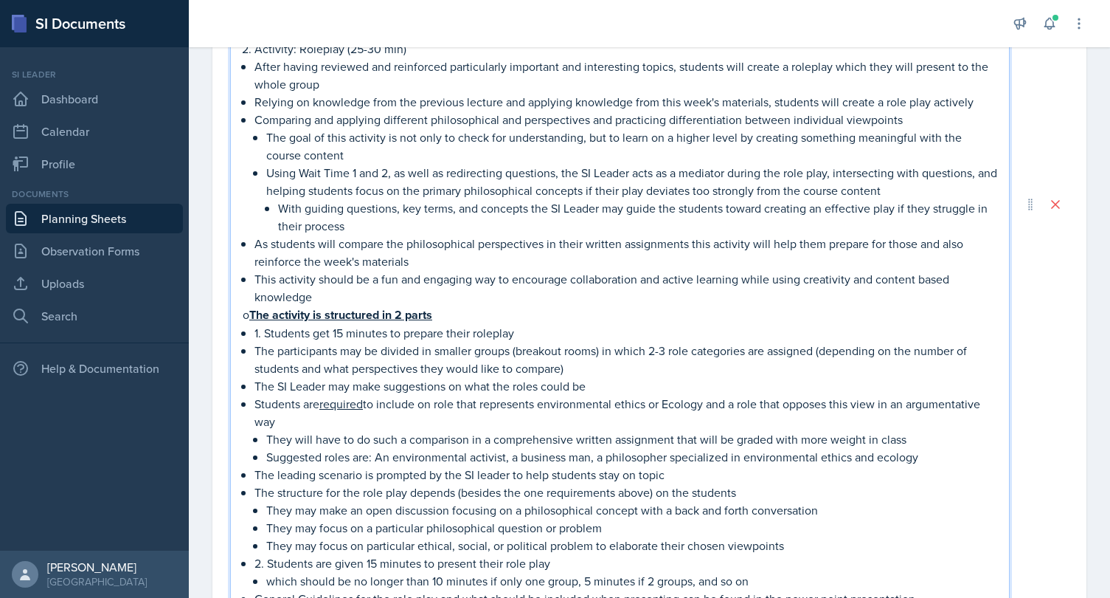
scroll to position [756, 0]
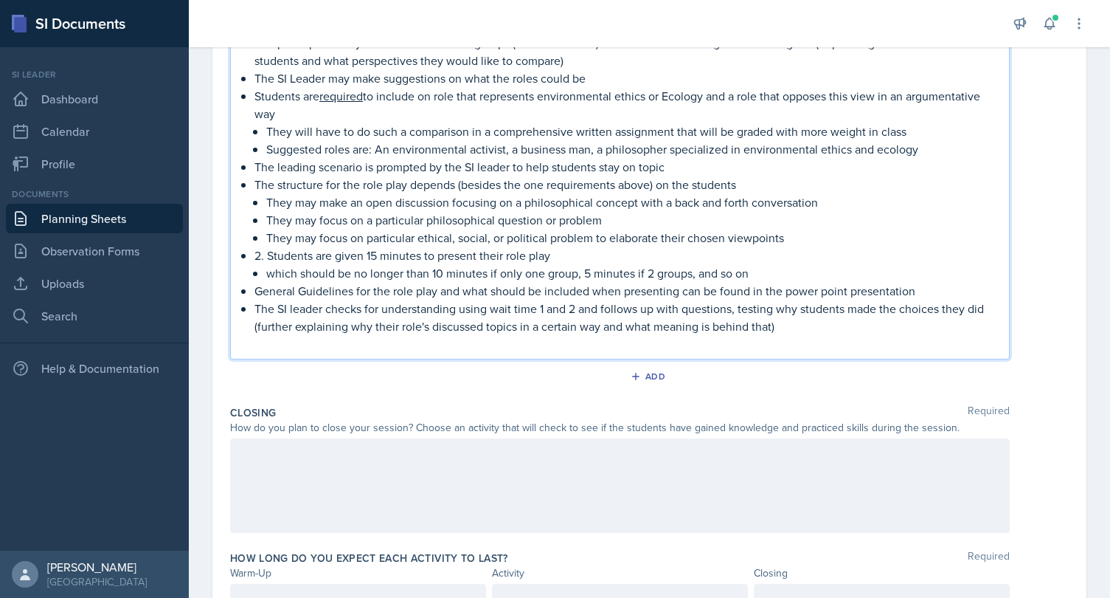
click at [546, 461] on div at bounding box center [620, 485] width 780 height 94
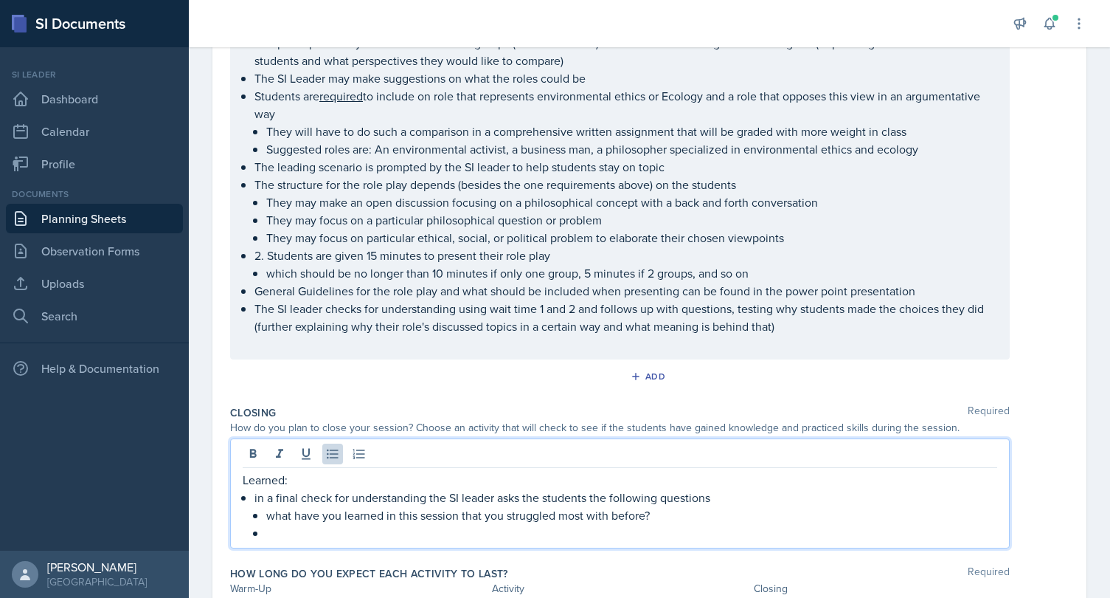
click at [271, 514] on p "what have you learned in this session that you struggled most with before?" at bounding box center [631, 515] width 731 height 18
click at [319, 531] on p at bounding box center [631, 533] width 731 height 18
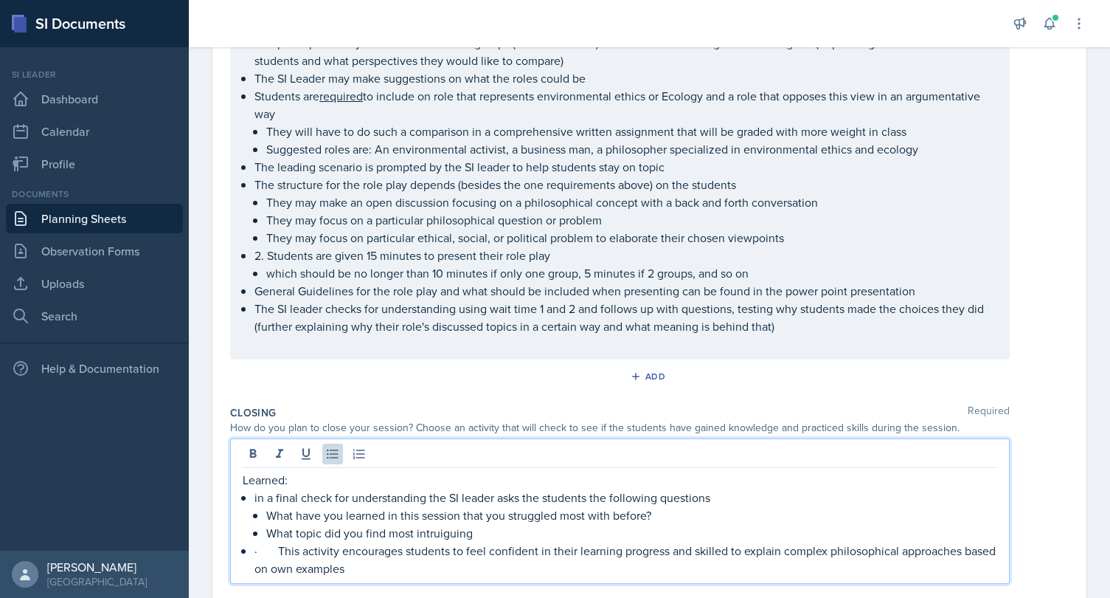
click at [275, 552] on p "· This activity encourages students to feel confident in their learning progres…" at bounding box center [625, 558] width 743 height 35
click at [480, 524] on p "What topic did you find most intruiguing" at bounding box center [631, 533] width 731 height 18
click at [433, 530] on p "What topic did you find most intruiguing" at bounding box center [631, 533] width 731 height 18
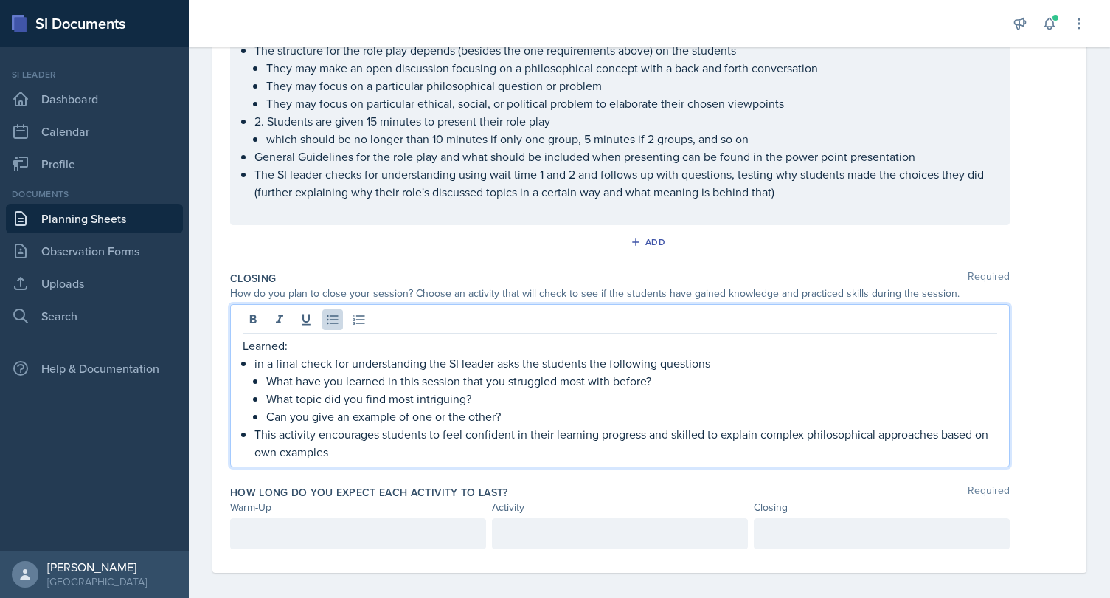
scroll to position [1192, 0]
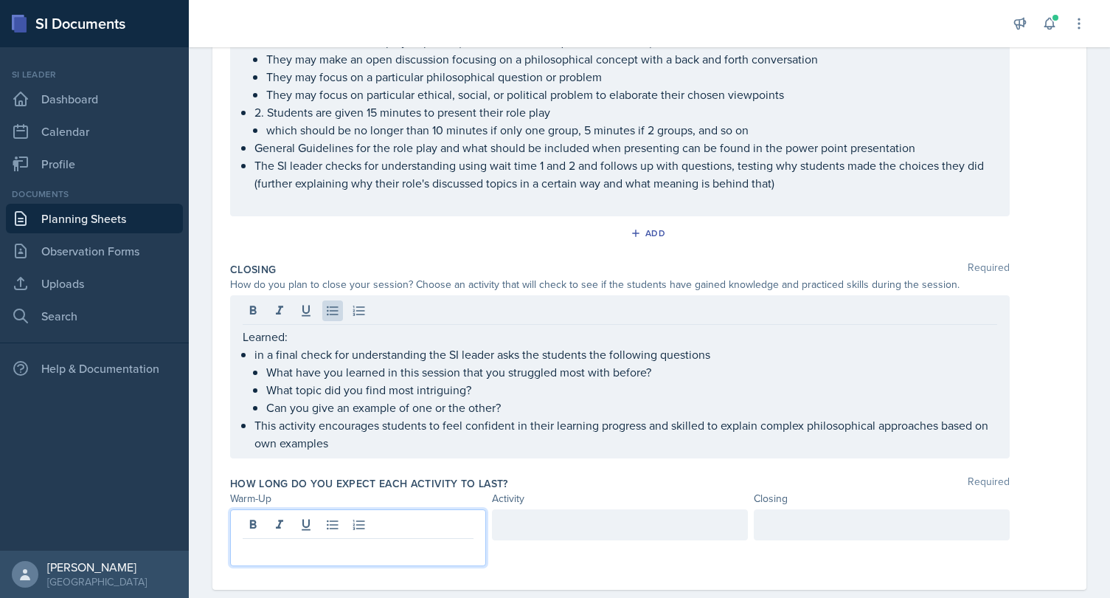
click at [424, 527] on div at bounding box center [358, 537] width 256 height 57
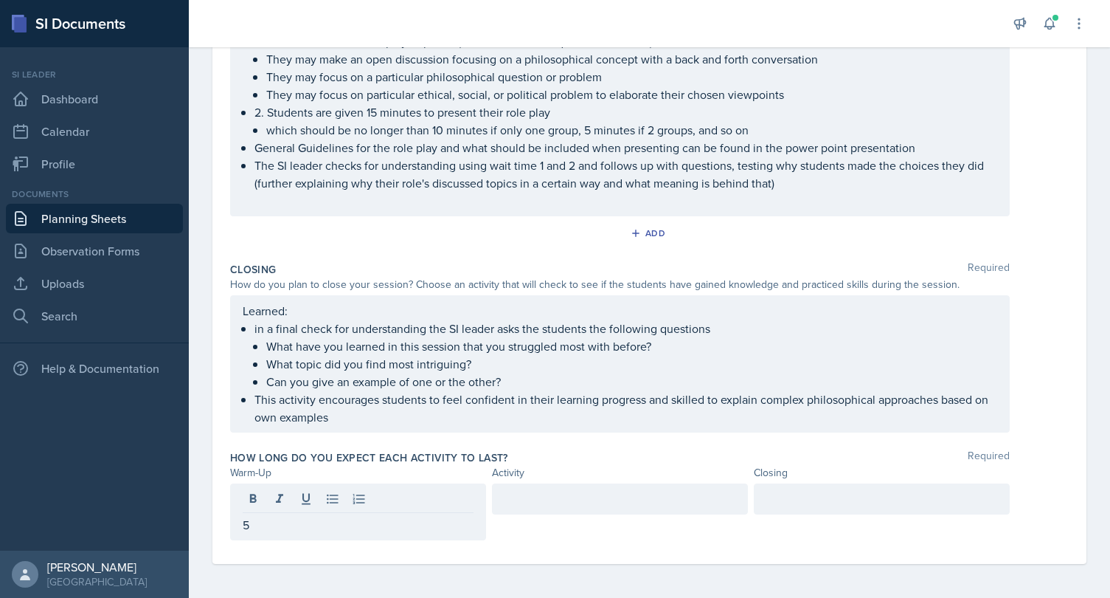
click at [577, 508] on div at bounding box center [620, 498] width 256 height 31
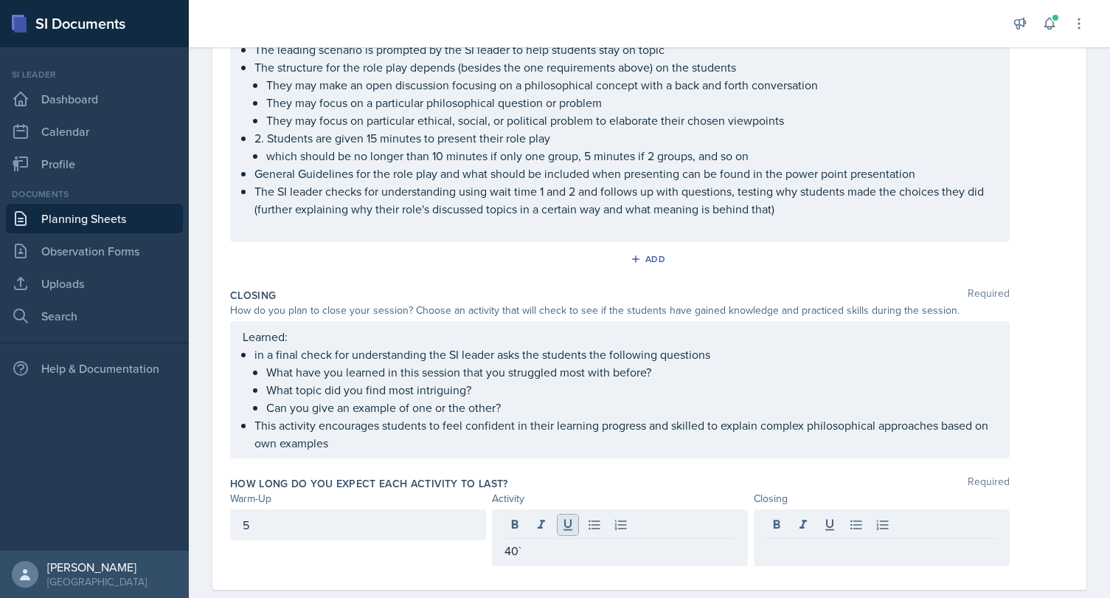
click at [562, 517] on icon at bounding box center [568, 524] width 15 height 15
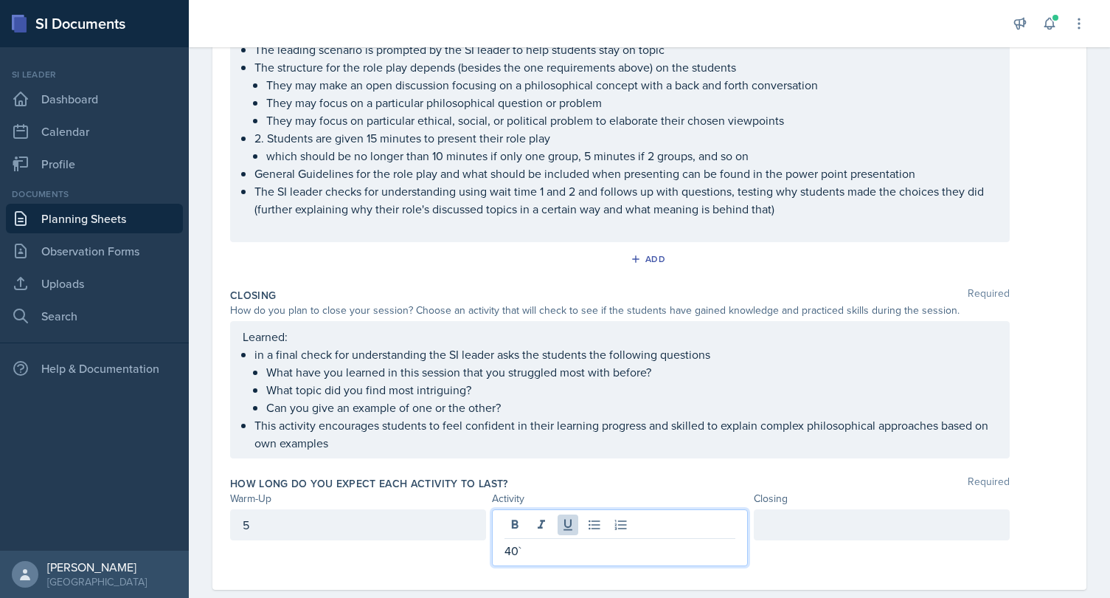
click at [561, 543] on p "40`" at bounding box center [620, 550] width 231 height 18
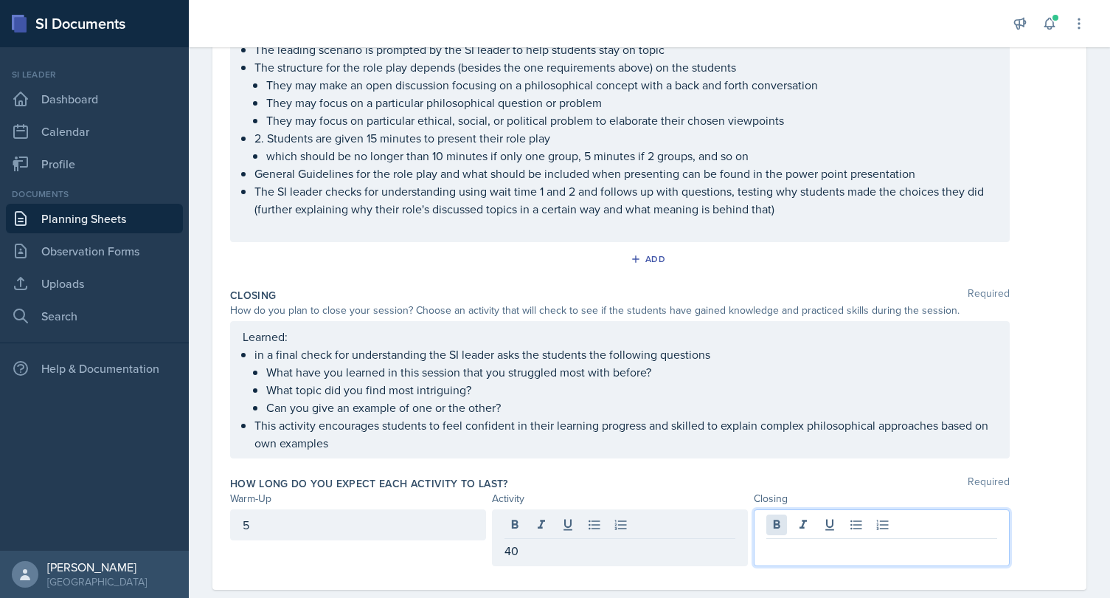
click at [782, 517] on div at bounding box center [882, 537] width 256 height 57
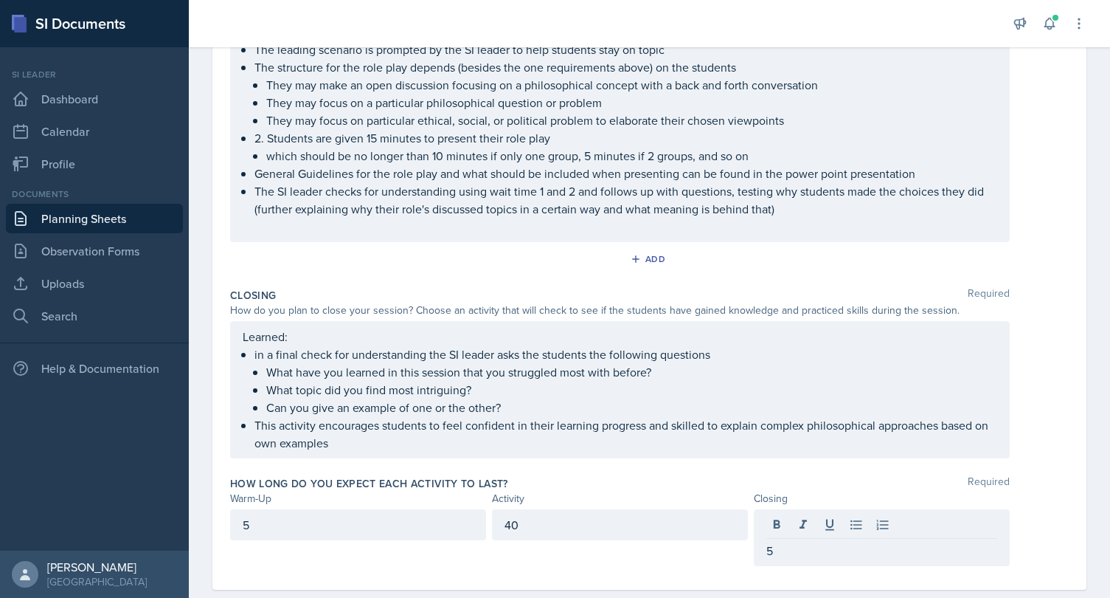
click at [744, 486] on div "How long do you expect each activity to last? Required" at bounding box center [649, 483] width 839 height 15
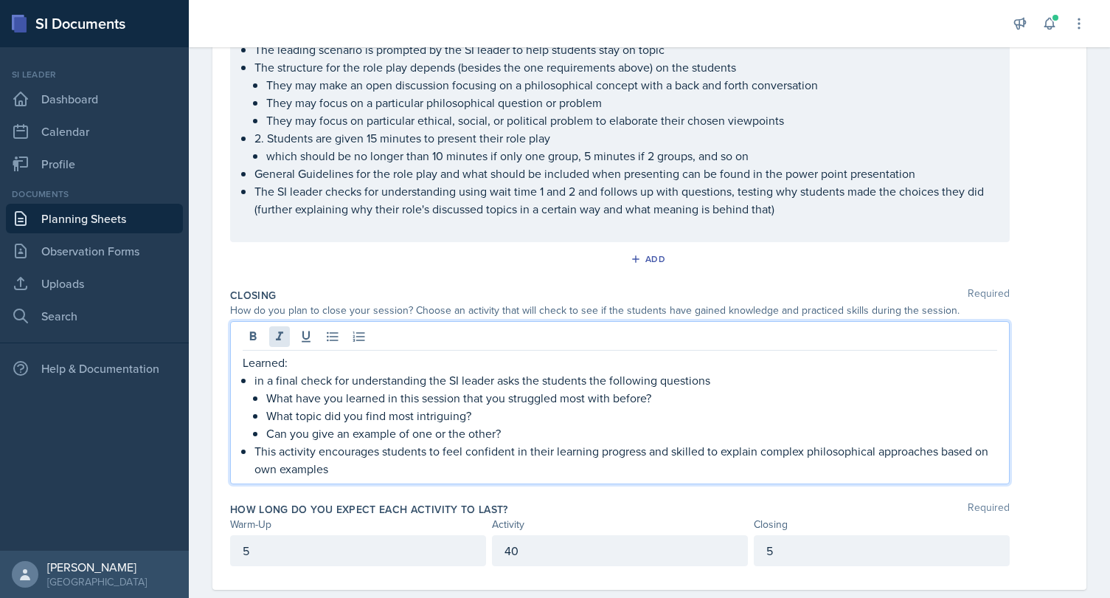
click at [270, 335] on div "Learned: in a final check for understanding the SI leader asks the students the…" at bounding box center [620, 402] width 780 height 163
click at [270, 335] on button at bounding box center [279, 336] width 21 height 21
click at [269, 367] on p "Learned:" at bounding box center [620, 362] width 755 height 18
drag, startPoint x: 305, startPoint y: 358, endPoint x: 263, endPoint y: 356, distance: 42.1
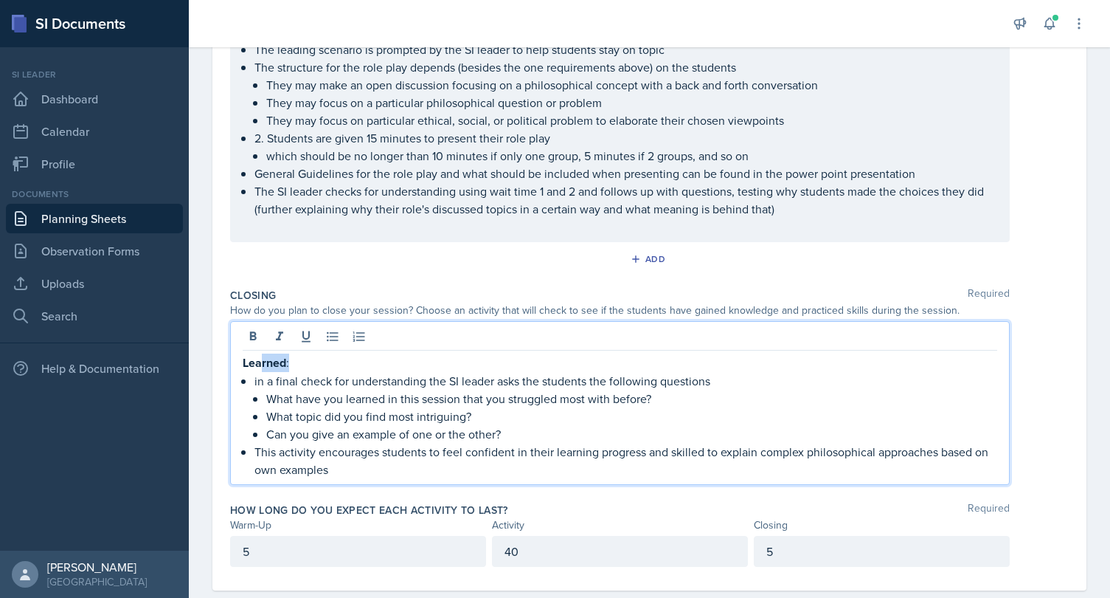
click at [263, 356] on p "Learned :" at bounding box center [620, 362] width 755 height 18
click at [376, 355] on p "Learned:" at bounding box center [620, 362] width 755 height 18
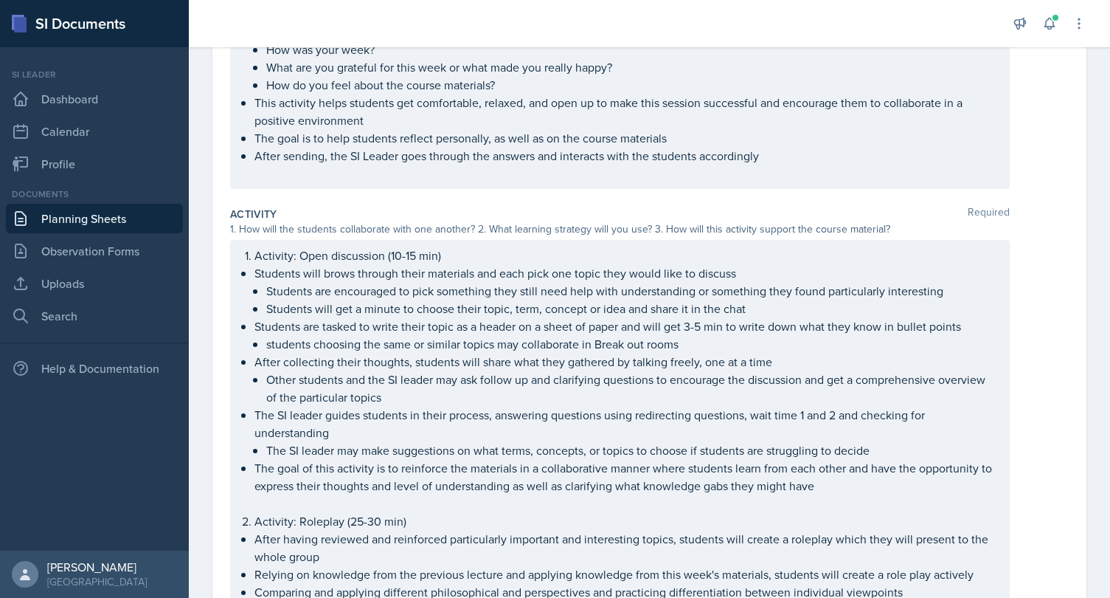
scroll to position [216, 0]
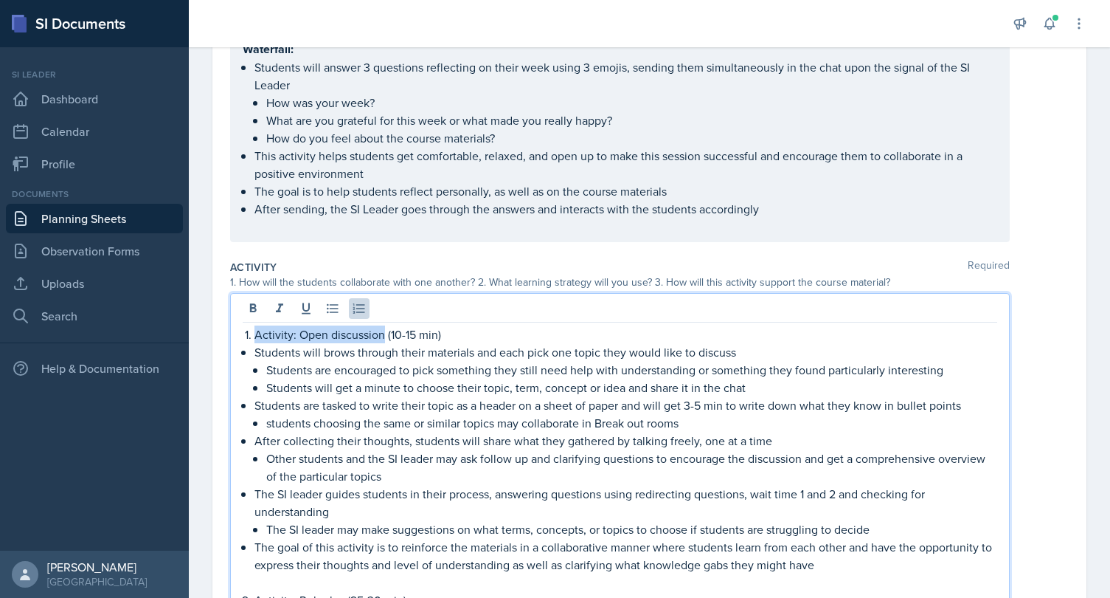
drag, startPoint x: 383, startPoint y: 307, endPoint x: 231, endPoint y: 322, distance: 152.7
click at [496, 443] on p "After collecting their thoughts, students will share what they gathered by talk…" at bounding box center [625, 441] width 743 height 18
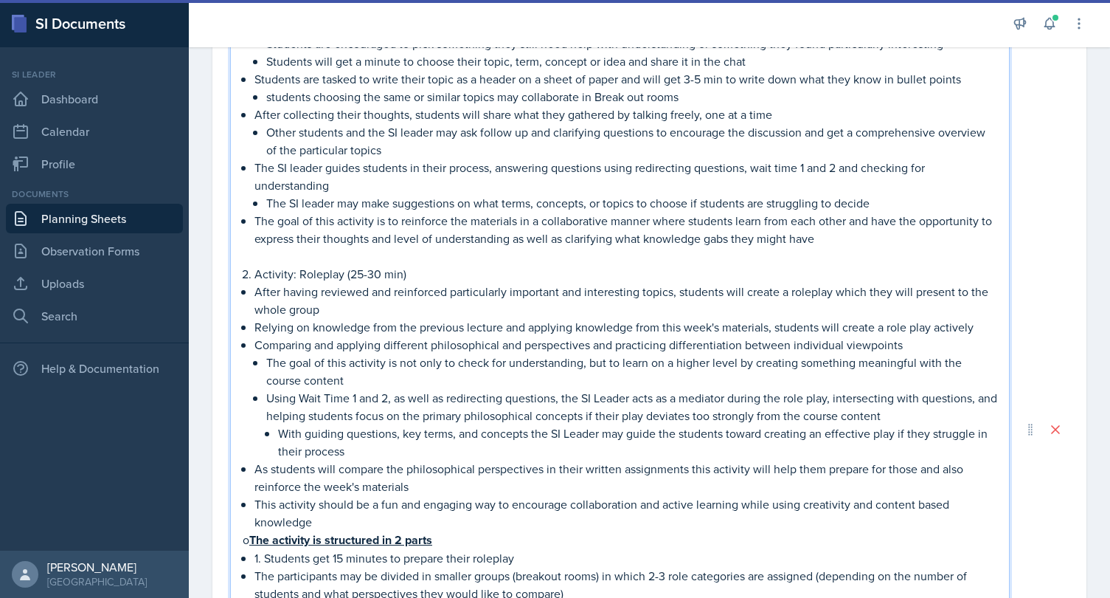
scroll to position [558, 0]
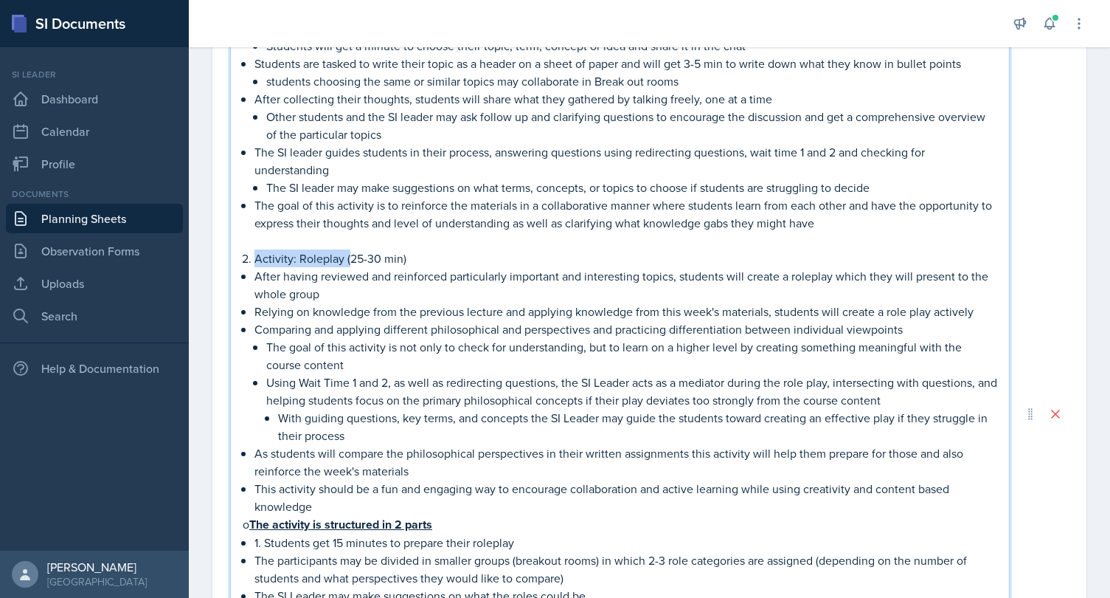
drag, startPoint x: 347, startPoint y: 257, endPoint x: 198, endPoint y: 255, distance: 149.0
click at [230, 255] on div "Activity: Open discussion (10-15 min) Students will brows through their materia…" at bounding box center [620, 414] width 780 height 926
click at [310, 265] on p "Activity: Roleplay (25-30 min)" at bounding box center [625, 258] width 743 height 18
drag, startPoint x: 345, startPoint y: 259, endPoint x: 219, endPoint y: 252, distance: 126.4
click at [230, 254] on div "Activity: Open discussion (10-15 min) Students will brows through their materia…" at bounding box center [620, 414] width 780 height 926
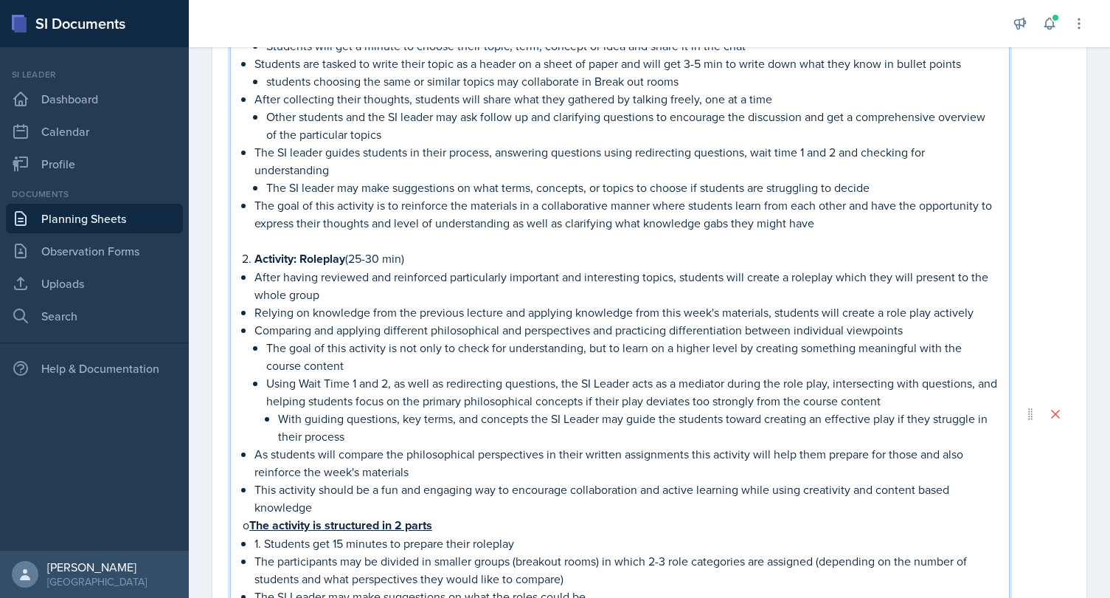
click at [499, 339] on p "The goal of this activity is not only to check for understanding, but to learn …" at bounding box center [631, 356] width 731 height 35
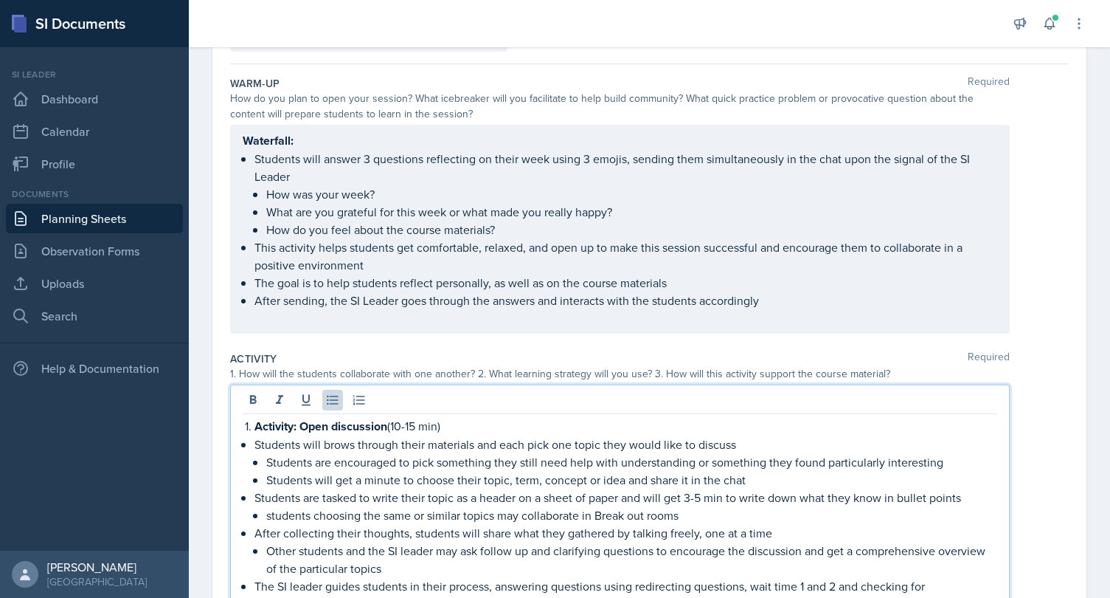
scroll to position [0, 0]
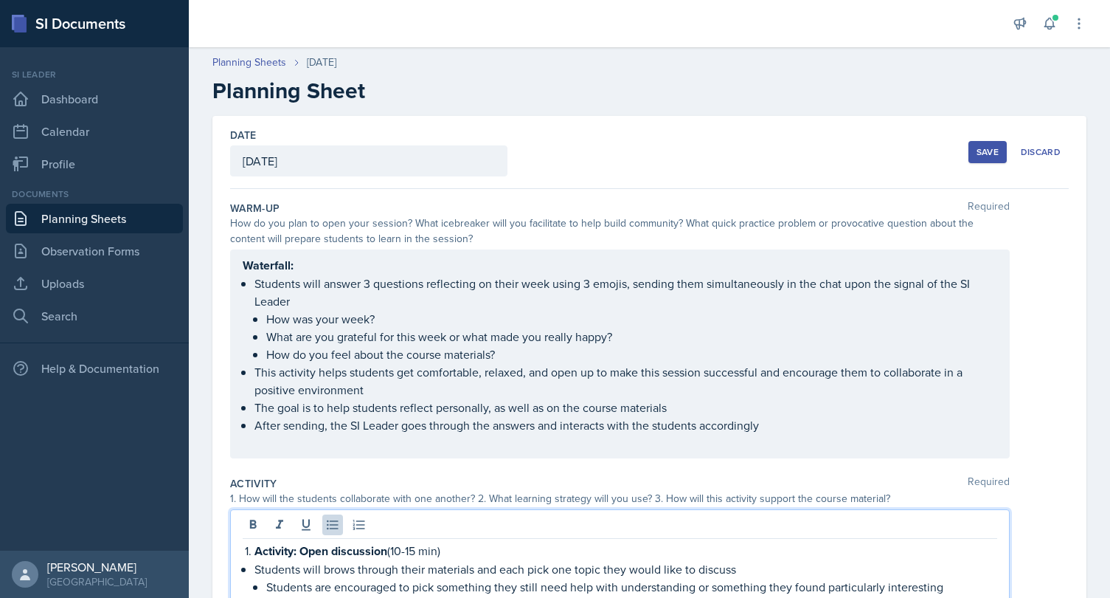
click at [981, 149] on div "Save" at bounding box center [988, 152] width 22 height 12
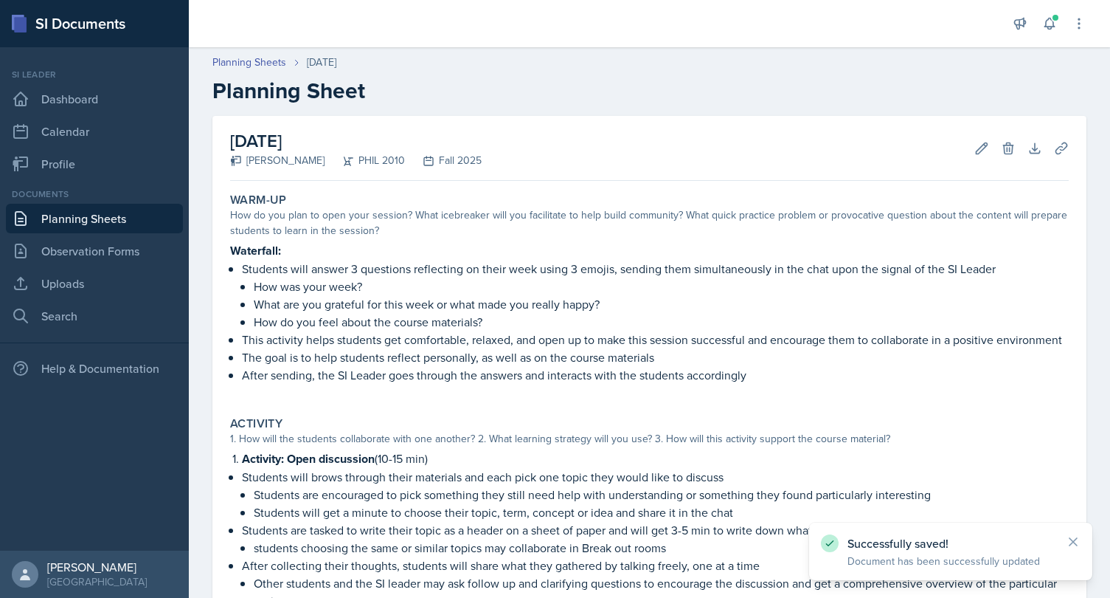
click at [106, 224] on link "Planning Sheets" at bounding box center [94, 219] width 177 height 30
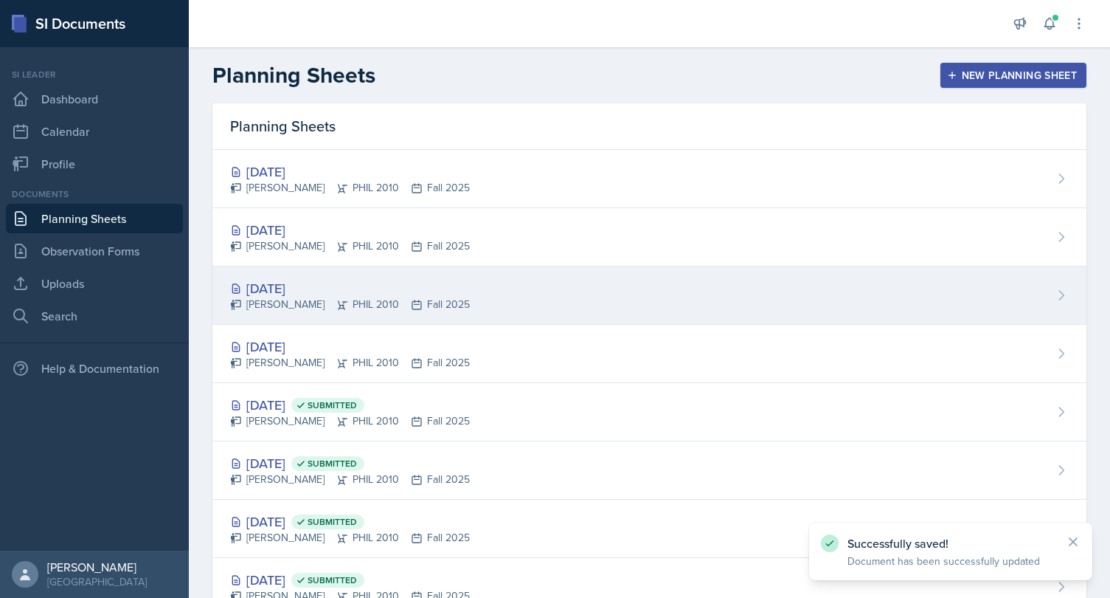
click at [305, 288] on div "[DATE]" at bounding box center [350, 288] width 240 height 20
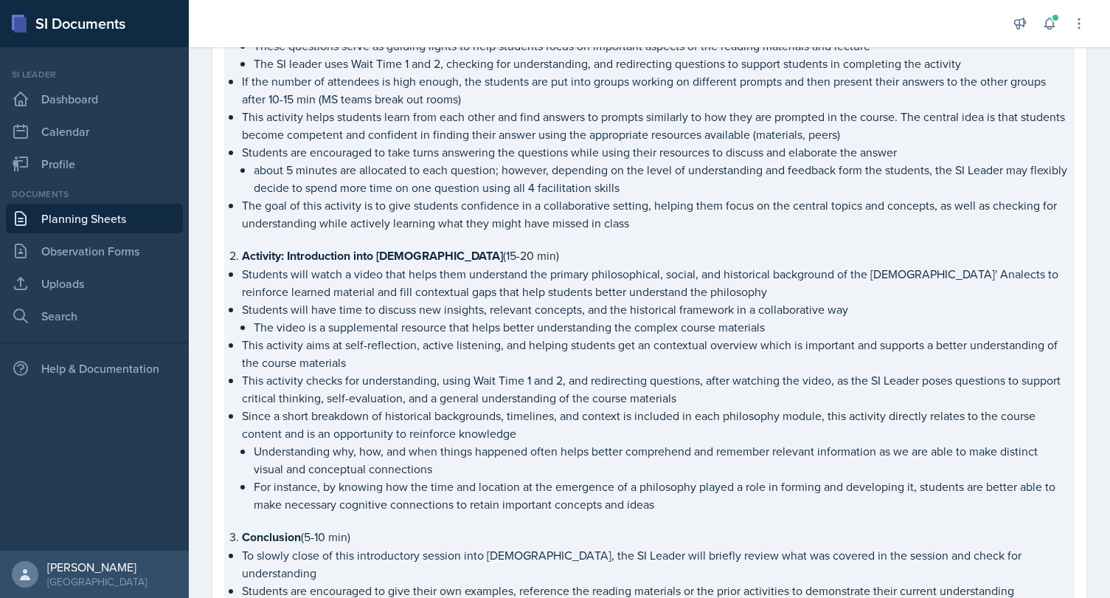
scroll to position [384, 0]
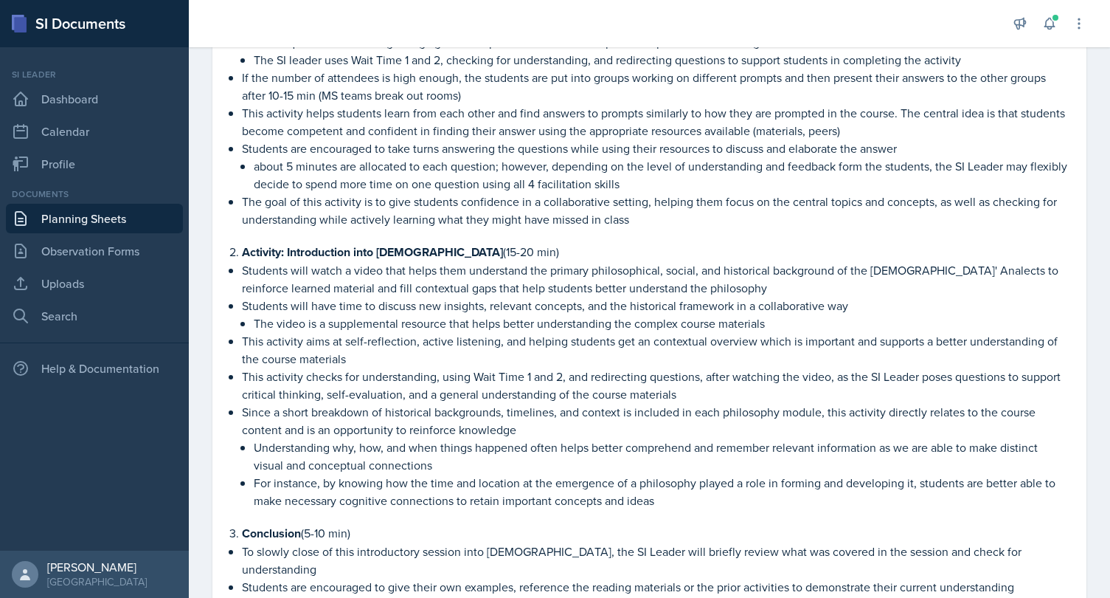
click at [83, 215] on link "Planning Sheets" at bounding box center [94, 219] width 177 height 30
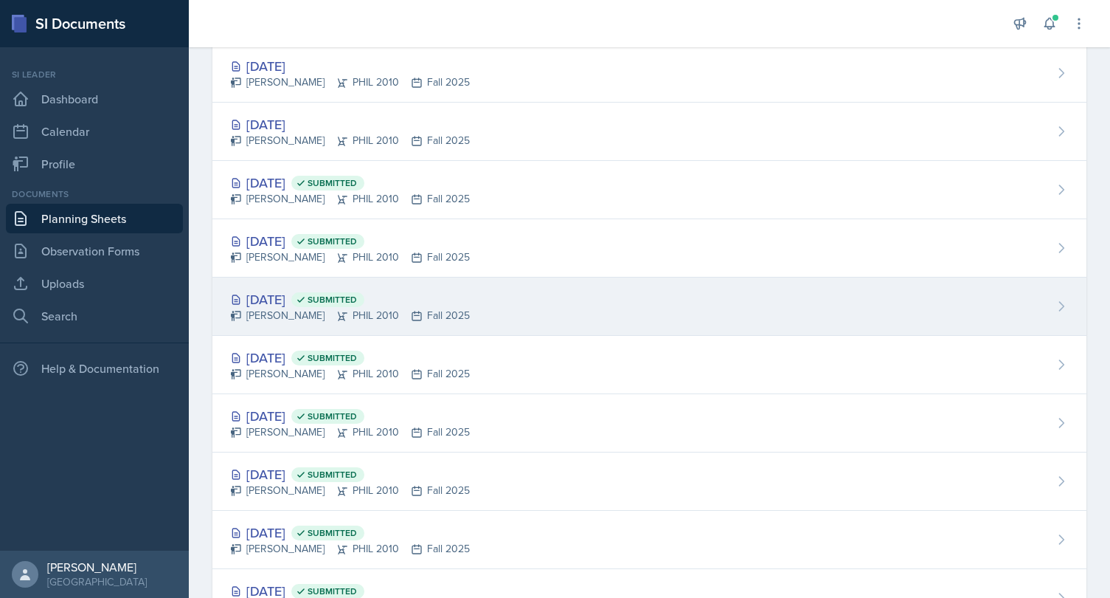
scroll to position [198, 0]
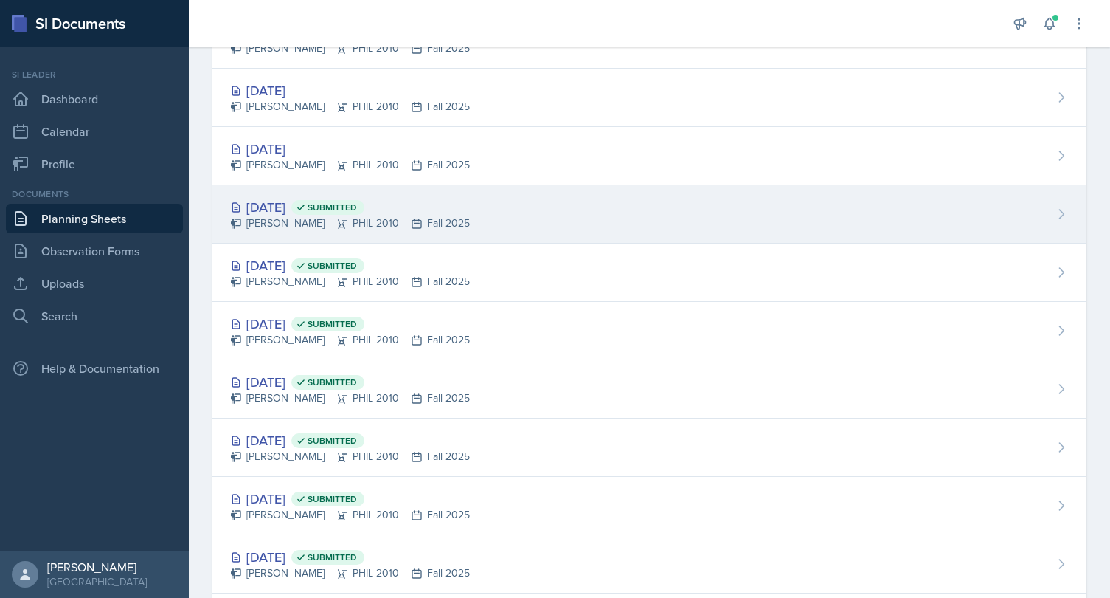
click at [284, 224] on div "[PERSON_NAME] PHIL 2010 Fall 2025" at bounding box center [350, 222] width 240 height 15
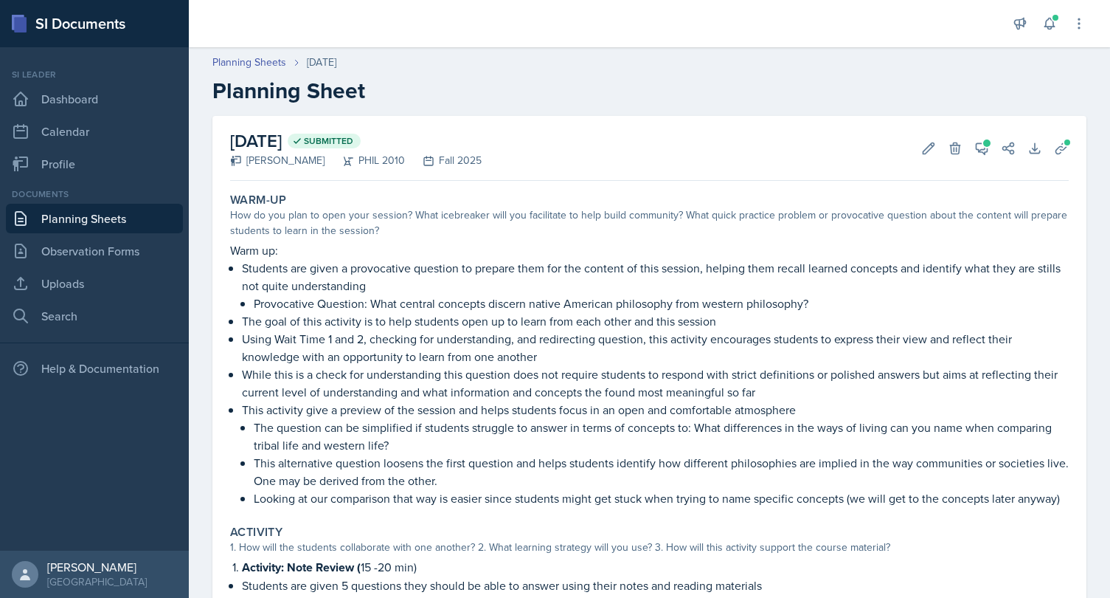
click at [120, 212] on link "Planning Sheets" at bounding box center [94, 219] width 177 height 30
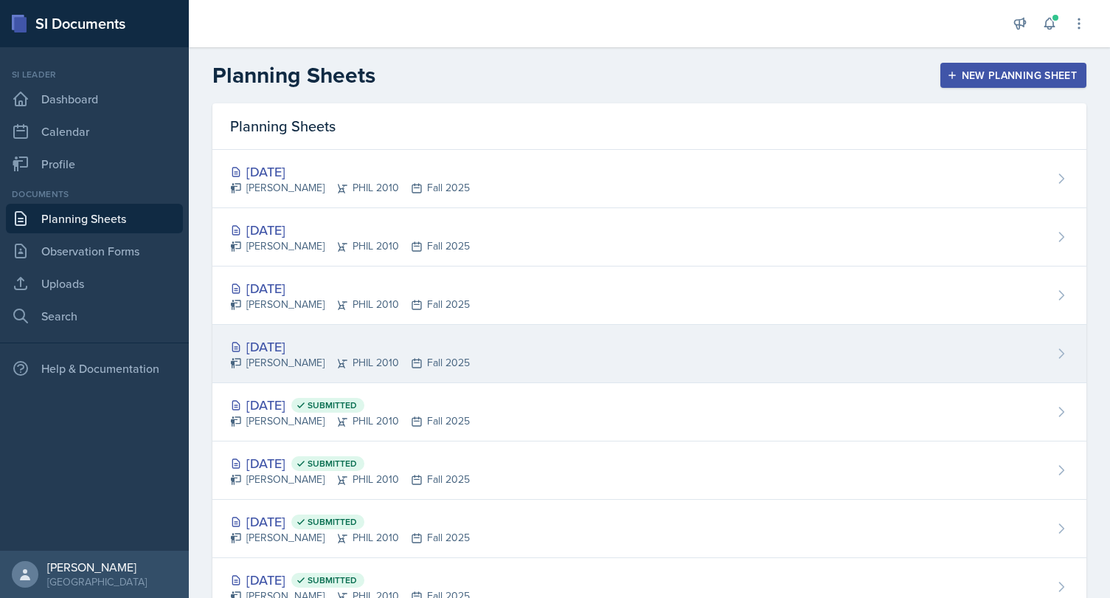
click at [290, 363] on div "[PERSON_NAME] PHIL 2010 Fall 2025" at bounding box center [350, 362] width 240 height 15
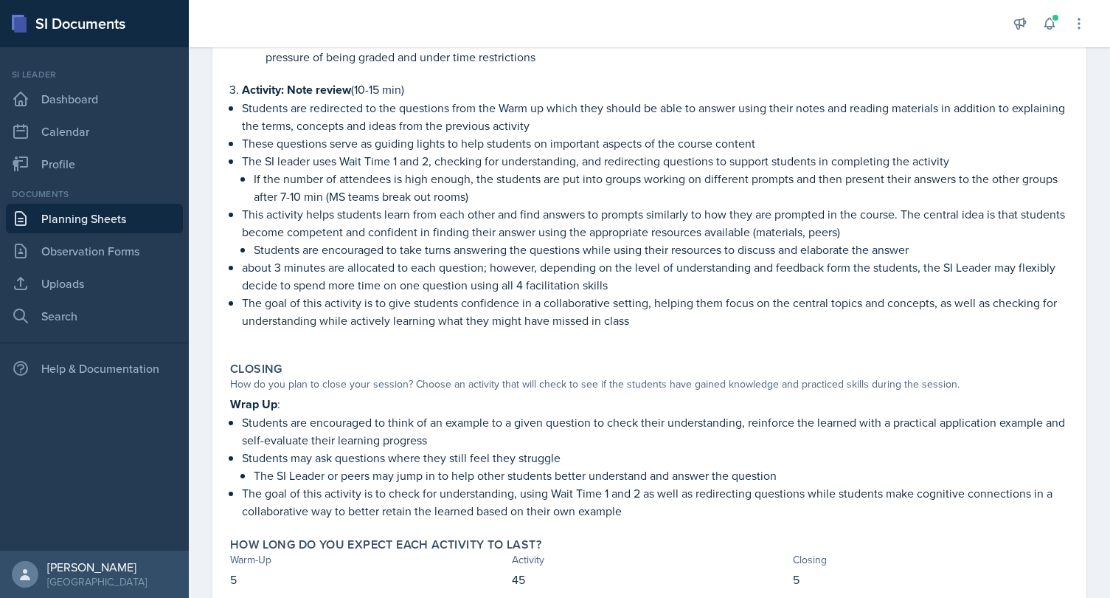
scroll to position [1073, 0]
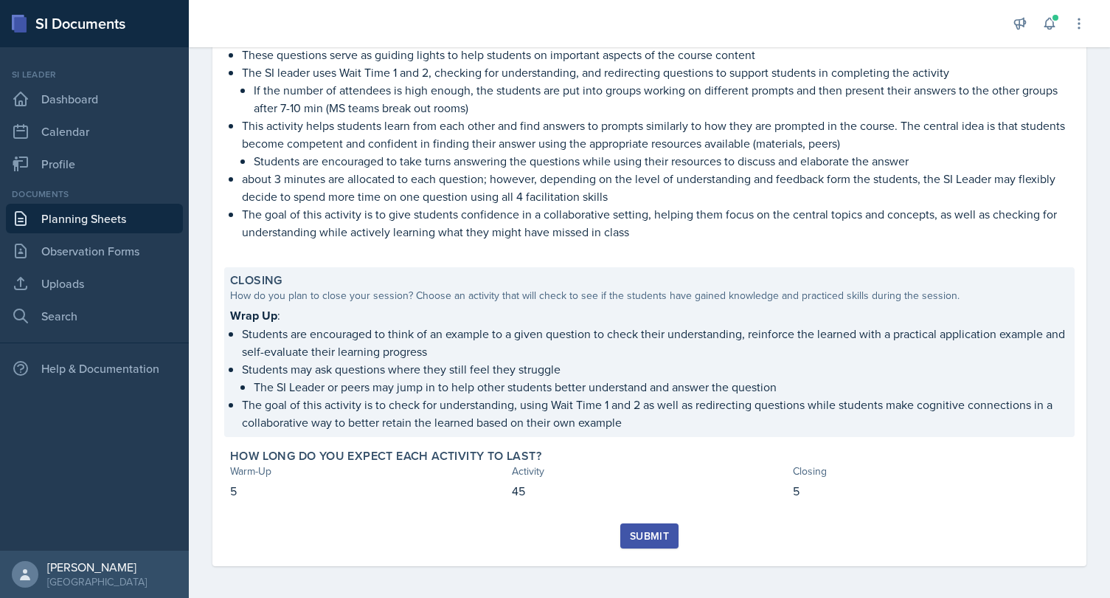
click at [547, 345] on p "Students are encouraged to think of an example to a given question to check the…" at bounding box center [655, 342] width 827 height 35
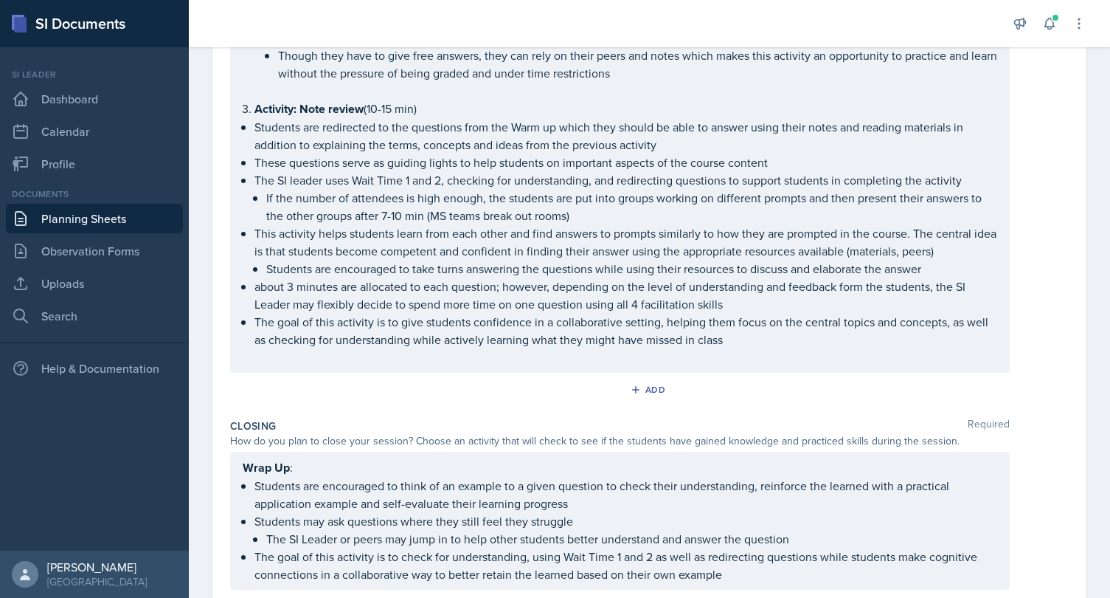
scroll to position [1202, 0]
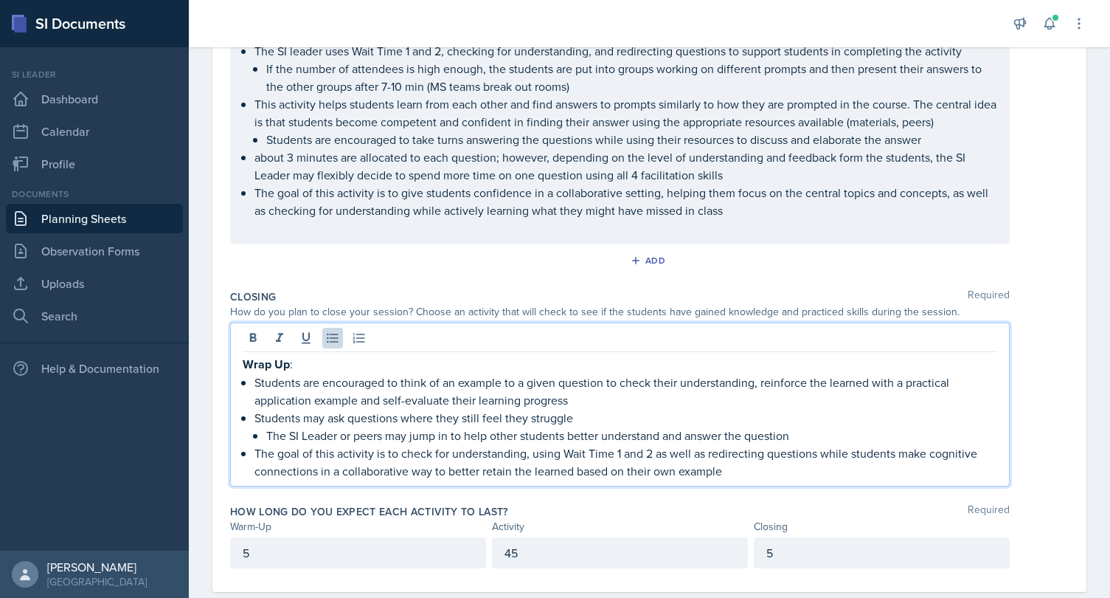
click at [572, 384] on ul "Students are encouraged to think of an example to a given question to check the…" at bounding box center [625, 426] width 743 height 106
click at [594, 409] on p "Students may ask questions where they still feel they struggle" at bounding box center [625, 418] width 743 height 18
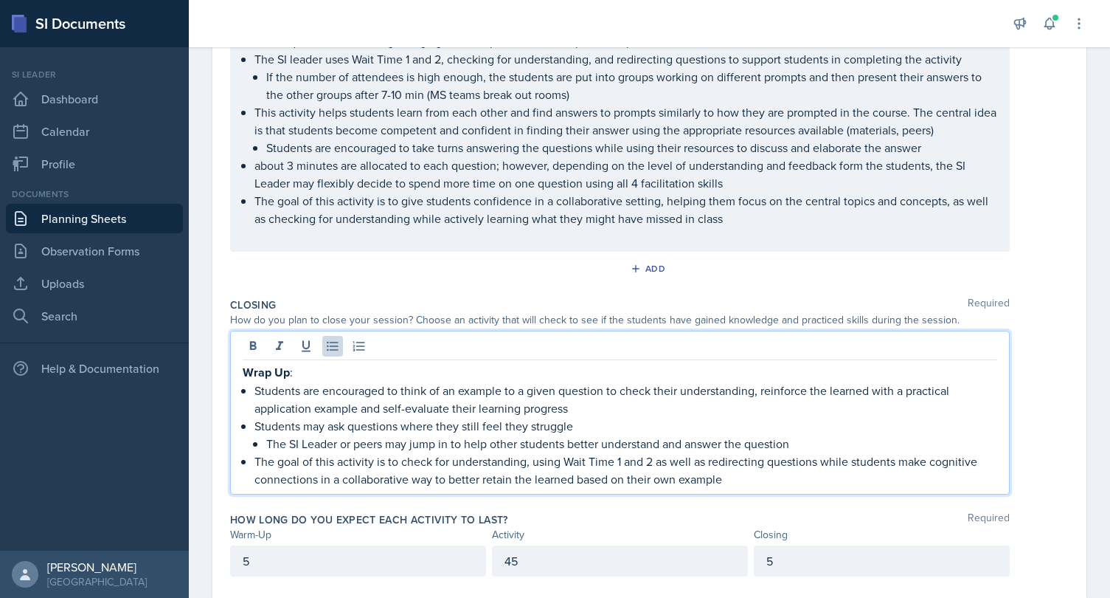
scroll to position [1199, 0]
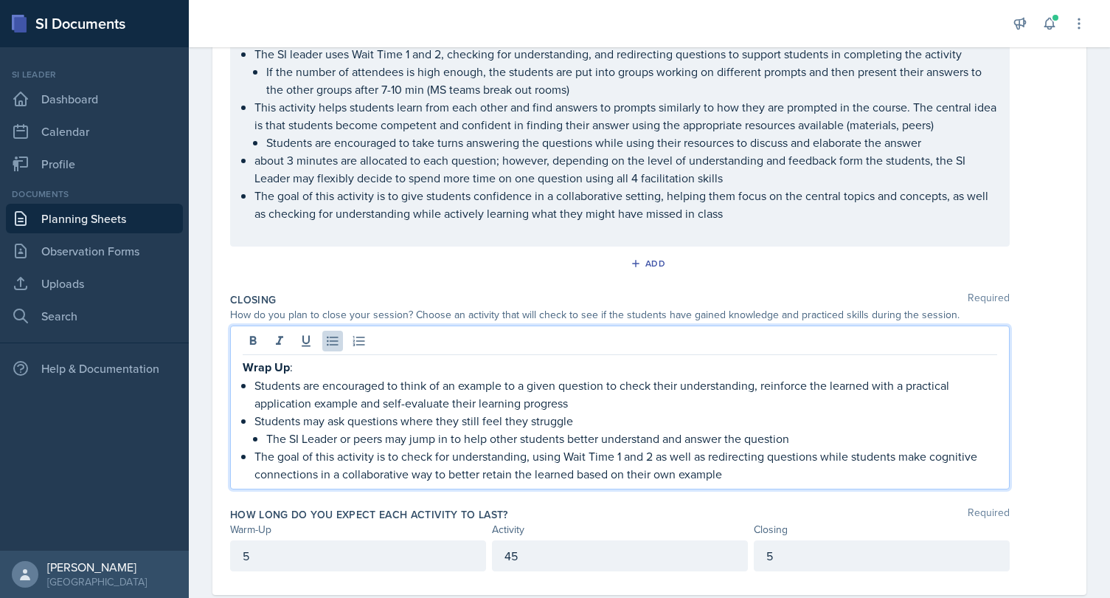
click at [671, 402] on p "Students are encouraged to think of an example to a given question to check the…" at bounding box center [625, 393] width 743 height 35
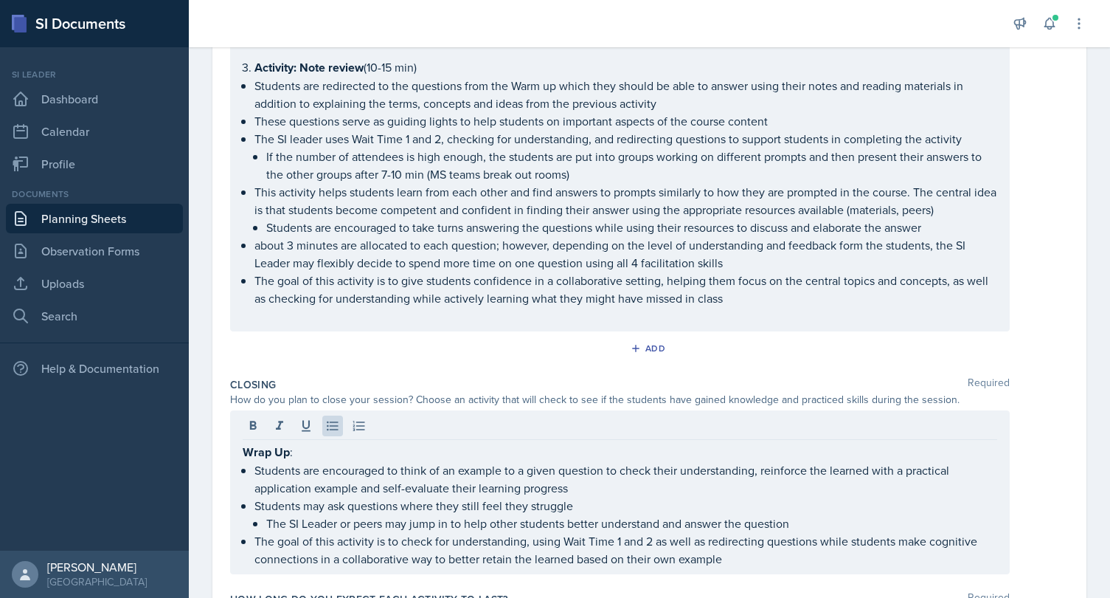
scroll to position [1194, 0]
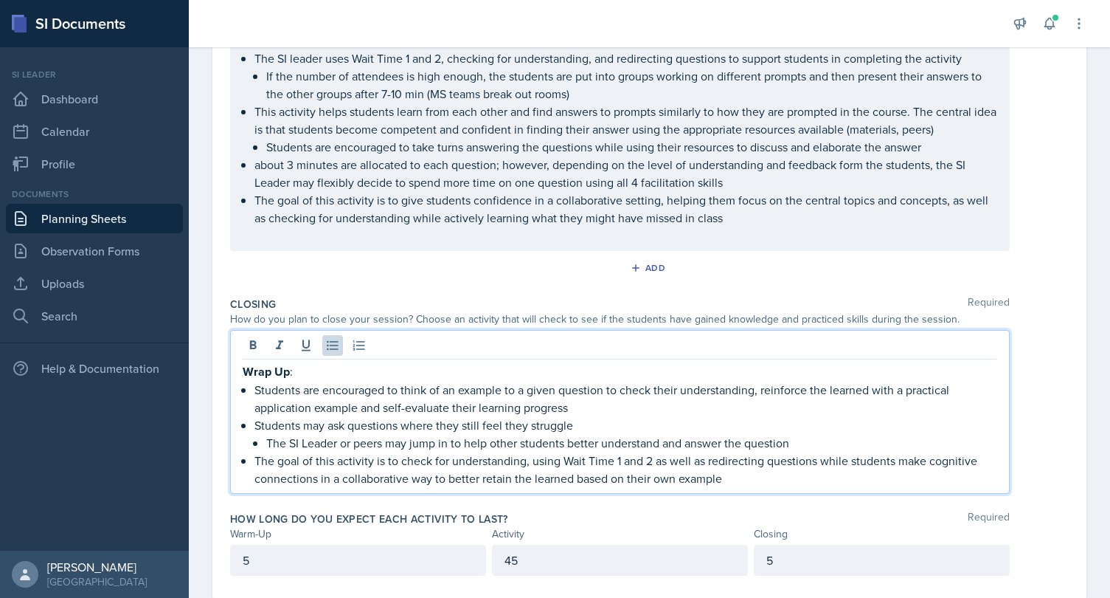
click at [94, 225] on link "Planning Sheets" at bounding box center [94, 219] width 177 height 30
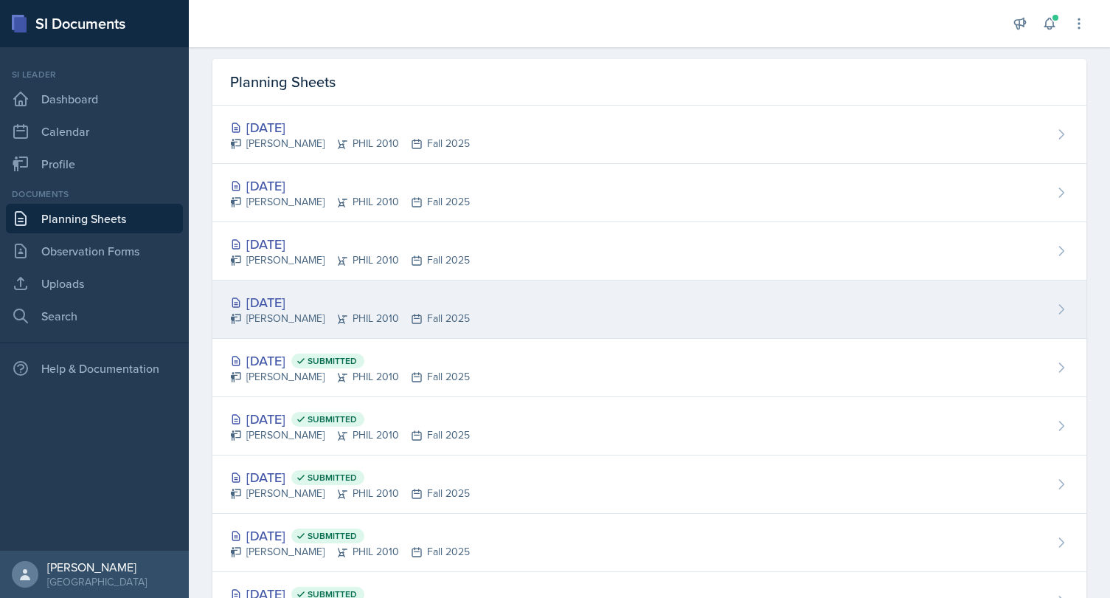
scroll to position [34, 0]
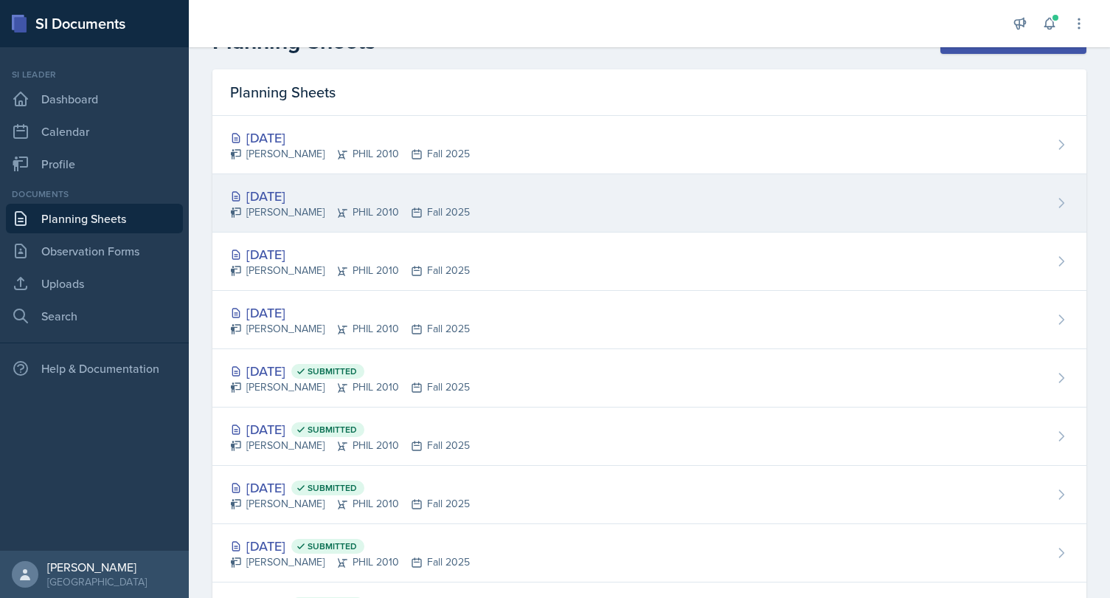
click at [310, 192] on div "[DATE]" at bounding box center [350, 196] width 240 height 20
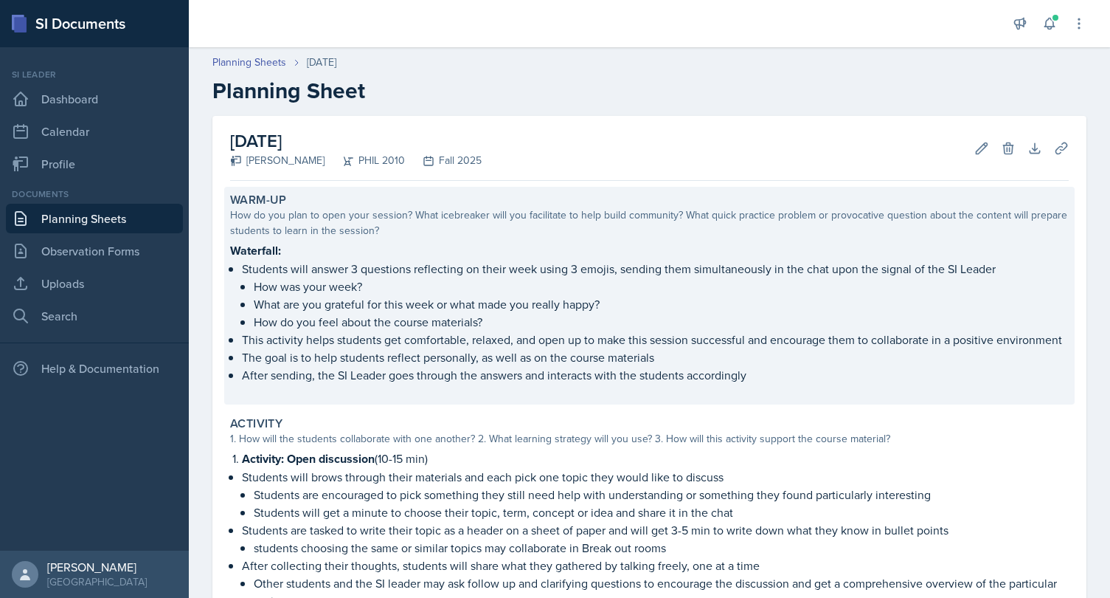
scroll to position [100, 0]
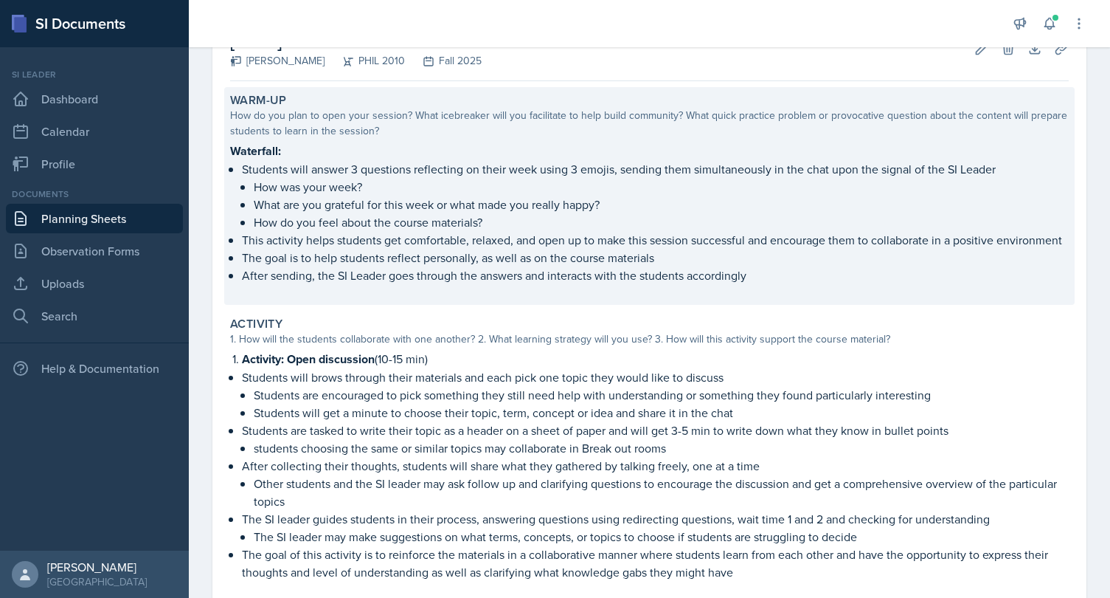
click at [484, 216] on p "How do you feel about the course materials?" at bounding box center [661, 222] width 815 height 18
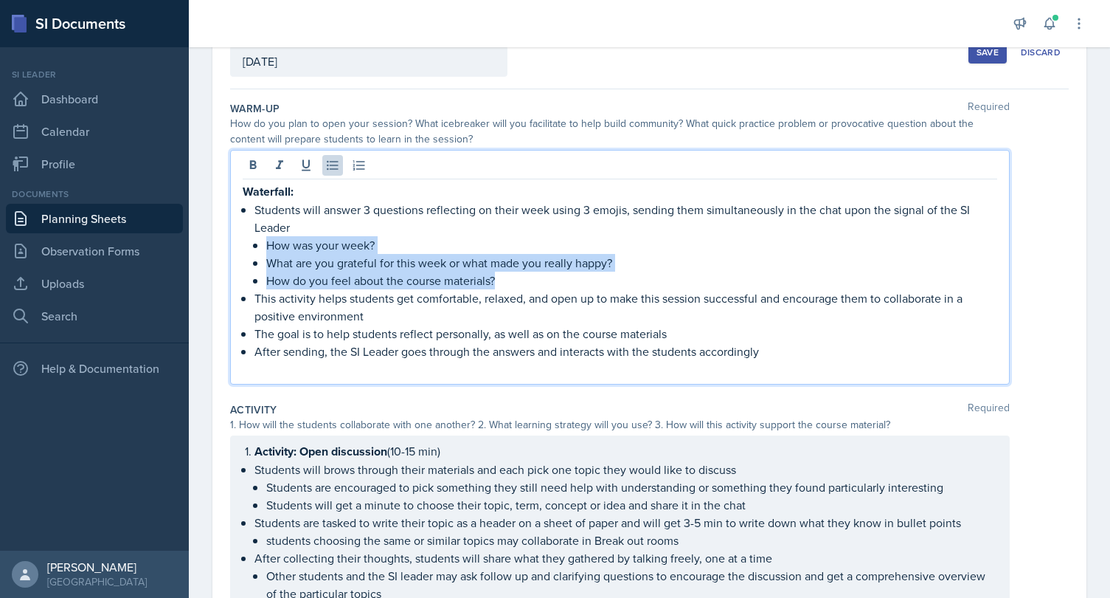
drag, startPoint x: 501, startPoint y: 251, endPoint x: 267, endPoint y: 245, distance: 233.9
click at [267, 245] on ul "How was your week? What are you grateful for this week or what made you really …" at bounding box center [631, 262] width 731 height 53
copy ul "How was your week? What are you grateful for this week or what made you really …"
click at [676, 265] on p "What are you grateful for this week or what made you really happy?" at bounding box center [631, 263] width 731 height 18
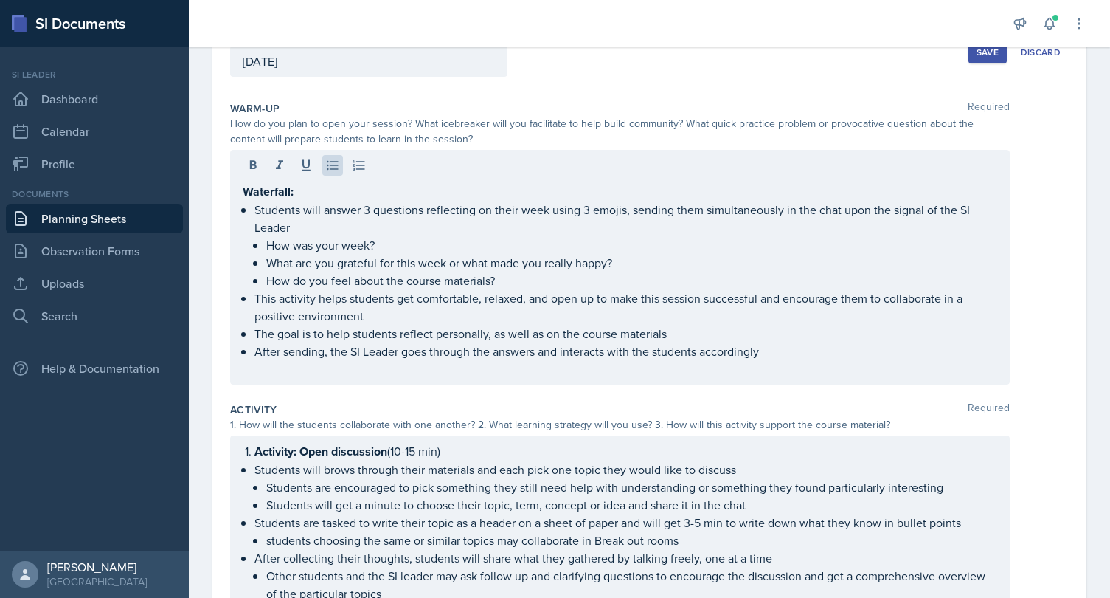
scroll to position [113, 0]
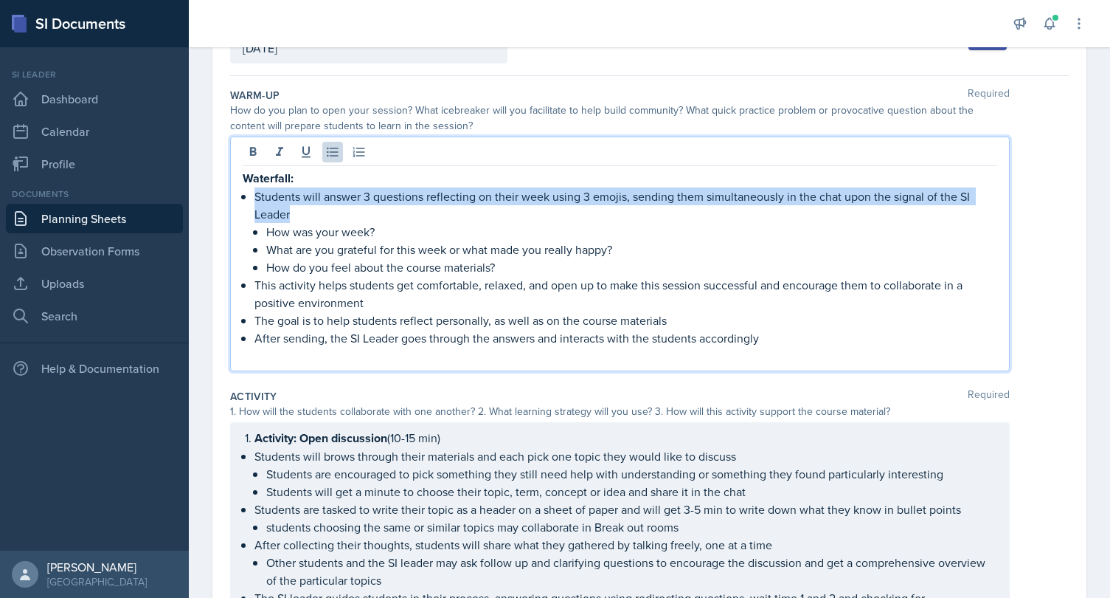
drag, startPoint x: 294, startPoint y: 212, endPoint x: 256, endPoint y: 199, distance: 39.9
click at [256, 199] on p "Students will answer 3 questions reflecting on their week using 3 emojis, sendi…" at bounding box center [625, 204] width 743 height 35
copy p "Students will answer 3 questions reflecting on their week using 3 emojis, sendi…"
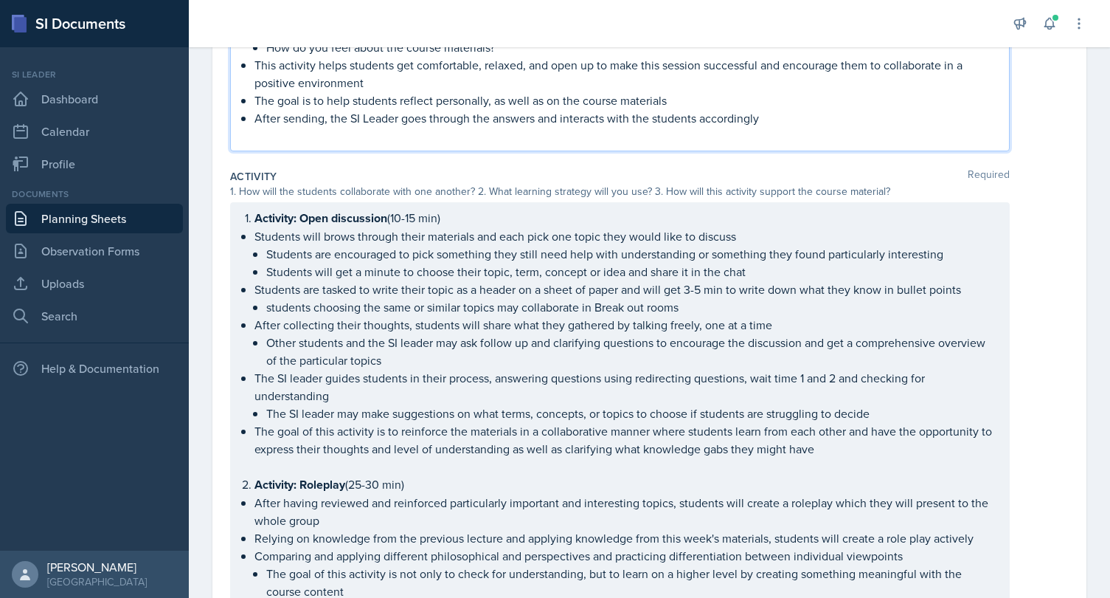
click at [598, 358] on p "Other students and the SI leader may ask follow up and clarifying questions to …" at bounding box center [631, 350] width 731 height 35
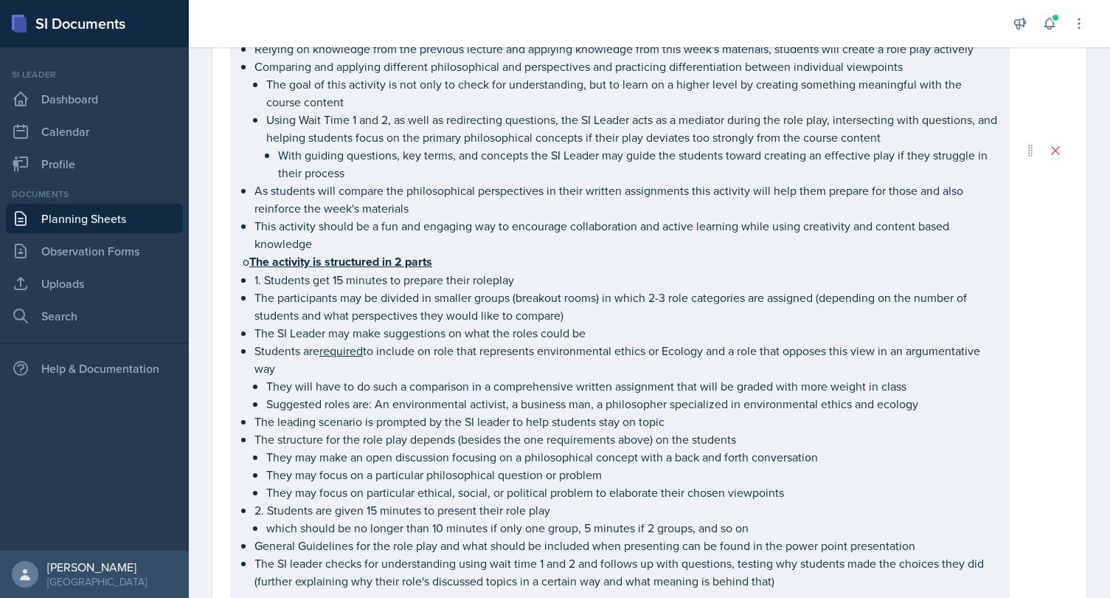
scroll to position [1192, 0]
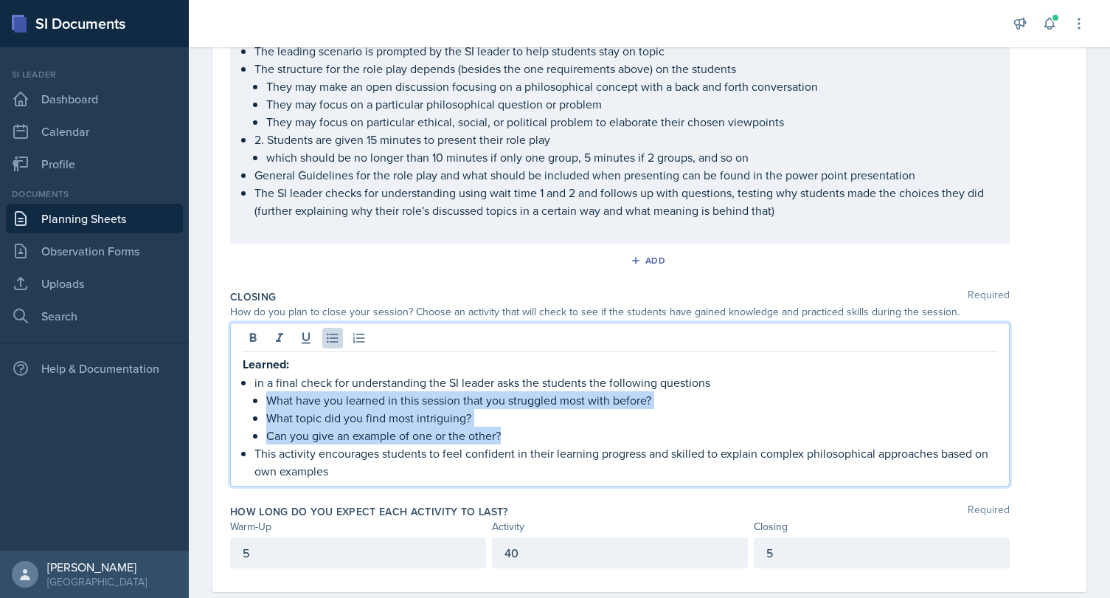
drag, startPoint x: 513, startPoint y: 405, endPoint x: 266, endPoint y: 395, distance: 247.3
click at [266, 395] on ul "What have you learned in this session that you struggled most with before? What…" at bounding box center [631, 417] width 731 height 53
copy ul "What have you learned in this session that you struggled most with before? What…"
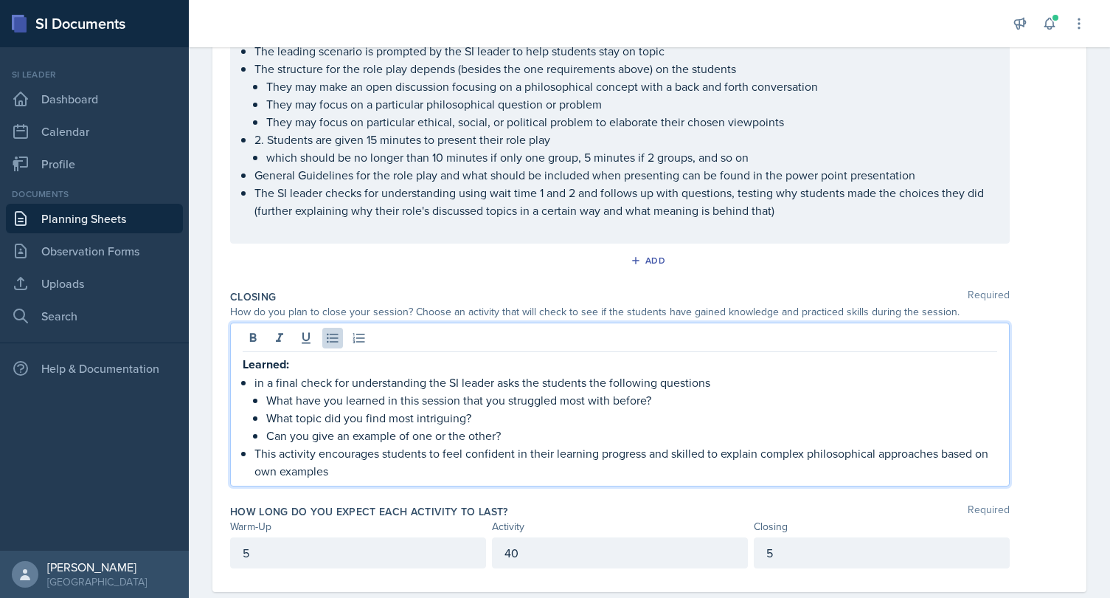
click at [556, 285] on div "Closing Required How do you plan to close your session? Choose an activity that…" at bounding box center [649, 390] width 839 height 215
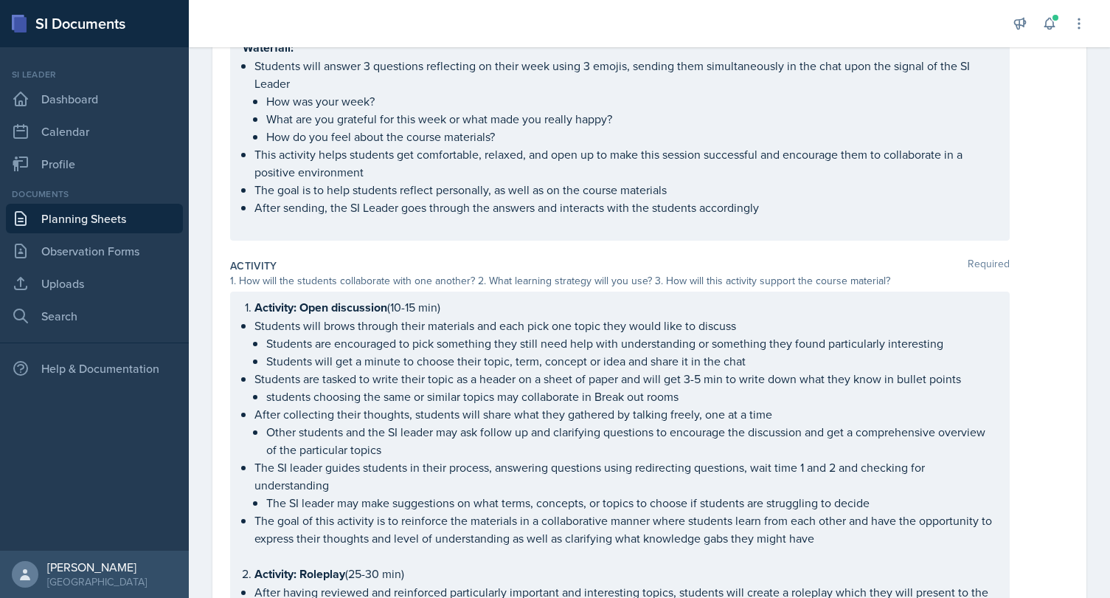
scroll to position [0, 0]
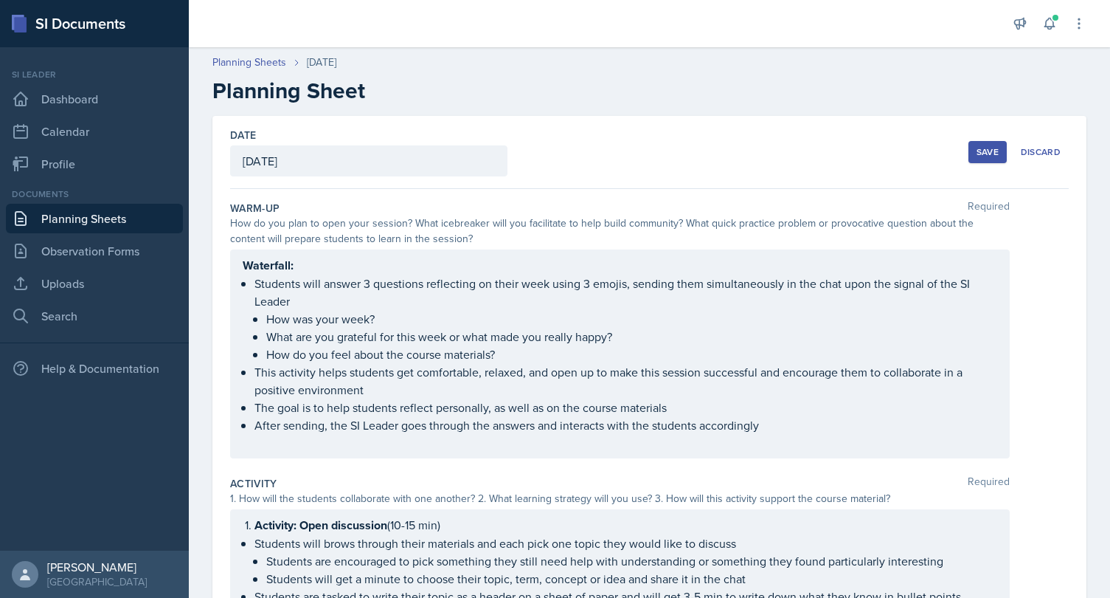
click at [985, 150] on div "Save" at bounding box center [988, 152] width 22 height 12
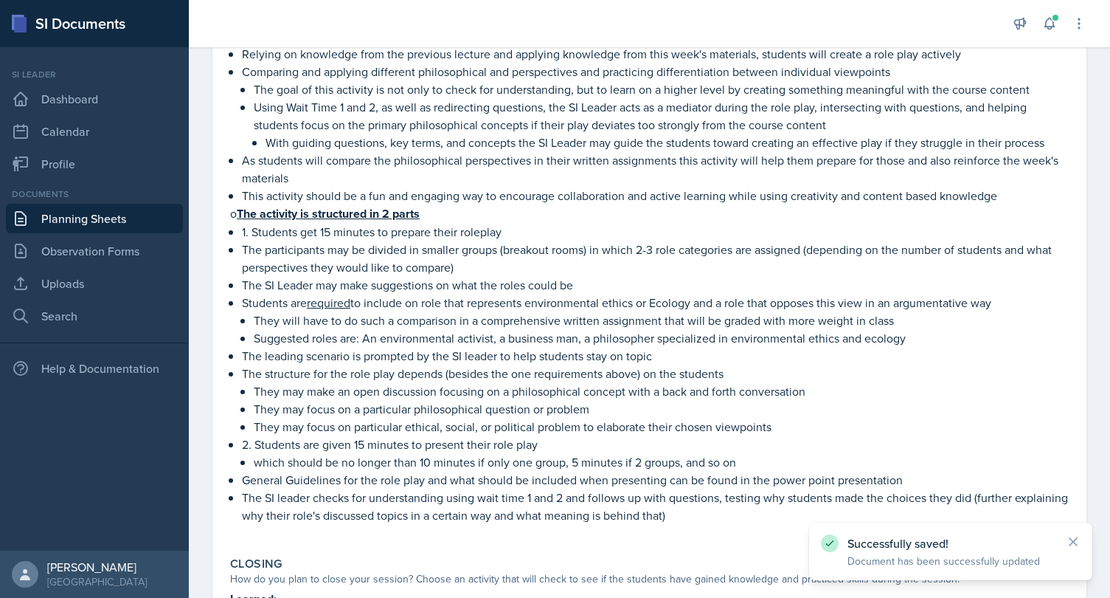
scroll to position [952, 0]
